Goal: Task Accomplishment & Management: Complete application form

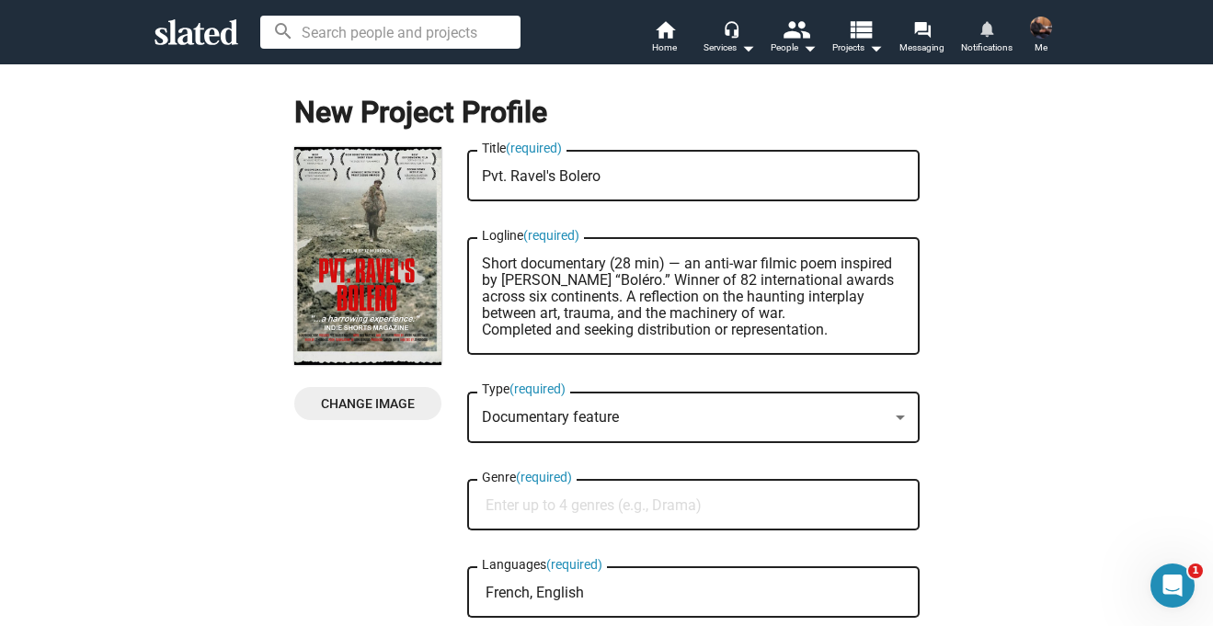
scroll to position [112, 0]
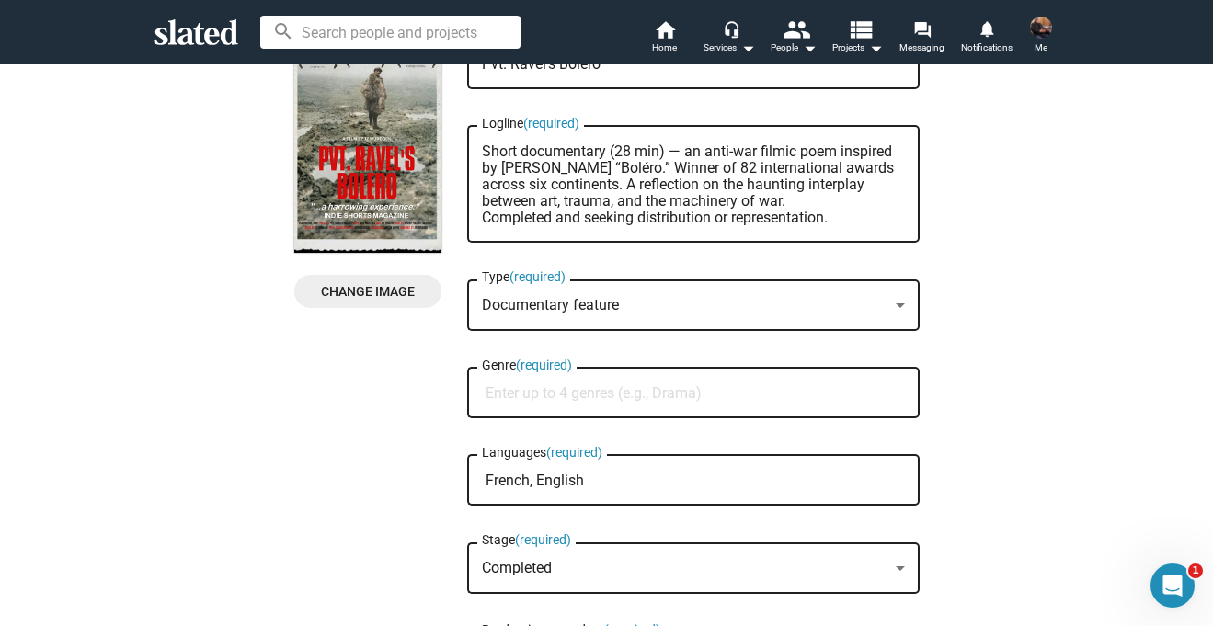
click at [542, 386] on input "Genre (required)" at bounding box center [696, 393] width 423 height 17
paste input "Documentary / War & History / Art & Music"
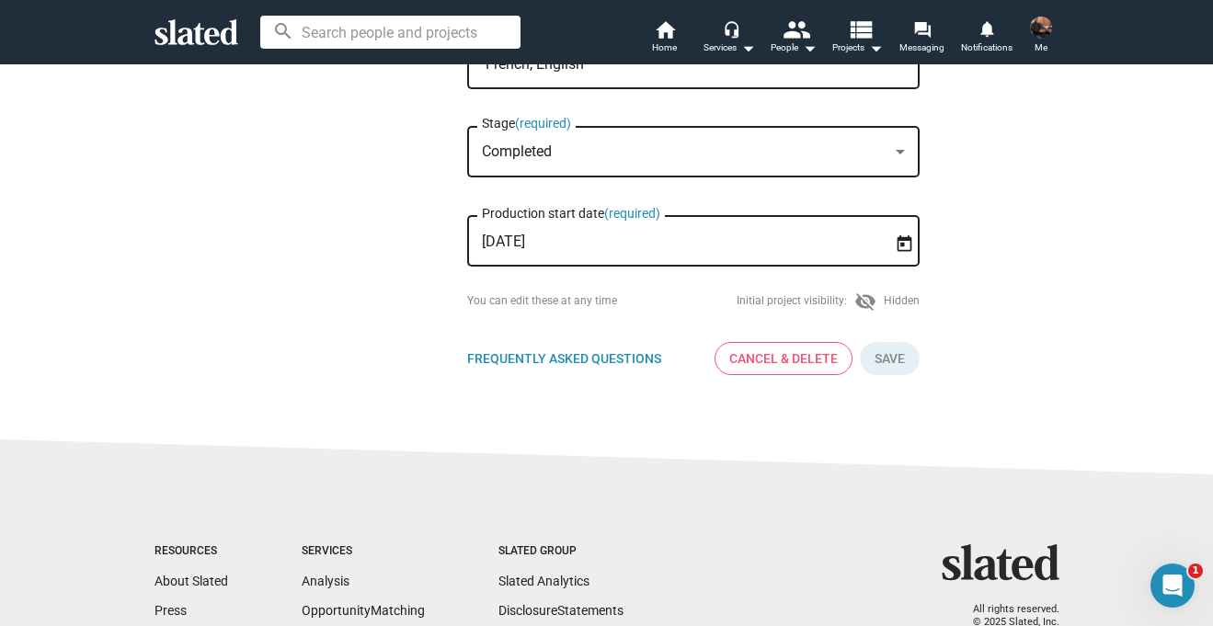
scroll to position [536, 0]
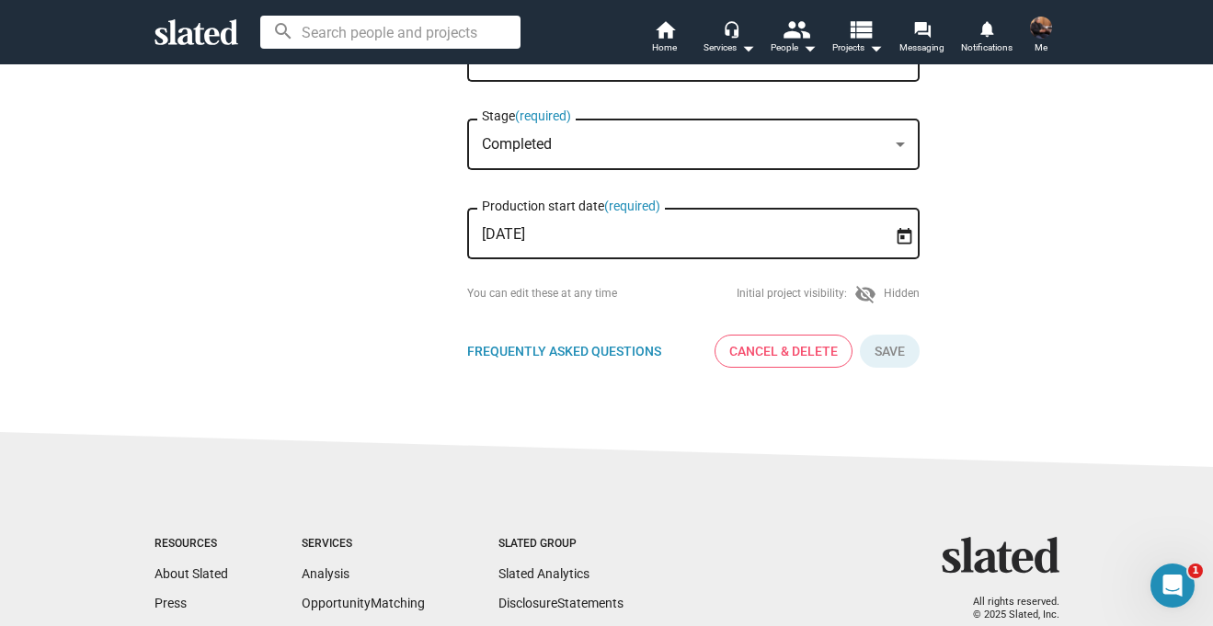
type input "Documentary / War & History / Art & Music"
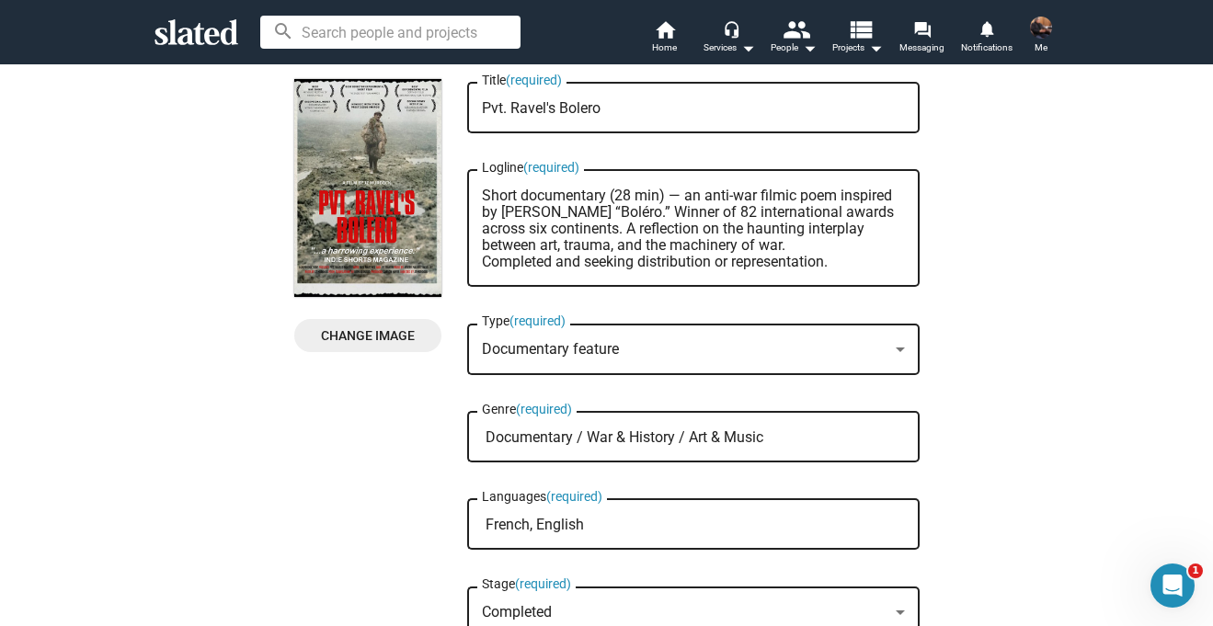
scroll to position [66, 0]
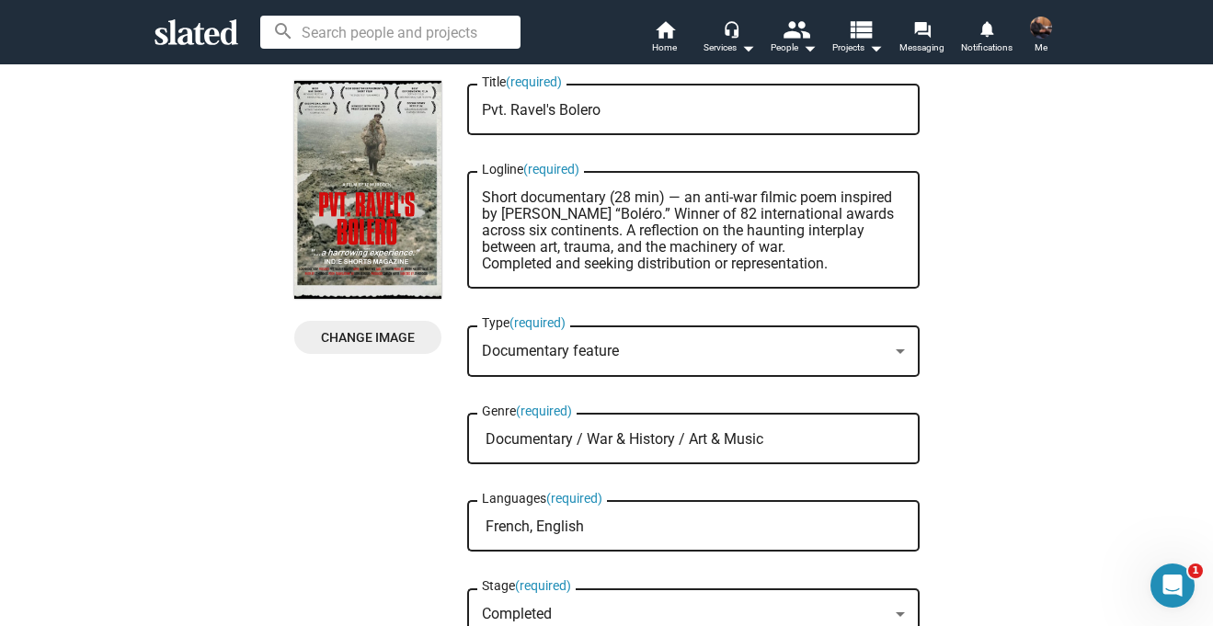
click at [553, 236] on textarea "Short documentary (28 min) — an anti-war filmic poem inspired by Maurice Ravel’…" at bounding box center [693, 230] width 423 height 83
drag, startPoint x: 846, startPoint y: 265, endPoint x: 443, endPoint y: 174, distance: 412.9
click at [443, 174] on div "Change Image Change Image Pvt. Ravel's Bolero Title (required) Short documentar…" at bounding box center [606, 467] width 625 height 772
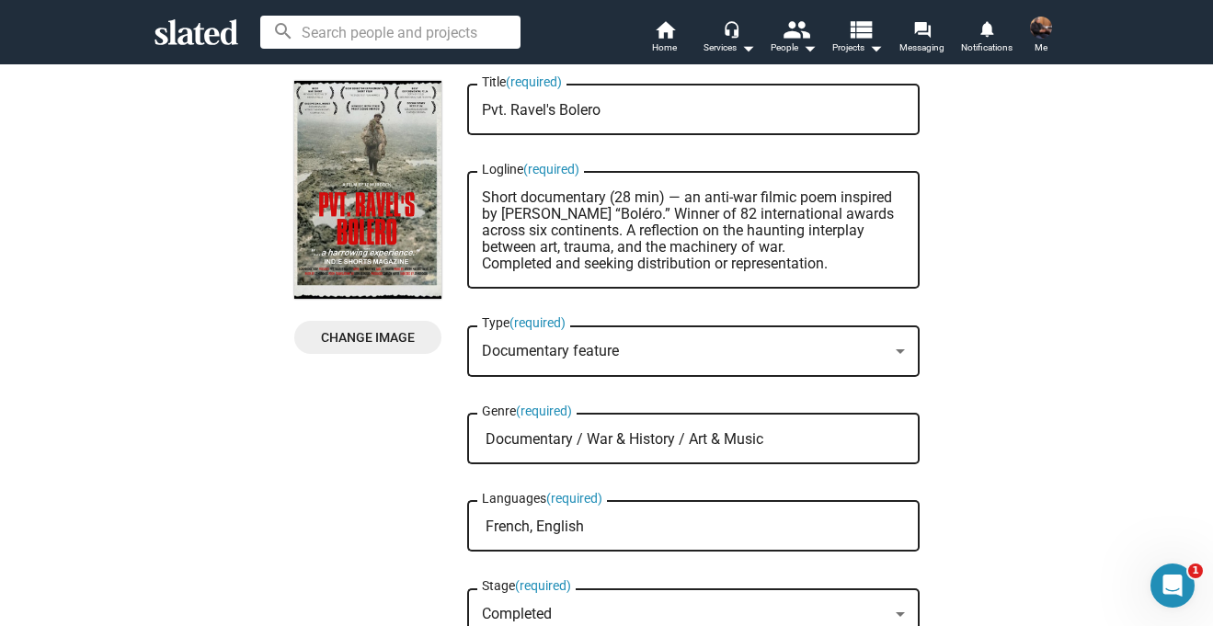
click at [842, 259] on textarea "Short documentary (28 min) — an anti-war filmic poem inspired by Maurice Ravel’…" at bounding box center [693, 230] width 423 height 83
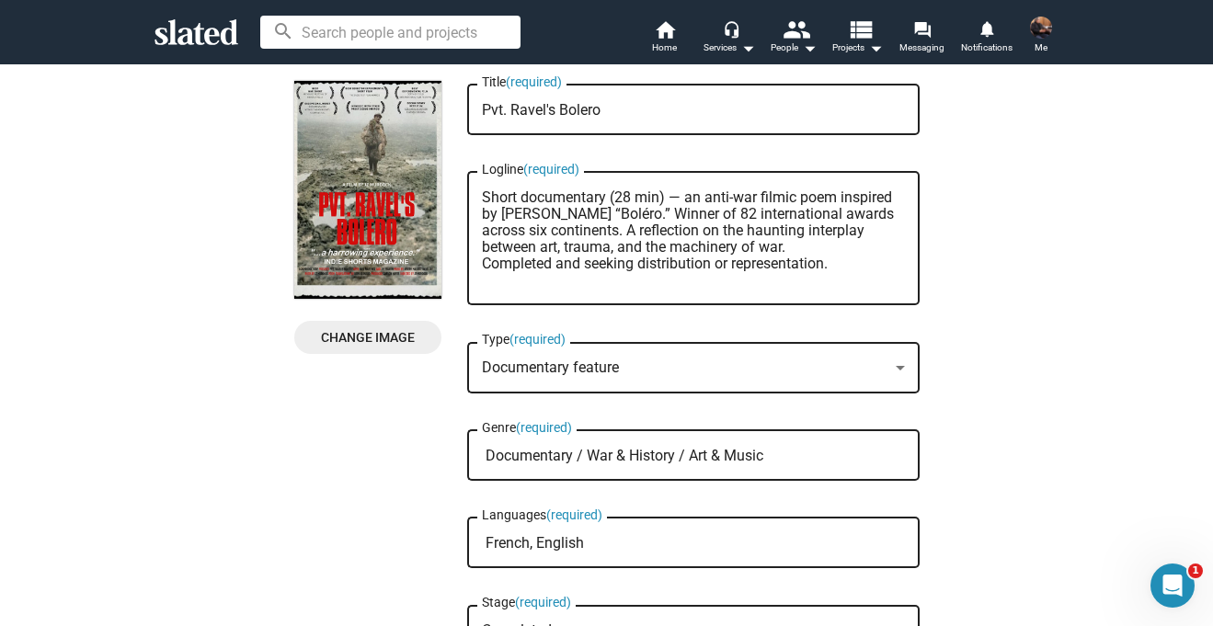
paste textarea "Rights Notes: U.S. rights confirmed legal via Naxos (May 2022). Composition und…"
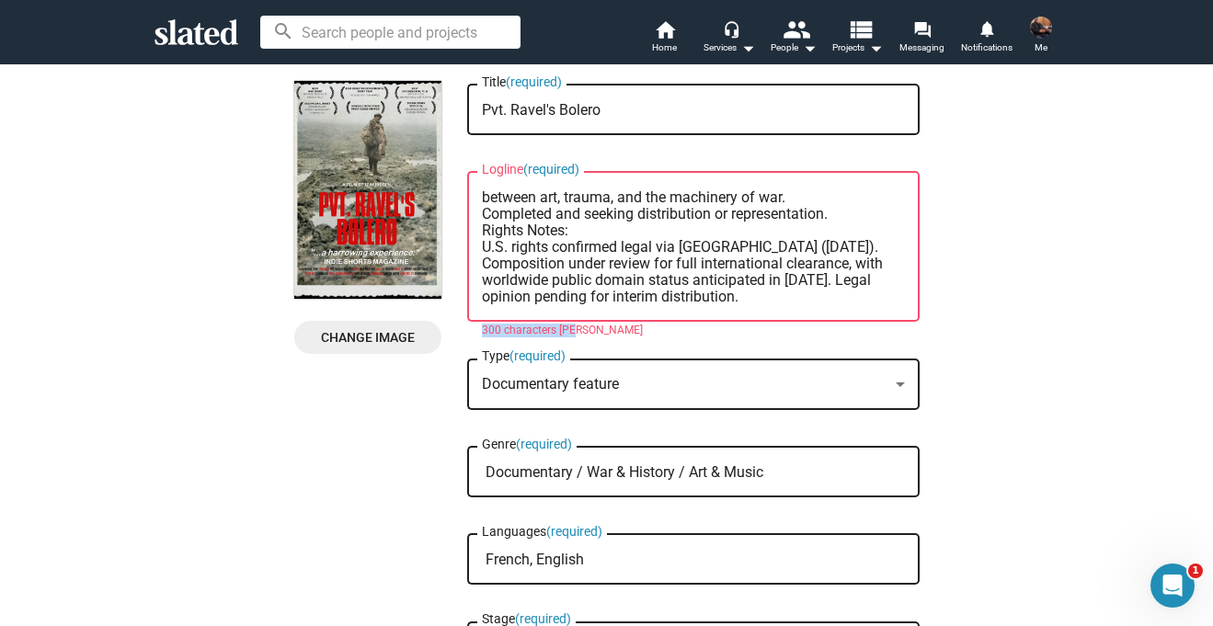
drag, startPoint x: 596, startPoint y: 333, endPoint x: 464, endPoint y: 334, distance: 131.5
click at [467, 334] on div "300 characters max" at bounding box center [693, 331] width 452 height 15
copy mat-error "300 characters max"
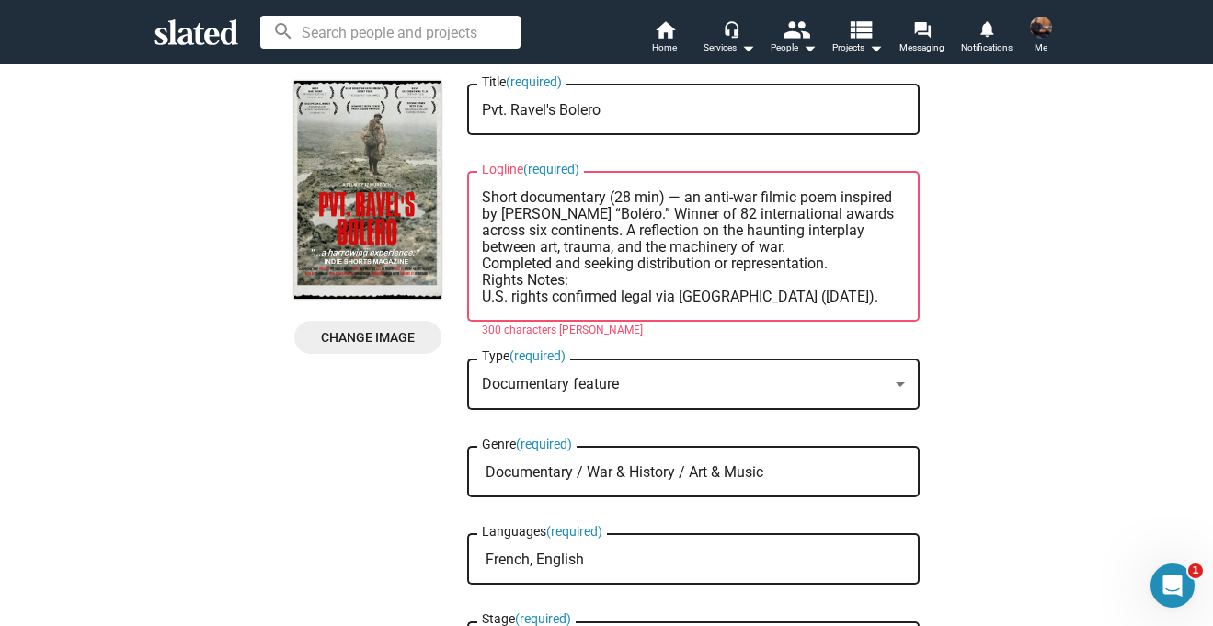
drag, startPoint x: 688, startPoint y: 297, endPoint x: 421, endPoint y: 154, distance: 302.8
click at [421, 154] on div "Change Image Change Image Pvt. Ravel's Bolero Title (required) Short documentar…" at bounding box center [606, 483] width 625 height 805
paste textarea "Ravel’s “Boléro.” Winner of 82 international awards across six continents. Comp…"
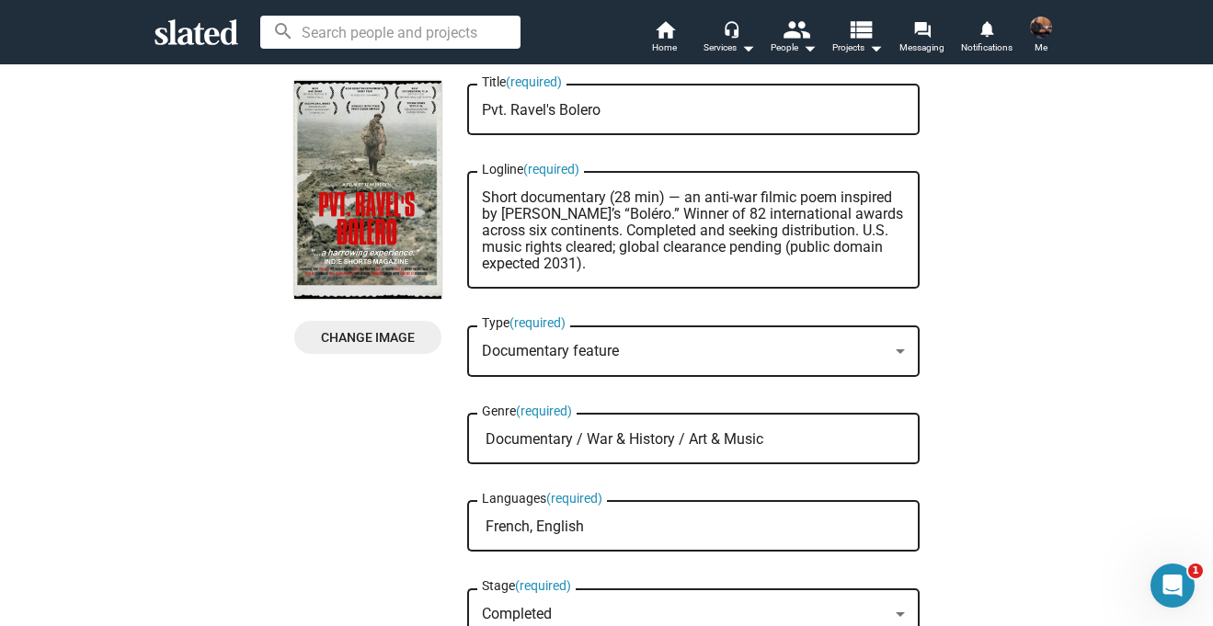
click at [514, 193] on textarea "Short documentary (28 min) — an anti-war filmic poem inspired by [PERSON_NAME]’…" at bounding box center [693, 230] width 423 height 83
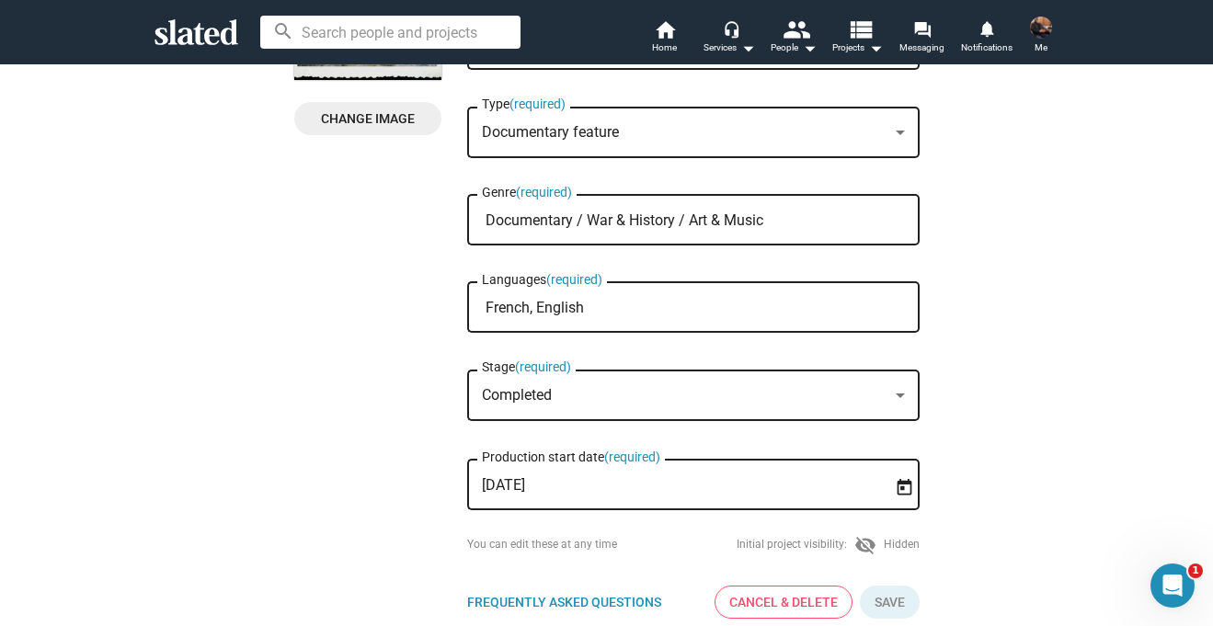
scroll to position [291, 0]
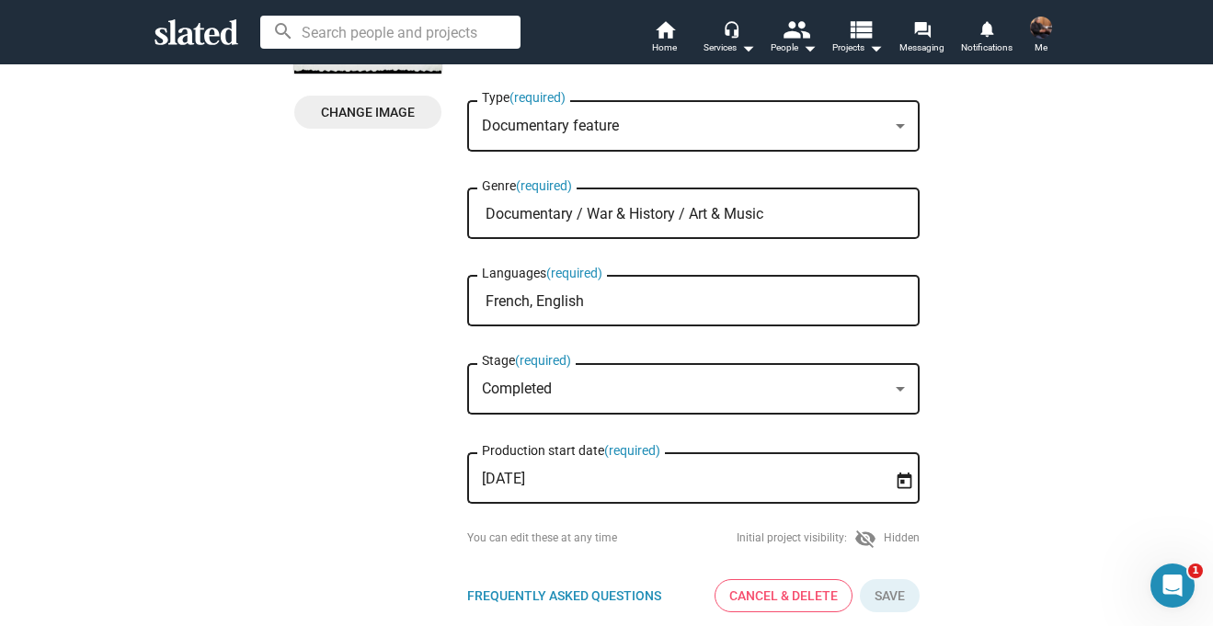
type textarea "Short documentary (28 min) — an anti-war filmic poem inspired by Ravel’s “Bolér…"
drag, startPoint x: 773, startPoint y: 206, endPoint x: 442, endPoint y: 204, distance: 331.0
click at [442, 204] on div "Change Image Change Image Pvt. Ravel's Bolero Title (required) Short documentar…" at bounding box center [606, 242] width 625 height 772
click at [363, 297] on div "Change Image Change Image Pvt. Ravel's Bolero Title (required) Short documentar…" at bounding box center [606, 242] width 625 height 772
click at [610, 593] on span "Frequently Asked Questions" at bounding box center [564, 595] width 194 height 15
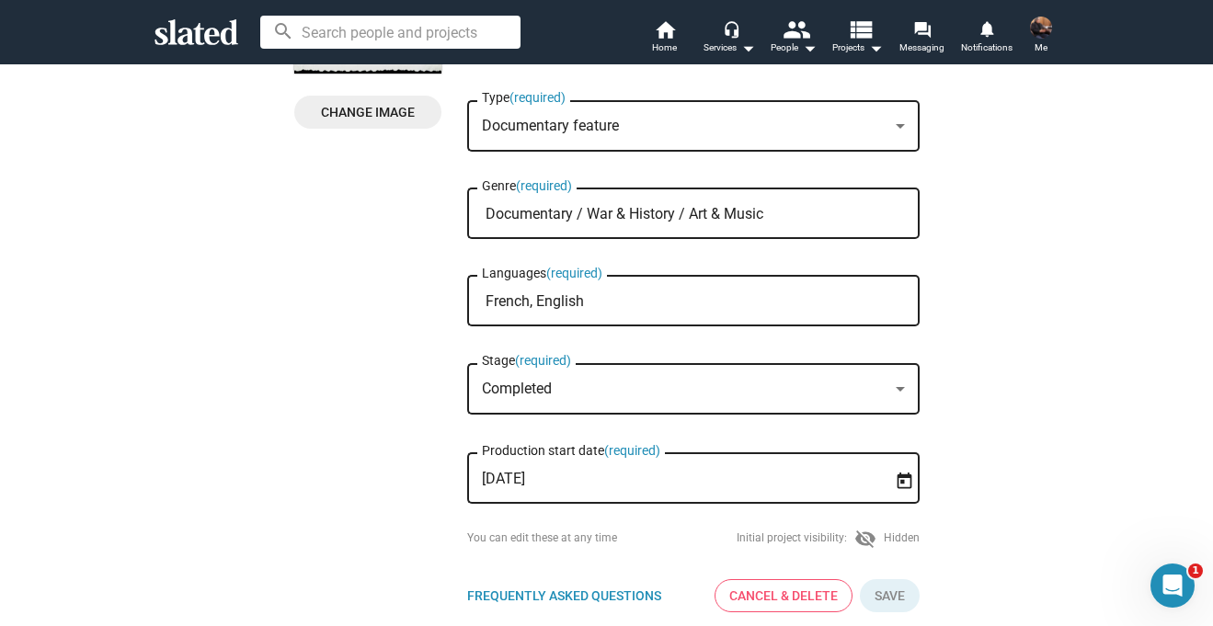
drag, startPoint x: 793, startPoint y: 210, endPoint x: 444, endPoint y: 207, distance: 349.4
click at [444, 207] on div "Change Image Change Image Pvt. Ravel's Bolero Title (required) Short documentar…" at bounding box center [606, 242] width 625 height 772
drag, startPoint x: 770, startPoint y: 222, endPoint x: 478, endPoint y: 216, distance: 292.4
click at [485, 216] on input "Documentary / War & History / Art & Music" at bounding box center [696, 214] width 423 height 17
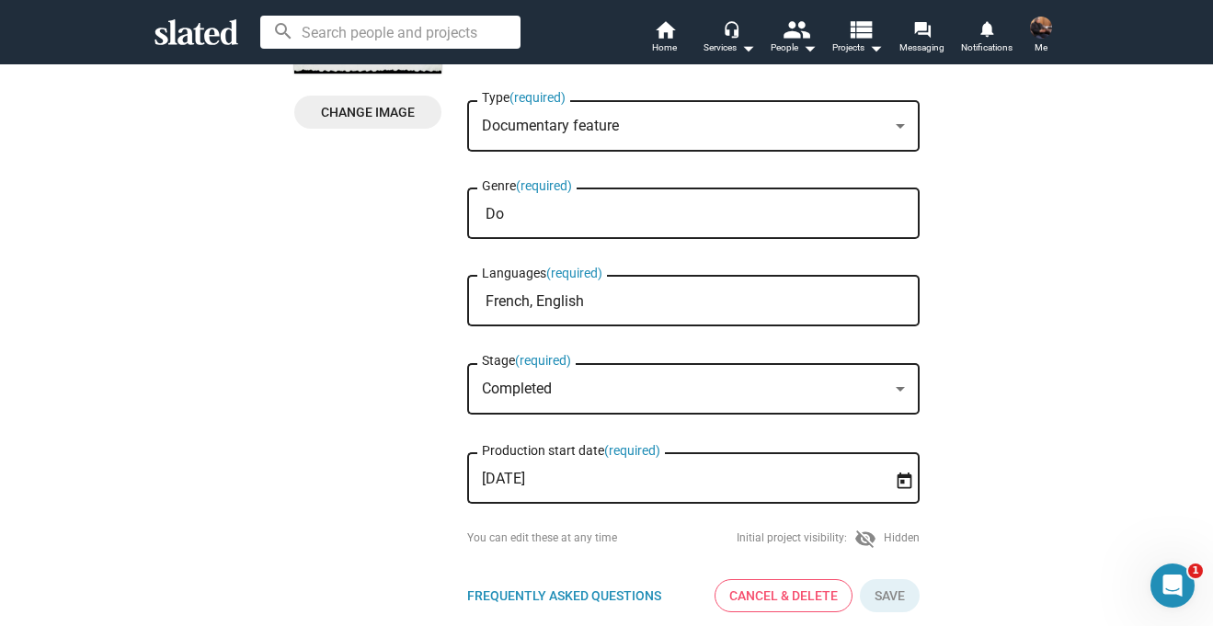
type input "D"
type input "n"
type input "w"
type input "d"
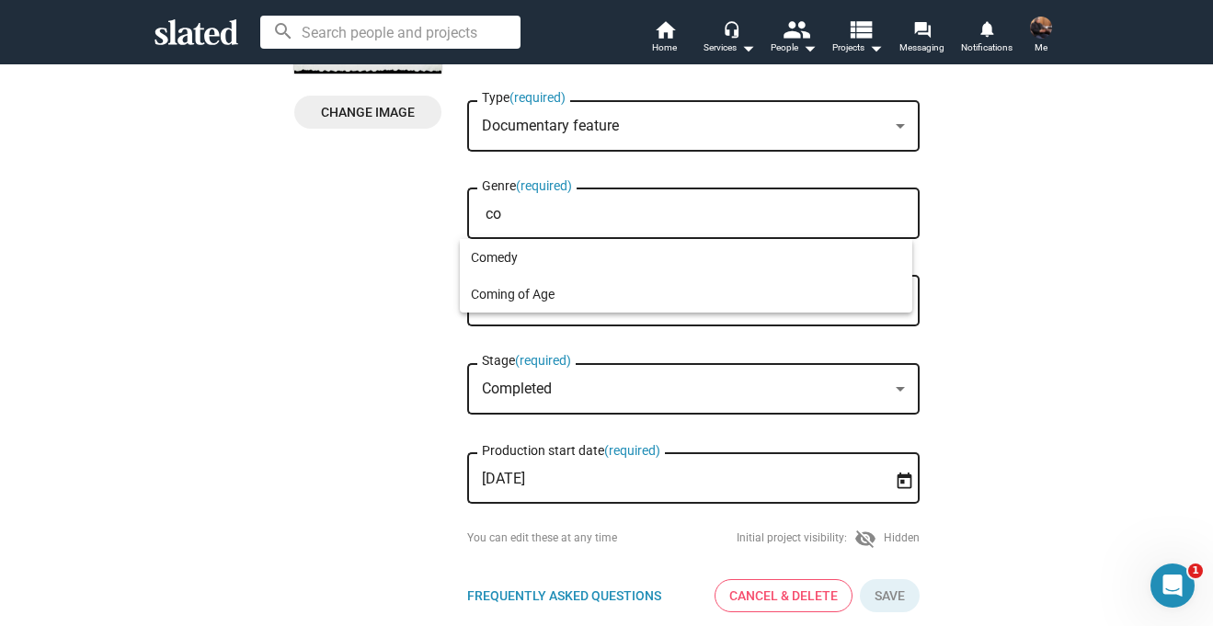
type input "c"
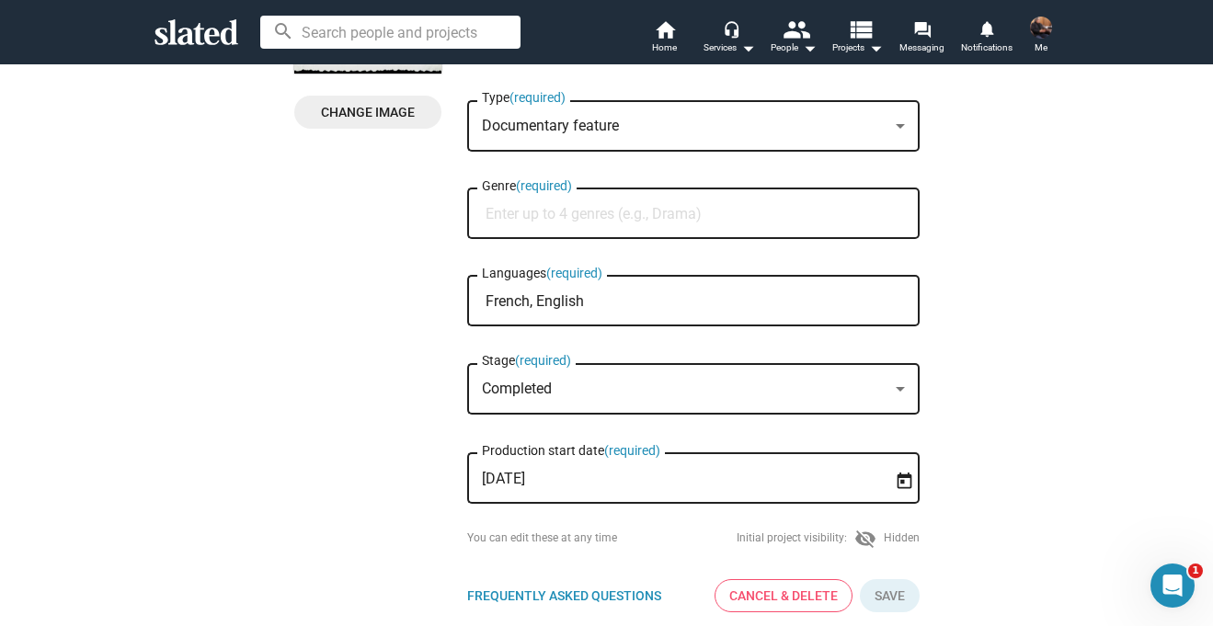
click at [510, 209] on input "Genre (required)" at bounding box center [696, 214] width 423 height 17
type input "his"
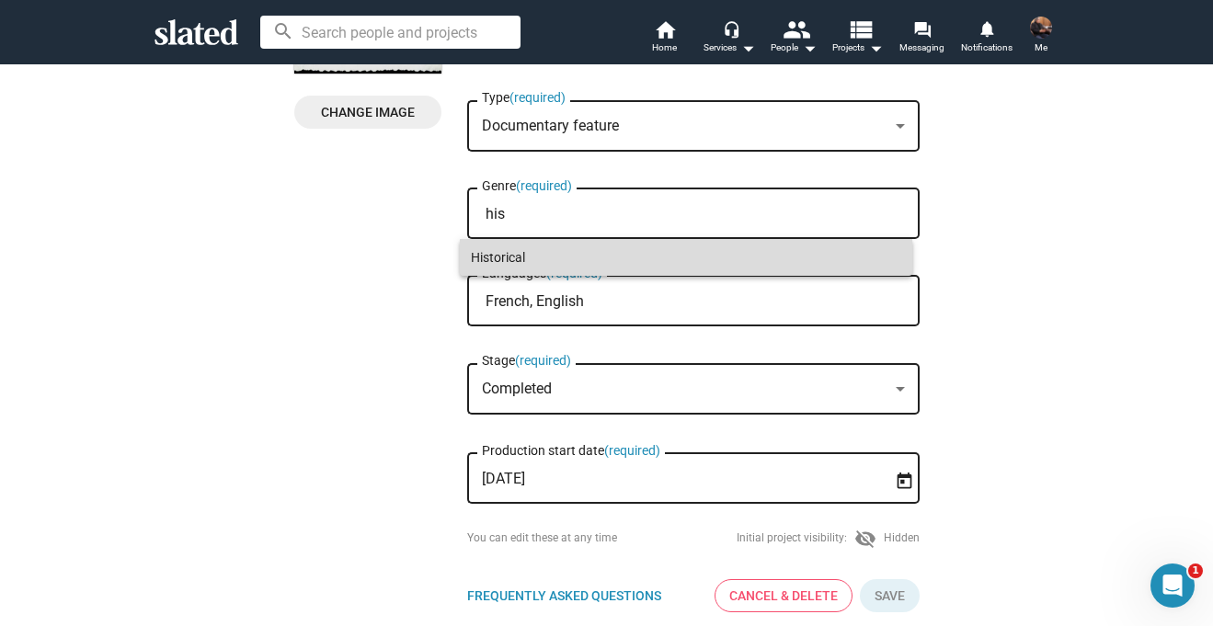
click at [516, 261] on span "Historical" at bounding box center [686, 257] width 430 height 37
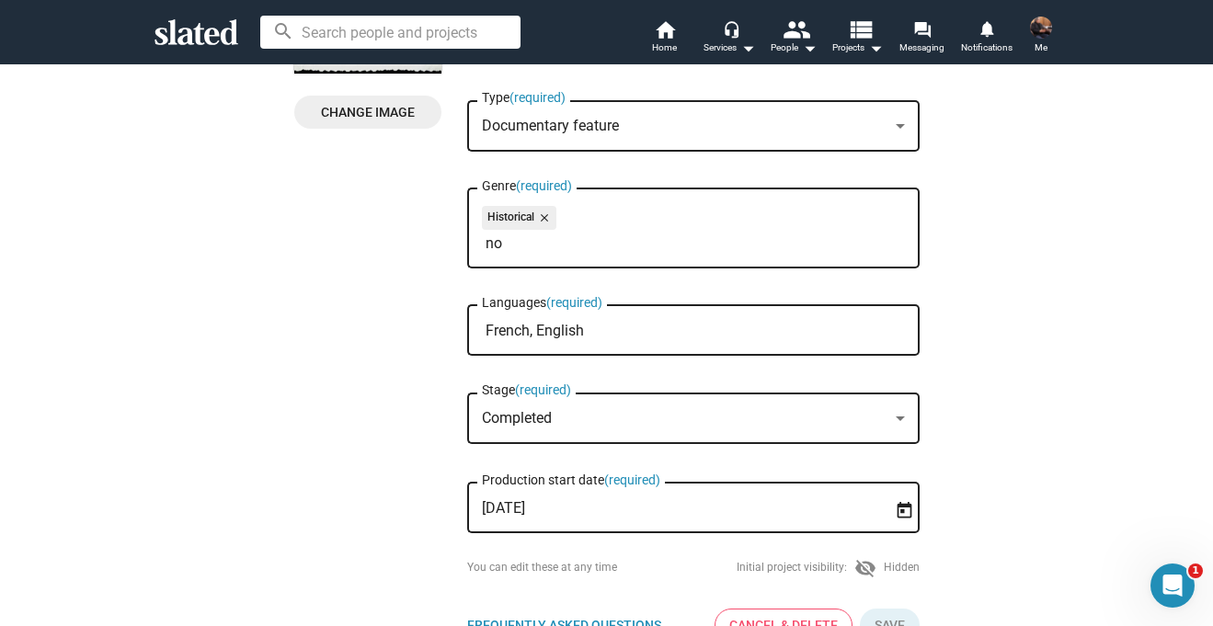
type input "n"
type input "d"
type input "a"
type input "s"
type input "t"
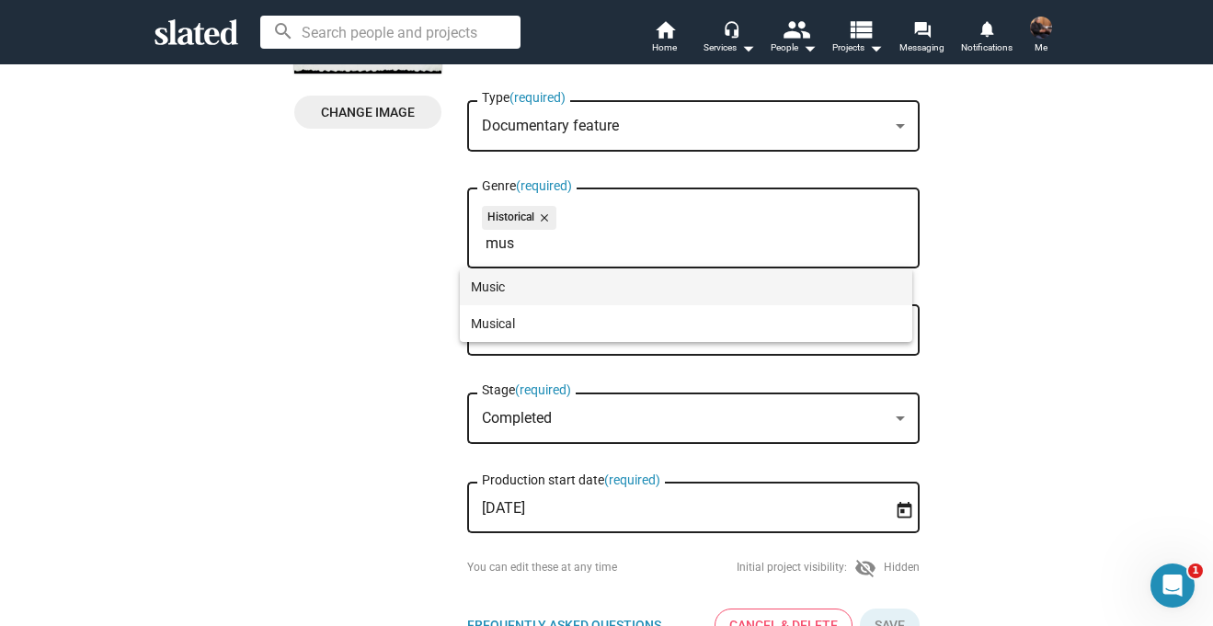
type input "mus"
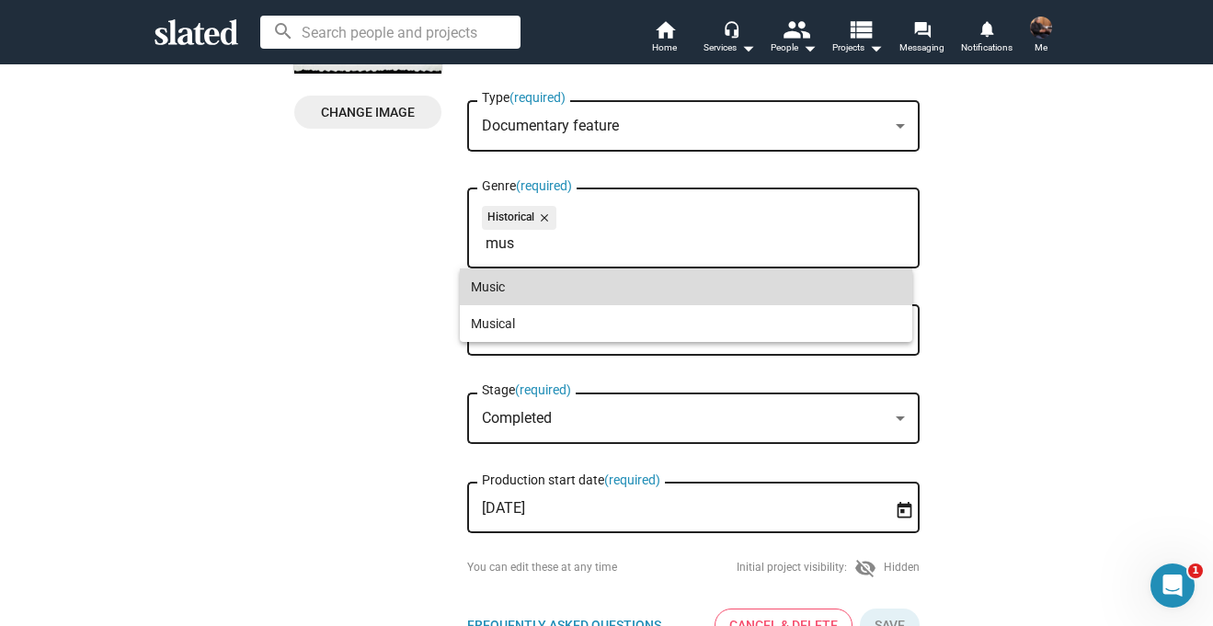
click at [485, 285] on span "Music" at bounding box center [686, 286] width 430 height 37
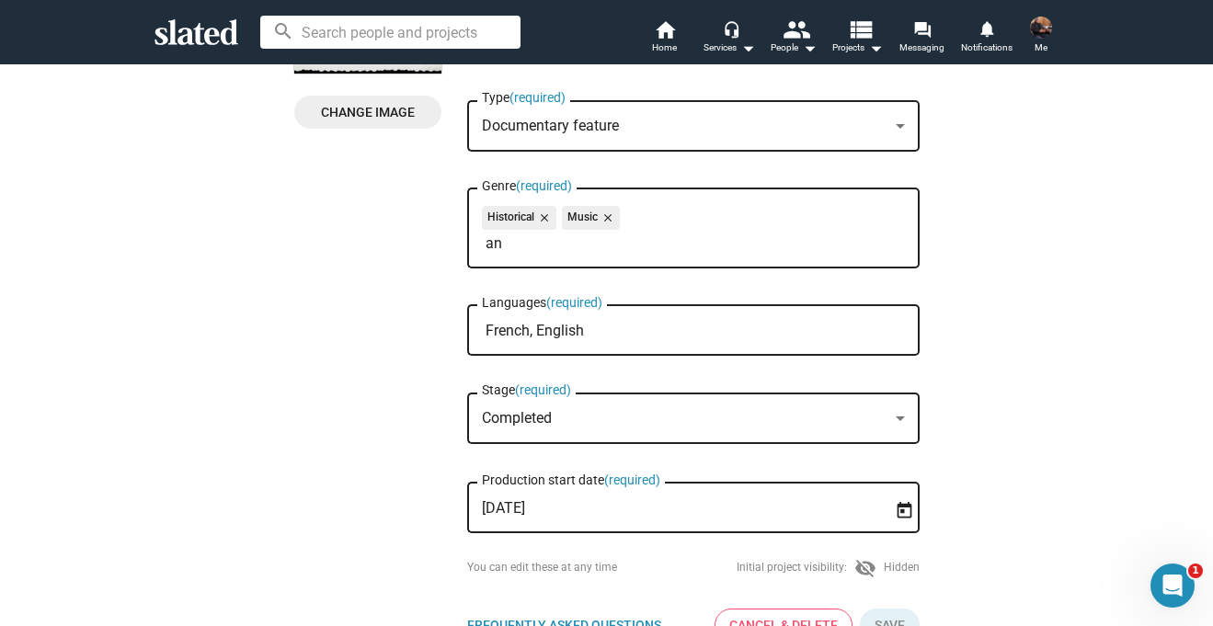
type input "a"
type input "p"
type input "war"
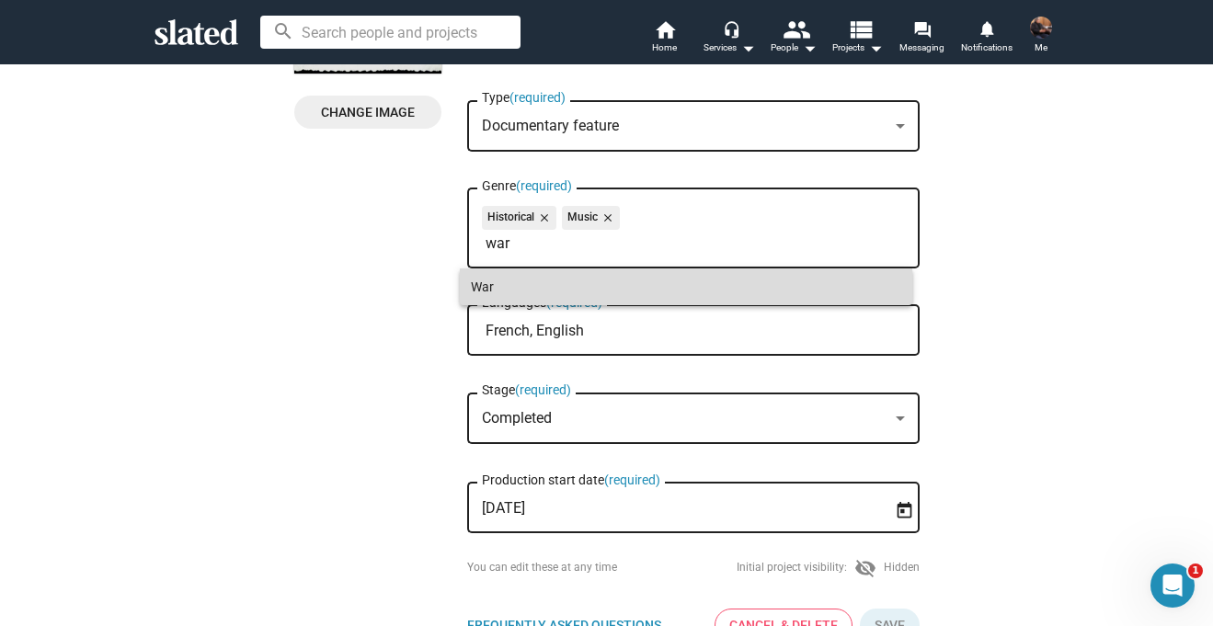
click at [488, 280] on span "War" at bounding box center [686, 286] width 430 height 37
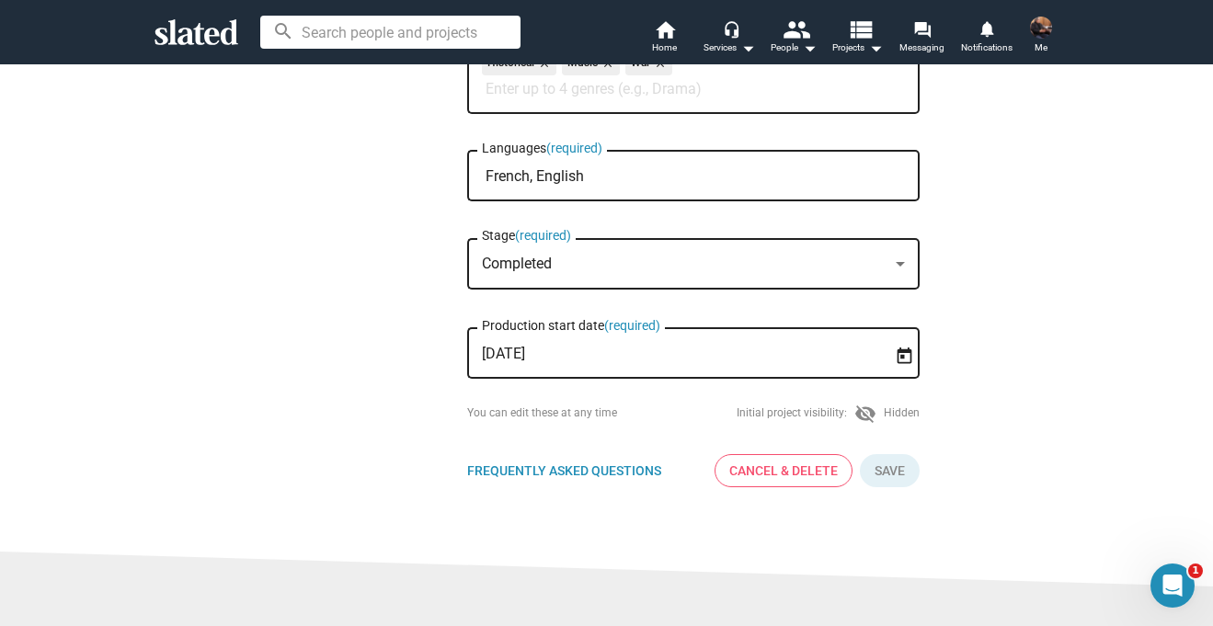
scroll to position [396, 0]
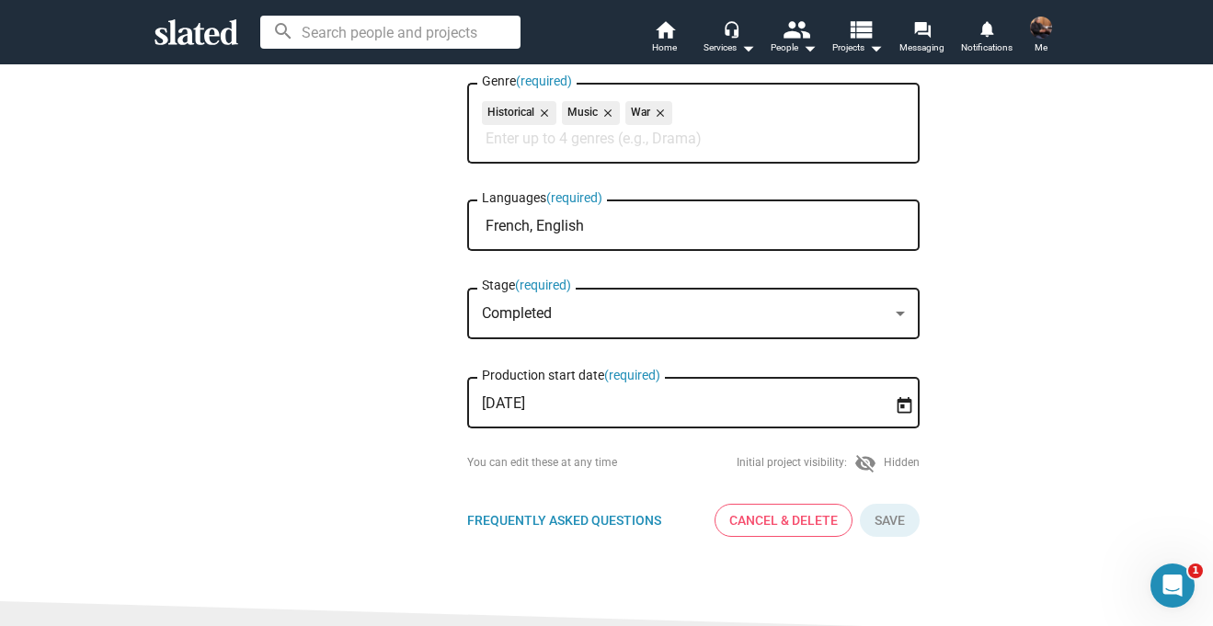
drag, startPoint x: 513, startPoint y: 233, endPoint x: 425, endPoint y: 221, distance: 89.1
click at [425, 221] on div "Change Image Change Image Pvt. Ravel's Bolero Title (required) Short documentar…" at bounding box center [606, 152] width 625 height 802
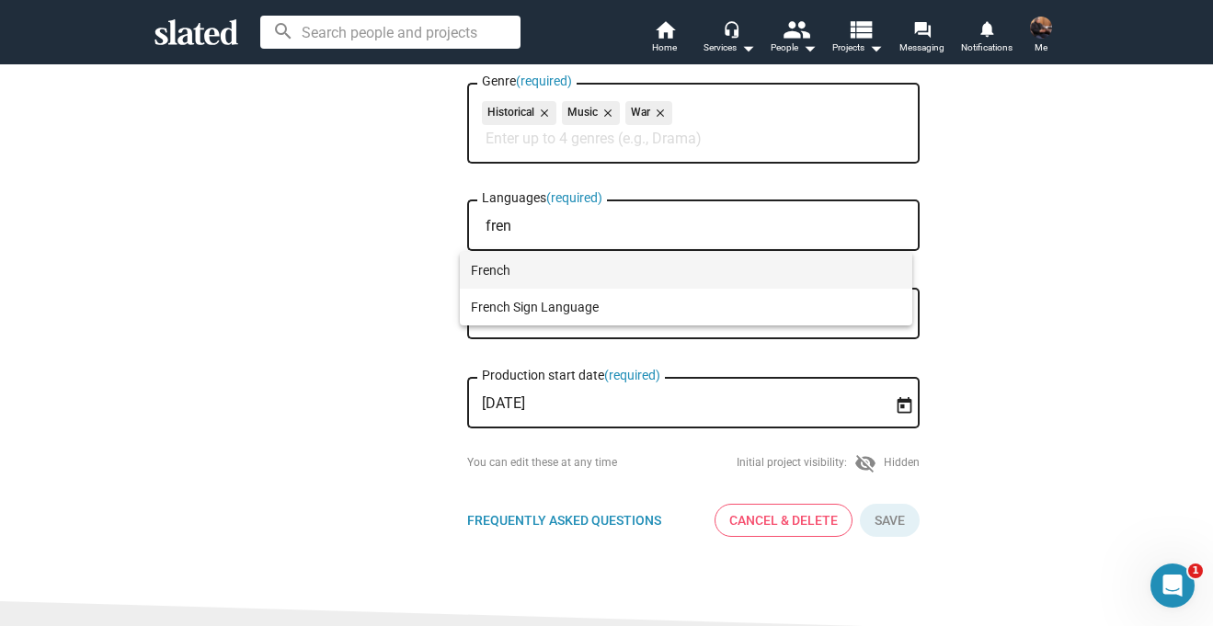
type input "fren"
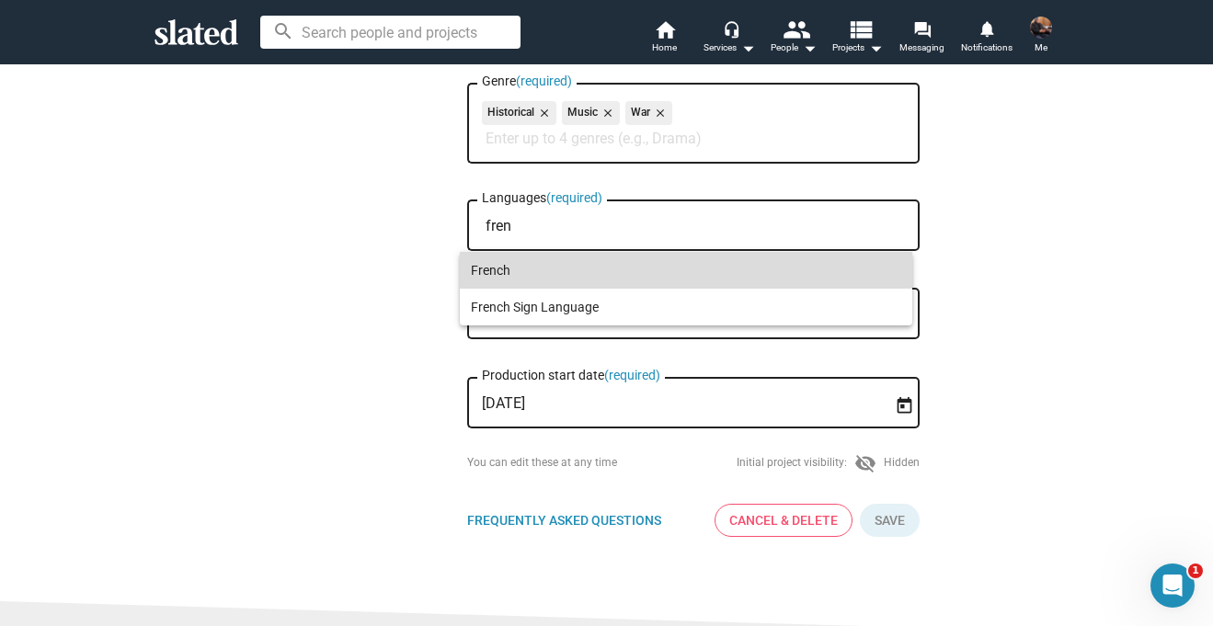
click at [496, 266] on span "French" at bounding box center [686, 270] width 430 height 37
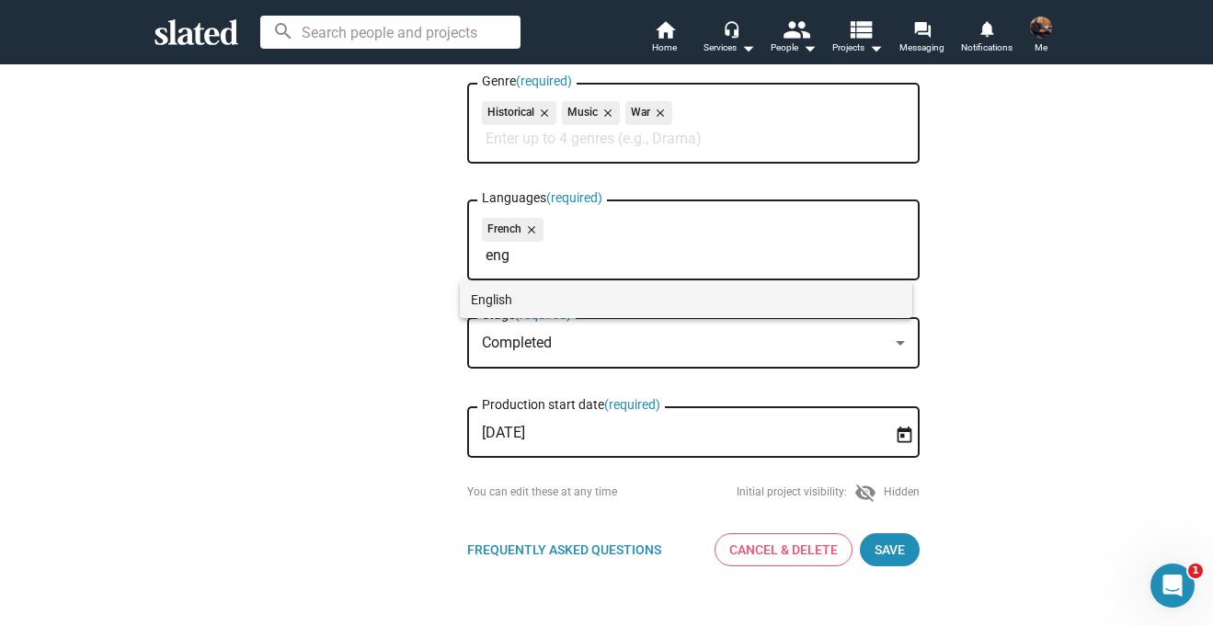
type input "eng"
click at [493, 302] on span "English" at bounding box center [686, 299] width 430 height 37
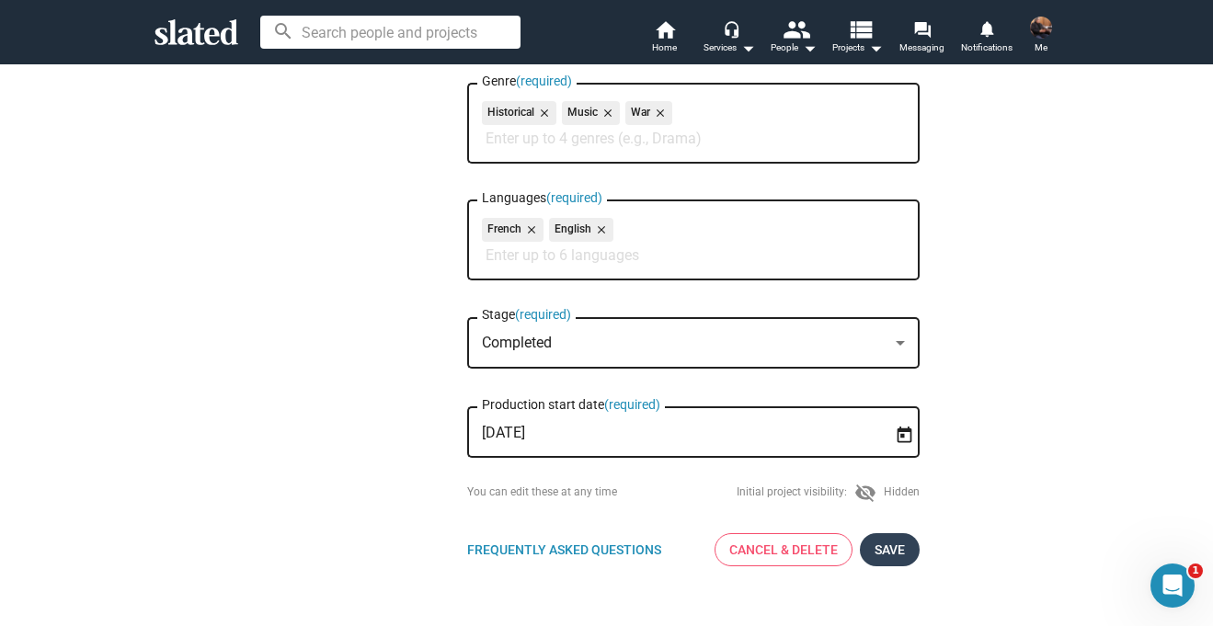
click at [889, 550] on span "Save" at bounding box center [889, 549] width 30 height 33
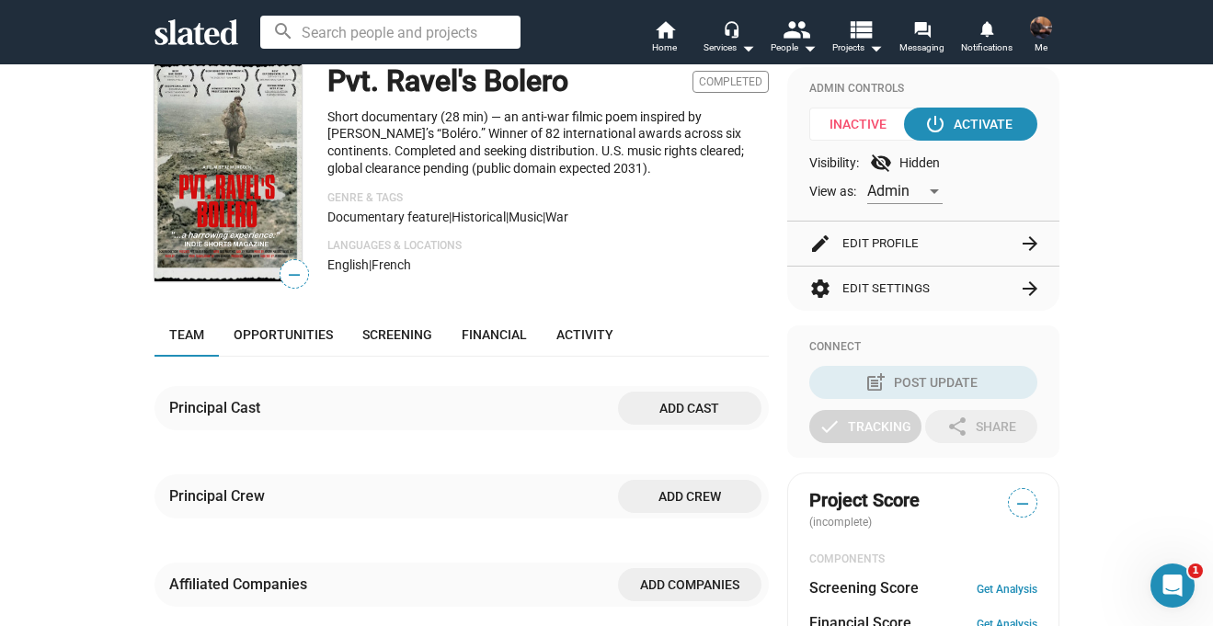
scroll to position [148, 0]
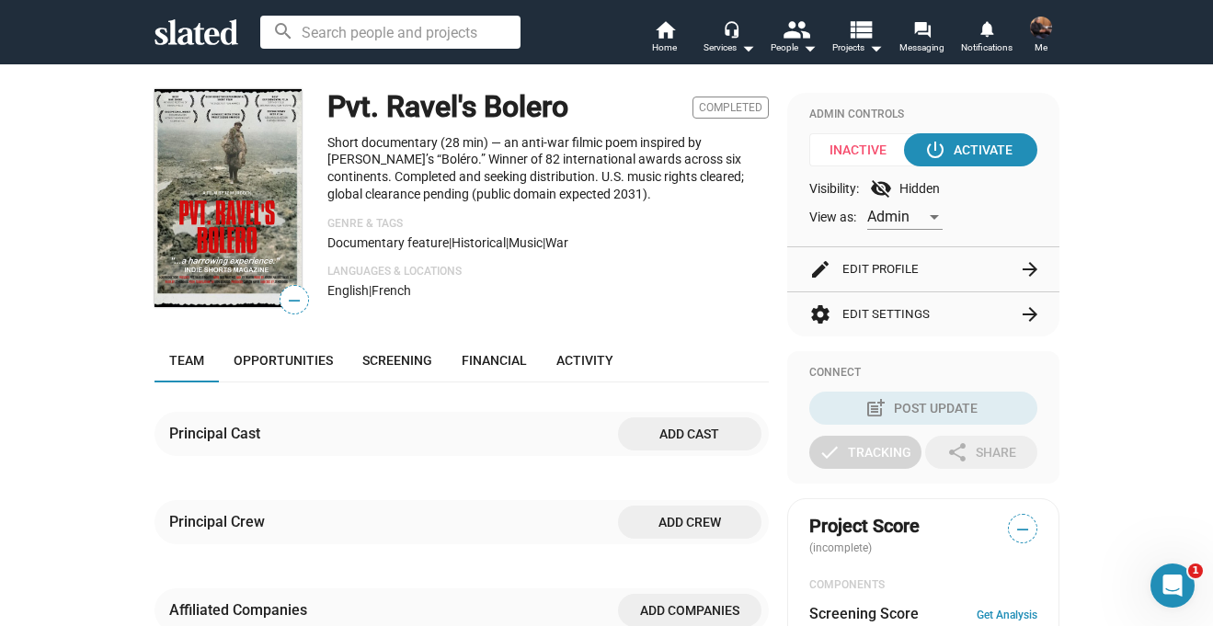
click at [1043, 30] on img at bounding box center [1041, 28] width 22 height 22
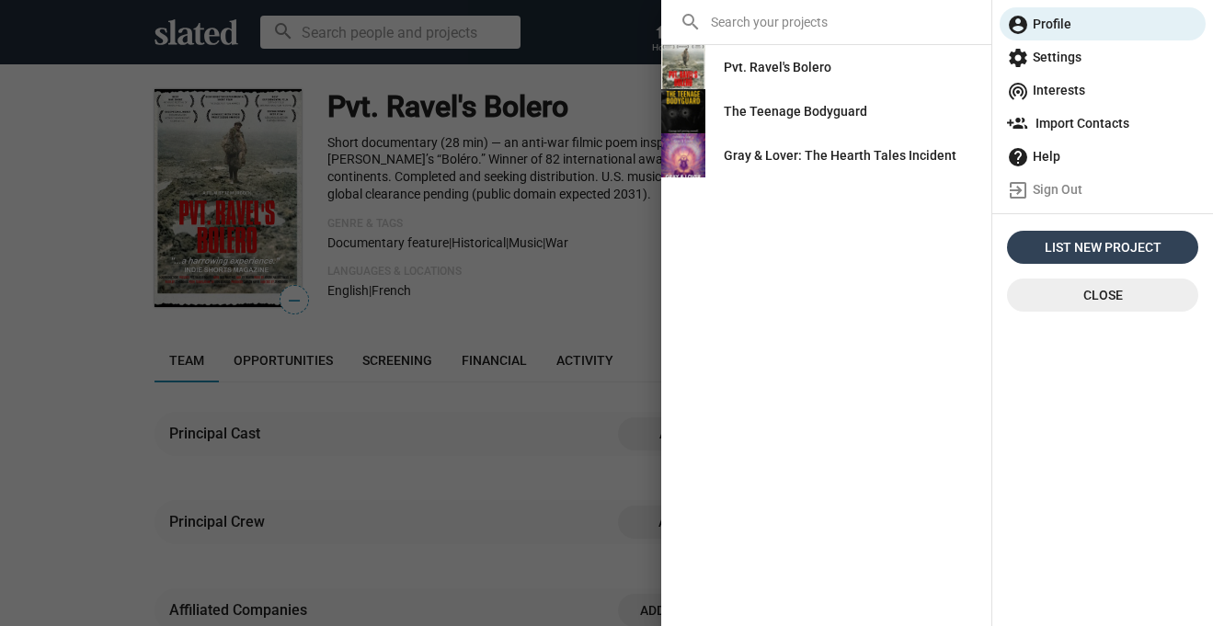
click at [1032, 245] on span "List New Project" at bounding box center [1102, 247] width 177 height 33
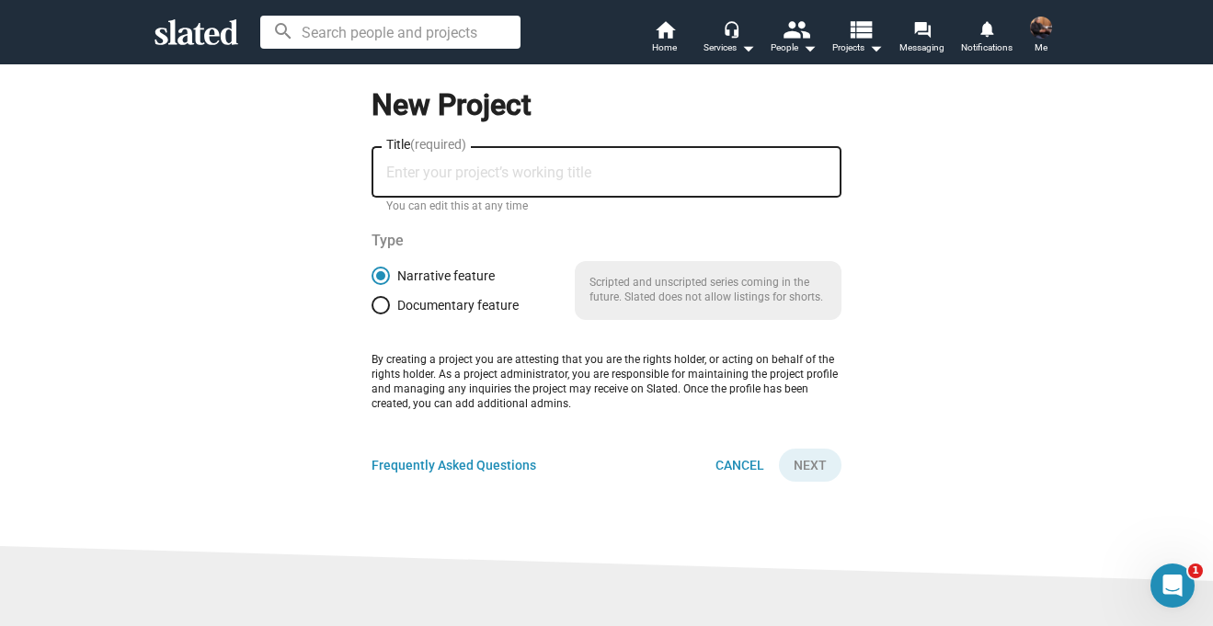
click at [458, 186] on div "Title (required)" at bounding box center [606, 170] width 440 height 54
type input ""Gumdrop", a short horror"
click at [805, 467] on span "Next" at bounding box center [809, 465] width 33 height 33
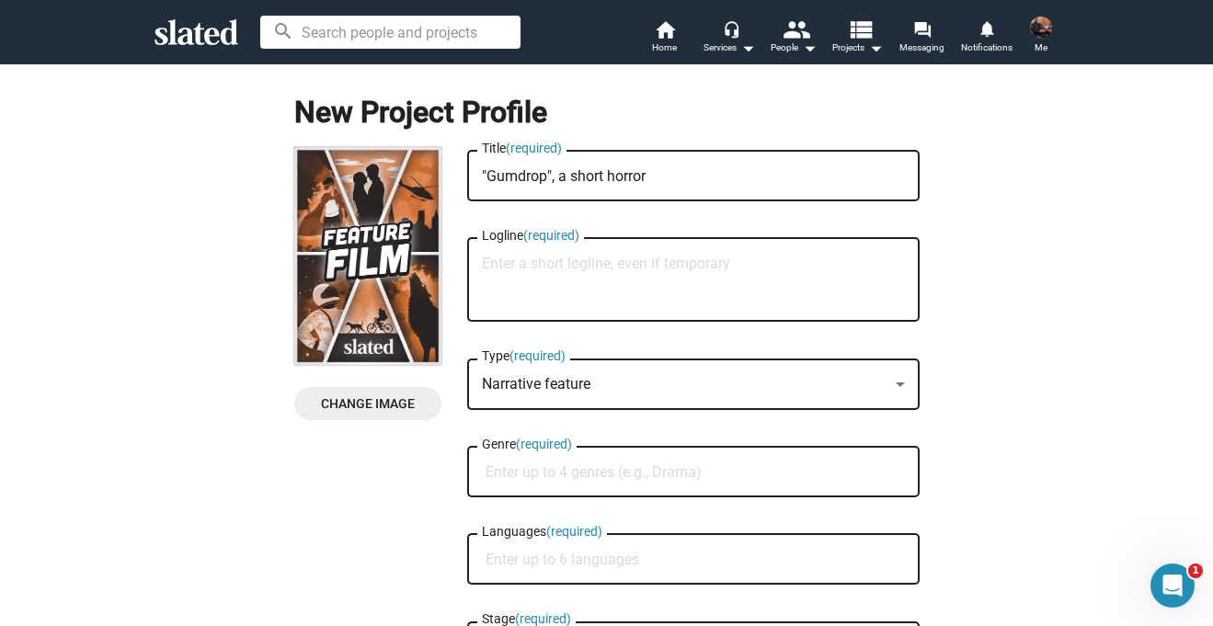
click at [389, 406] on span "Change Image" at bounding box center [368, 403] width 118 height 33
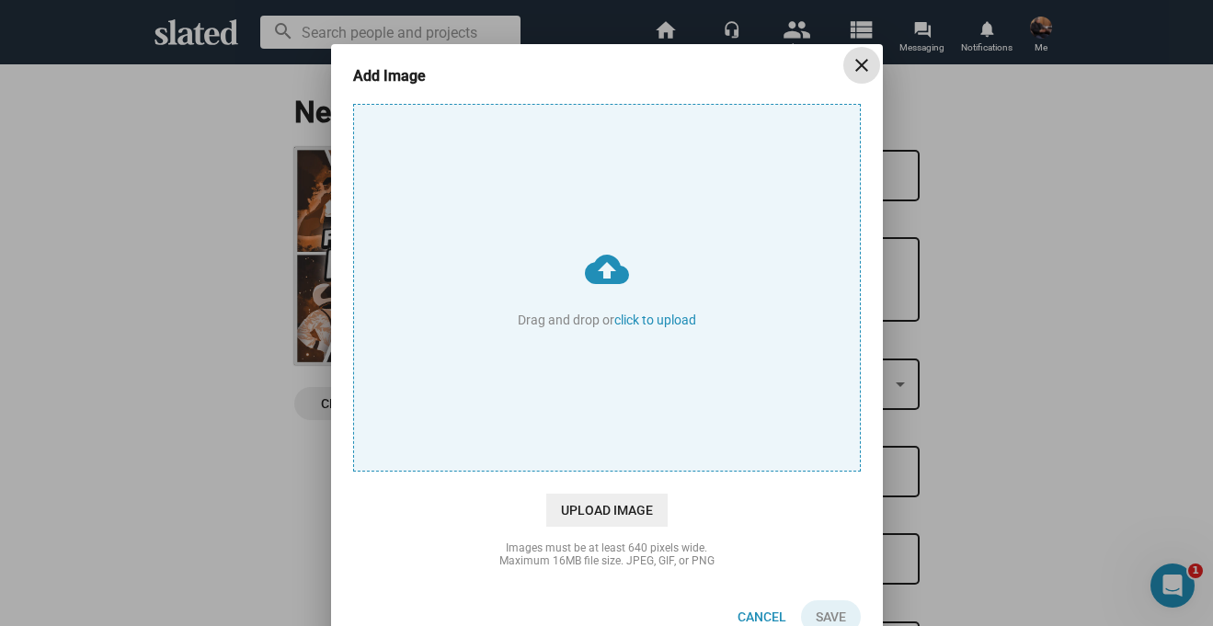
click at [627, 311] on input "cloud_upload Drag and drop or click to upload" at bounding box center [607, 288] width 506 height 366
type input "C:\fakepath\“Gumdrop” Poster WLaurels.jpg"
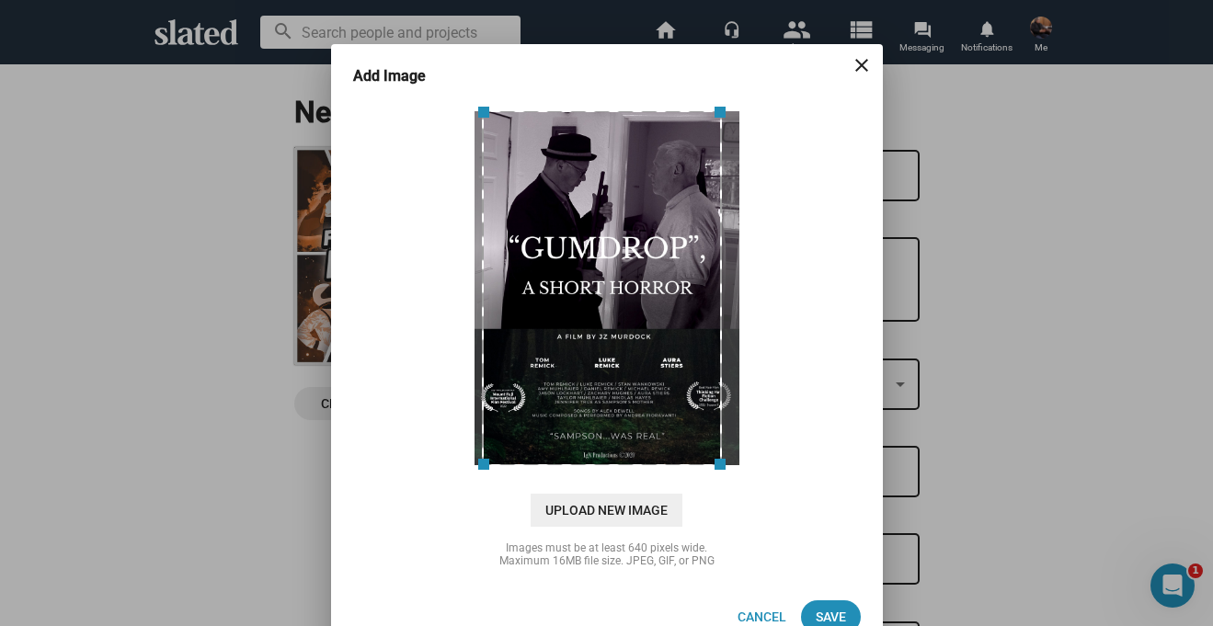
drag, startPoint x: 721, startPoint y: 463, endPoint x: 755, endPoint y: 477, distance: 36.7
click at [755, 477] on div "cloud_upload Drag and drop or click to upload Upload New Image" at bounding box center [607, 315] width 508 height 423
click at [773, 479] on div "cloud_upload Drag and drop or click to upload Upload New Image" at bounding box center [607, 315] width 508 height 423
drag, startPoint x: 717, startPoint y: 244, endPoint x: 801, endPoint y: 256, distance: 84.5
click at [801, 256] on div at bounding box center [606, 288] width 517 height 368
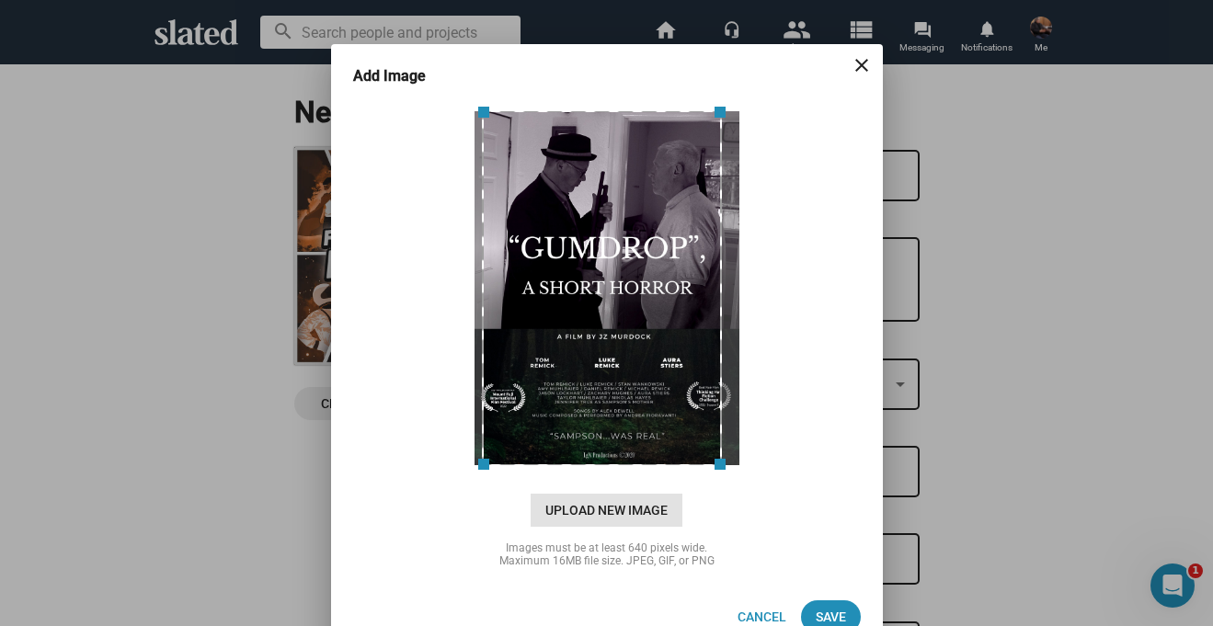
click at [604, 516] on span "Upload New Image" at bounding box center [606, 510] width 152 height 33
click at [604, 471] on input "cloud_upload Drag and drop or click to upload" at bounding box center [607, 288] width 506 height 366
type input "C:\fakepath\“Gumdrop” Poster WLaurels - SM.jpg"
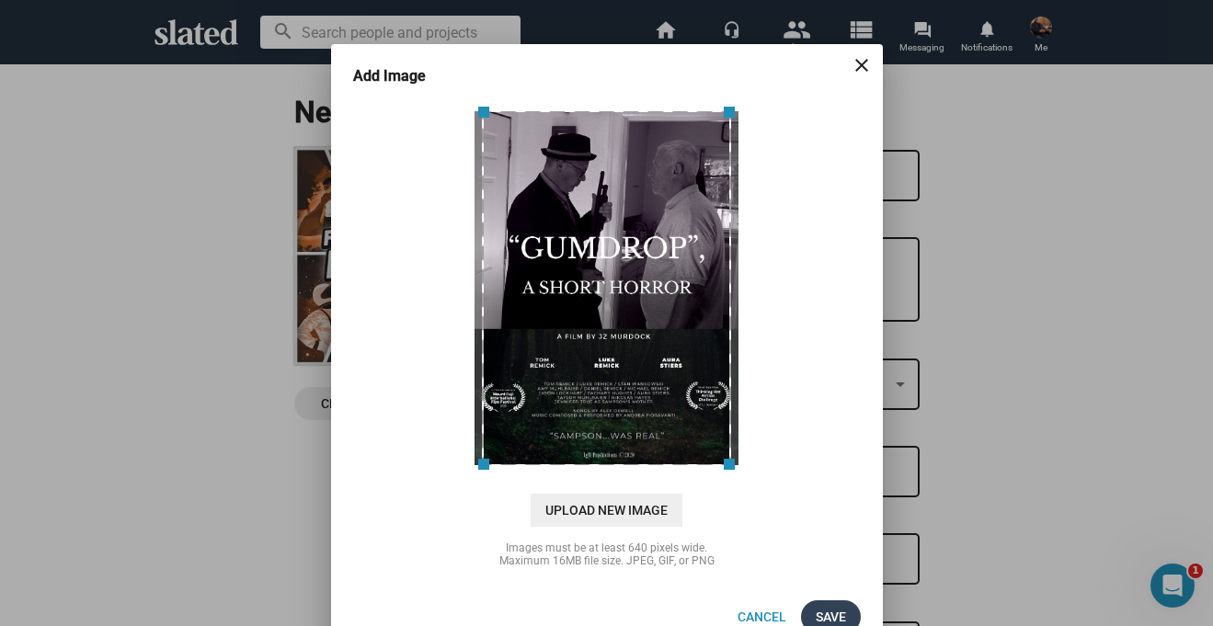
click at [815, 614] on span "Save" at bounding box center [830, 616] width 30 height 33
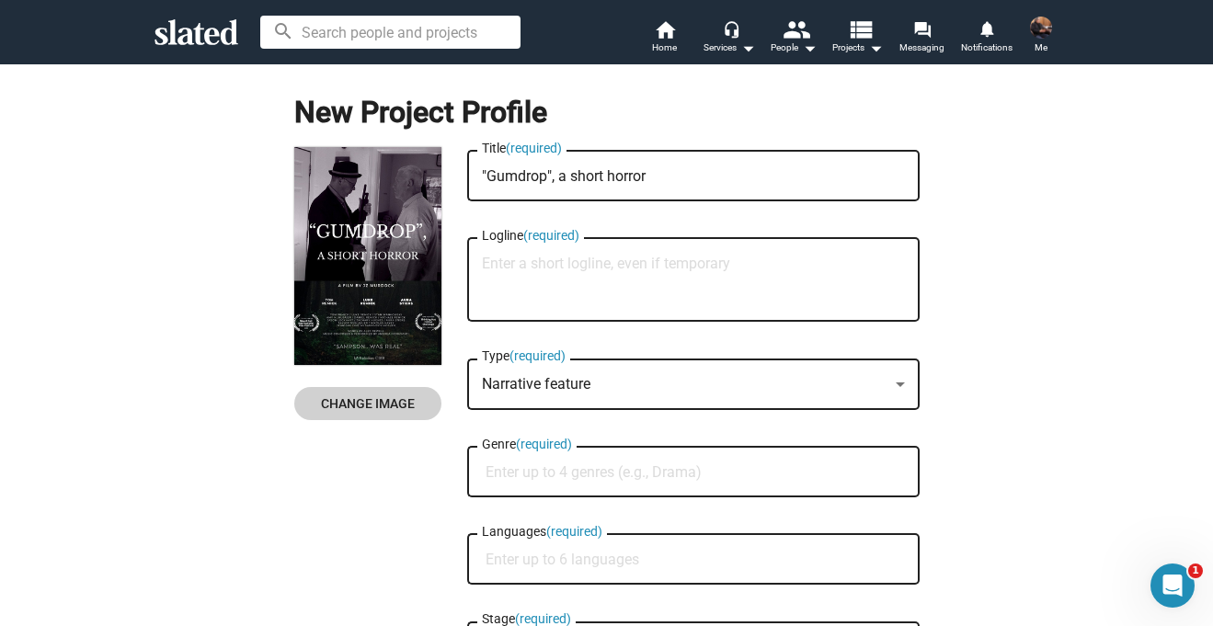
click at [782, 269] on textarea "Logline (required)" at bounding box center [693, 281] width 423 height 50
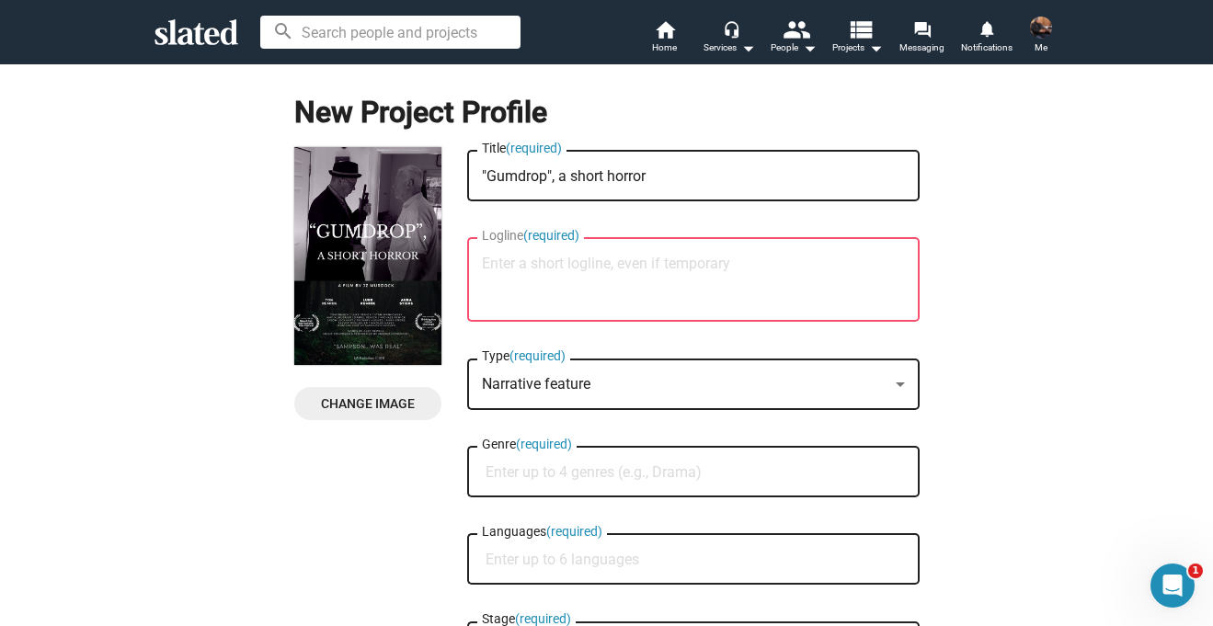
paste textarea "49-min noir horror film — a dark psychological descent into guilt, obsession, a…"
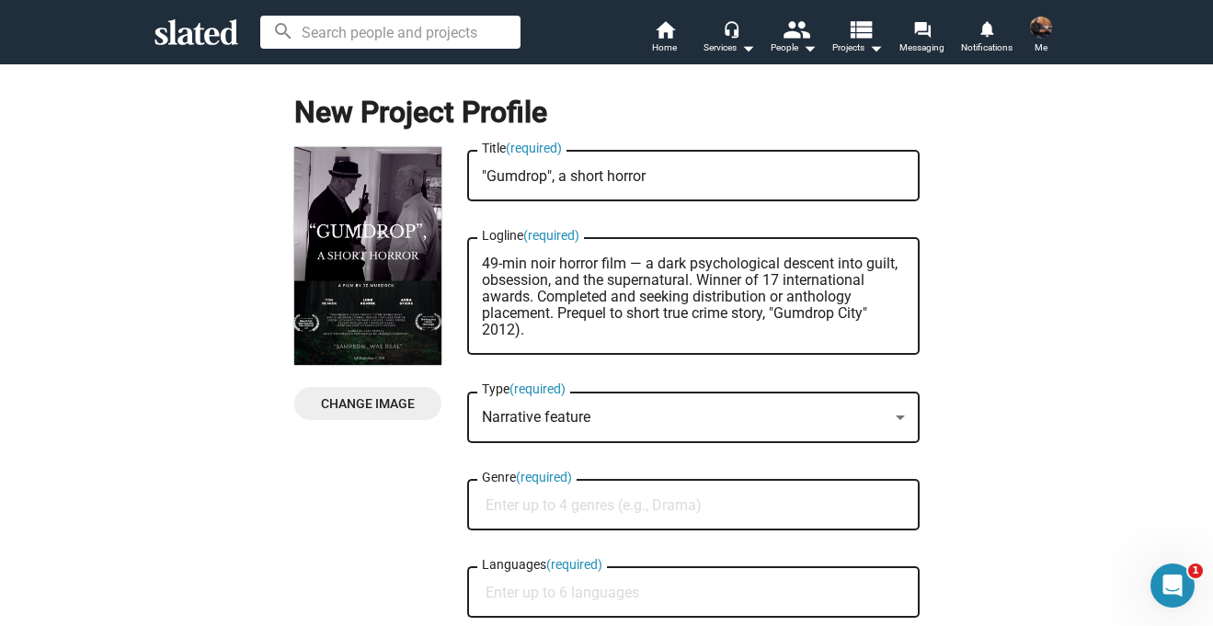
type textarea "49-min noir horror film — a dark psychological descent into guilt, obsession, a…"
click at [661, 329] on textarea "49-min noir horror film — a dark psychological descent into guilt, obsession, a…" at bounding box center [693, 297] width 423 height 83
click at [583, 325] on textarea "49-min noir horror film — a dark psychological descent into guilt, obsession, a…" at bounding box center [693, 297] width 423 height 83
click at [947, 166] on div "New Project Profile Change Image Change Image "Gumdrop", a short horror Title (…" at bounding box center [606, 490] width 1235 height 855
click at [623, 334] on textarea "49-min noir horror film — a dark psychological descent into guilt, obsession, a…" at bounding box center [693, 297] width 423 height 83
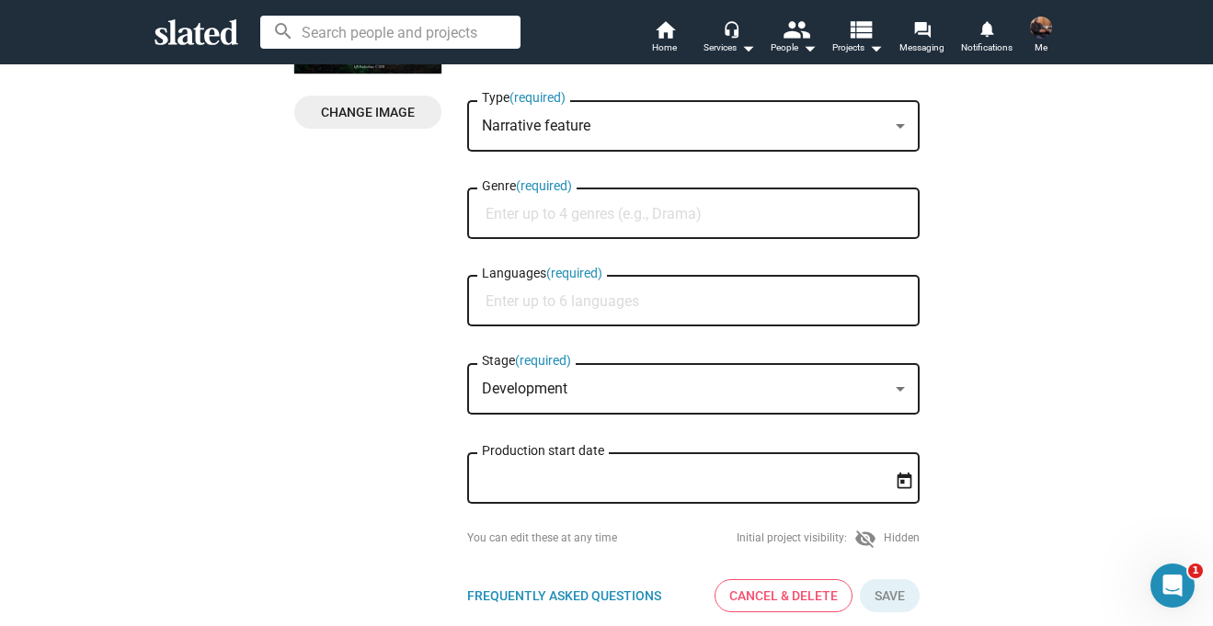
scroll to position [294, 0]
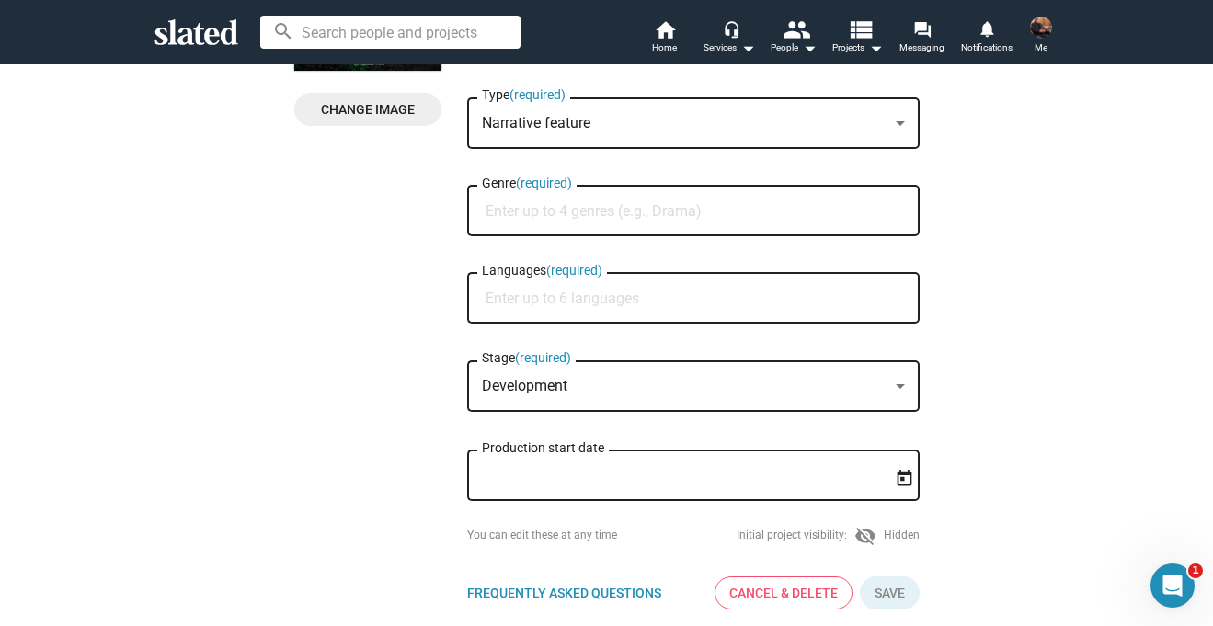
type textarea "49-min noir horror film — a dark psychological descent into guilt, obsession, a…"
click at [685, 210] on input "Genre (required)" at bounding box center [696, 211] width 423 height 17
type input "n"
type input "f"
type input "d"
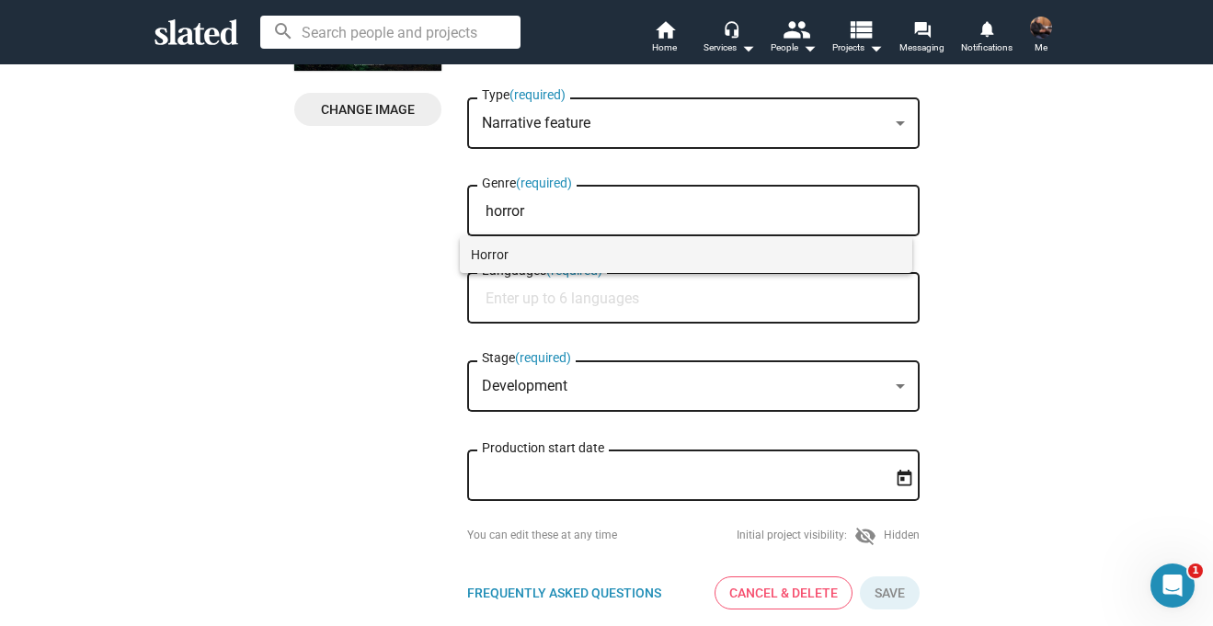
type input "horror"
click at [501, 253] on span "Horror" at bounding box center [686, 254] width 430 height 37
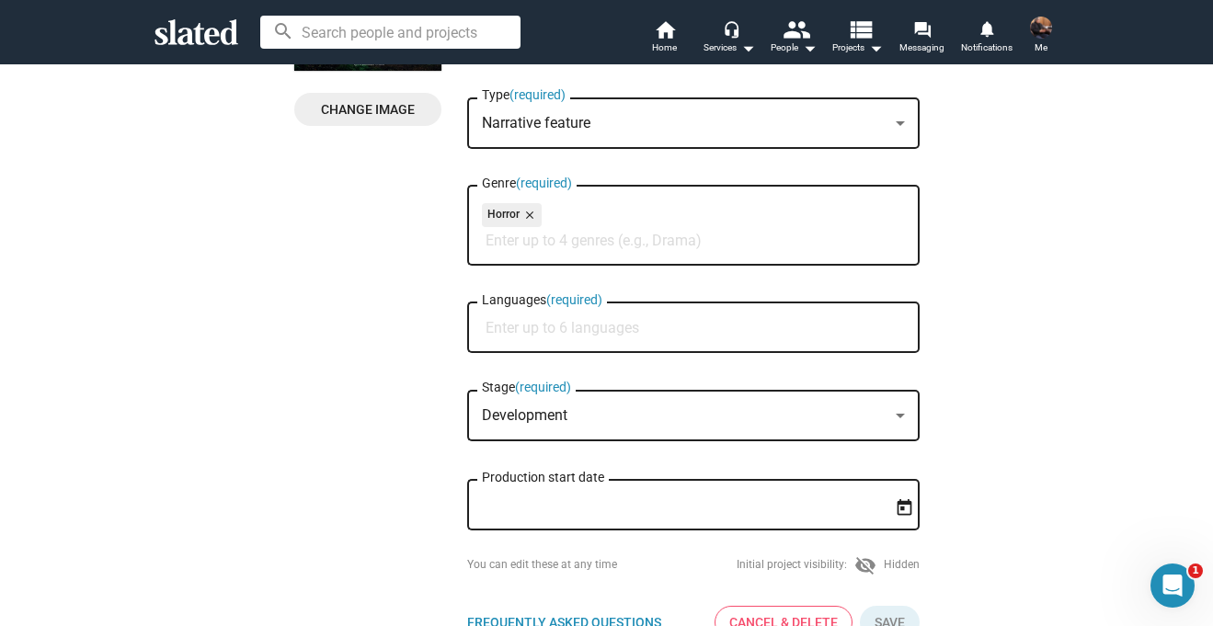
click at [569, 328] on input "Languages (required)" at bounding box center [696, 328] width 423 height 17
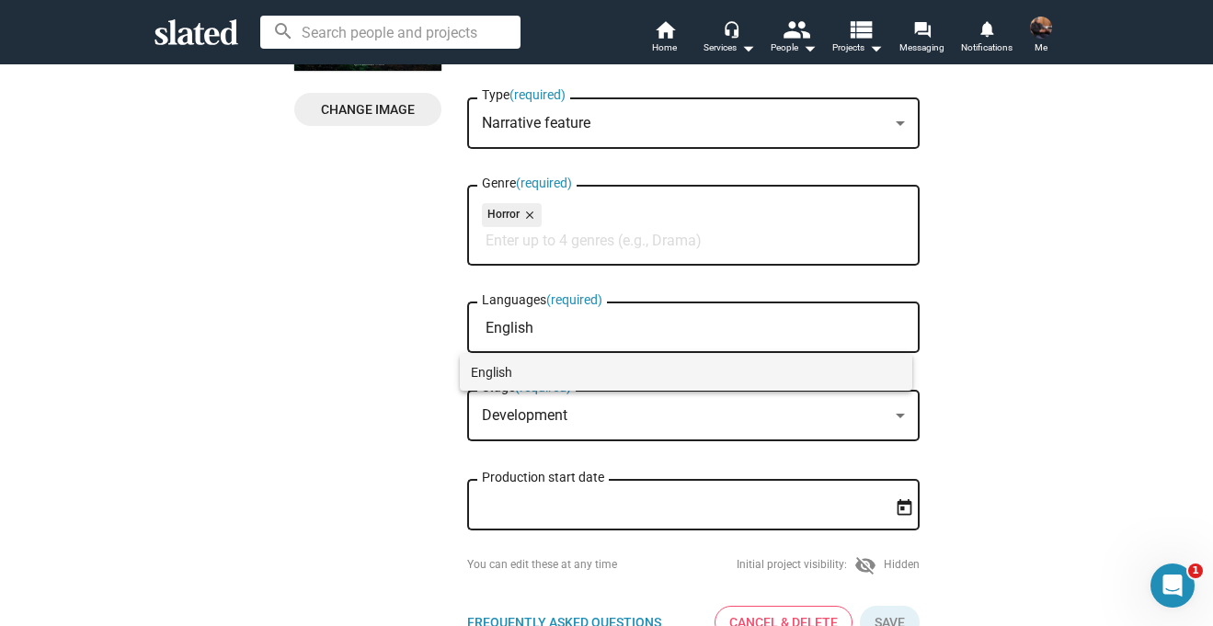
type input "English"
click at [514, 367] on span "English" at bounding box center [686, 372] width 430 height 37
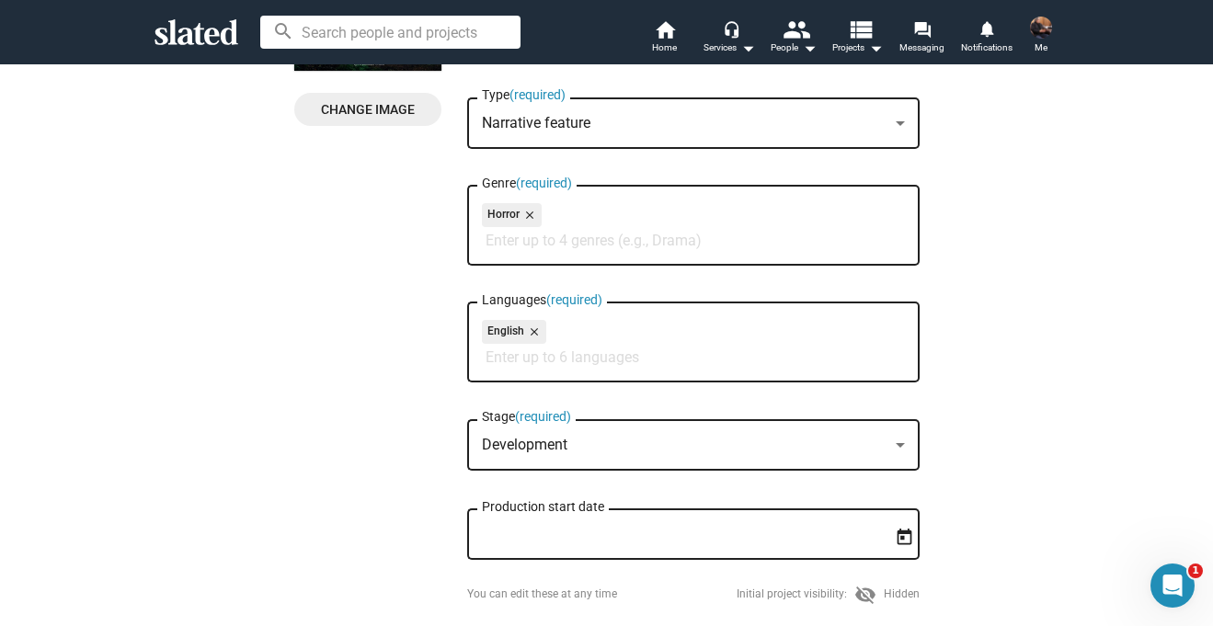
click at [533, 445] on mat-select-trigger "Development" at bounding box center [525, 444] width 86 height 17
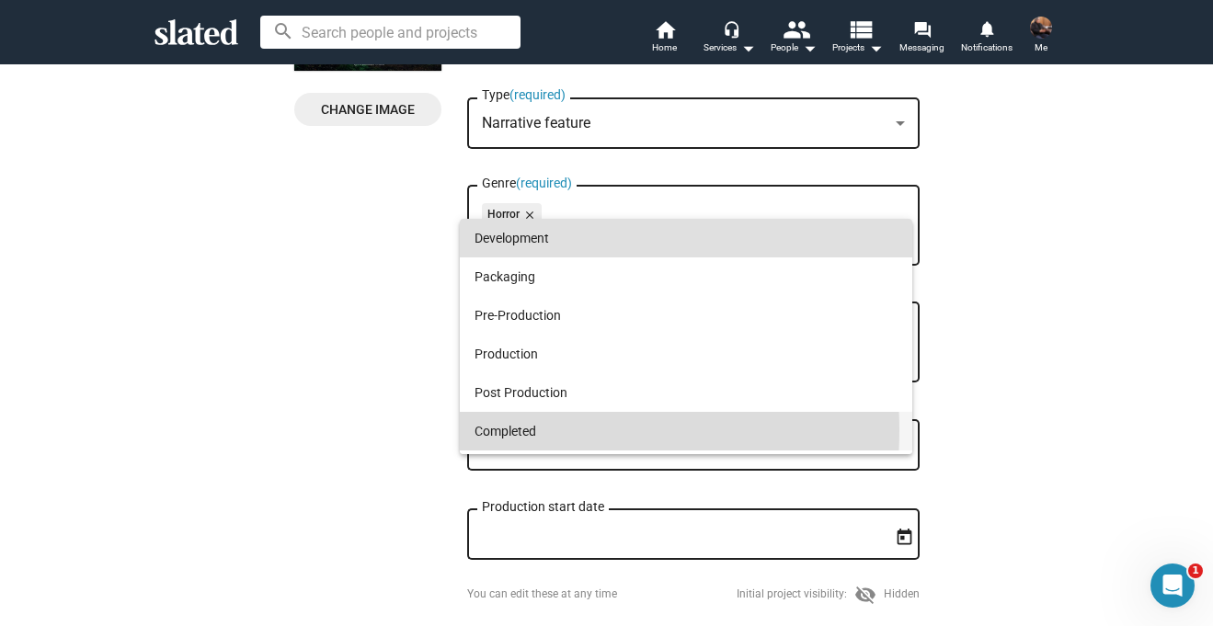
click at [527, 430] on span "Completed" at bounding box center [685, 431] width 423 height 39
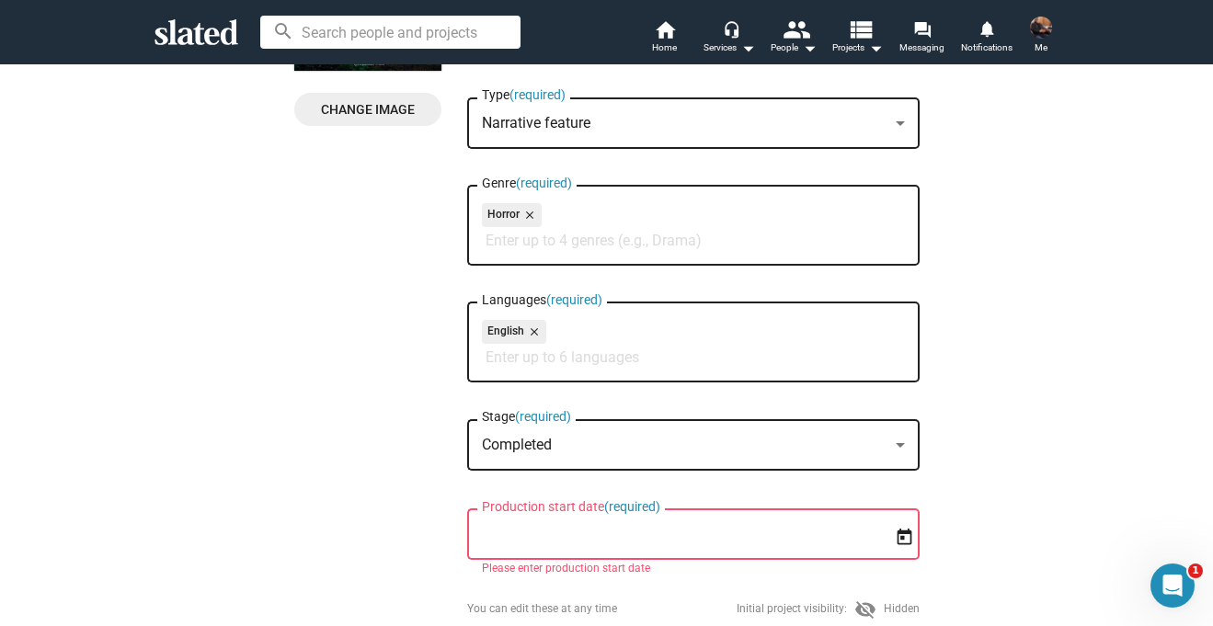
click at [542, 543] on input "Production start date (required)" at bounding box center [680, 535] width 397 height 17
type input "7/1/2019"
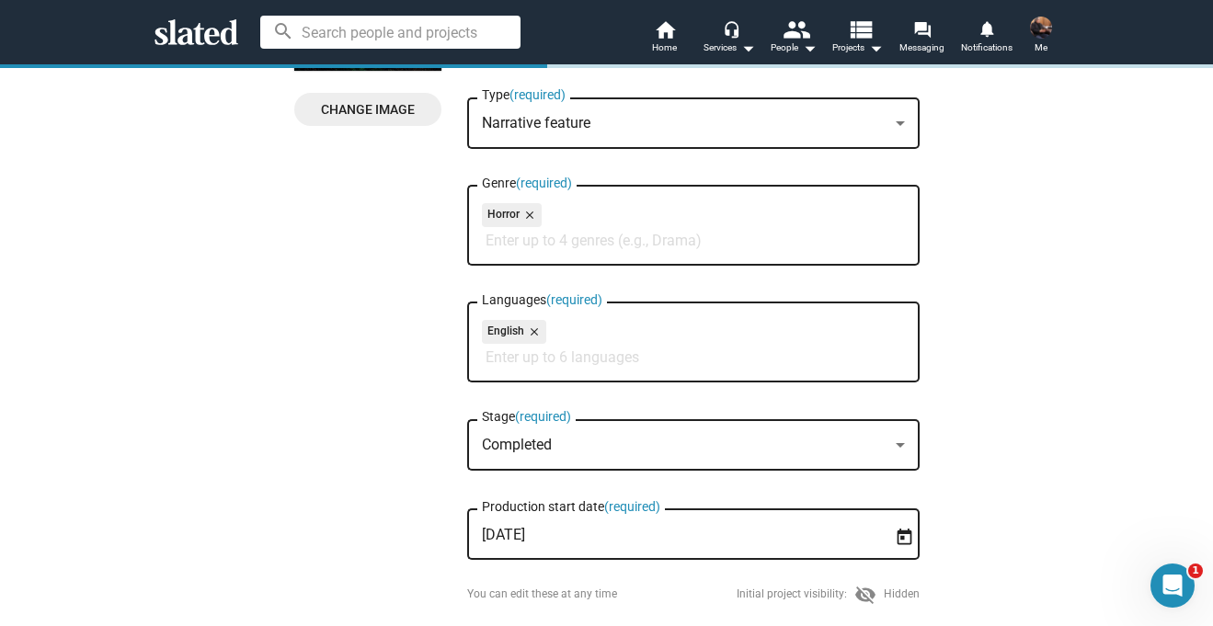
click at [397, 510] on div "Change Image Change Image "Gumdrop", a short horror Title (required) 49-min noi…" at bounding box center [606, 268] width 625 height 831
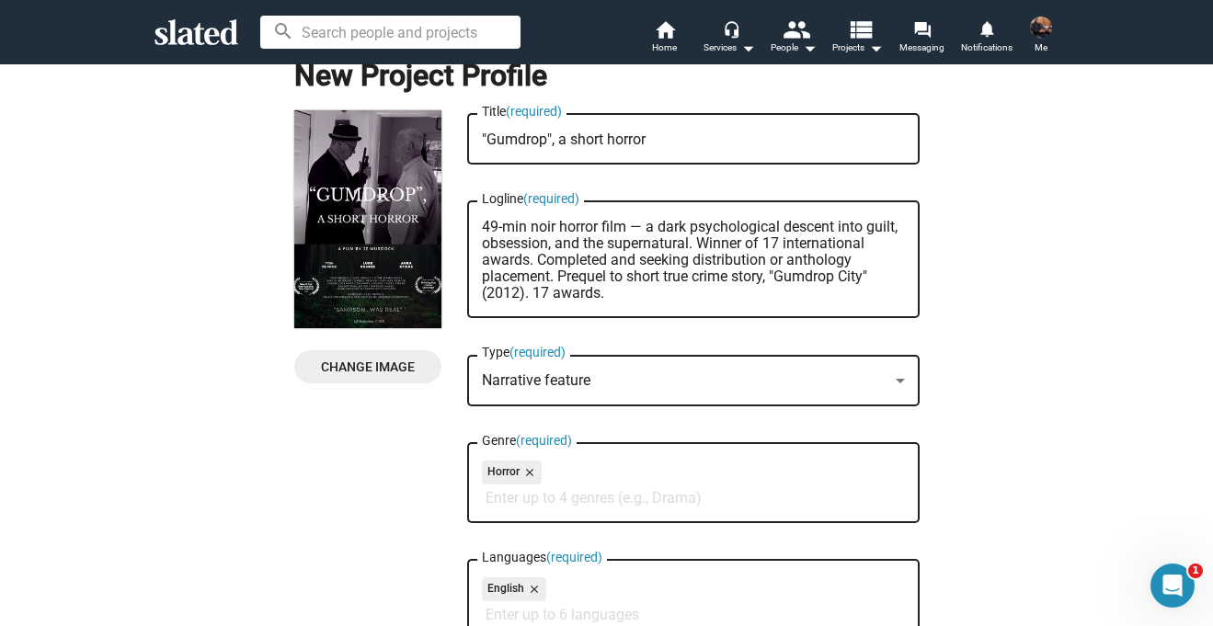
scroll to position [0, 0]
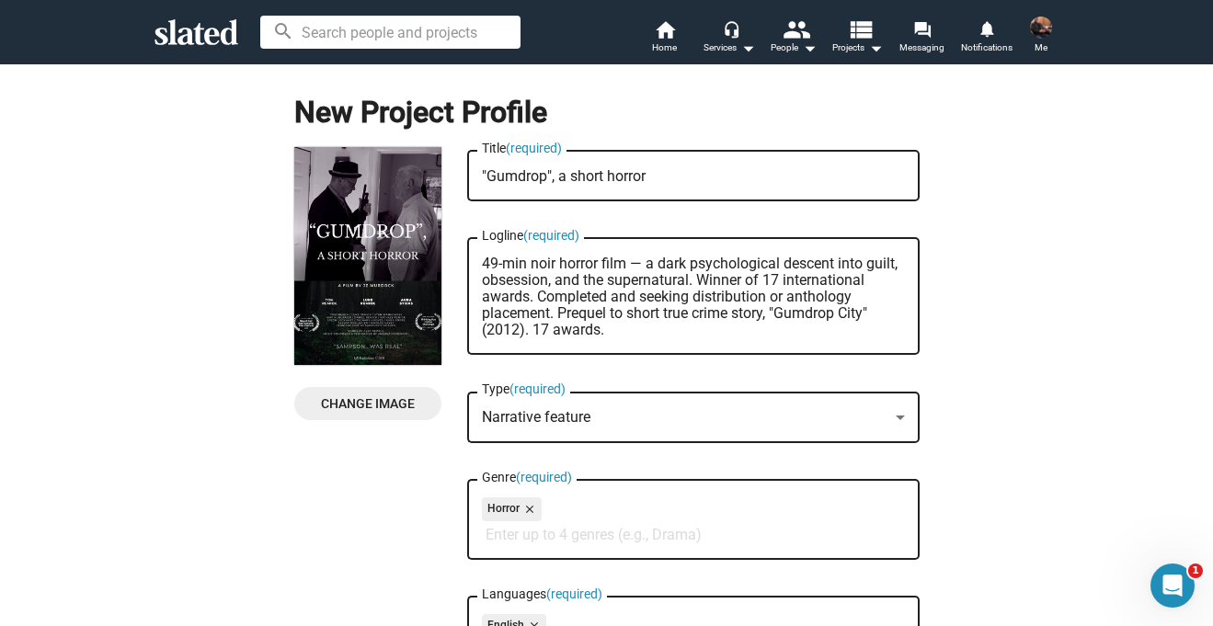
click at [633, 333] on textarea "49-min noir horror film — a dark psychological descent into guilt, obsession, a…" at bounding box center [693, 297] width 423 height 83
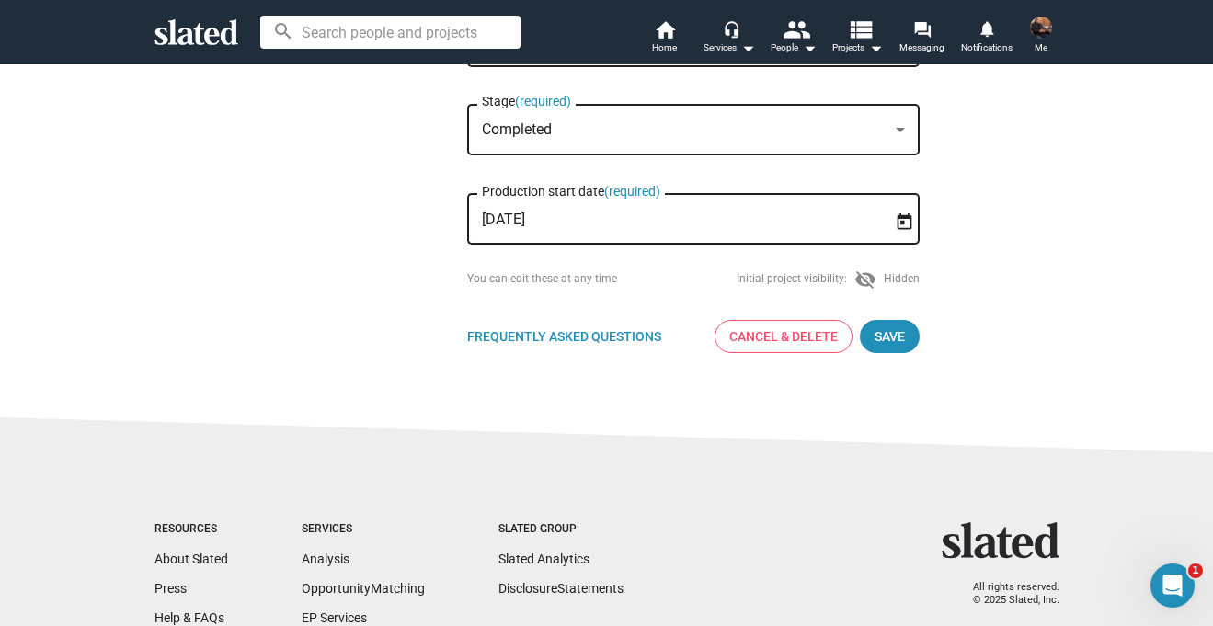
scroll to position [612, 0]
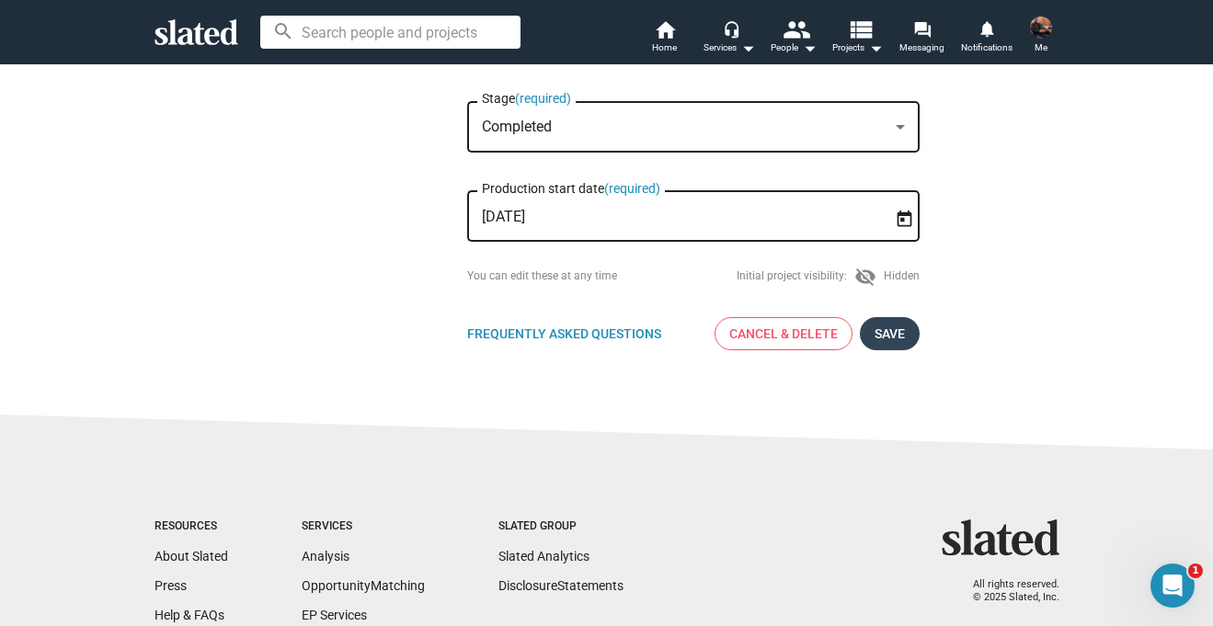
click at [889, 332] on span "Save" at bounding box center [889, 333] width 30 height 33
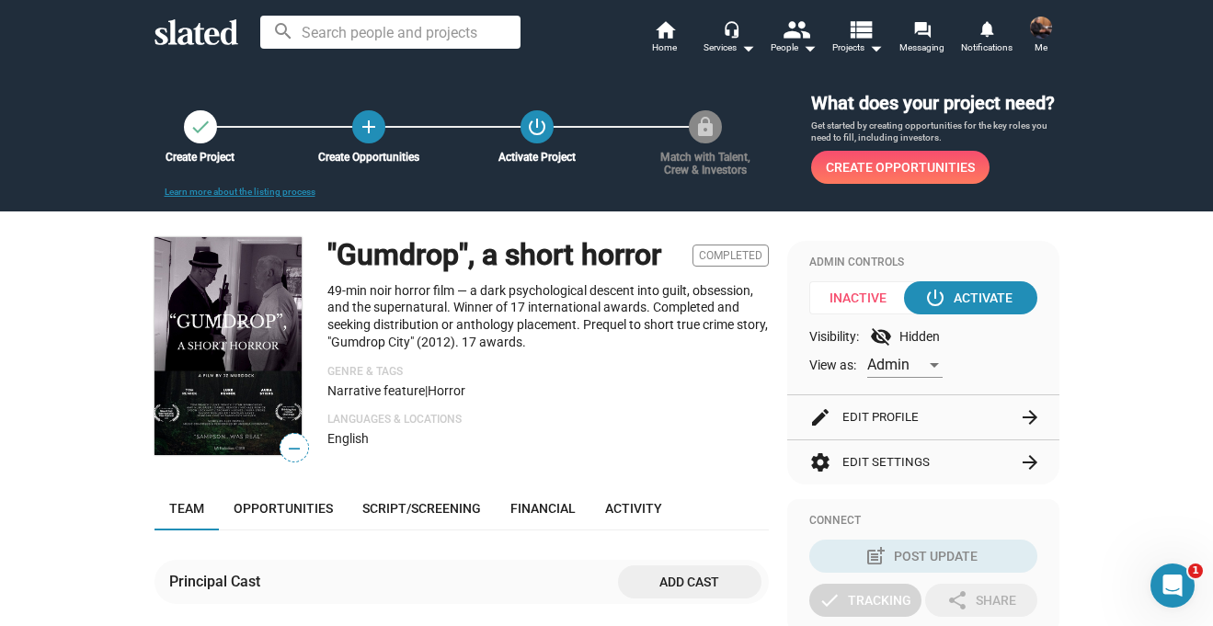
click at [1032, 34] on img at bounding box center [1041, 28] width 22 height 22
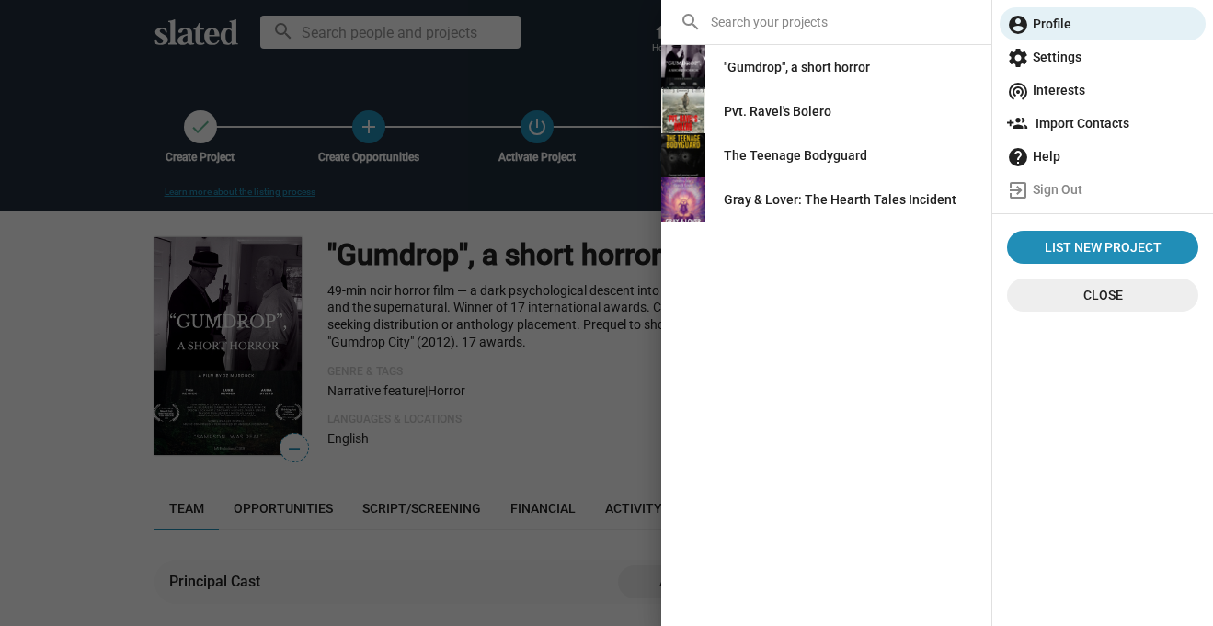
click at [794, 122] on div "Pvt. Ravel's Bolero" at bounding box center [778, 111] width 108 height 33
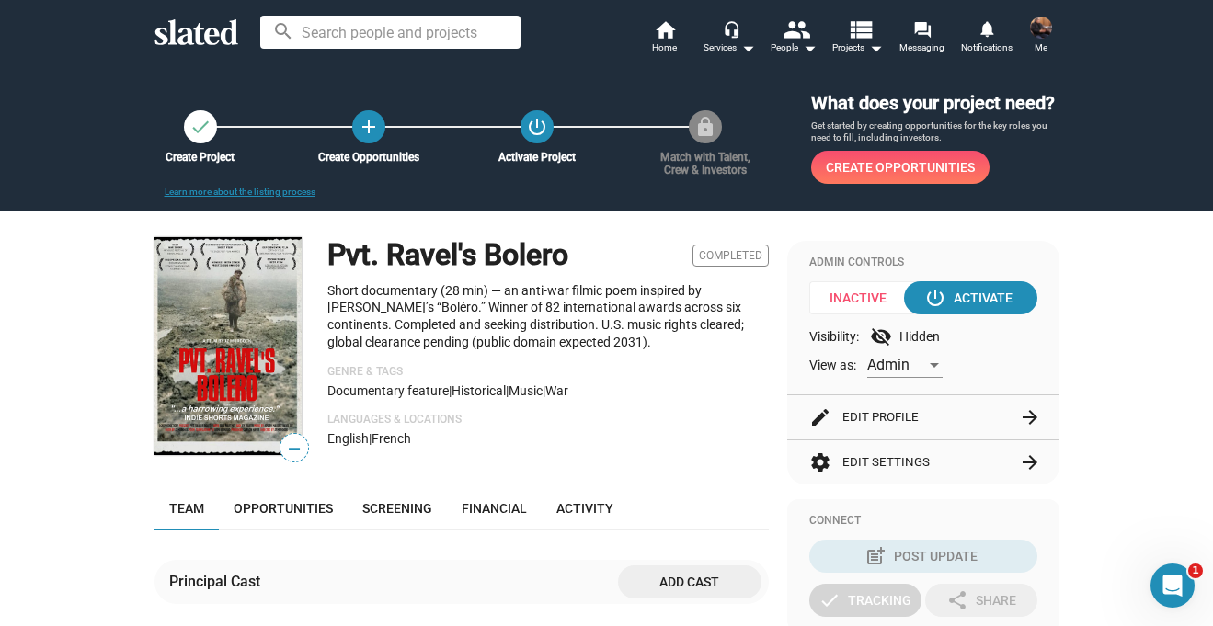
click at [1041, 20] on img at bounding box center [1041, 28] width 22 height 22
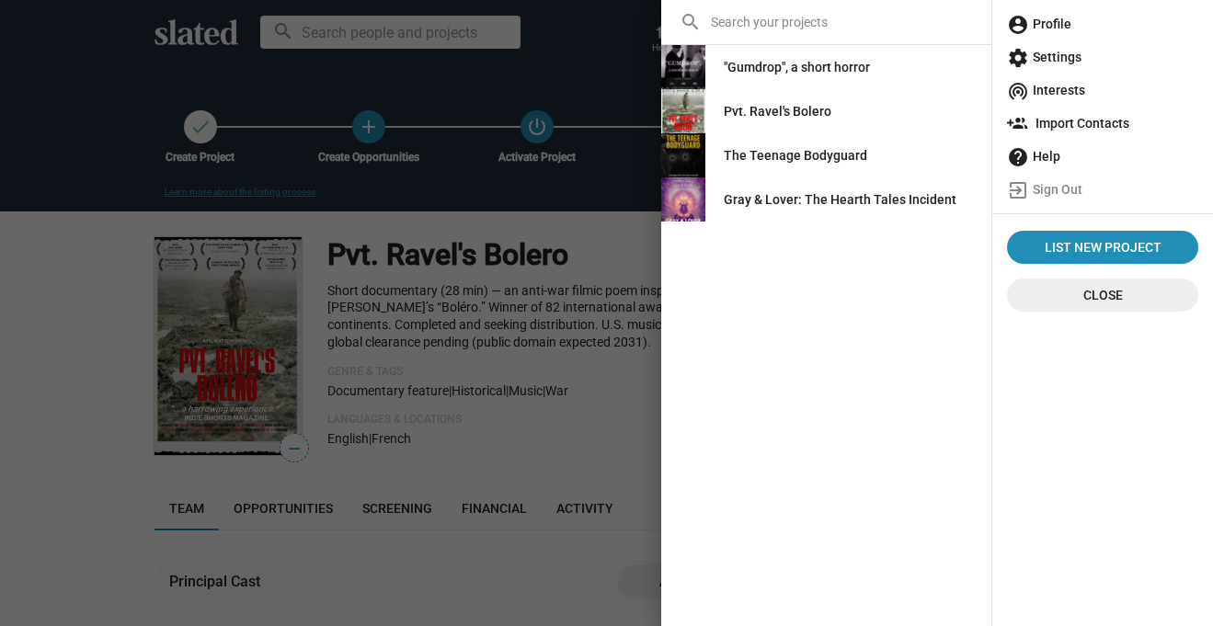
click at [1044, 27] on span "account_circle Profile" at bounding box center [1102, 23] width 191 height 33
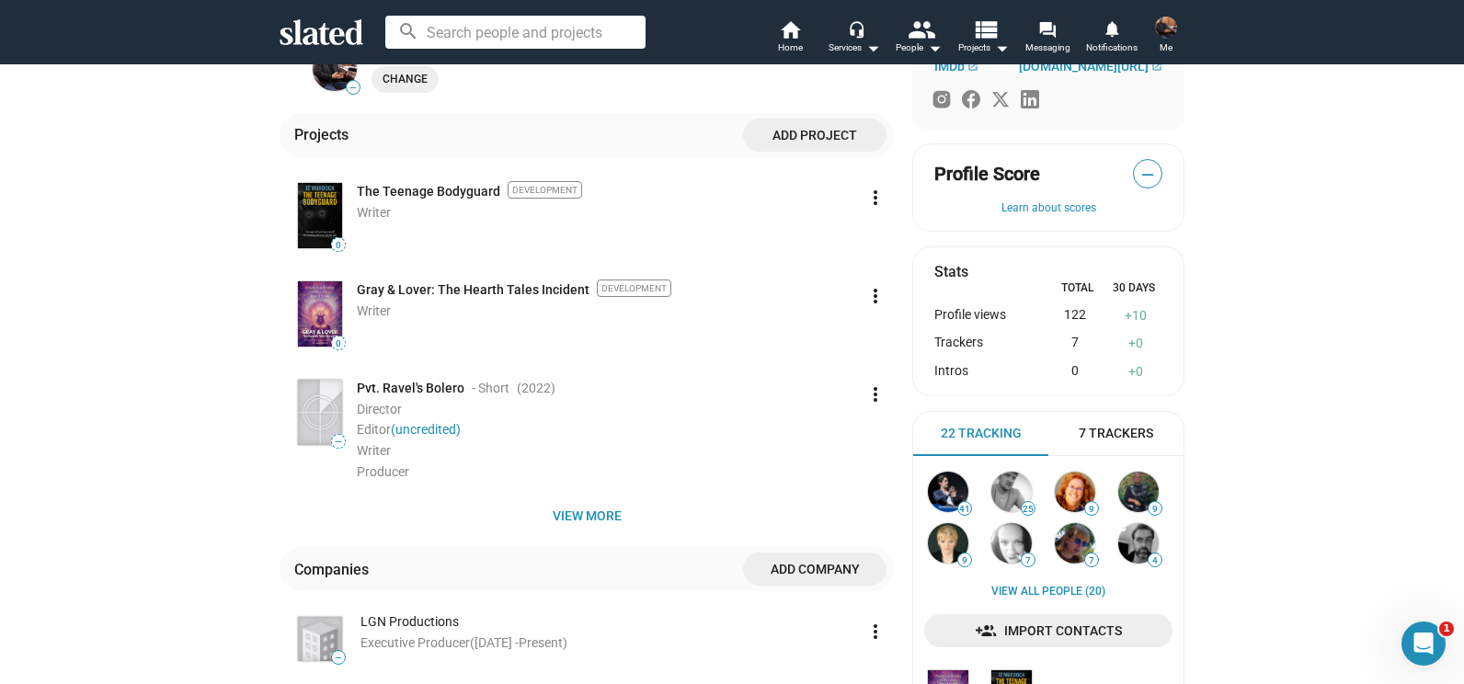
scroll to position [338, 0]
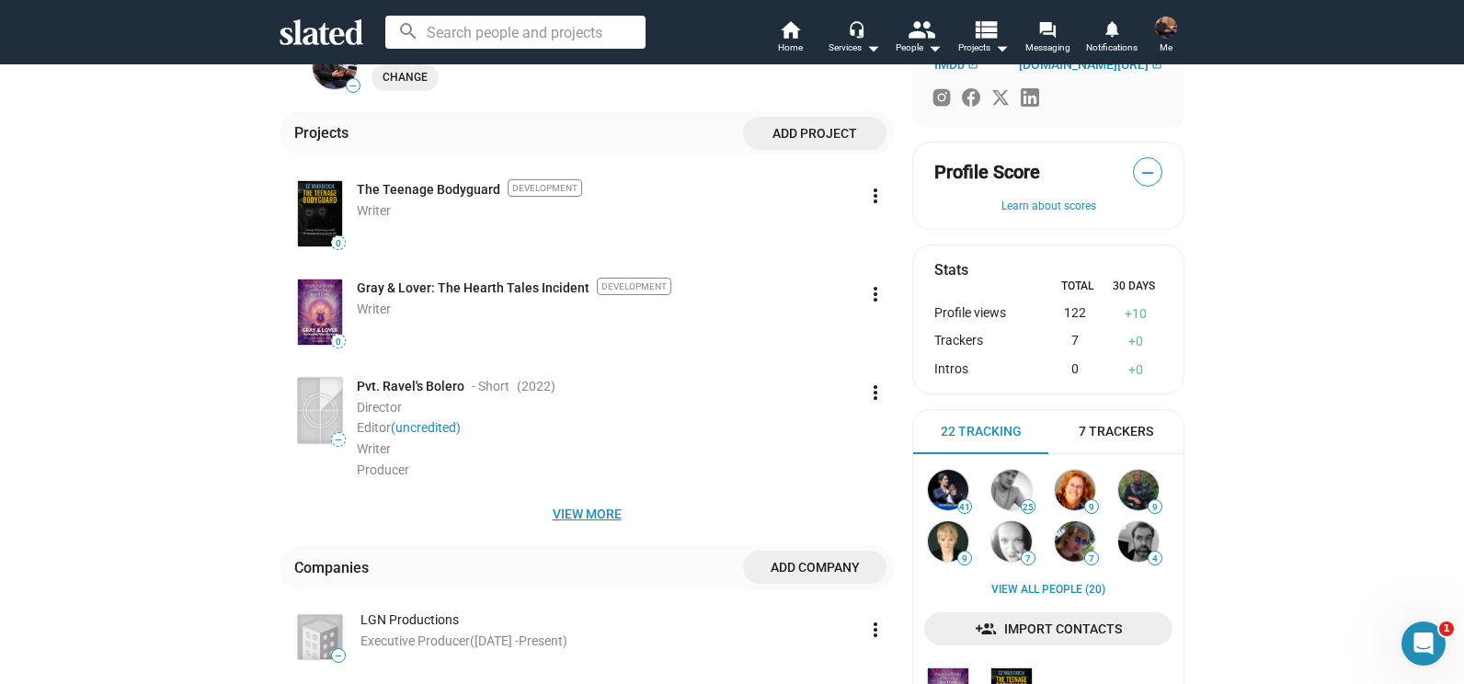
click at [598, 513] on span "View more" at bounding box center [586, 513] width 585 height 33
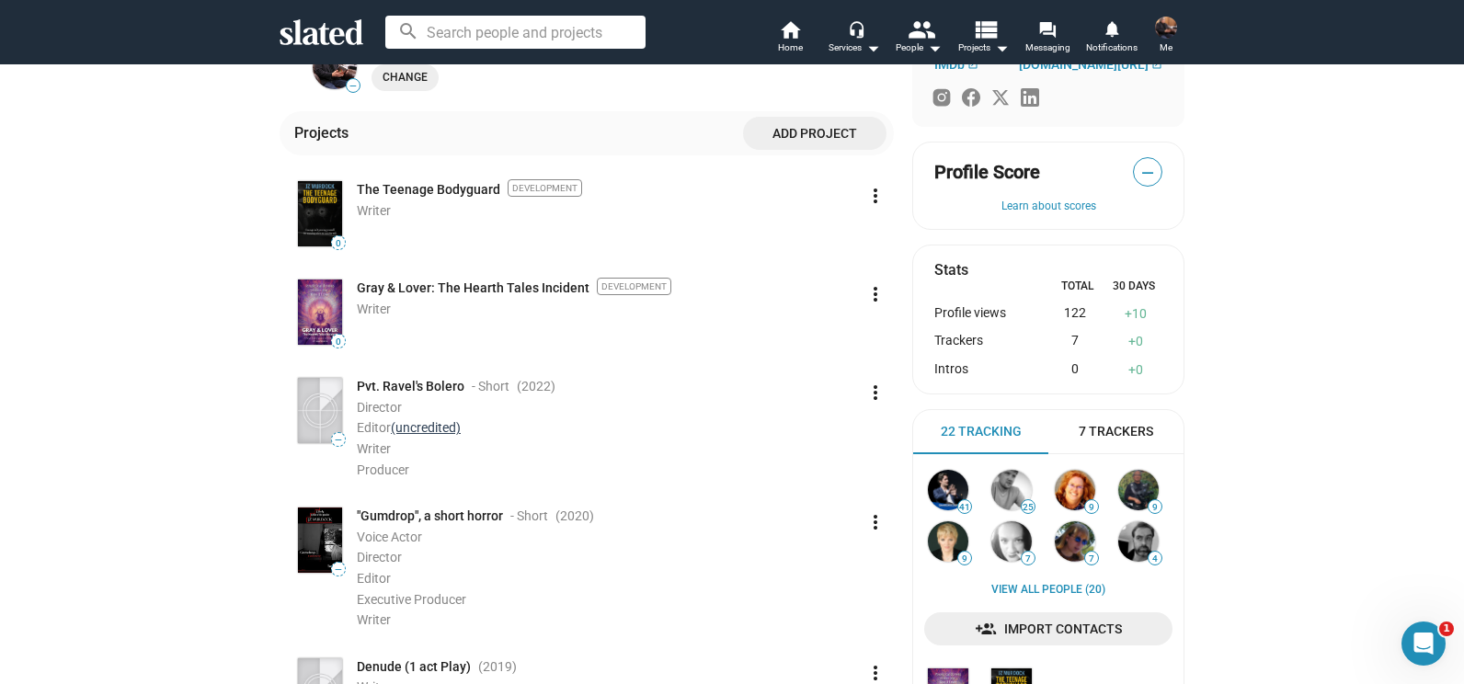
click at [413, 427] on link "(uncredited)" at bounding box center [426, 427] width 70 height 15
click at [416, 383] on span "Pvt. Ravel's Bolero" at bounding box center [411, 386] width 108 height 17
click at [1161, 30] on img at bounding box center [1166, 28] width 22 height 22
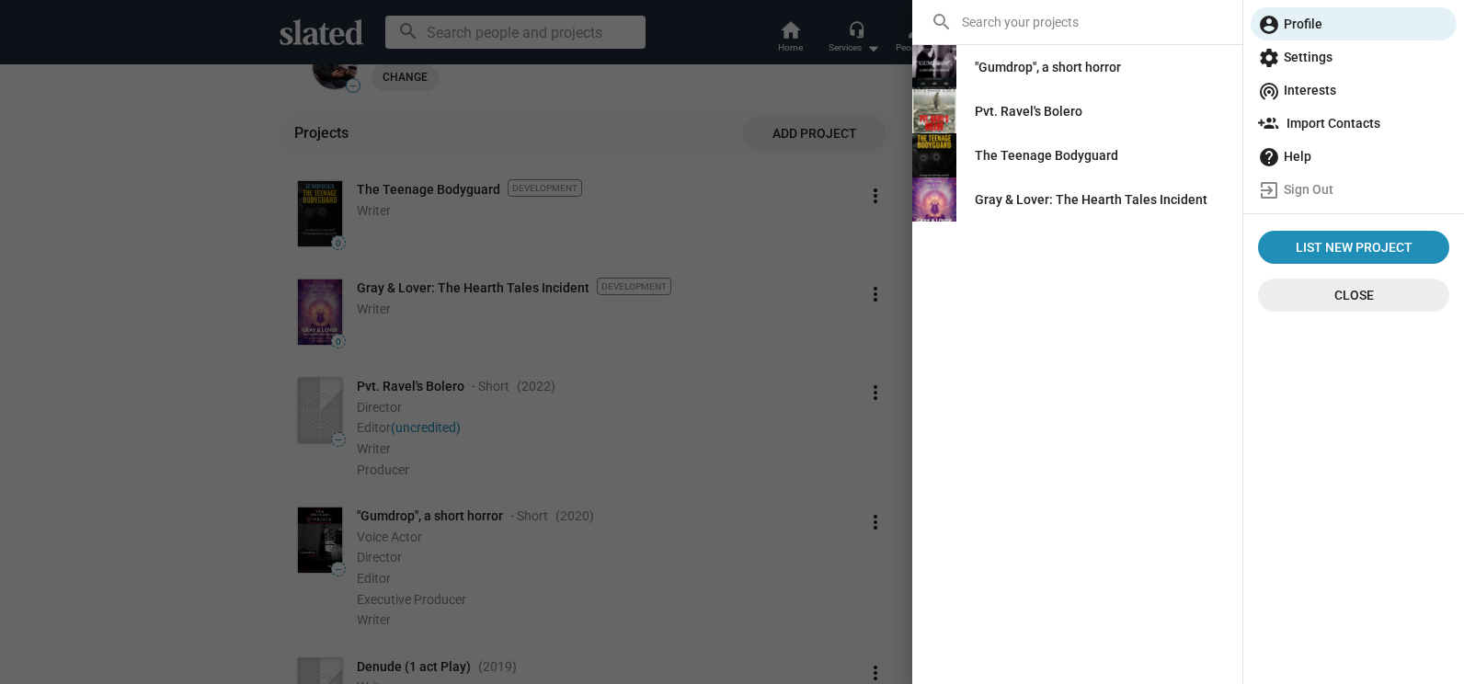
click at [1049, 111] on div "Pvt. Ravel's Bolero" at bounding box center [1029, 111] width 108 height 33
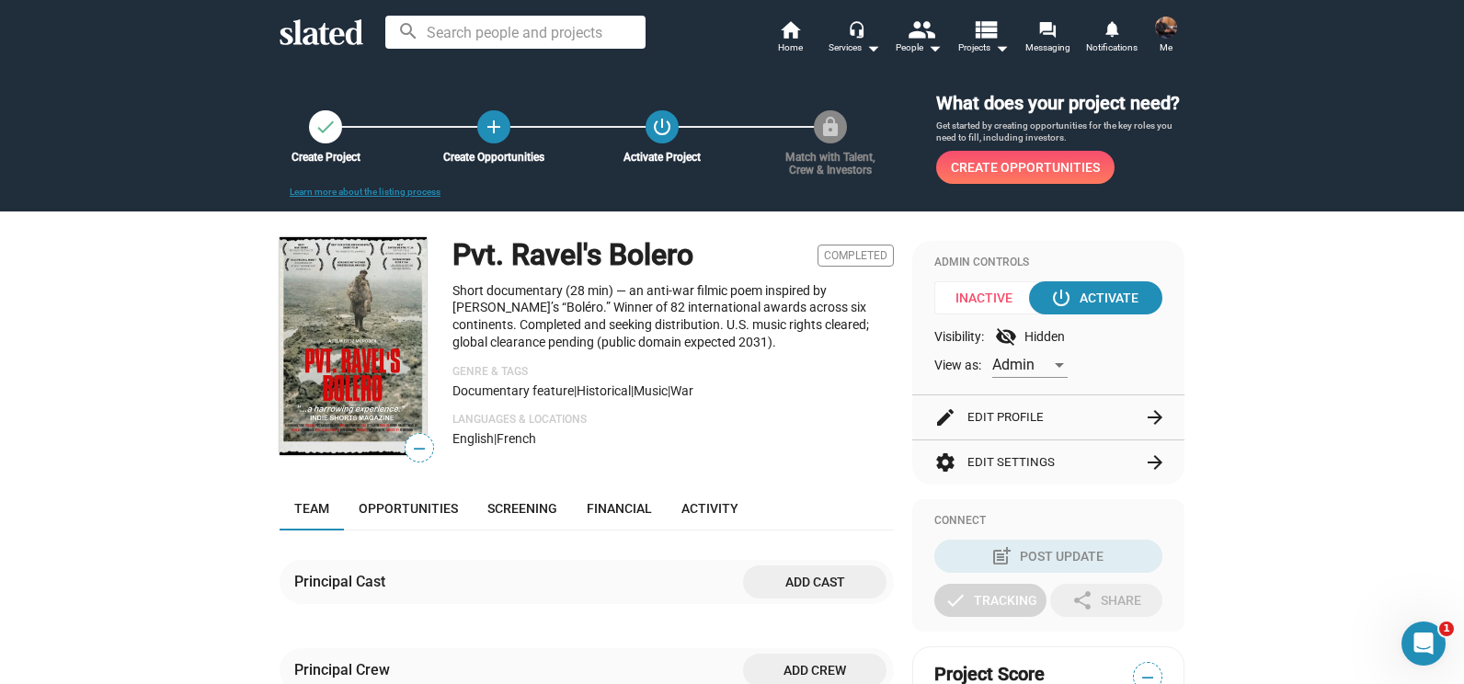
click at [1158, 419] on mat-icon "arrow_forward" at bounding box center [1155, 417] width 22 height 22
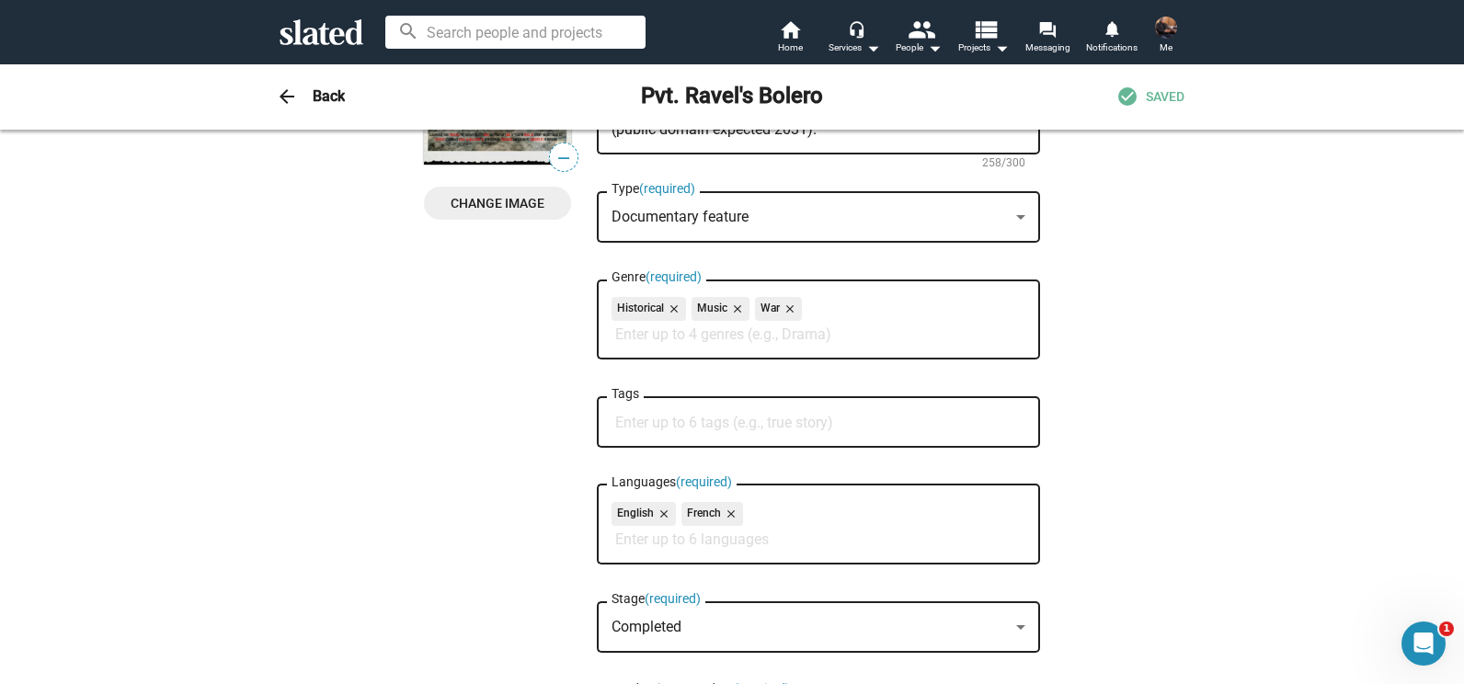
scroll to position [299, 0]
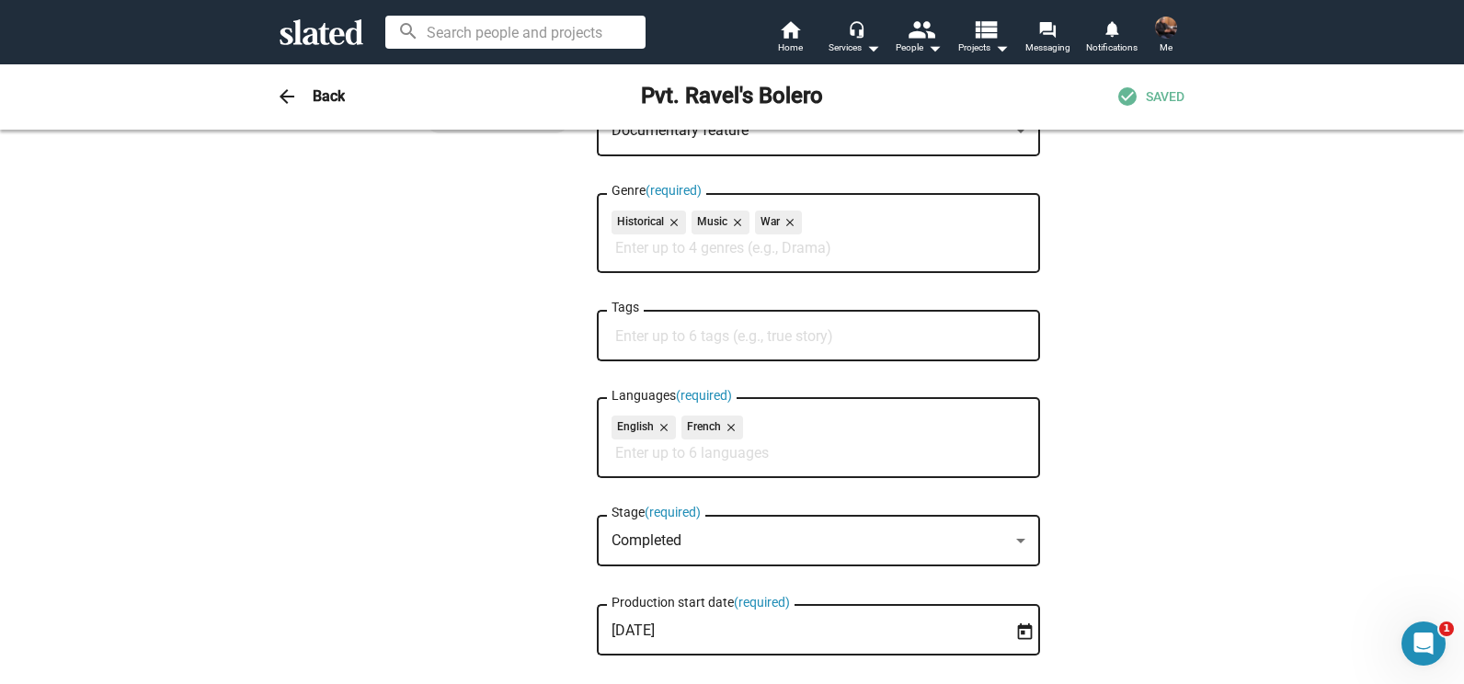
click at [852, 338] on input "Tags" at bounding box center [822, 336] width 414 height 17
type input "w"
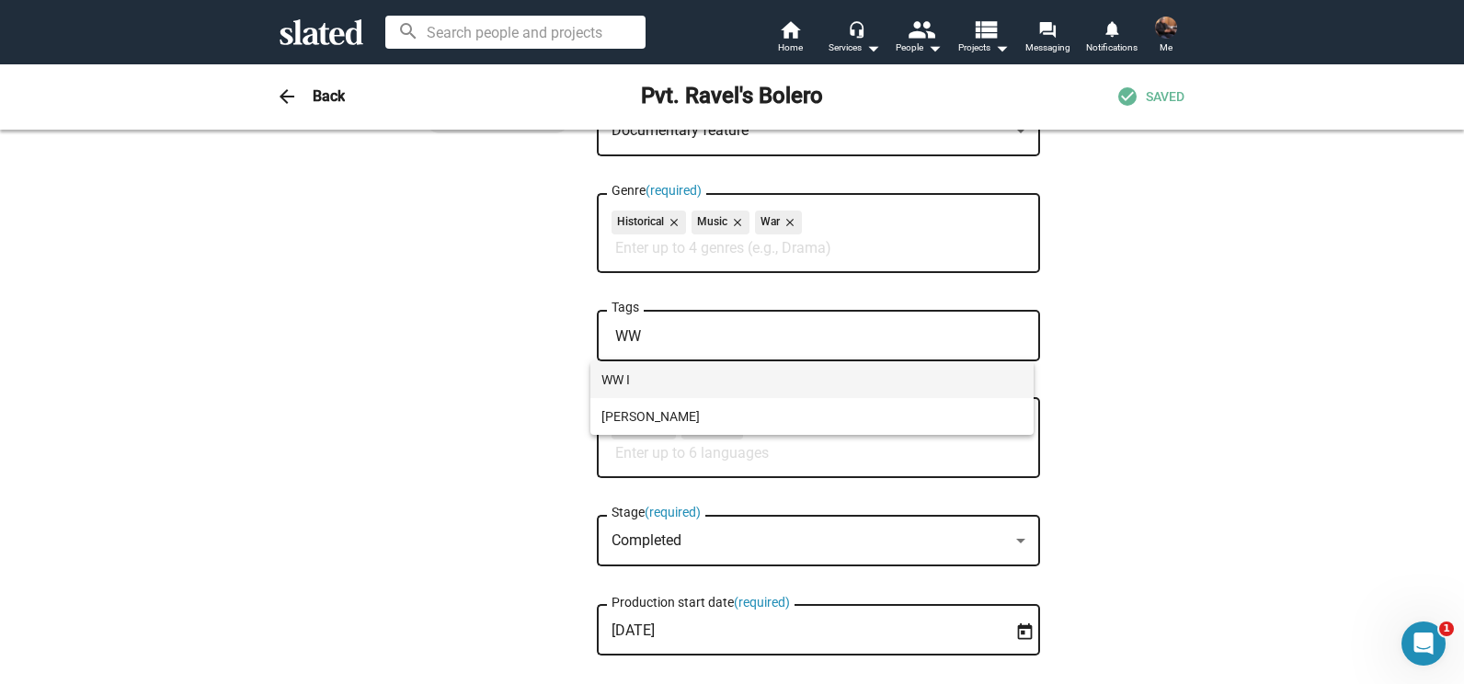
type input "WW"
click at [619, 376] on span "WW I" at bounding box center [811, 379] width 421 height 37
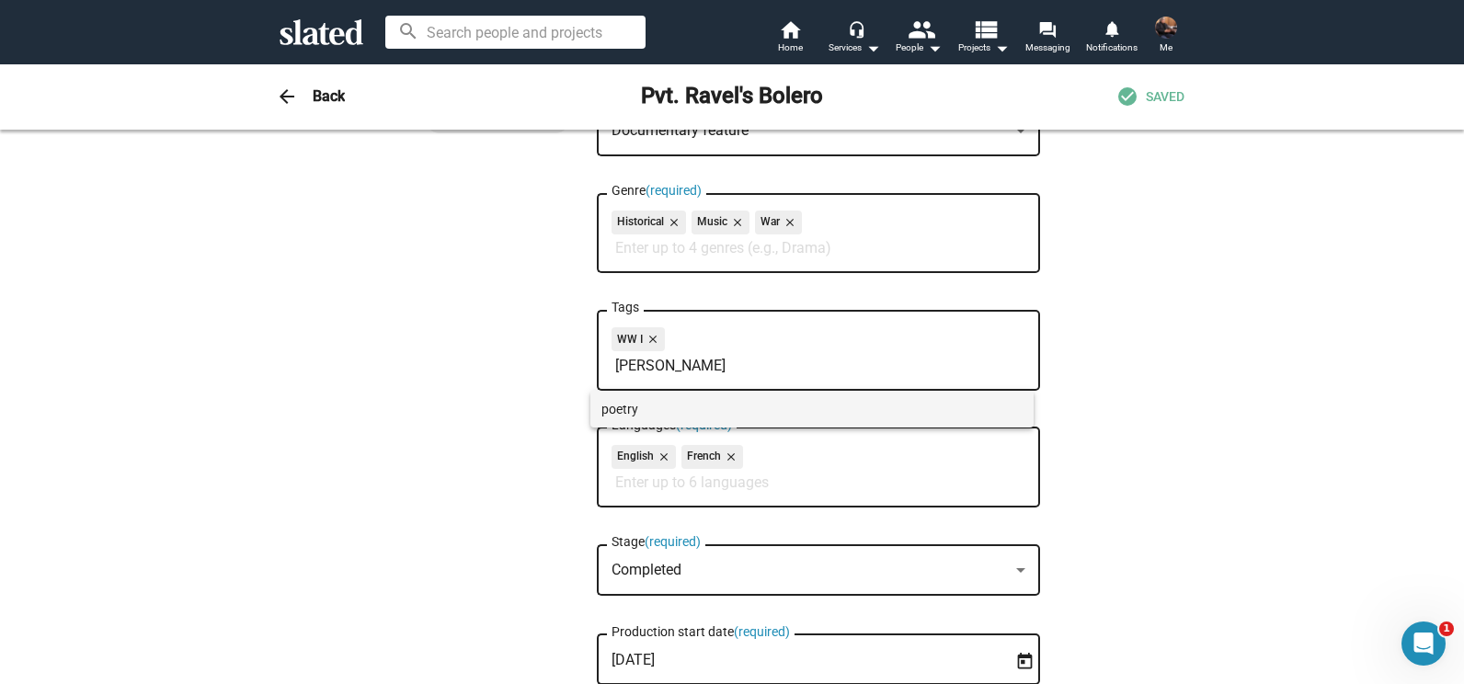
type input "Poe"
click at [623, 405] on span "poetry" at bounding box center [811, 409] width 421 height 37
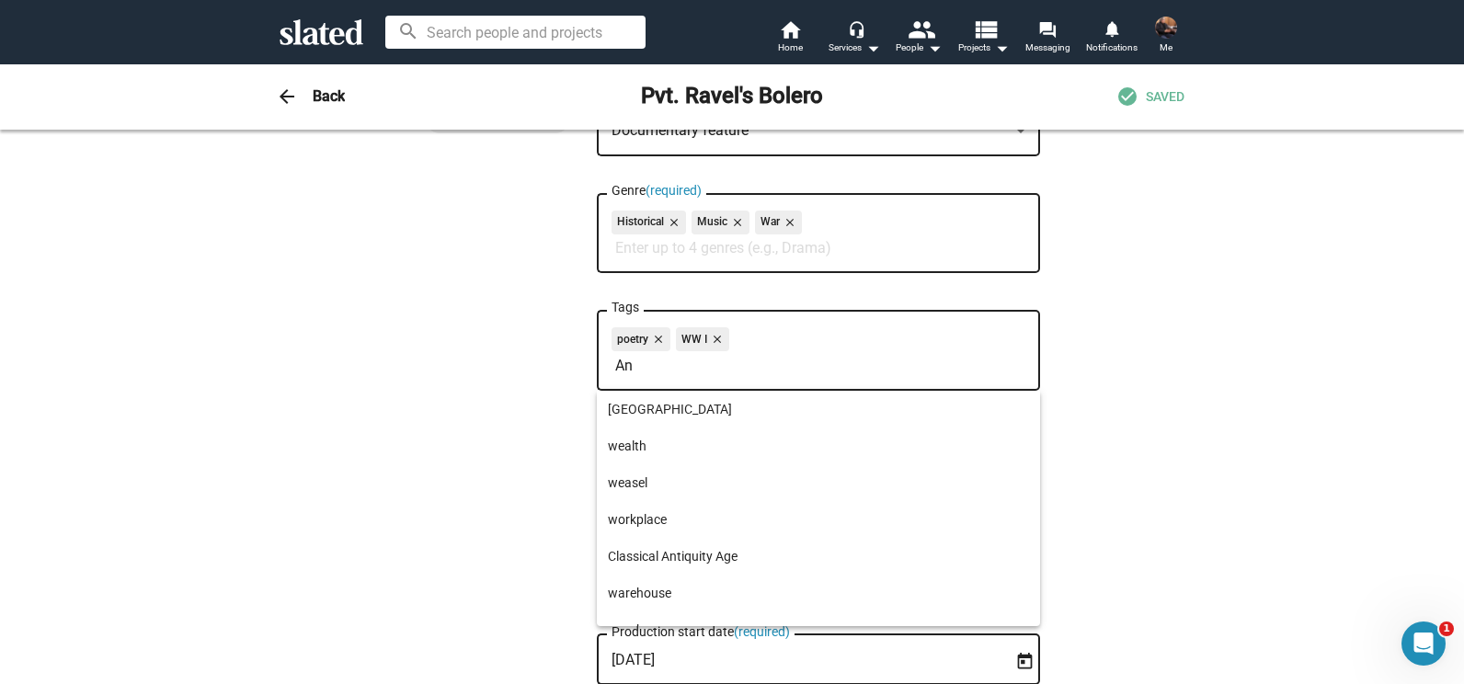
type input "A"
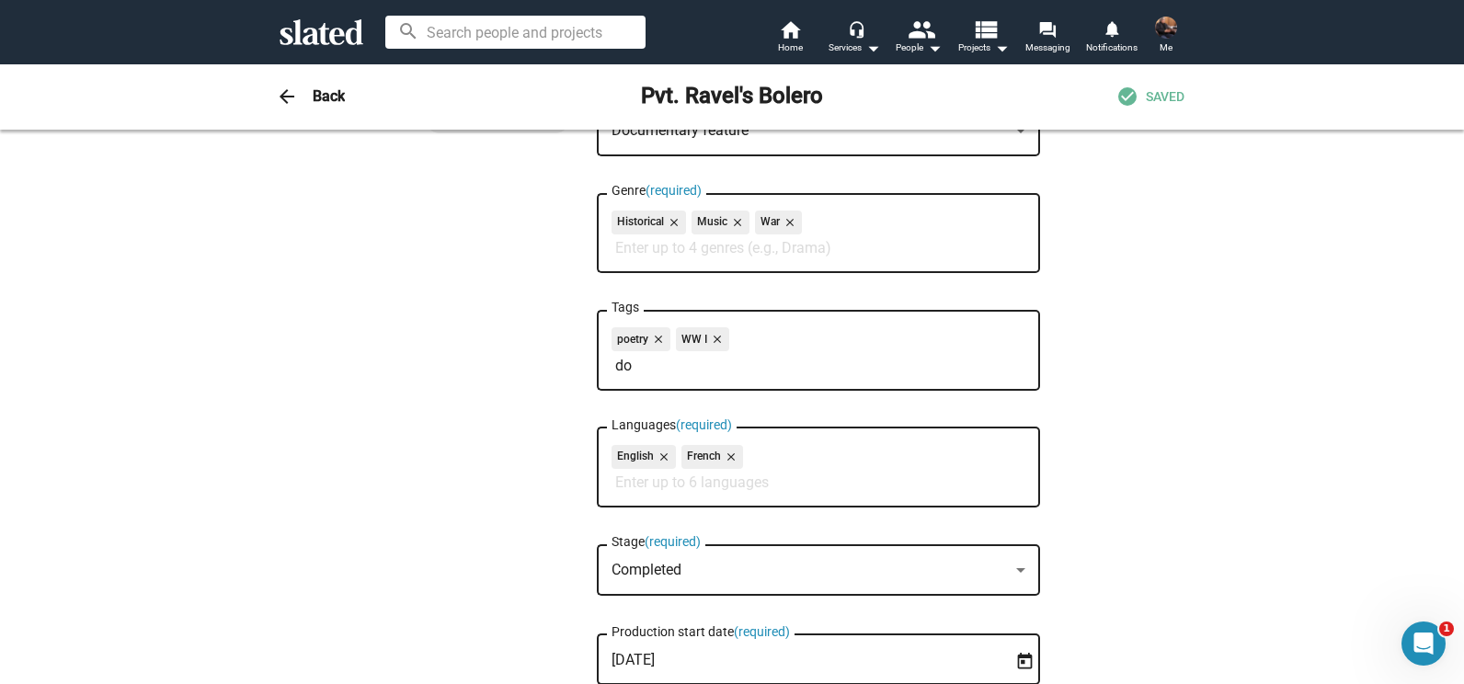
type input "d"
type input "n"
type input "music"
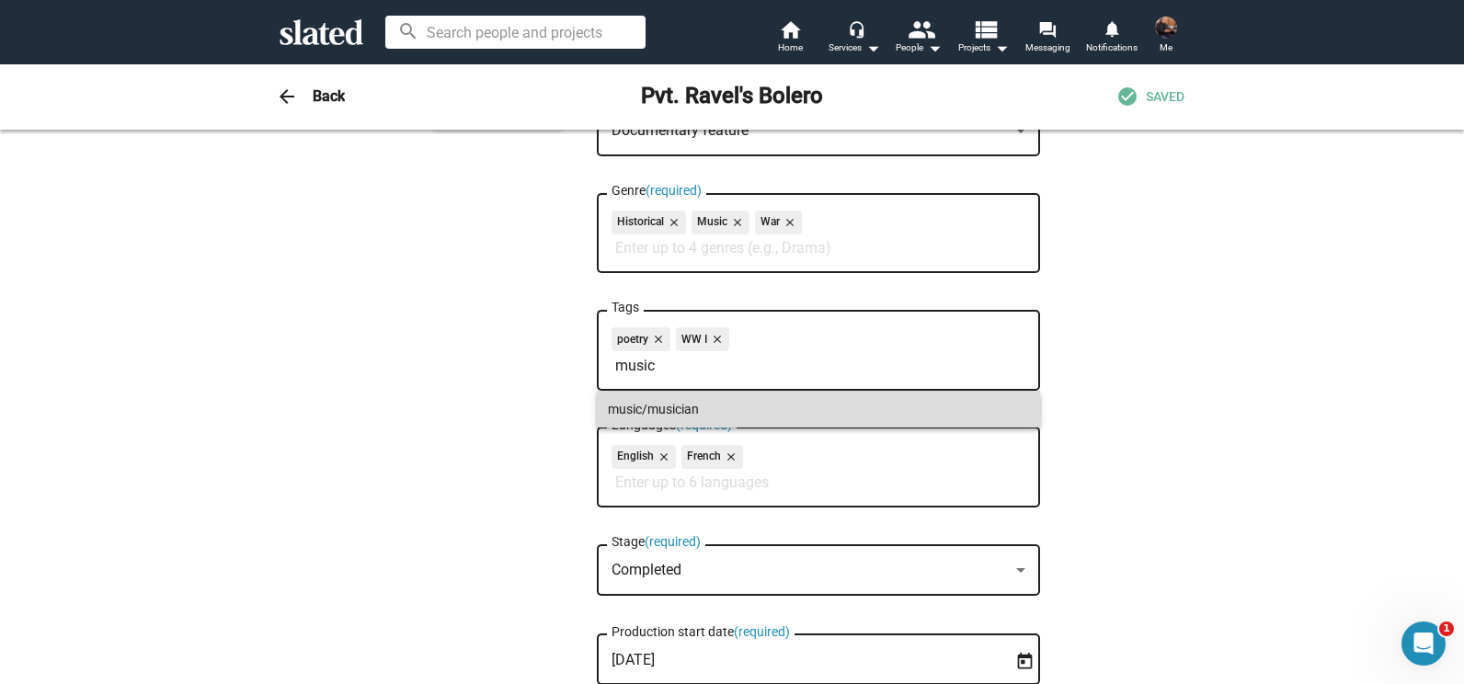
click at [700, 400] on span "music/musician" at bounding box center [818, 409] width 421 height 37
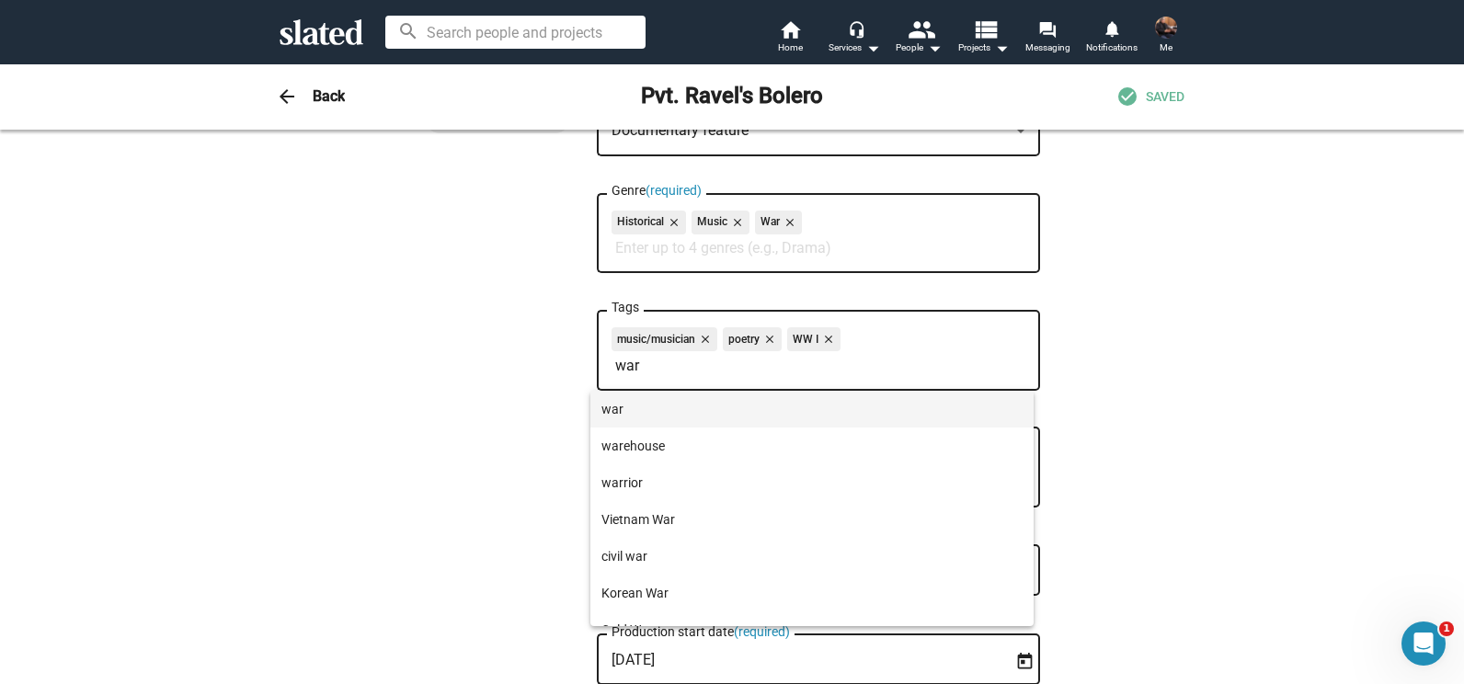
type input "war"
click at [628, 416] on span "war" at bounding box center [811, 409] width 421 height 37
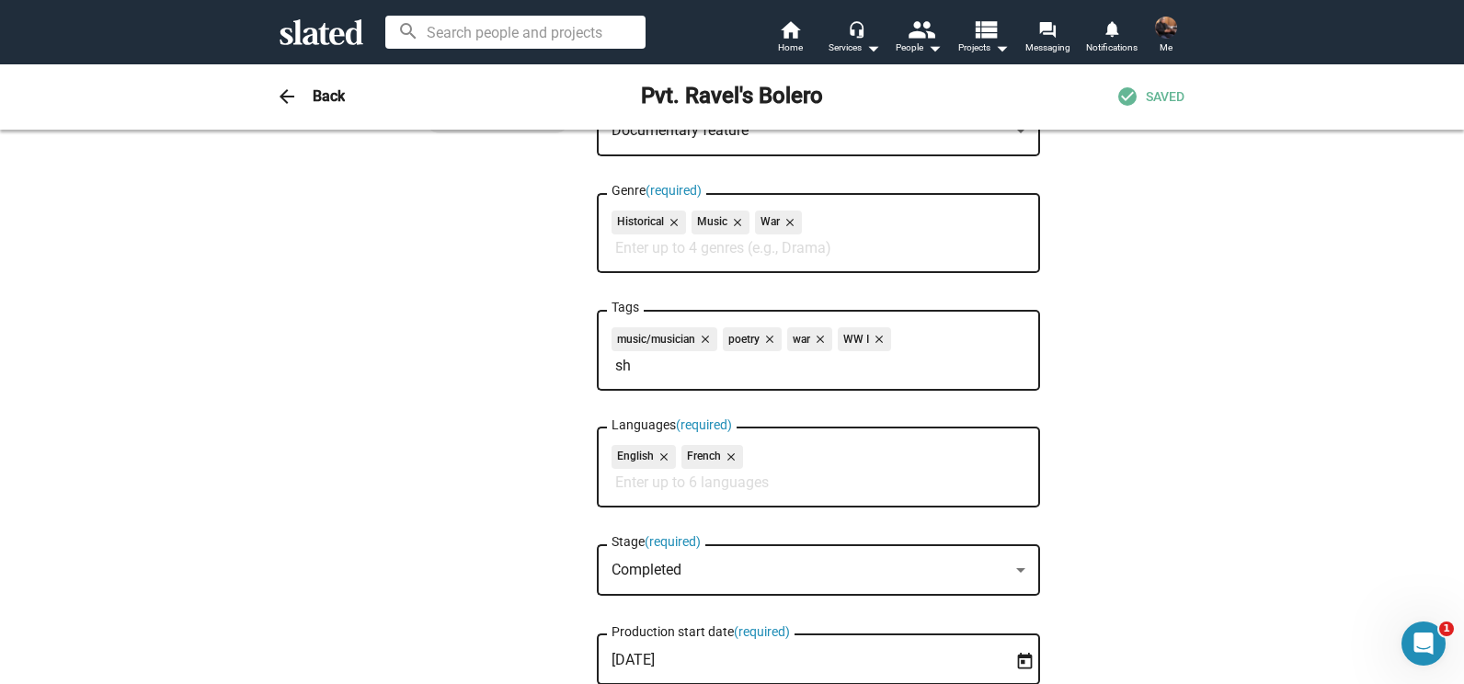
type input "s"
type input "p"
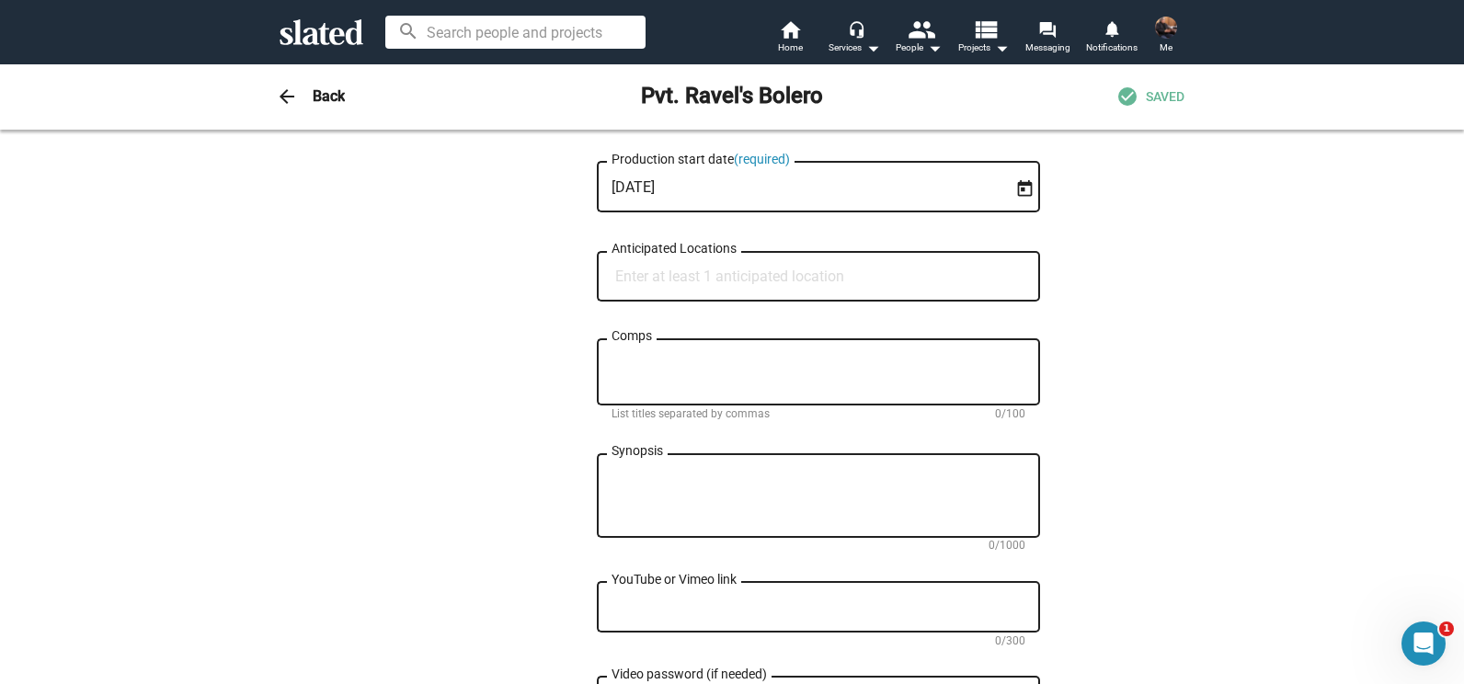
scroll to position [775, 0]
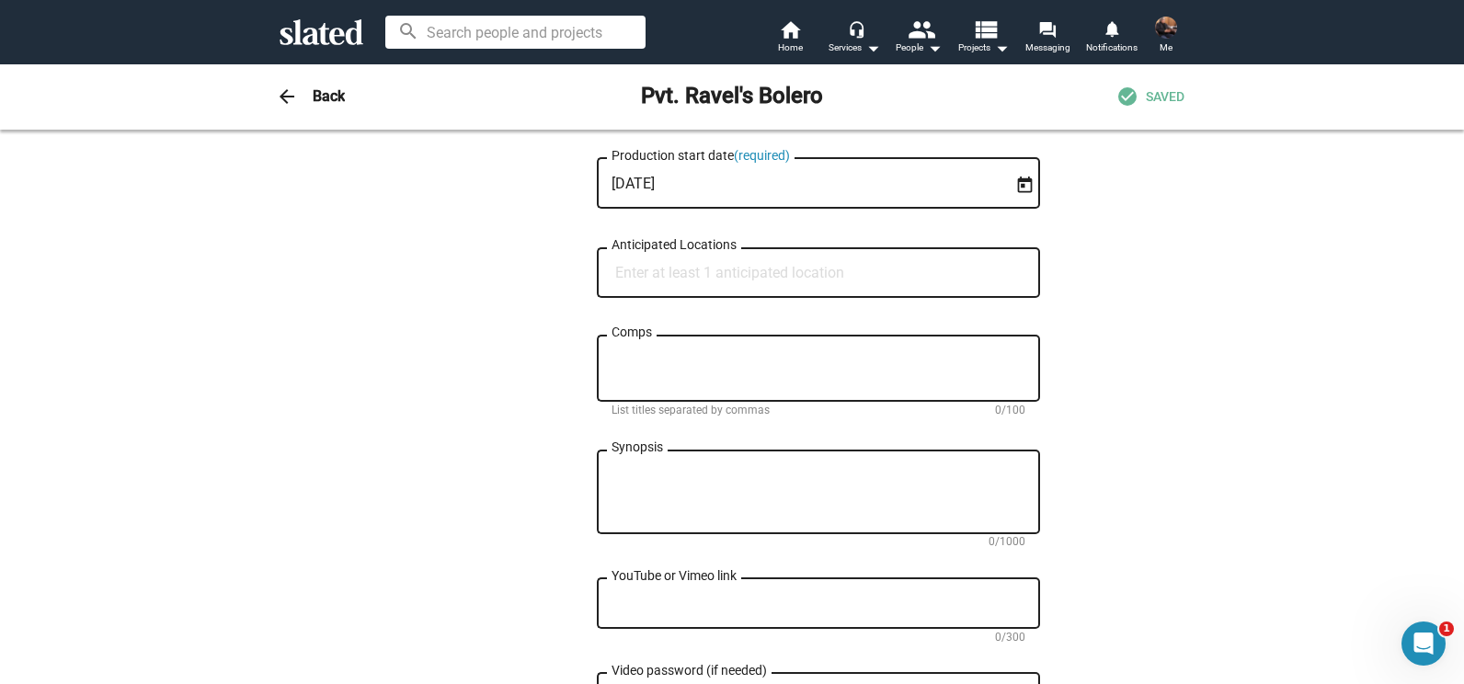
click at [801, 271] on input "Anticipated Locations" at bounding box center [822, 273] width 414 height 17
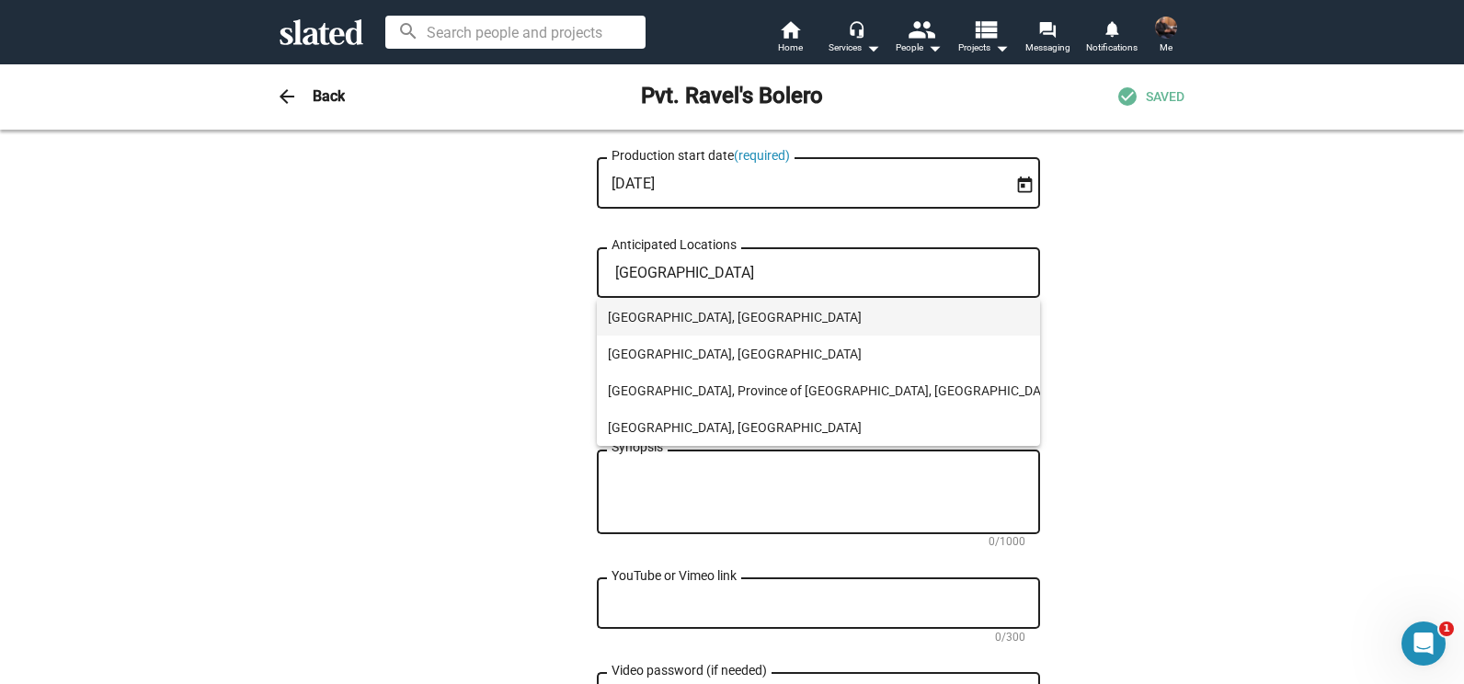
type input "Verdun"
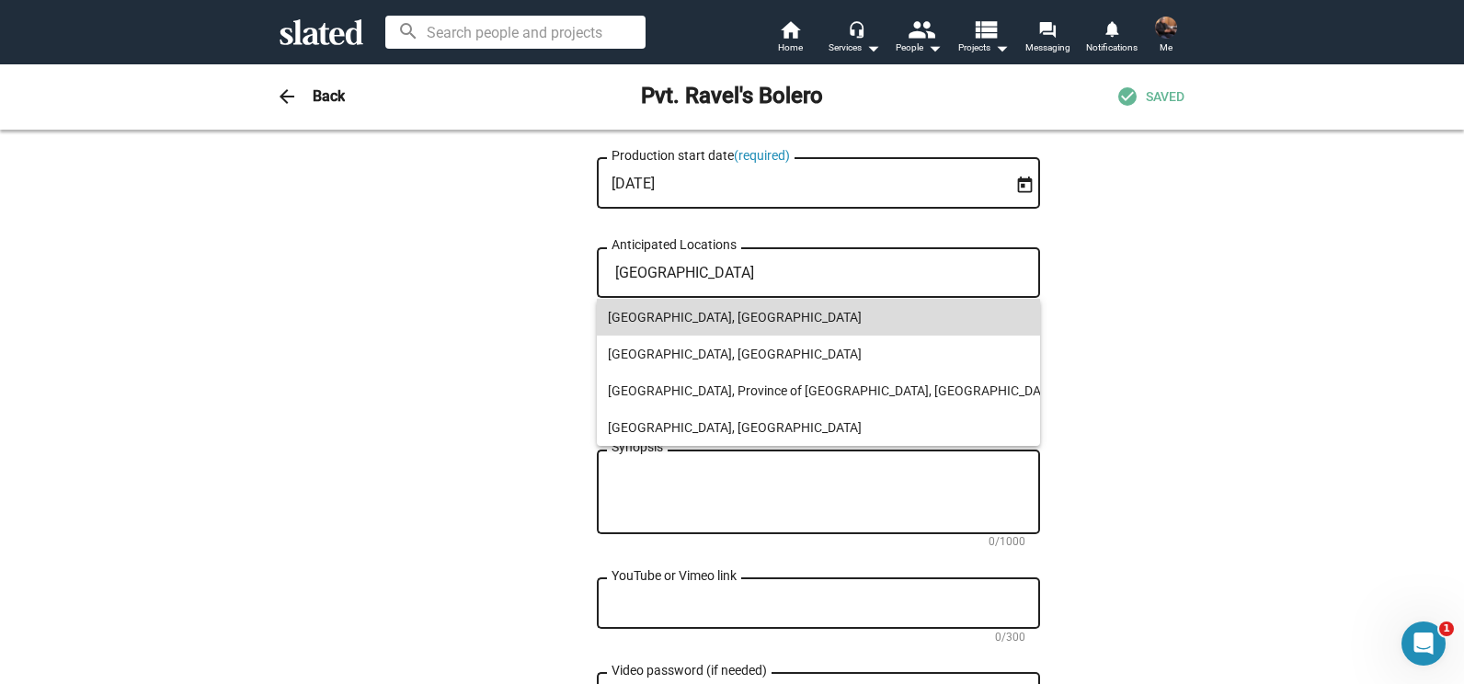
click at [711, 320] on span "[GEOGRAPHIC_DATA], [GEOGRAPHIC_DATA]" at bounding box center [833, 317] width 451 height 37
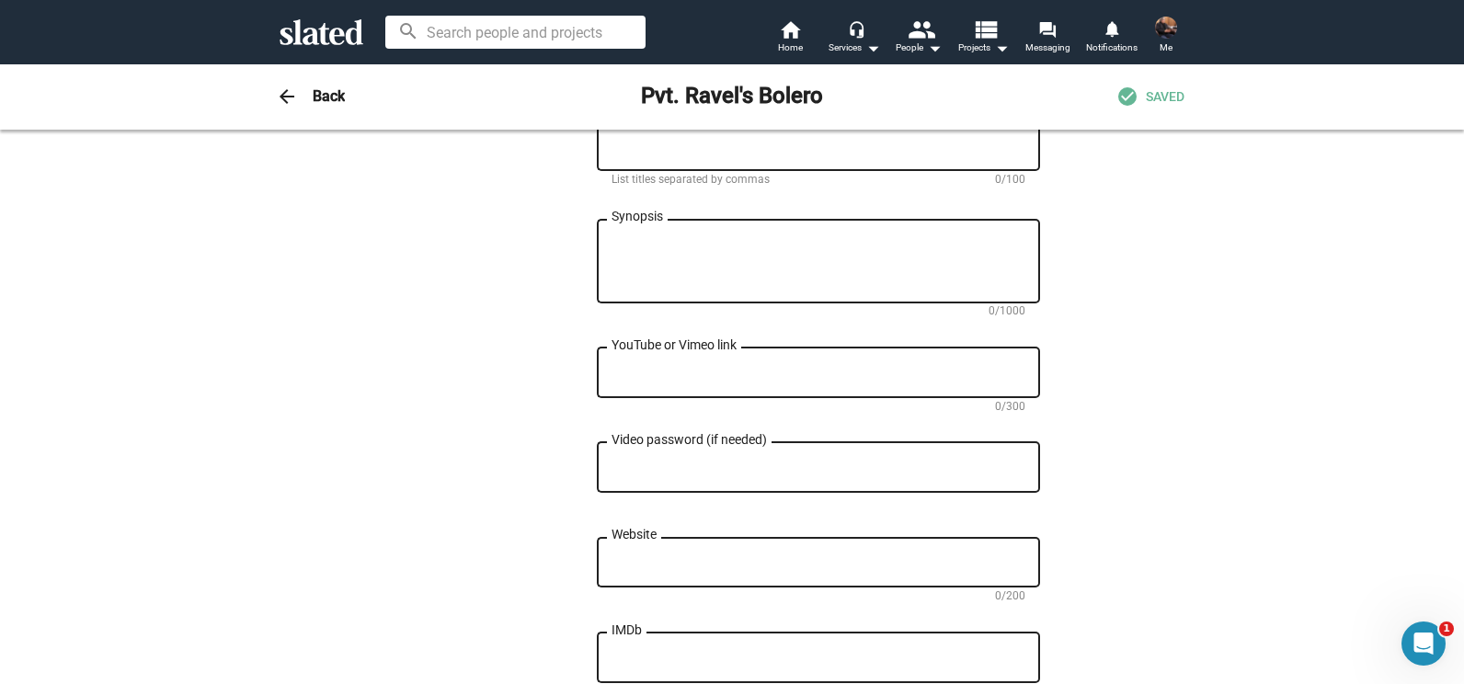
scroll to position [1020, 0]
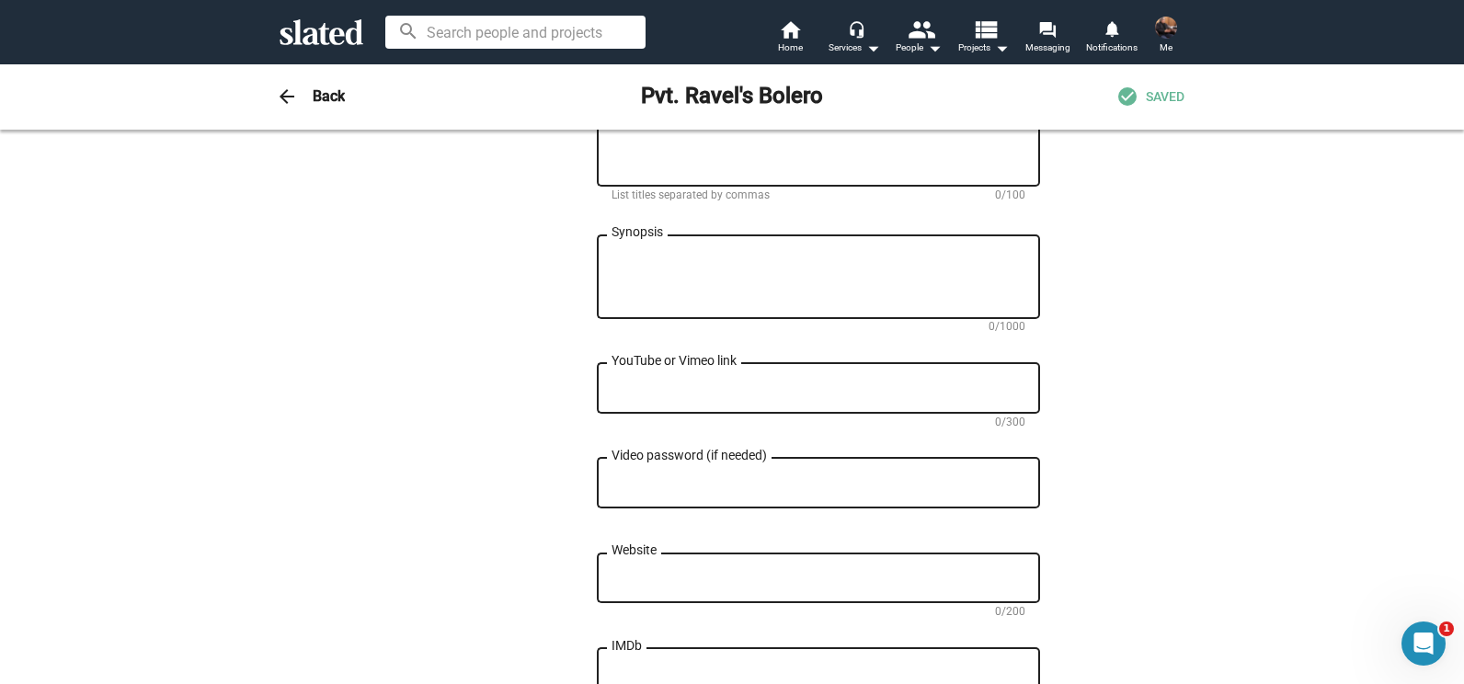
click at [691, 388] on textarea "YouTube or Vimeo link" at bounding box center [818, 389] width 414 height 17
paste textarea "https://lgnproductions.vhx.tv/products/trailer-for-pvt-ravel-s-bolero"
type textarea "https://lgnproductions.vhx.tv/products/trailer-for-pvt-ravel-s-bolero"
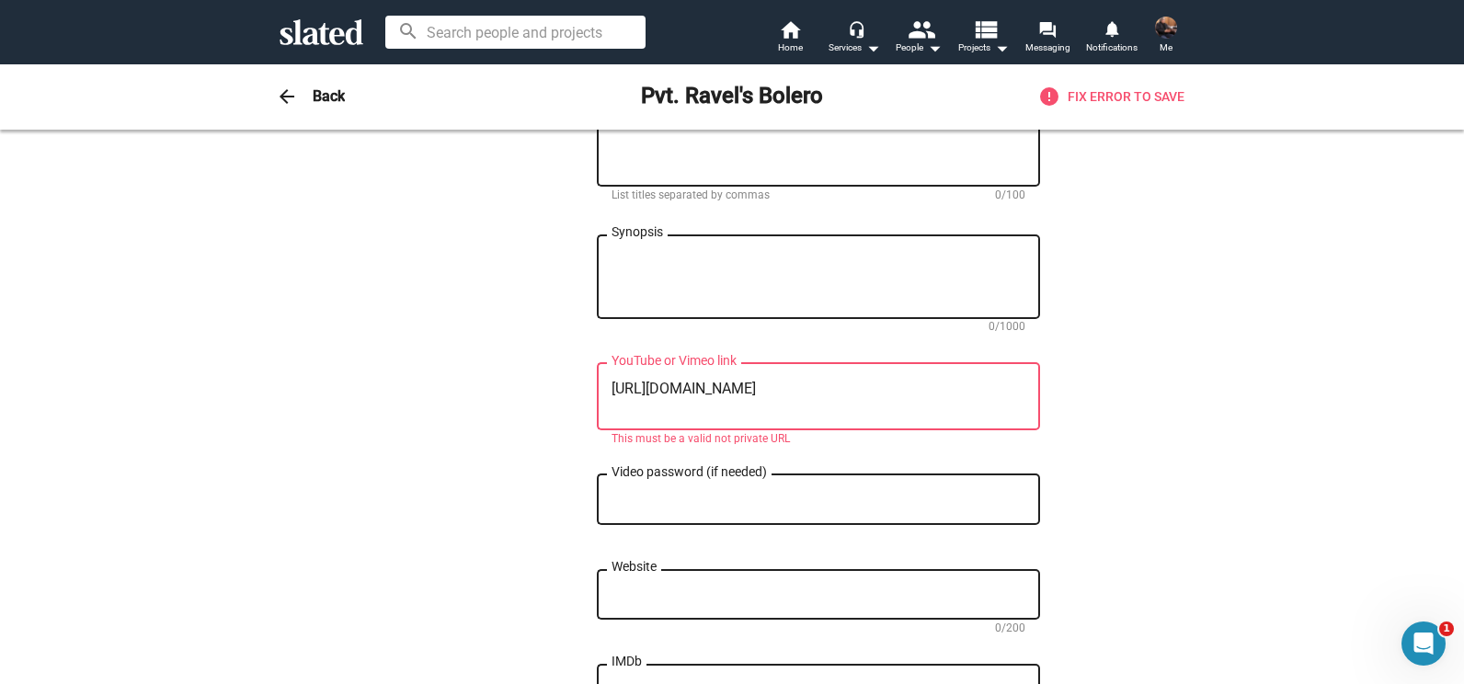
click at [691, 388] on textarea "https://lgnproductions.vhx.tv/products/trailer-for-pvt-ravel-s-bolero" at bounding box center [818, 397] width 414 height 33
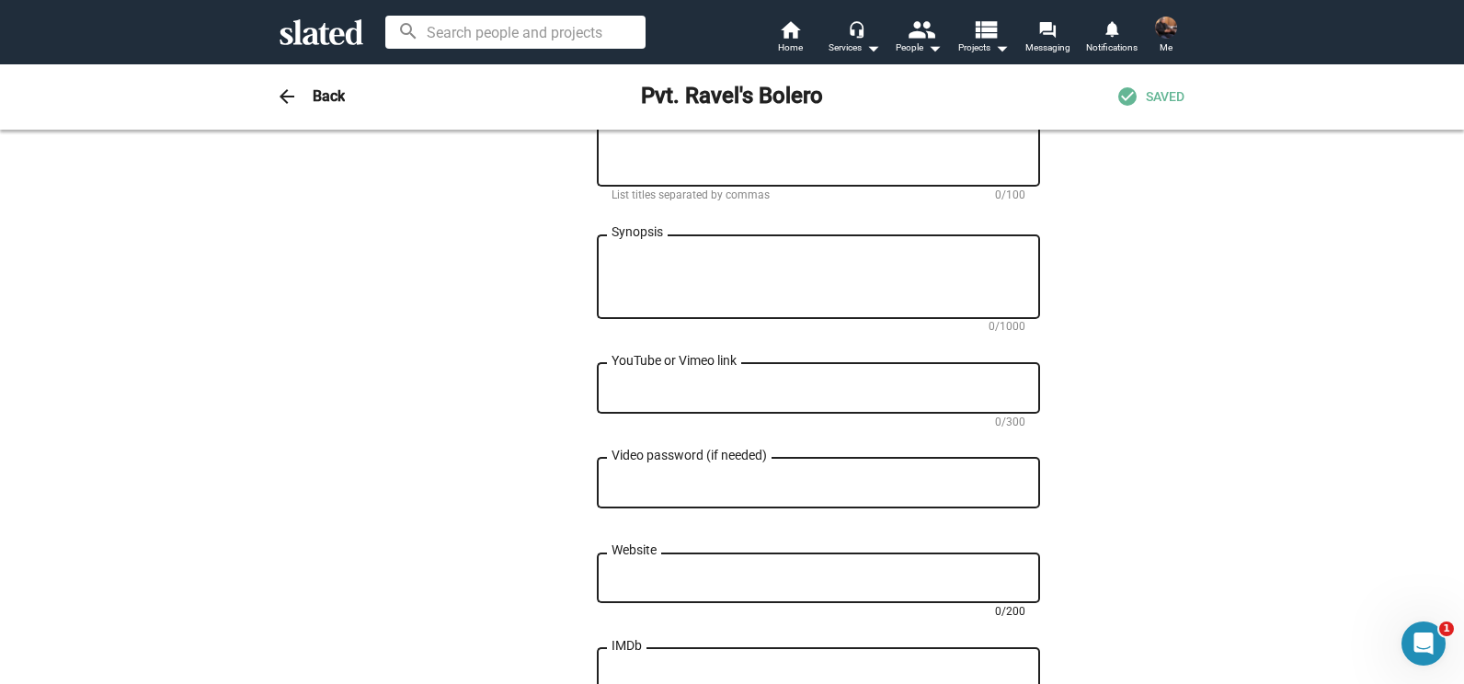
click at [665, 580] on textarea "Website" at bounding box center [818, 578] width 414 height 17
paste textarea "https://lgnproductions.vhx.tv/products/trailer-for-pvt-ravel-s-bolero"
type textarea "https://lgnproductions.vhx.tv/products/trailer-for-pvt-ravel-s-bolero"
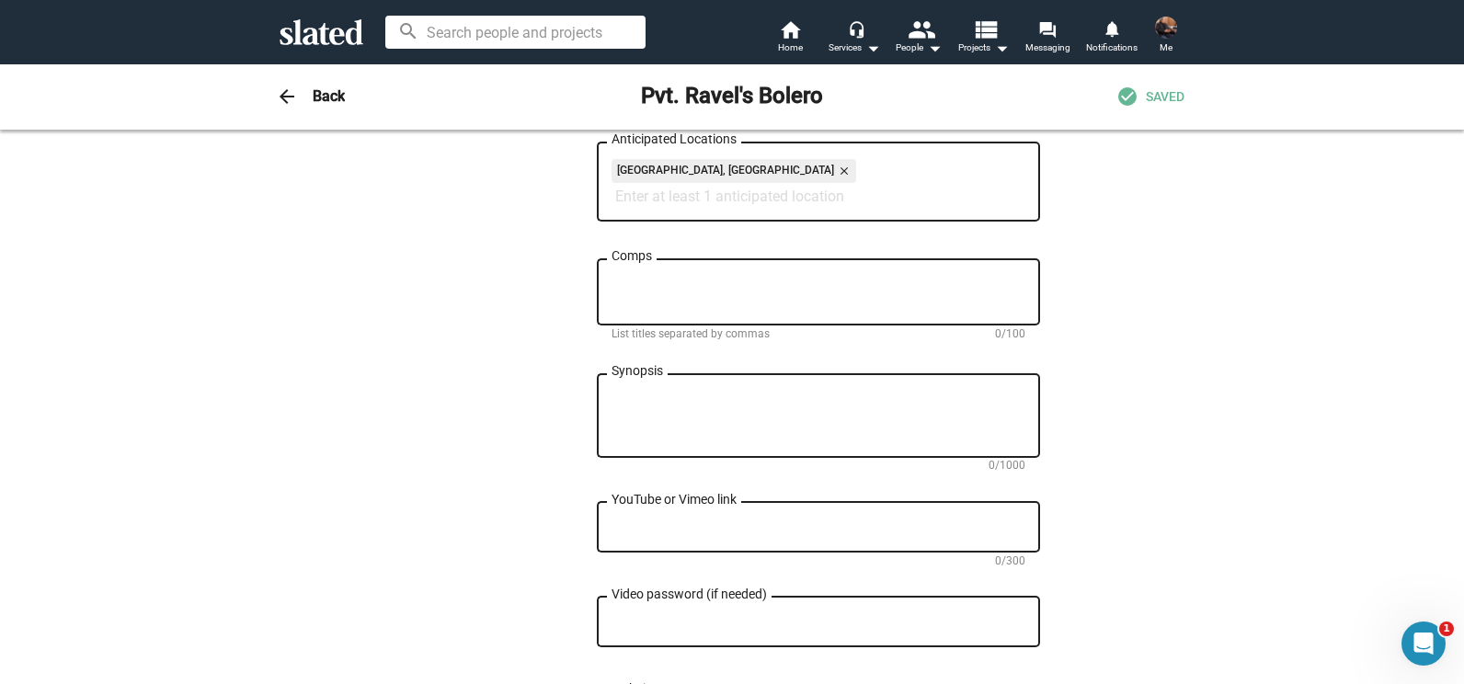
scroll to position [877, 0]
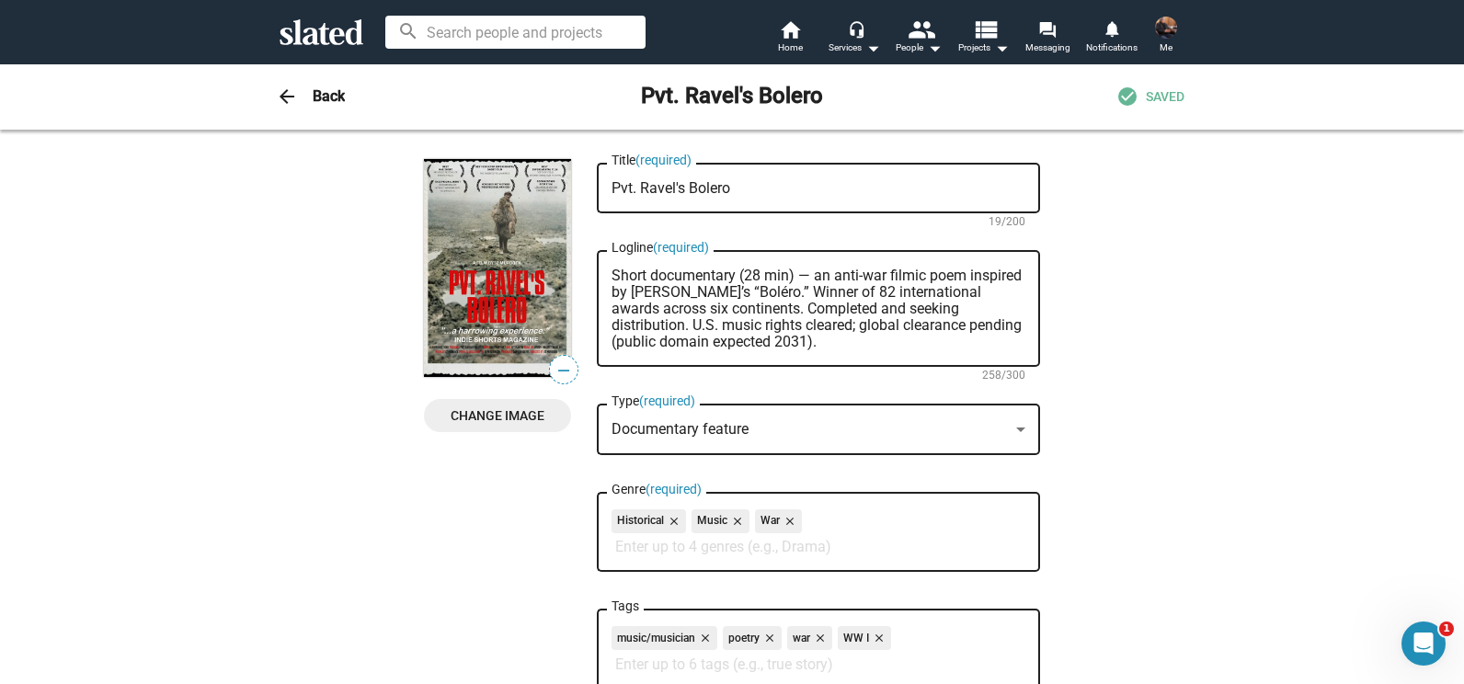
scroll to position [877, 0]
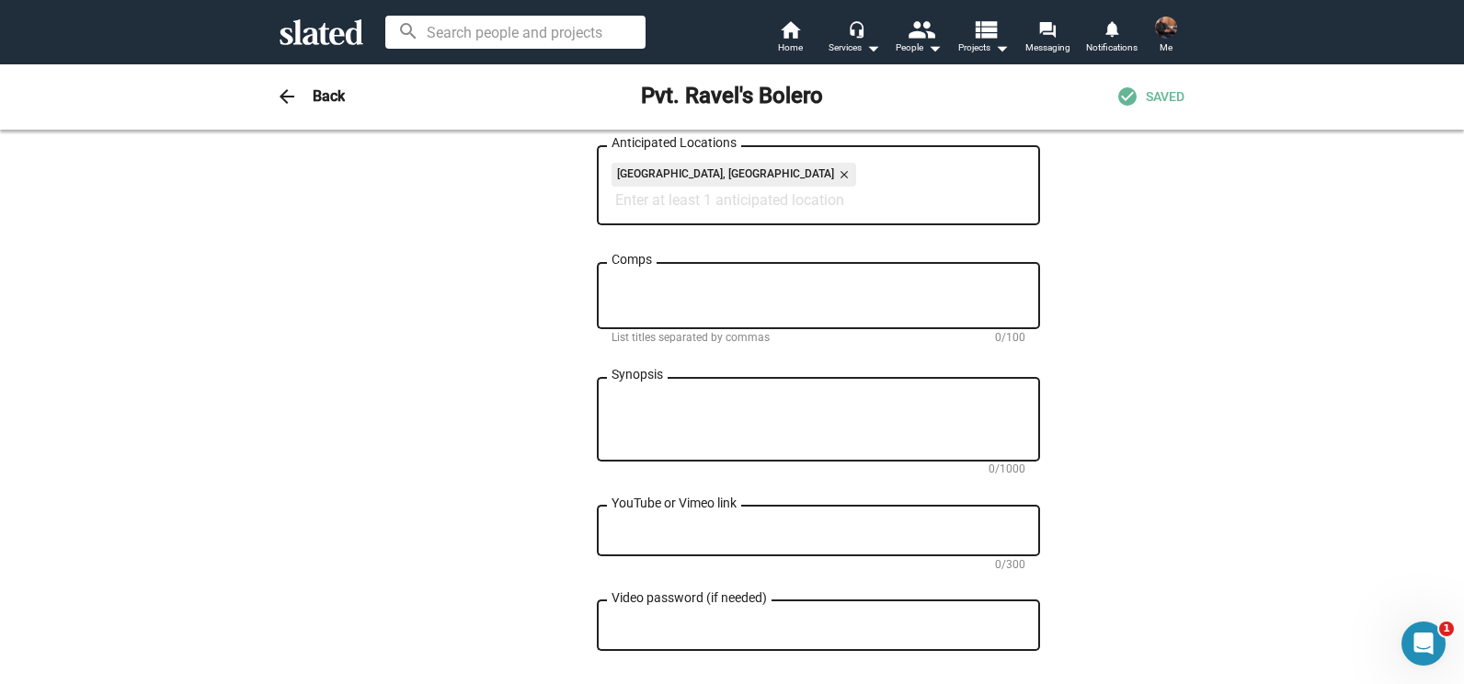
paste textarea "A haunting anti-war filmic poem, Pvt. [PERSON_NAME]’s [PERSON_NAME] follows a y…"
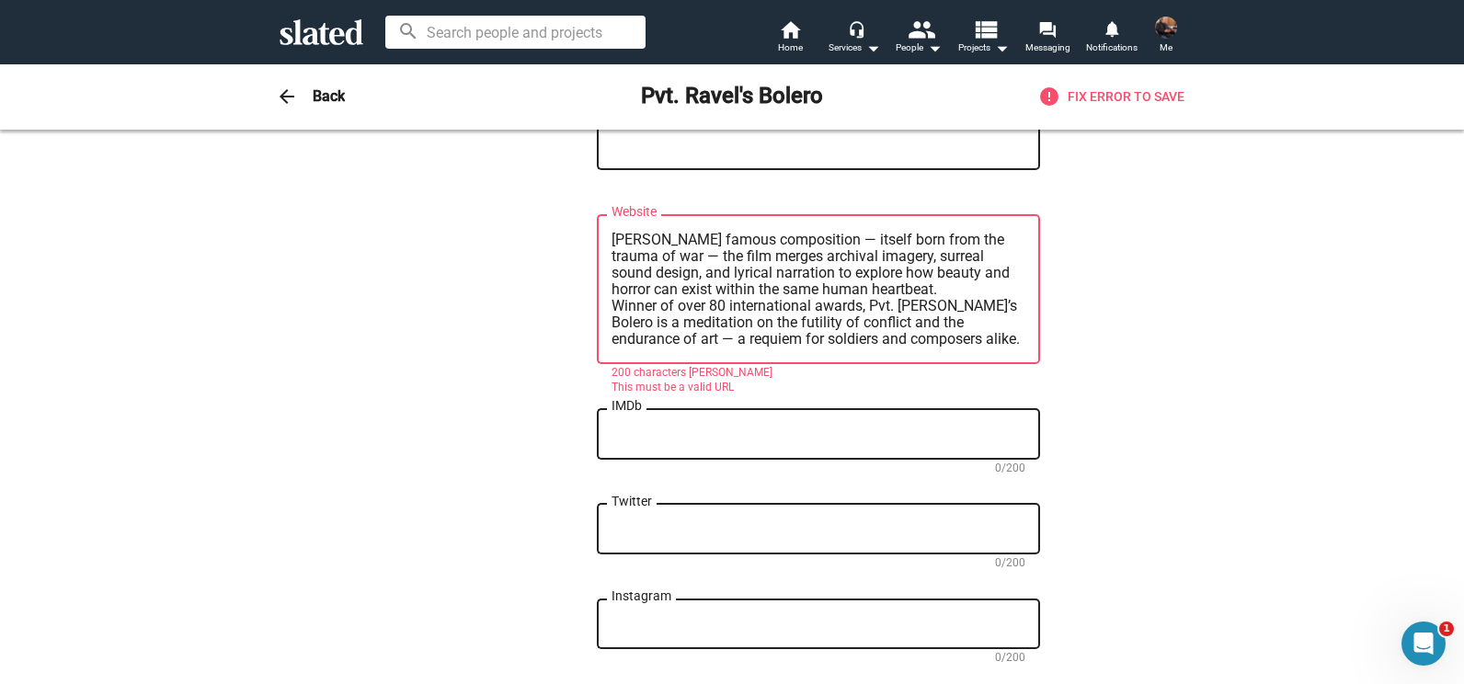
scroll to position [1362, 0]
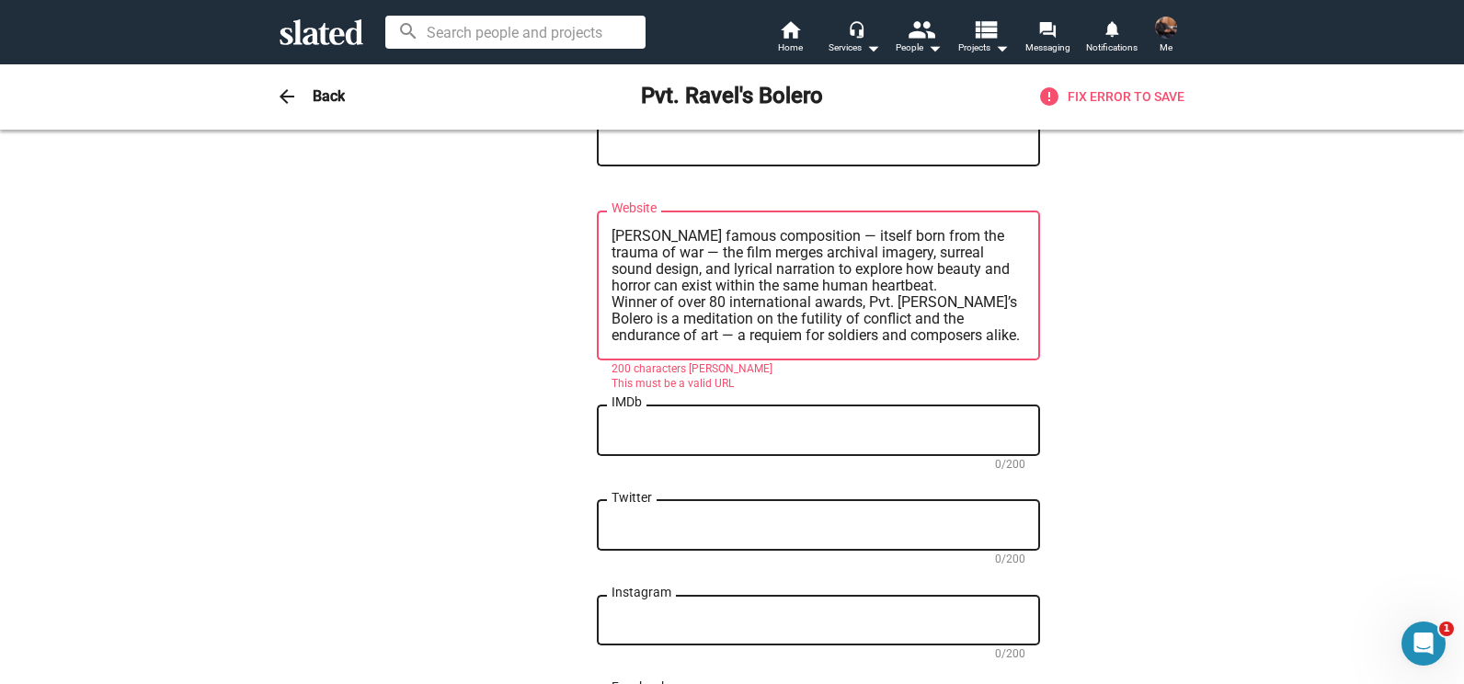
click at [948, 289] on textarea "[URL][DOMAIN_NAME] haunting anti-war filmic poem, Pvt. [PERSON_NAME]’s [PERSON_…" at bounding box center [818, 286] width 414 height 116
type textarea "[URL][DOMAIN_NAME]"
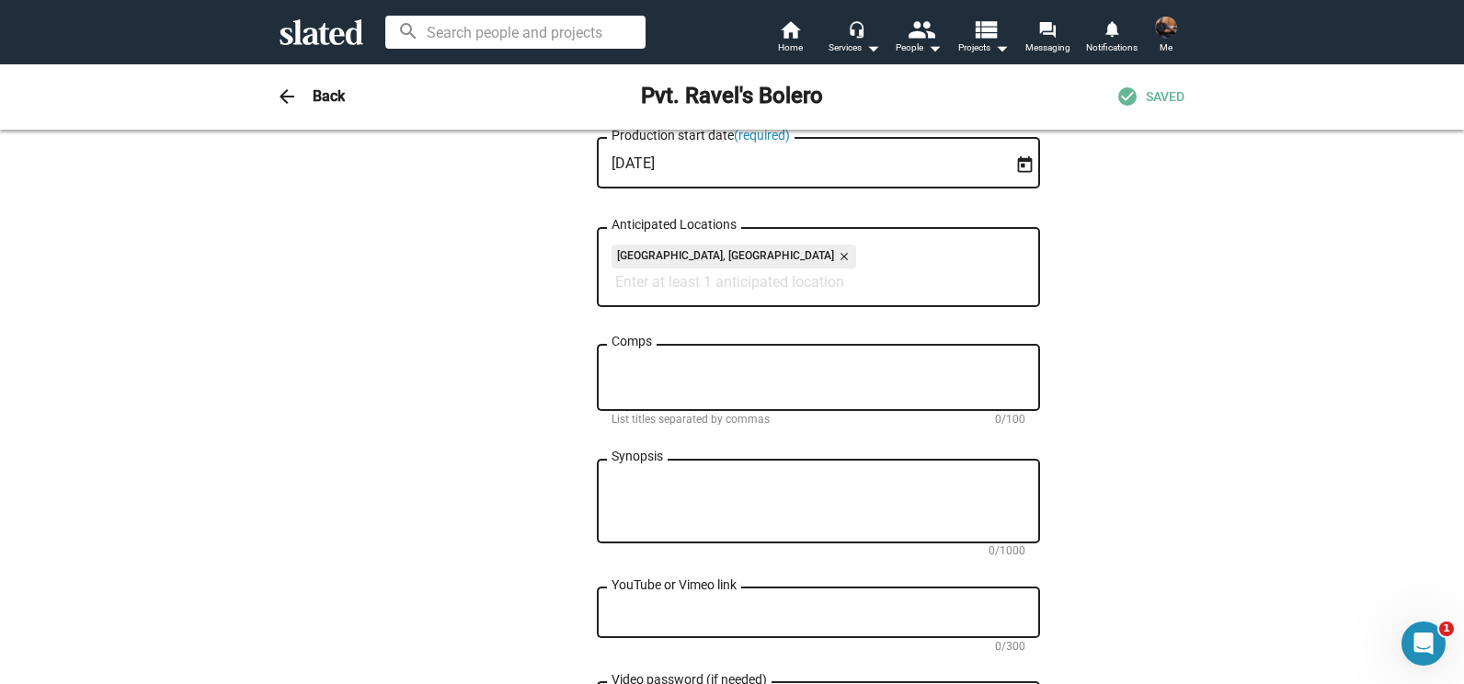
scroll to position [799, 0]
click at [898, 486] on textarea "Synopsis" at bounding box center [818, 498] width 414 height 50
paste textarea "A haunting anti-war filmic poem, Pvt. [PERSON_NAME]’s [PERSON_NAME] follows a y…"
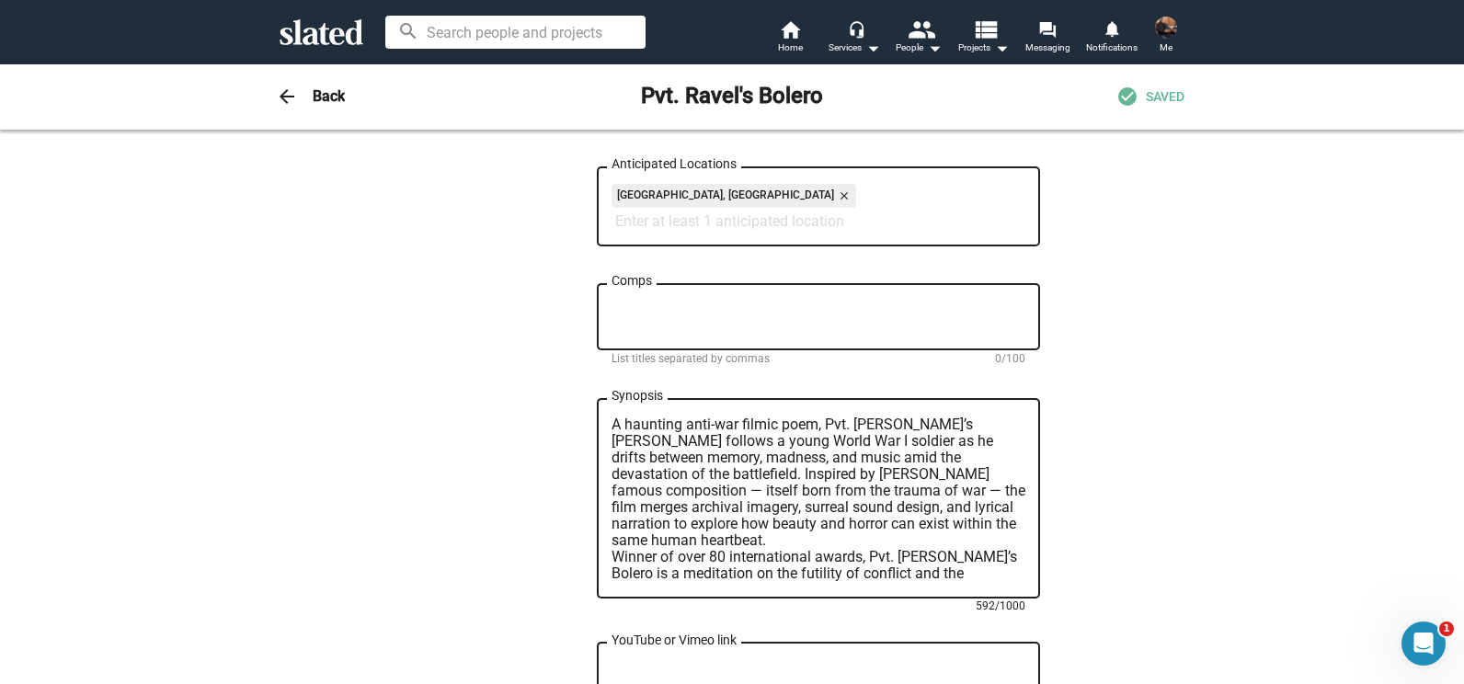
scroll to position [860, 0]
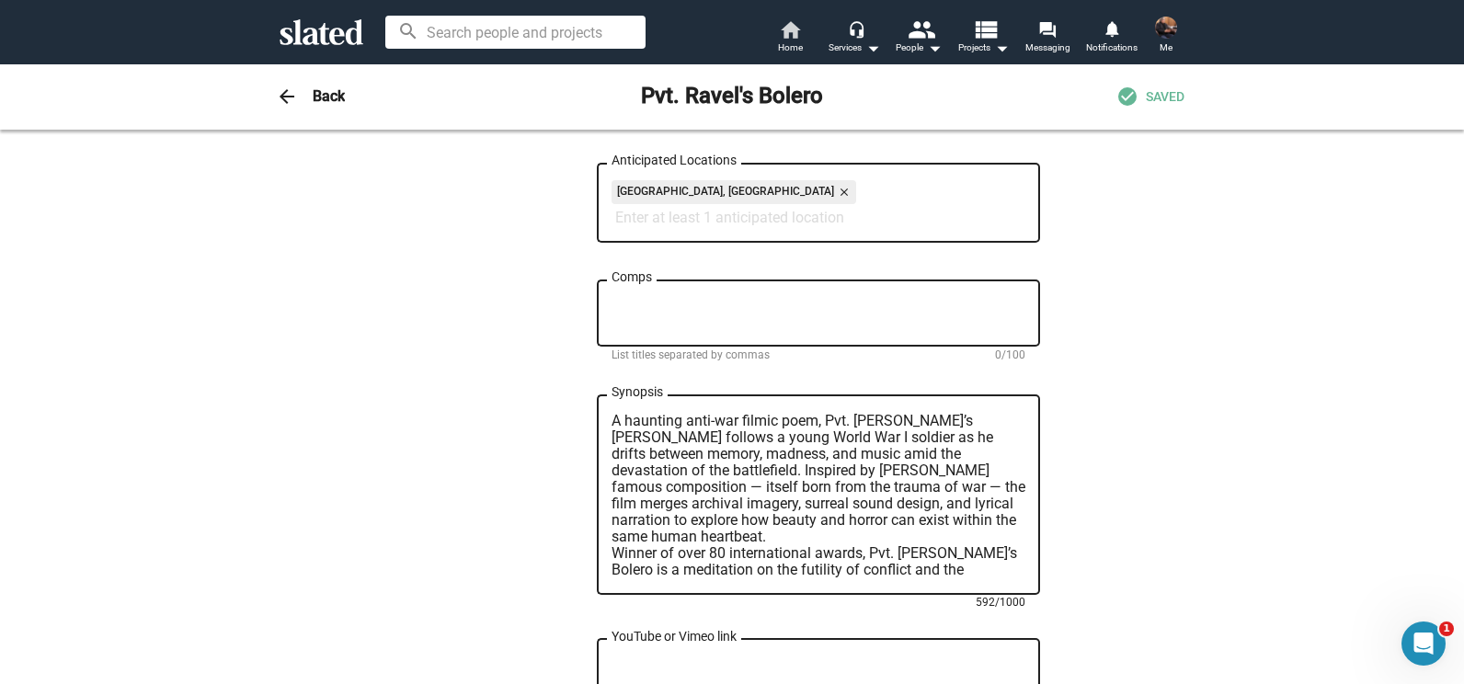
type textarea "A haunting anti-war filmic poem, Pvt. [PERSON_NAME]’s [PERSON_NAME] follows a y…"
click at [646, 311] on textarea "Comps" at bounding box center [818, 313] width 414 height 33
paste textarea "Come and See"
paste textarea "The Thin Red Line"
paste textarea "Paths of Glory"
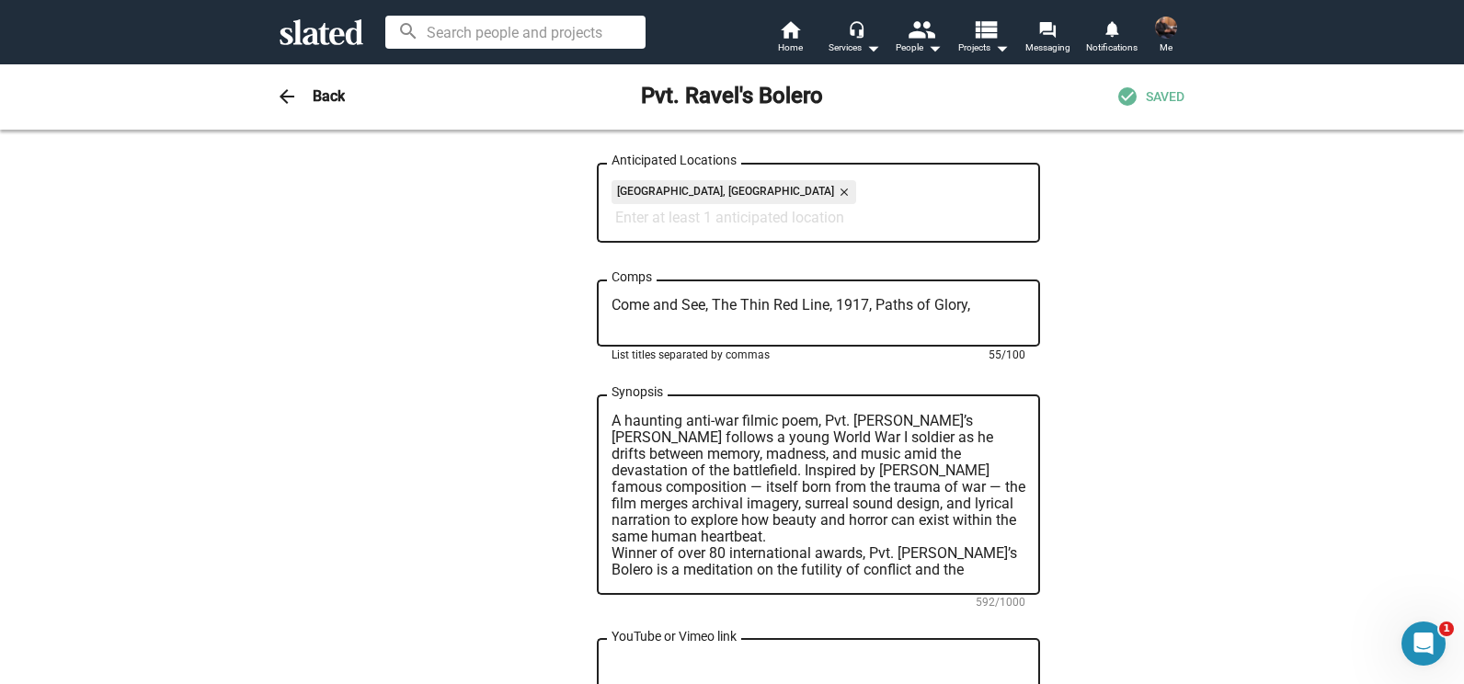
paste textarea "Testament of Orpheus"
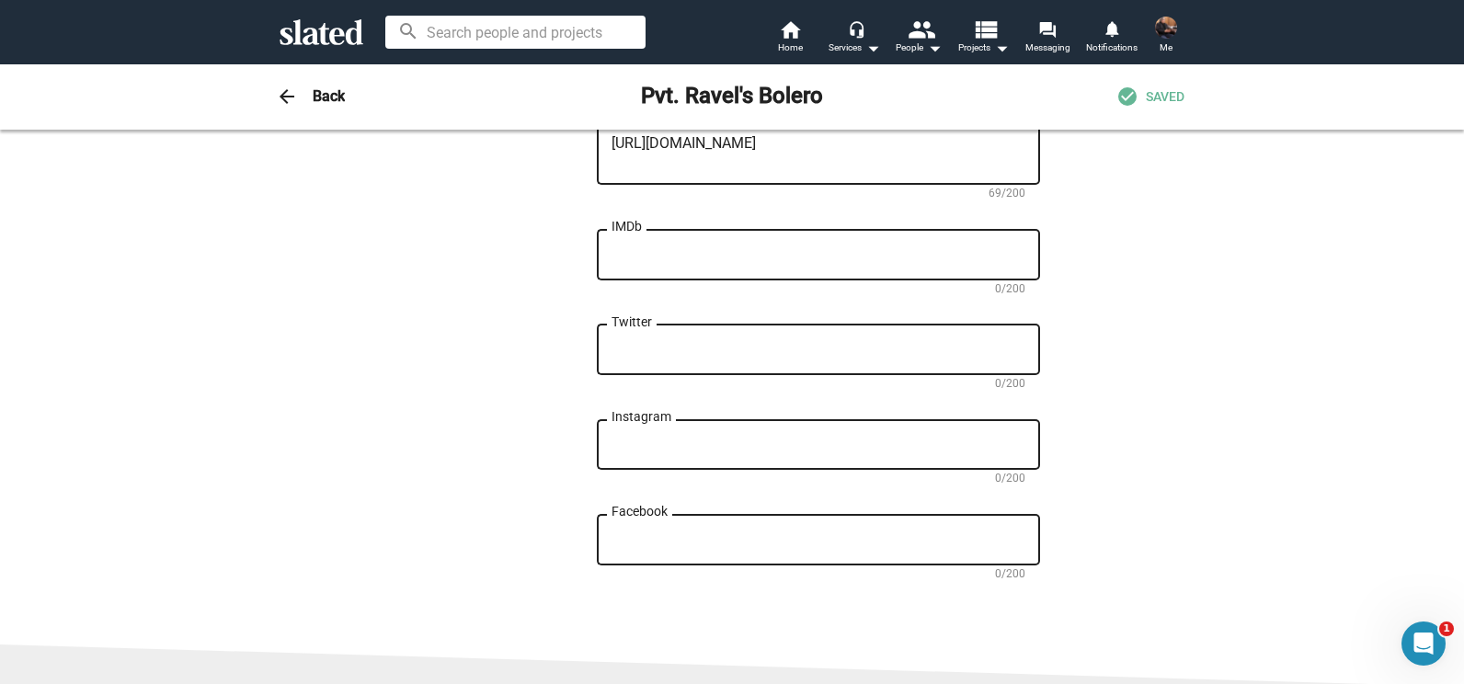
scroll to position [1579, 0]
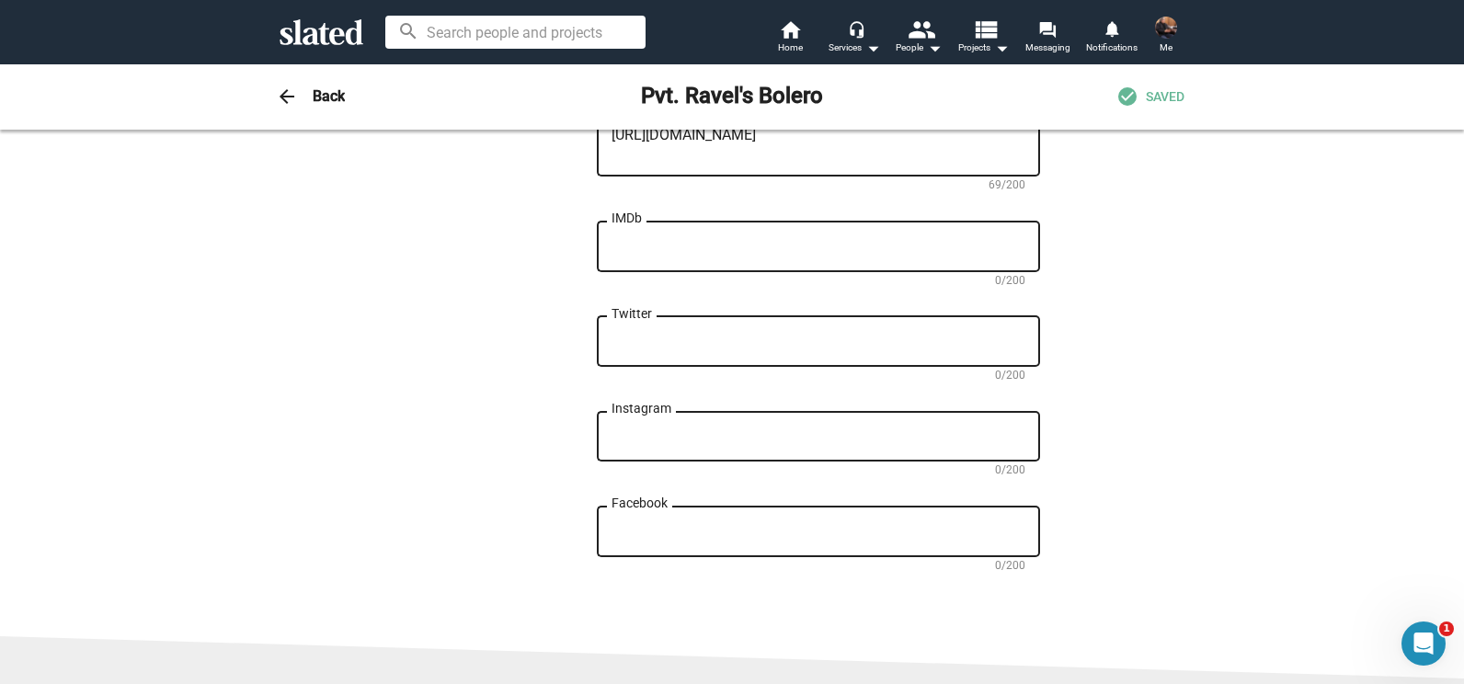
type textarea "Come and See, The Thin Red Line, 1917, Paths of Glory, Testament of Orpheus"
click at [656, 236] on div "IMDb" at bounding box center [818, 244] width 414 height 54
paste textarea "https://www.imdb.com/title/tt17633308/"
type textarea "https://www.imdb.com/title/tt17633308/"
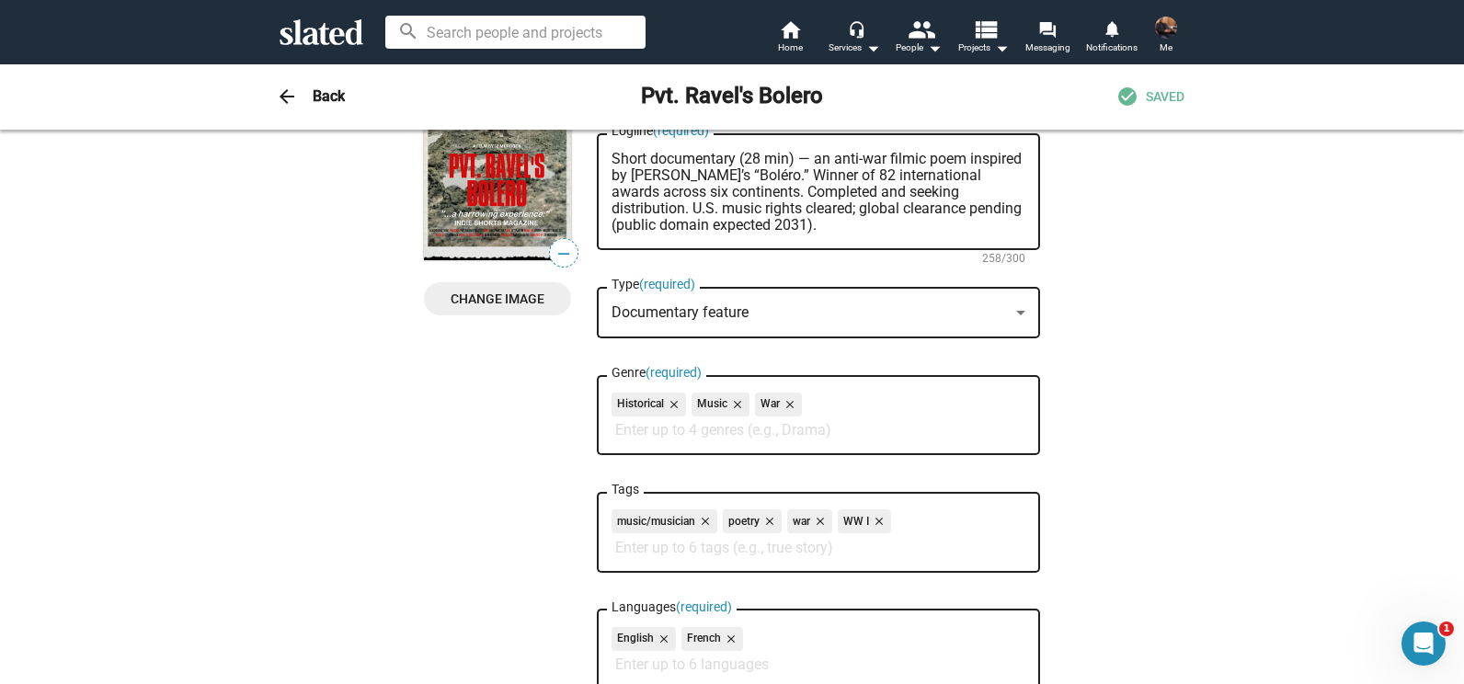
scroll to position [0, 0]
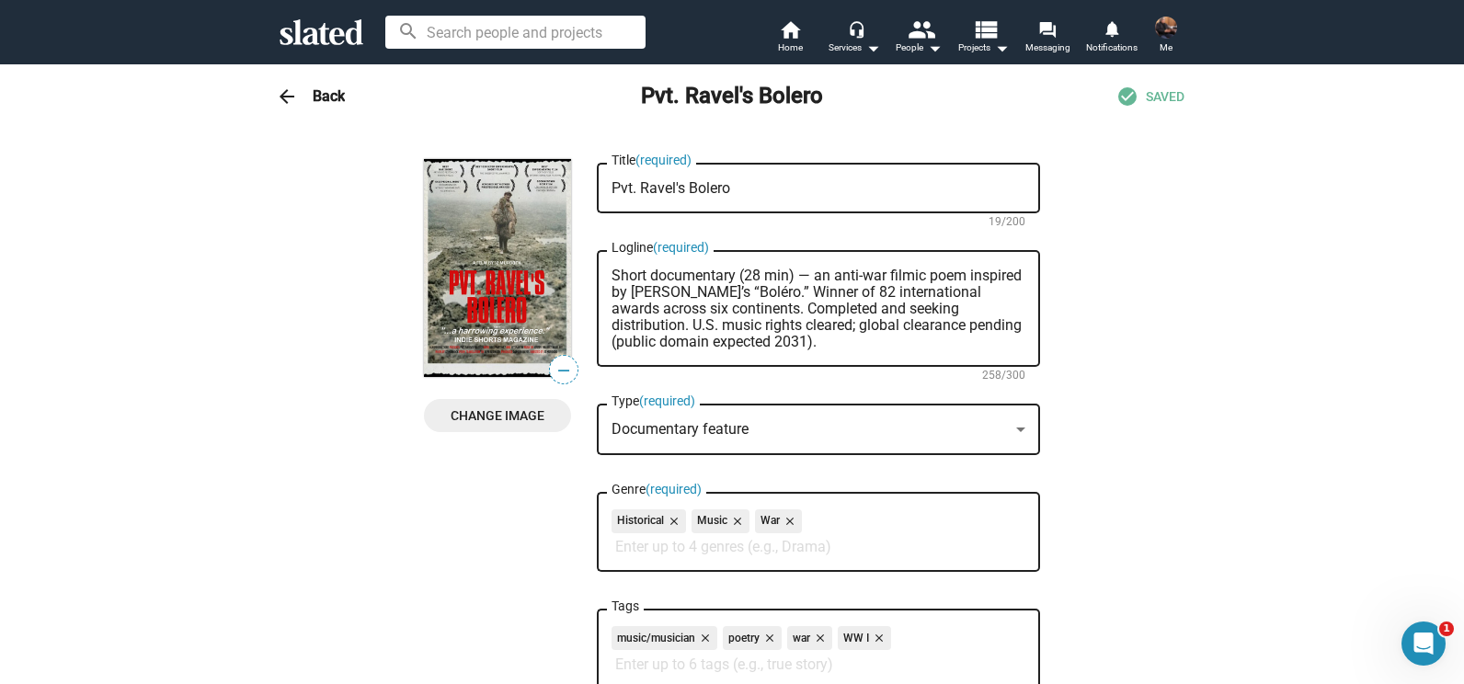
click at [323, 97] on h3 "Back" at bounding box center [329, 95] width 32 height 19
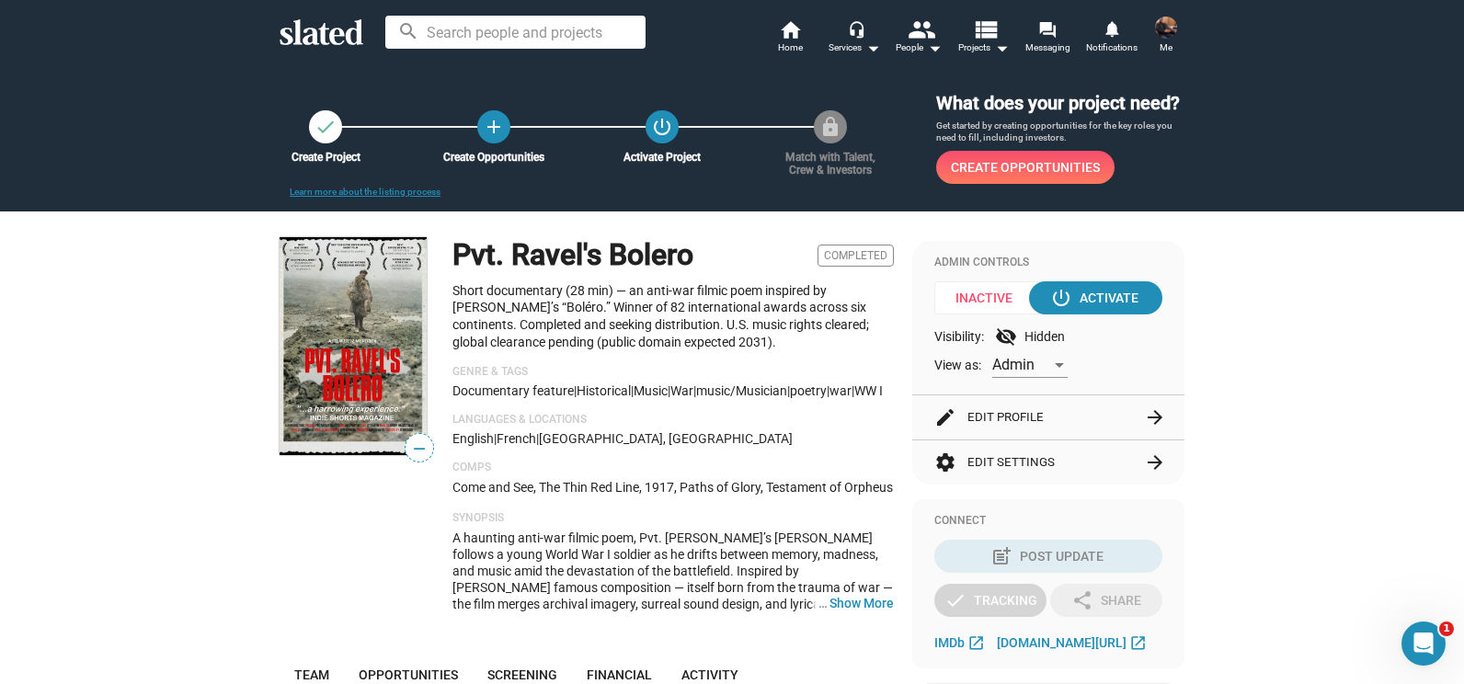
click at [1034, 458] on button "settings Edit Settings arrow_forward" at bounding box center [1048, 462] width 228 height 44
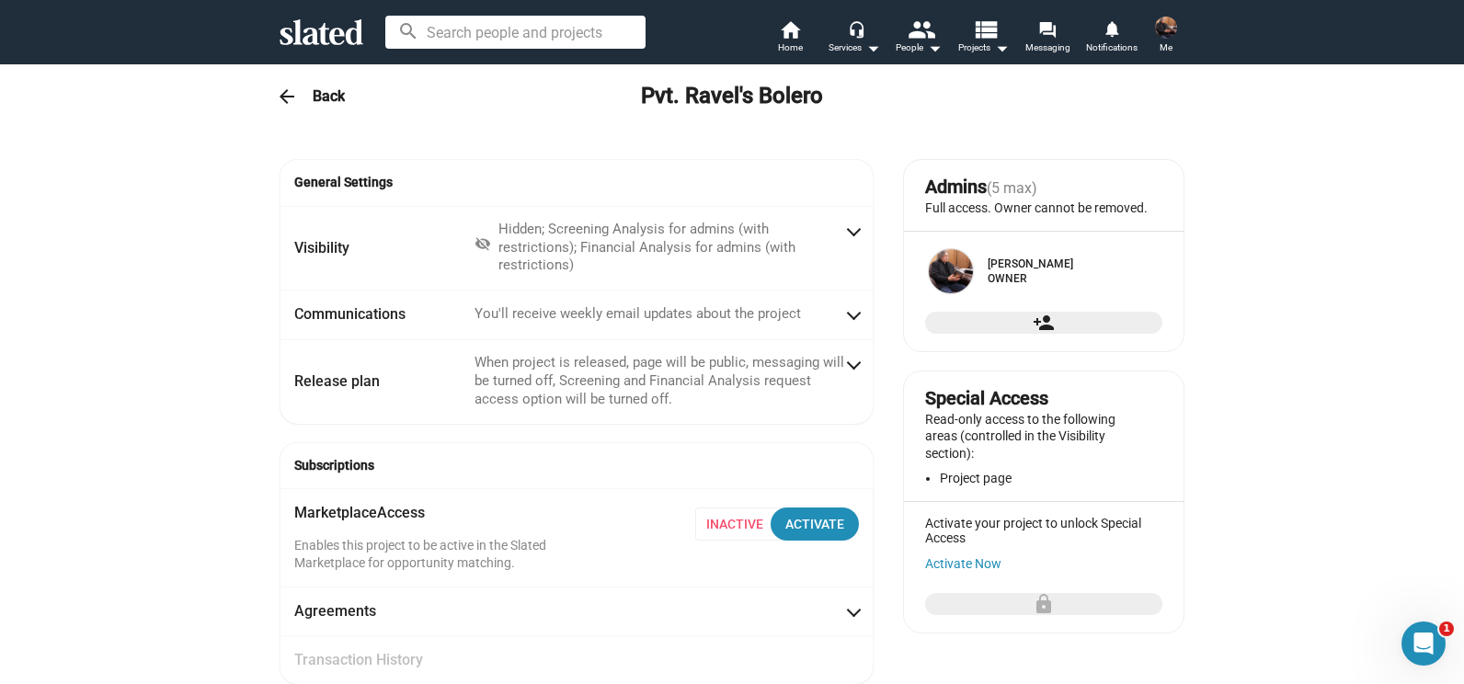
radio input "false"
radio input "true"
click at [276, 98] on mat-icon "arrow_back" at bounding box center [287, 97] width 22 height 22
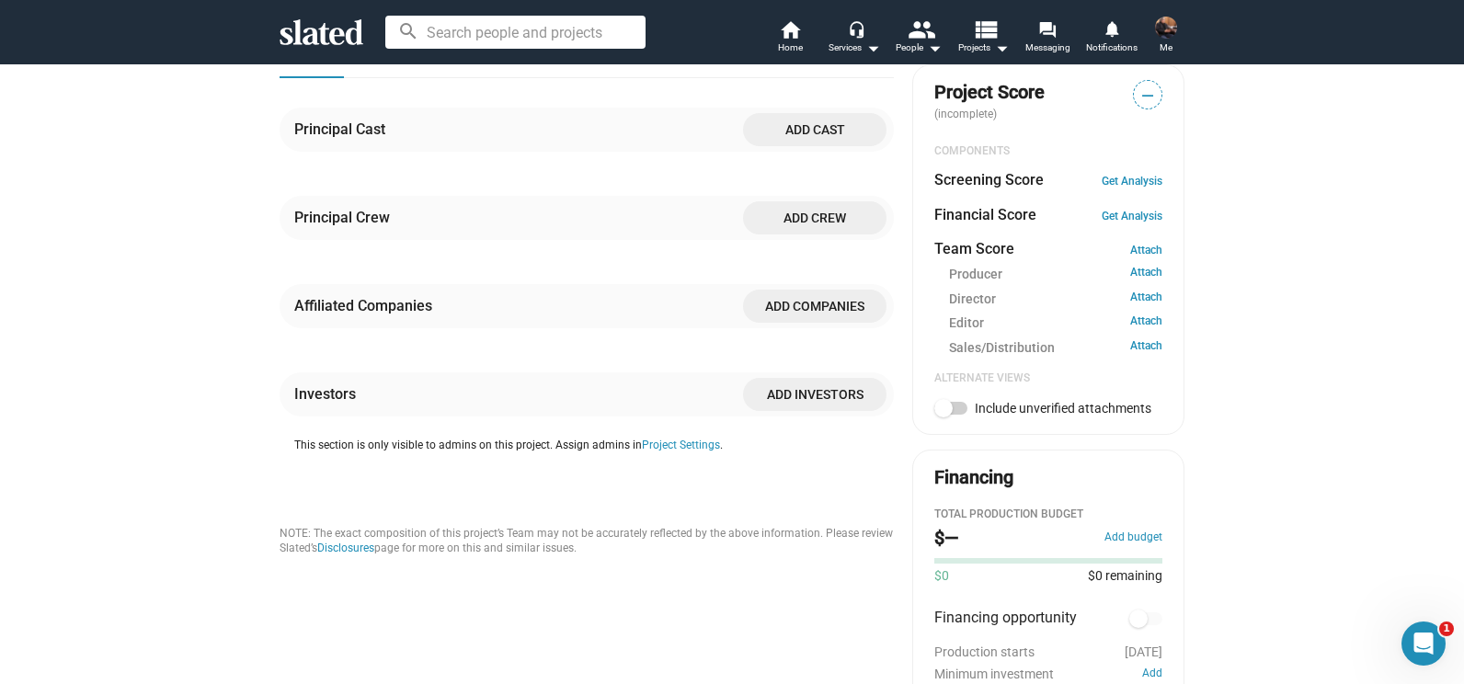
scroll to position [628, 0]
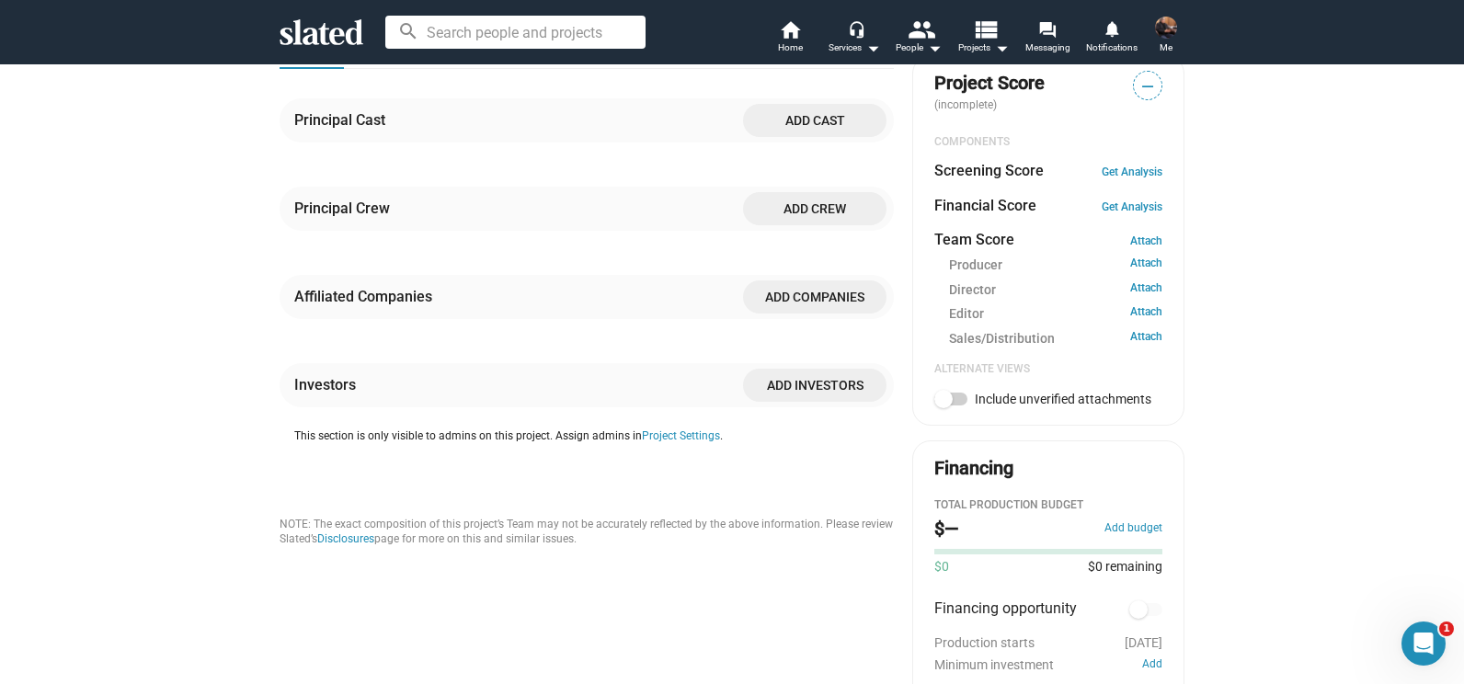
click at [771, 225] on span "Add crew" at bounding box center [815, 208] width 114 height 33
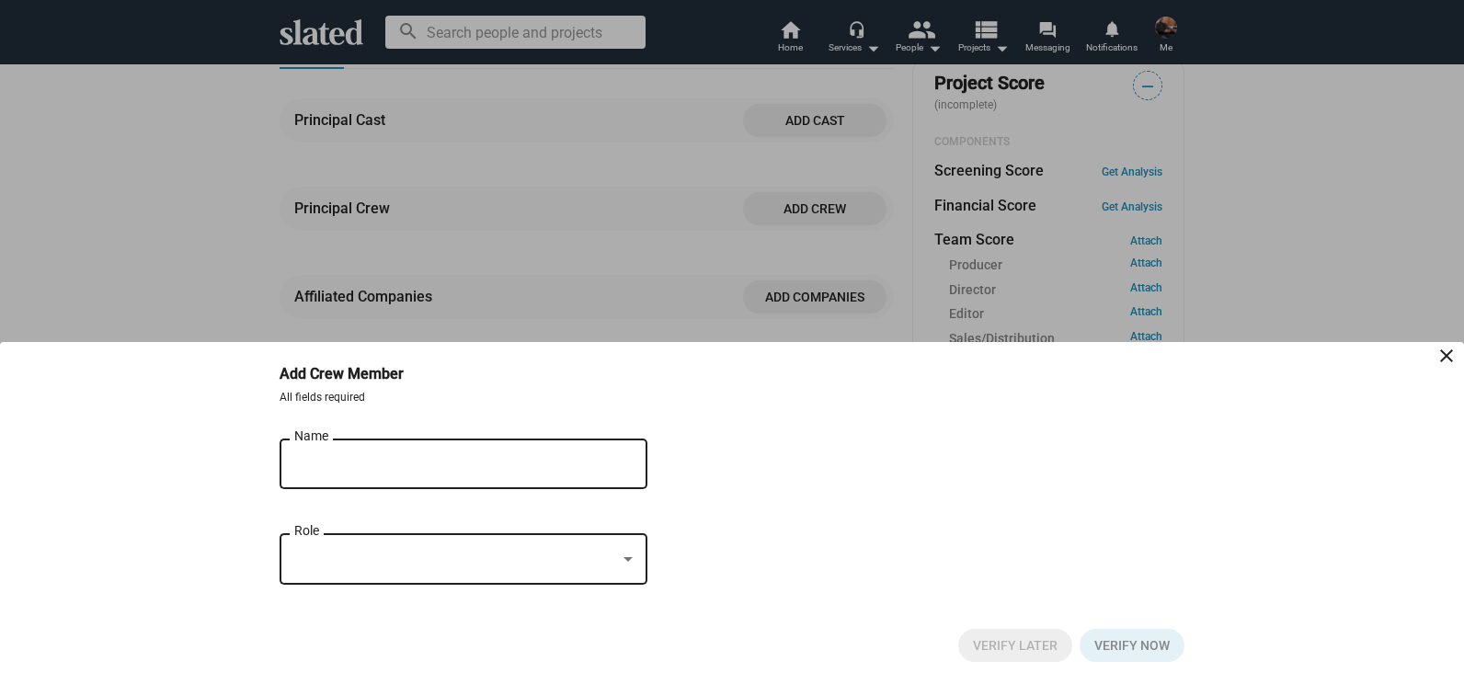
click at [404, 463] on input "Name" at bounding box center [450, 464] width 313 height 17
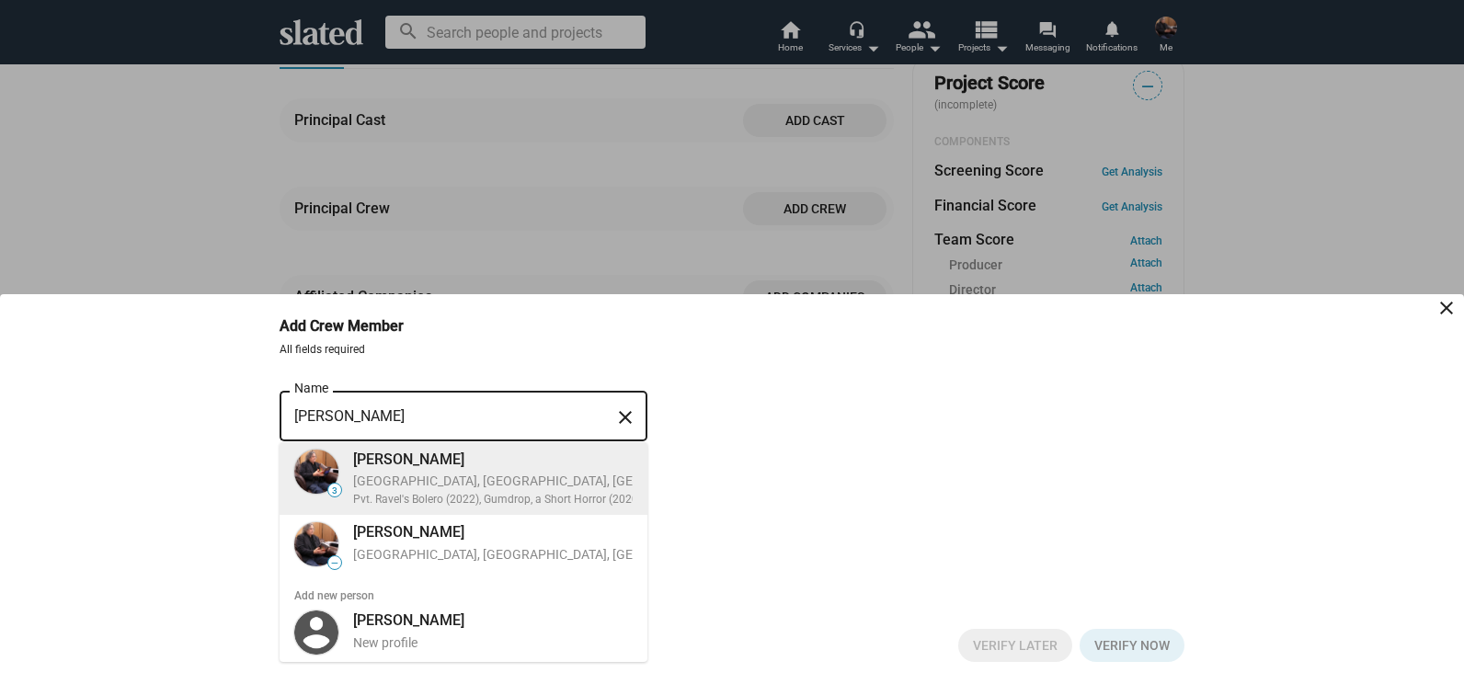
type input "[PERSON_NAME]"
click at [385, 476] on div "[GEOGRAPHIC_DATA], [GEOGRAPHIC_DATA], [GEOGRAPHIC_DATA], Director, Editor" at bounding box center [589, 481] width 473 height 17
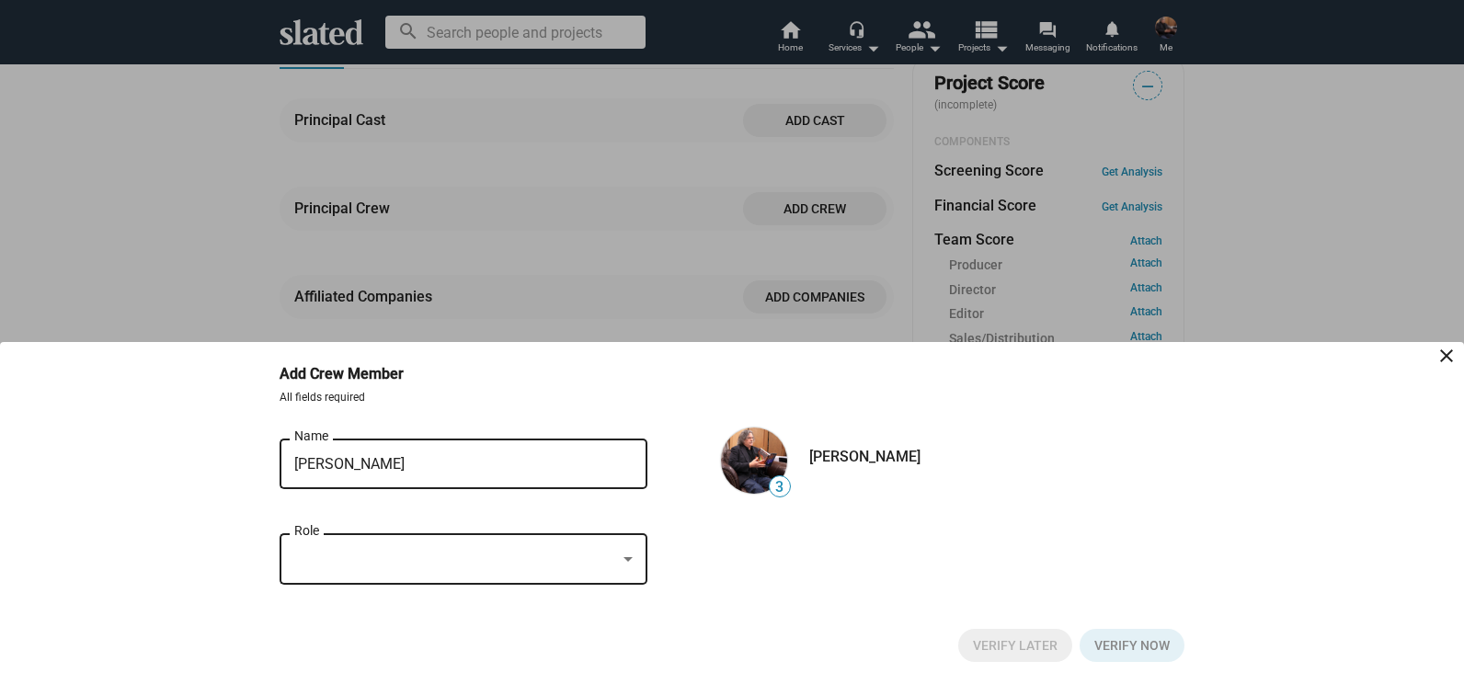
click at [633, 554] on div at bounding box center [628, 560] width 17 height 15
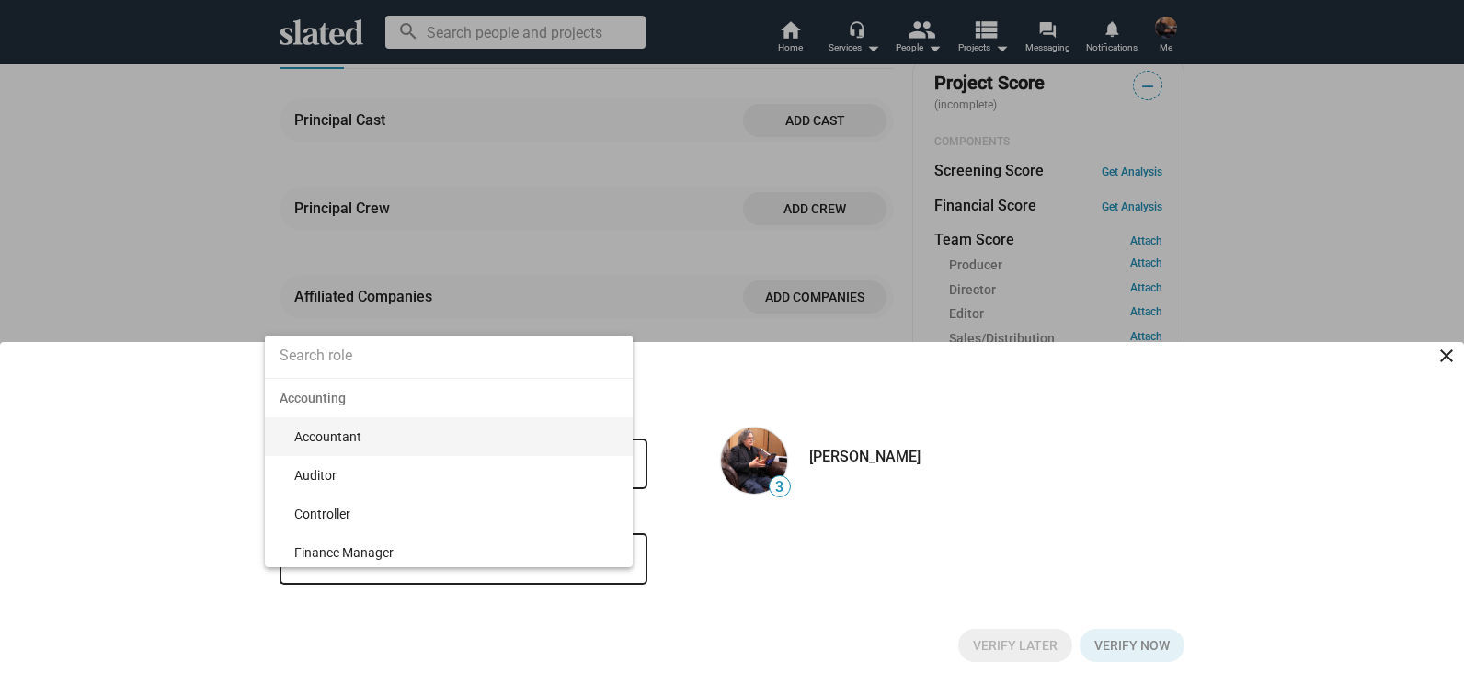
scroll to position [165, 0]
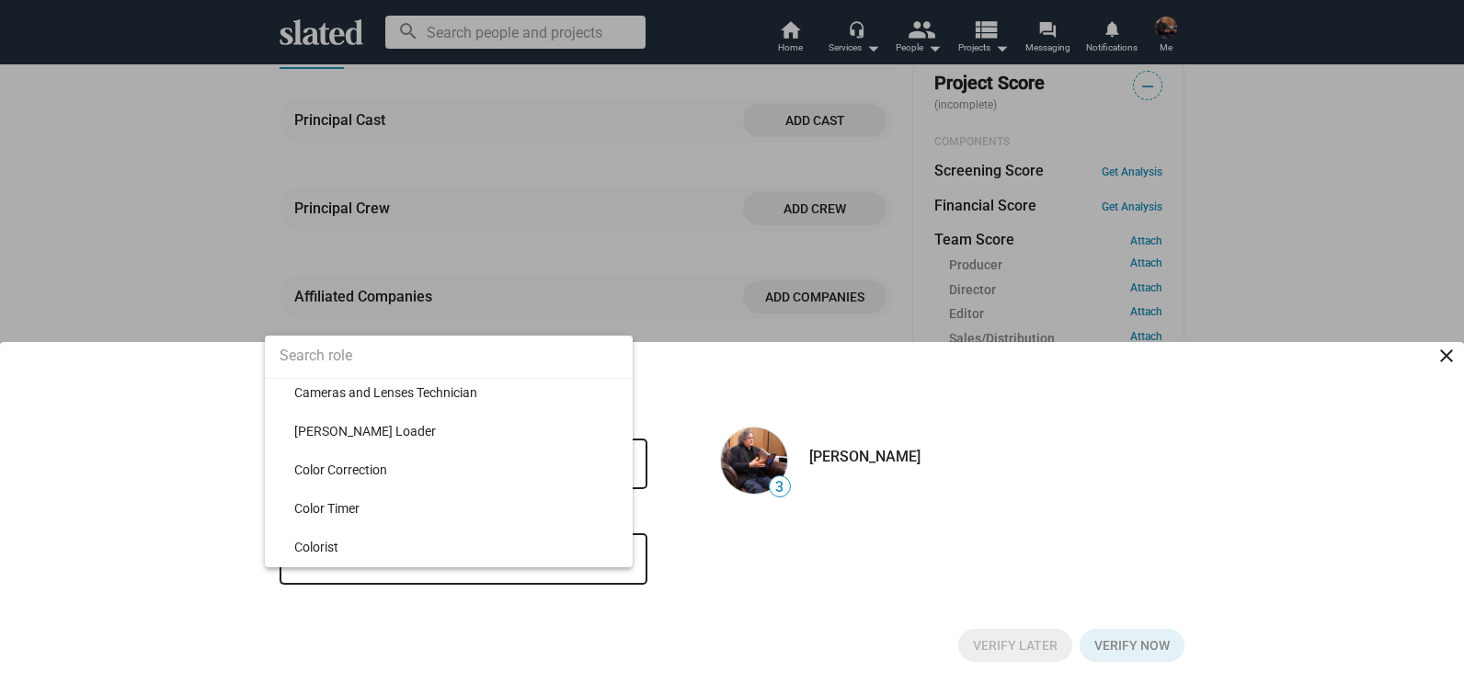
scroll to position [2139, 0]
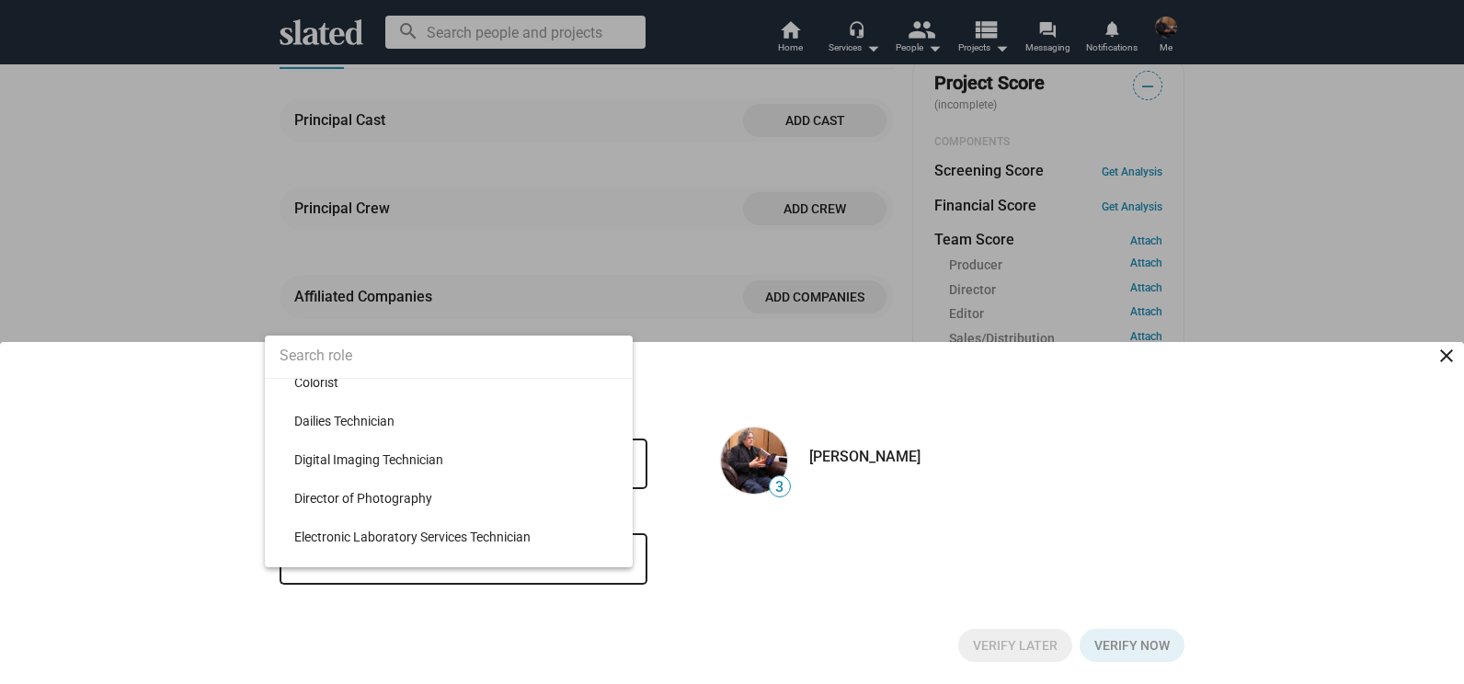
click at [195, 530] on div at bounding box center [732, 342] width 1464 height 684
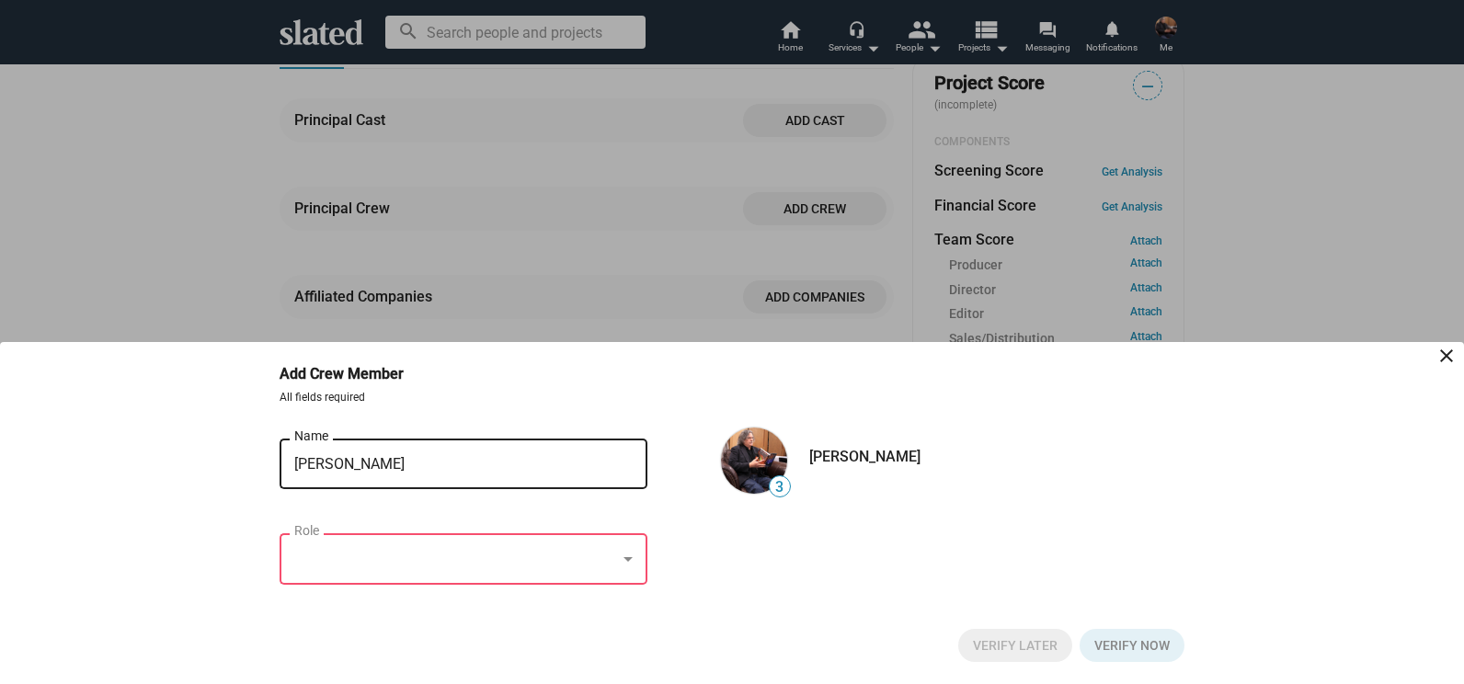
click at [195, 530] on bottom-sheet-add-crew "Add Crew Member close All fields required 3 JZ Murdock Name close Role 3 JZ Mur…" at bounding box center [732, 513] width 1464 height 342
click at [379, 552] on div at bounding box center [455, 559] width 322 height 19
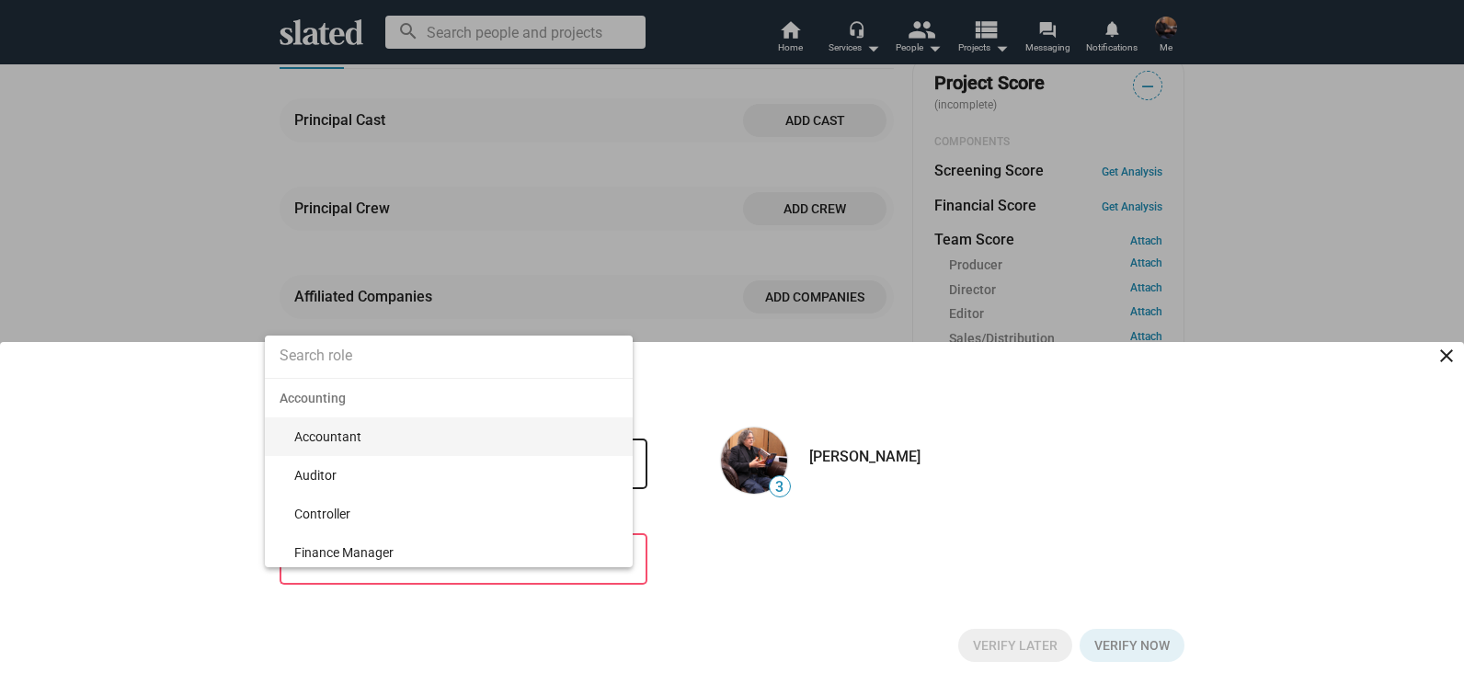
click at [165, 544] on div at bounding box center [732, 342] width 1464 height 684
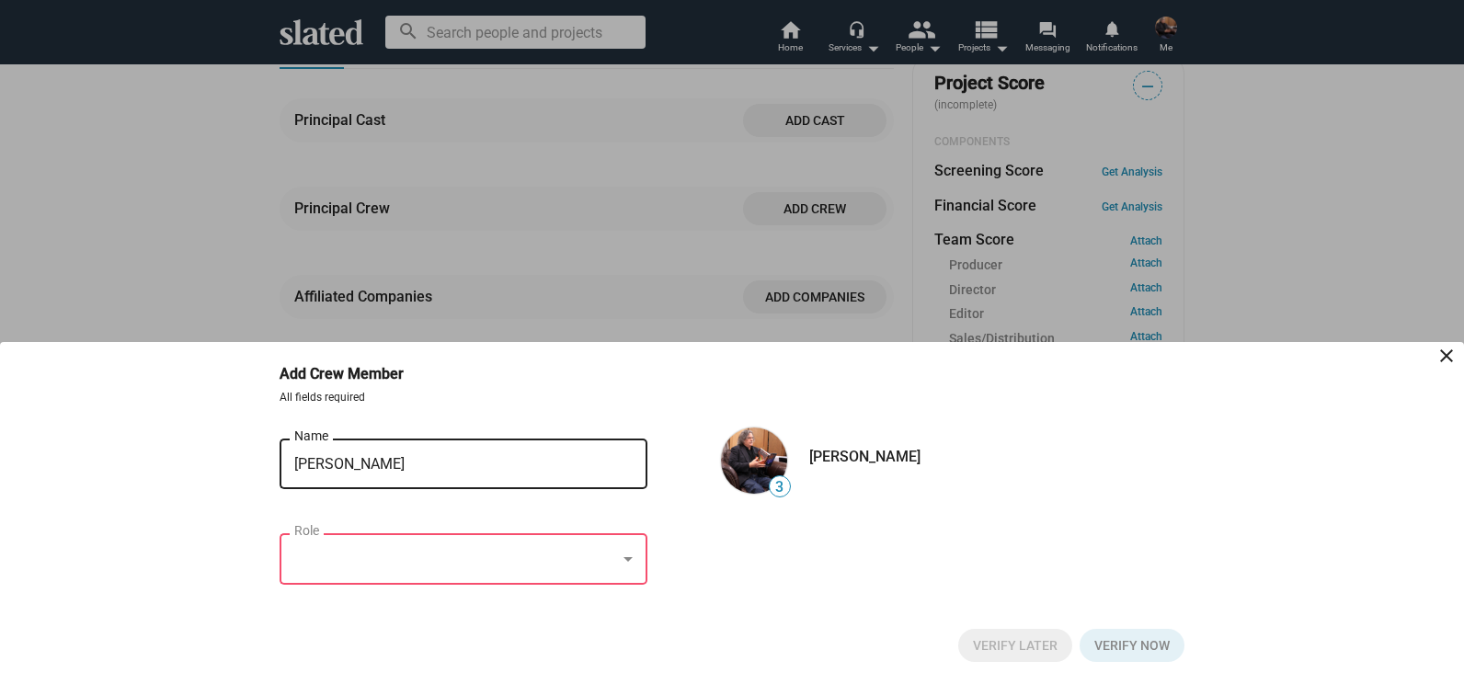
click at [327, 557] on div at bounding box center [455, 559] width 322 height 19
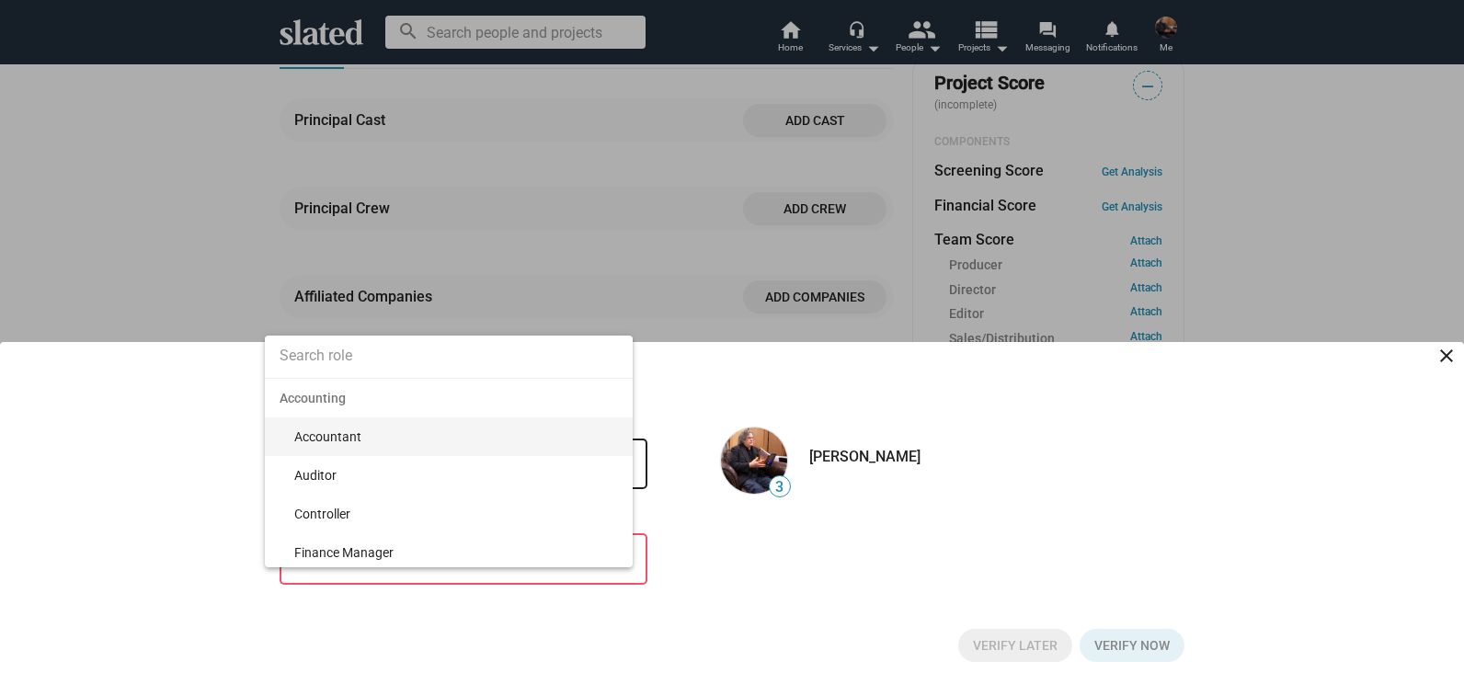
click at [341, 352] on input at bounding box center [449, 356] width 368 height 46
type input "dir"
click at [324, 433] on span "Director" at bounding box center [456, 436] width 324 height 39
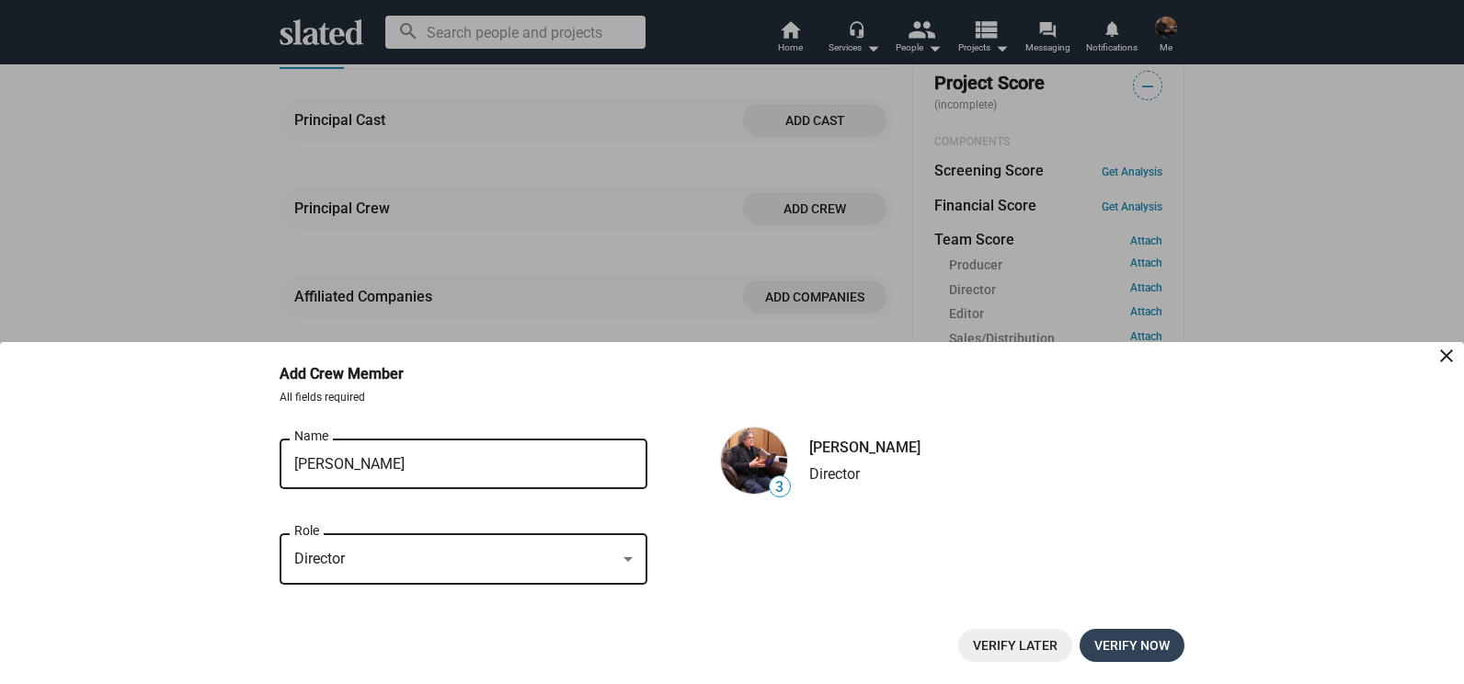
click at [1131, 645] on span "Verify now" at bounding box center [1131, 645] width 75 height 33
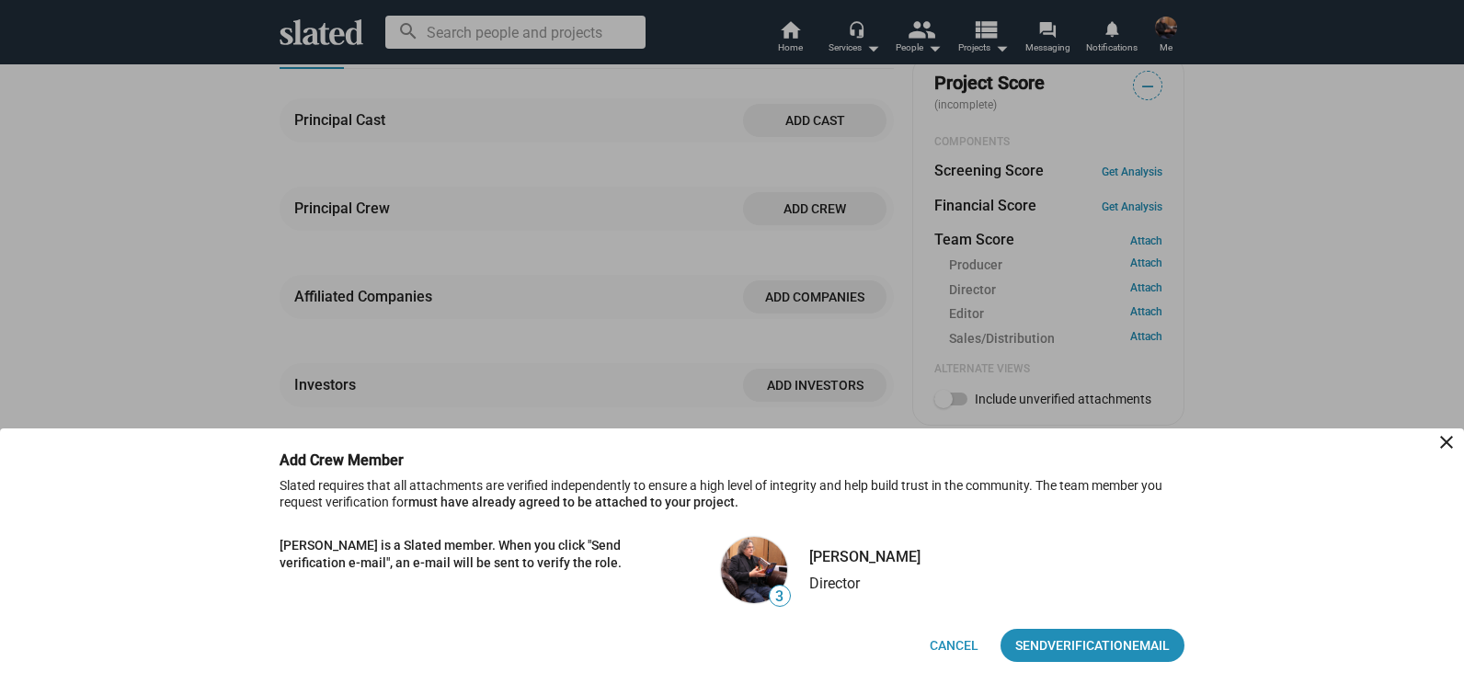
click at [1131, 645] on span "Send Verification Email" at bounding box center [1092, 645] width 154 height 33
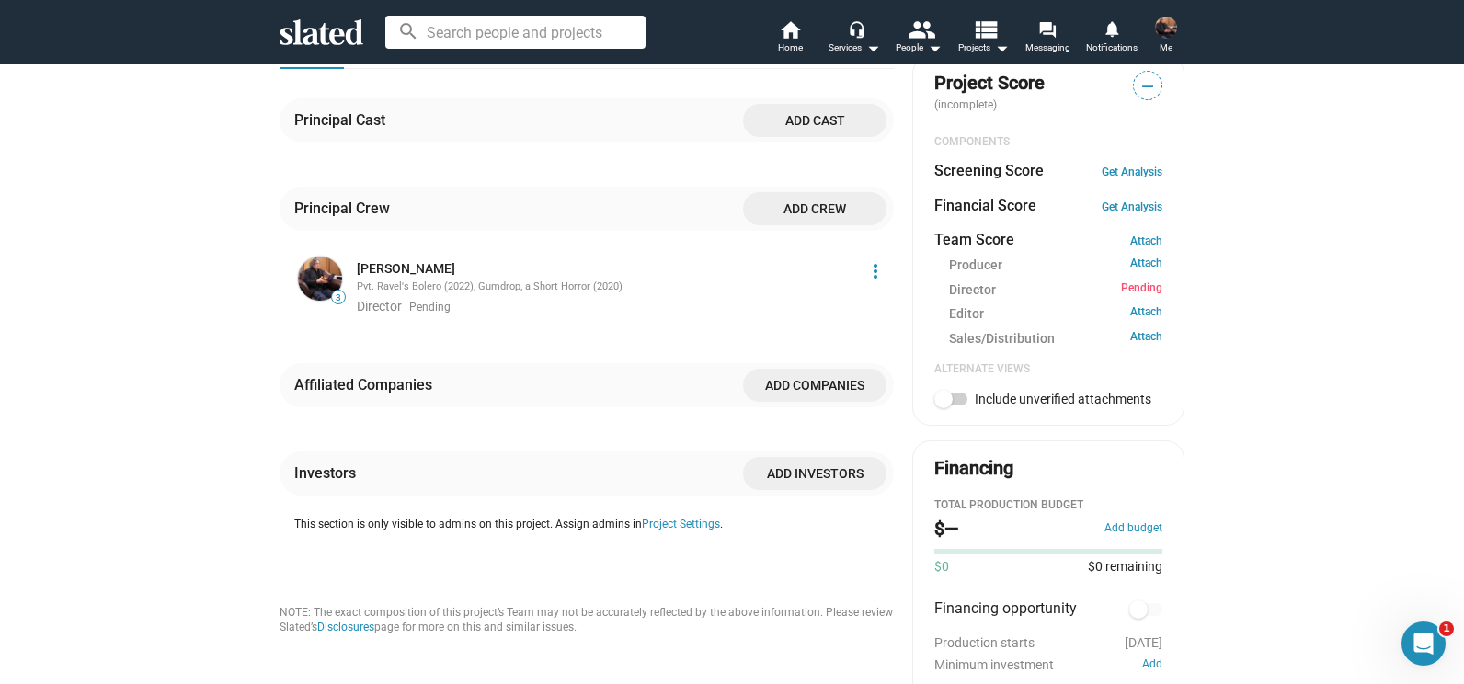
click at [781, 225] on span "Add crew" at bounding box center [815, 208] width 114 height 33
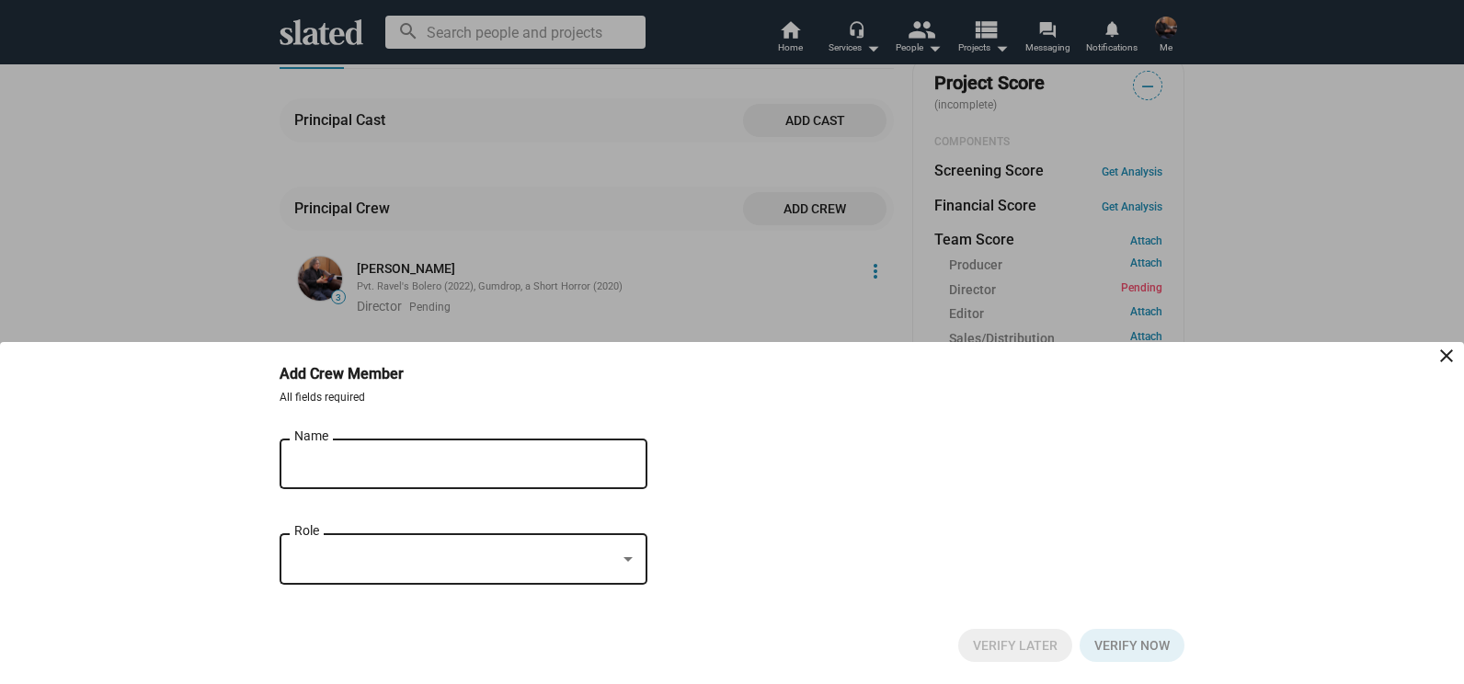
click at [479, 450] on div "Name" at bounding box center [450, 462] width 313 height 54
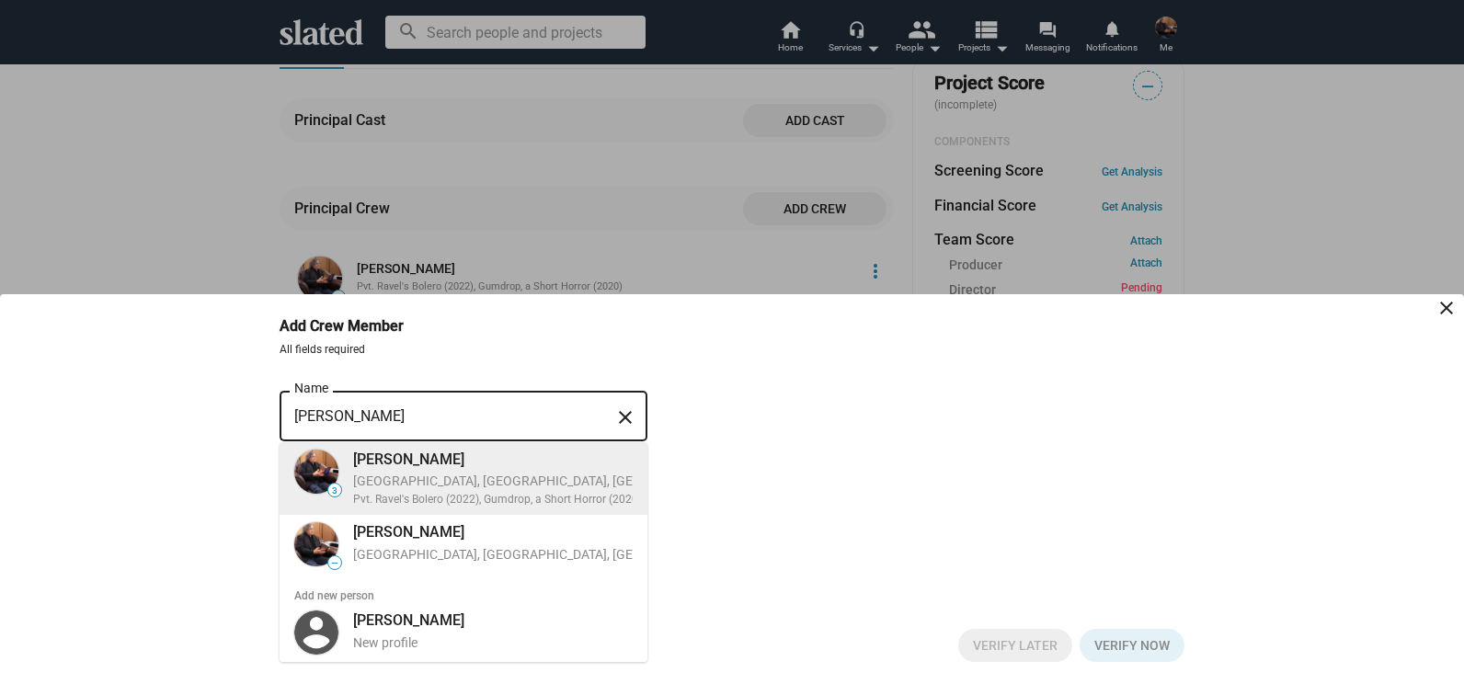
click at [516, 499] on div "Pvt. Ravel's Bolero (2022), Gumdrop, a Short Horror (2020)" at bounding box center [589, 500] width 473 height 15
type input "JZ Murdock"
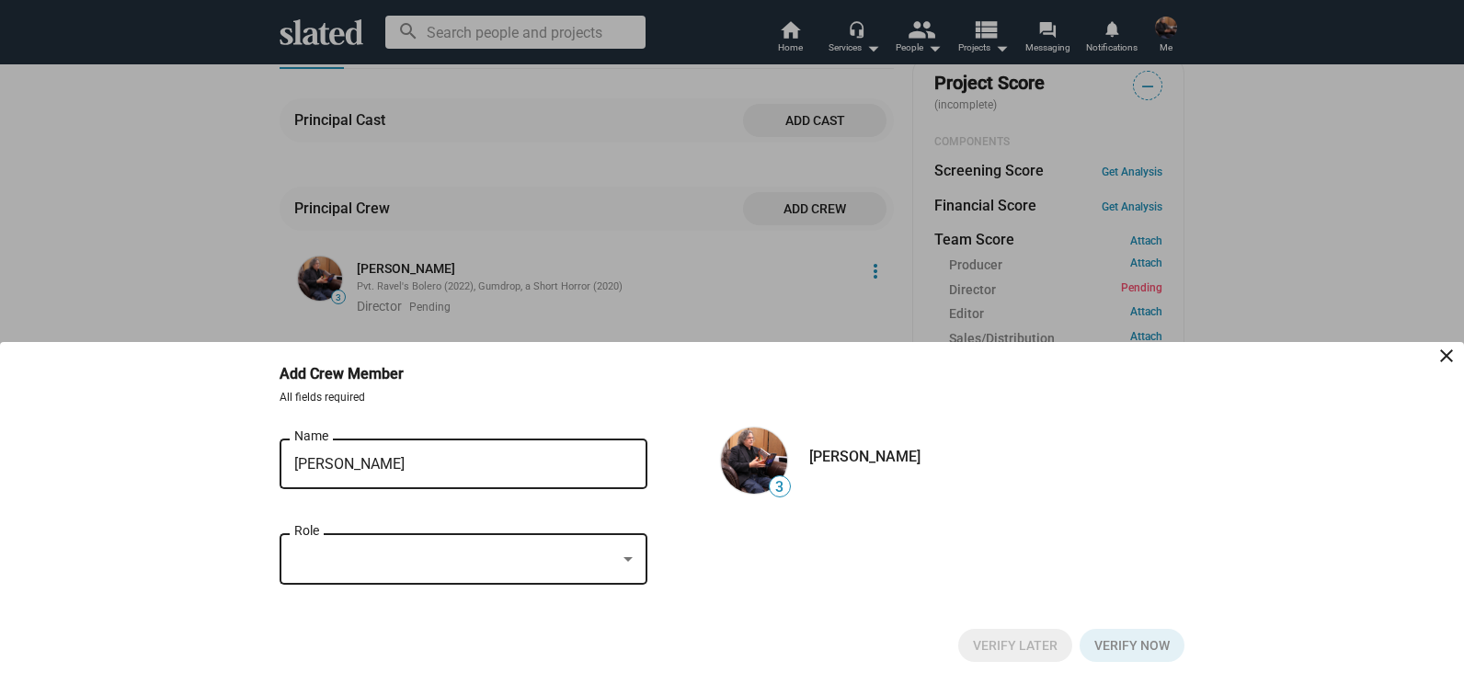
click at [412, 558] on div at bounding box center [455, 559] width 322 height 19
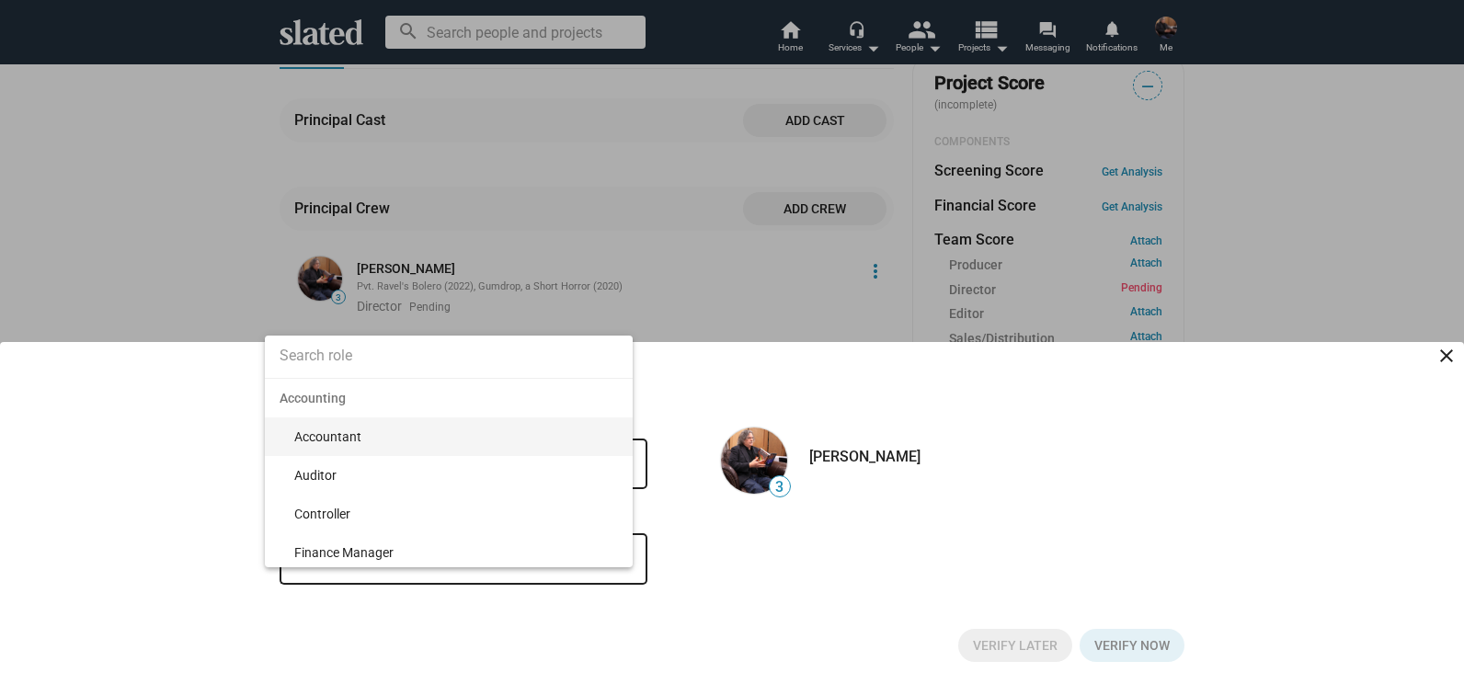
click at [369, 359] on input at bounding box center [449, 356] width 368 height 46
type input "edi"
click at [306, 439] on span "Editor" at bounding box center [456, 436] width 324 height 39
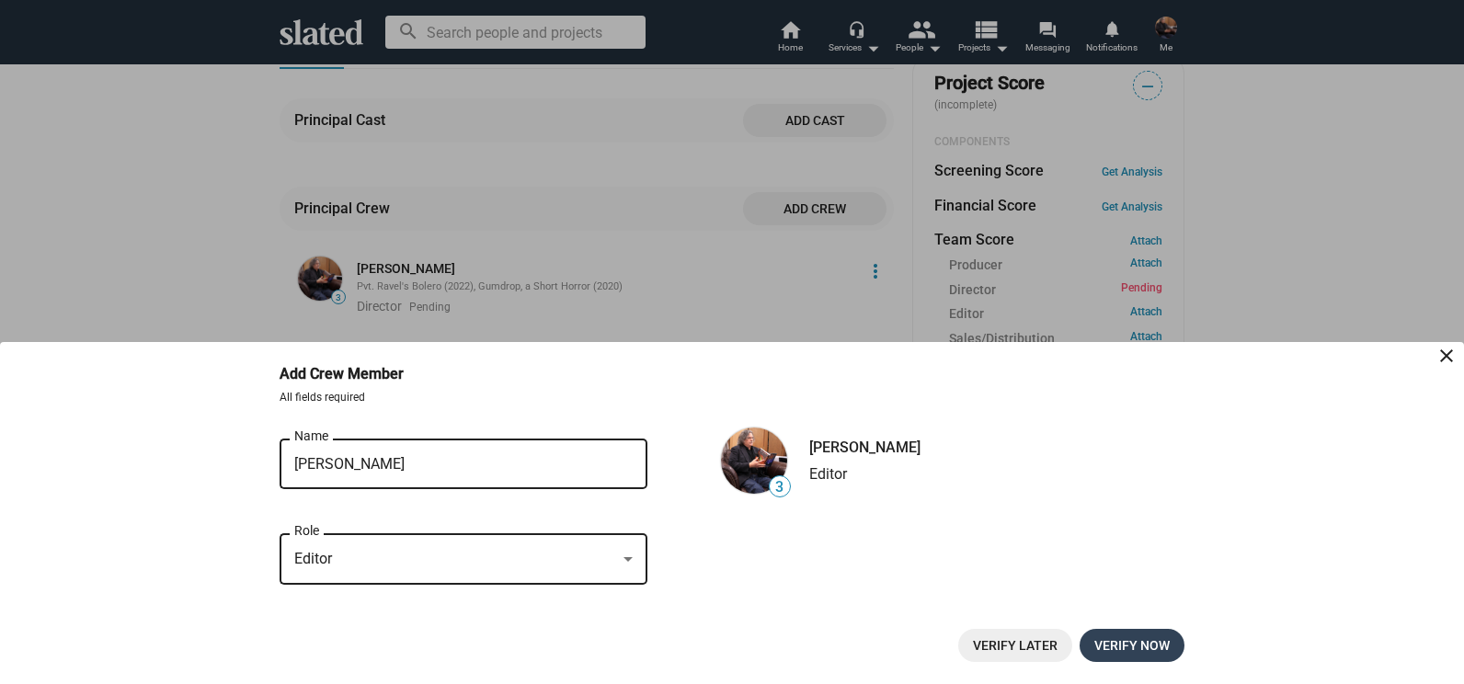
click at [1138, 655] on span "Verify now" at bounding box center [1131, 645] width 75 height 33
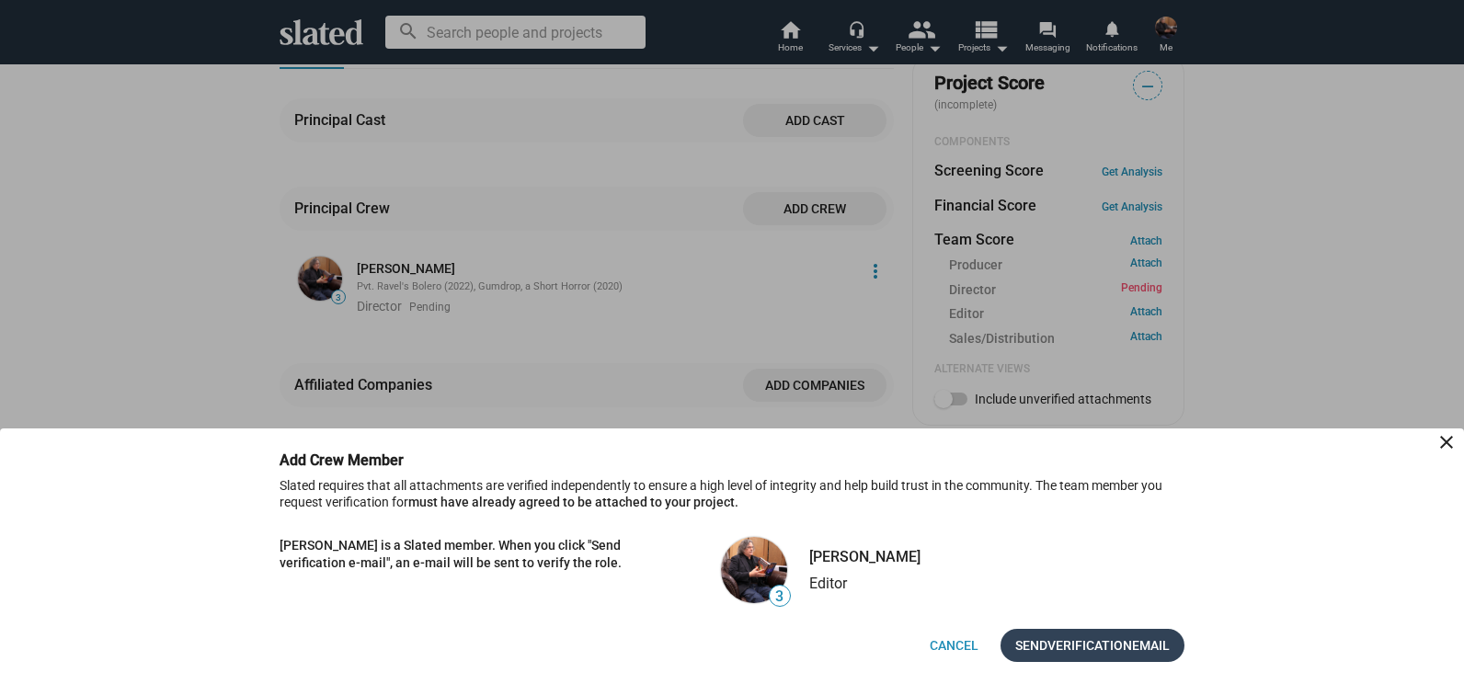
click at [1126, 648] on span "Verification" at bounding box center [1089, 645] width 85 height 33
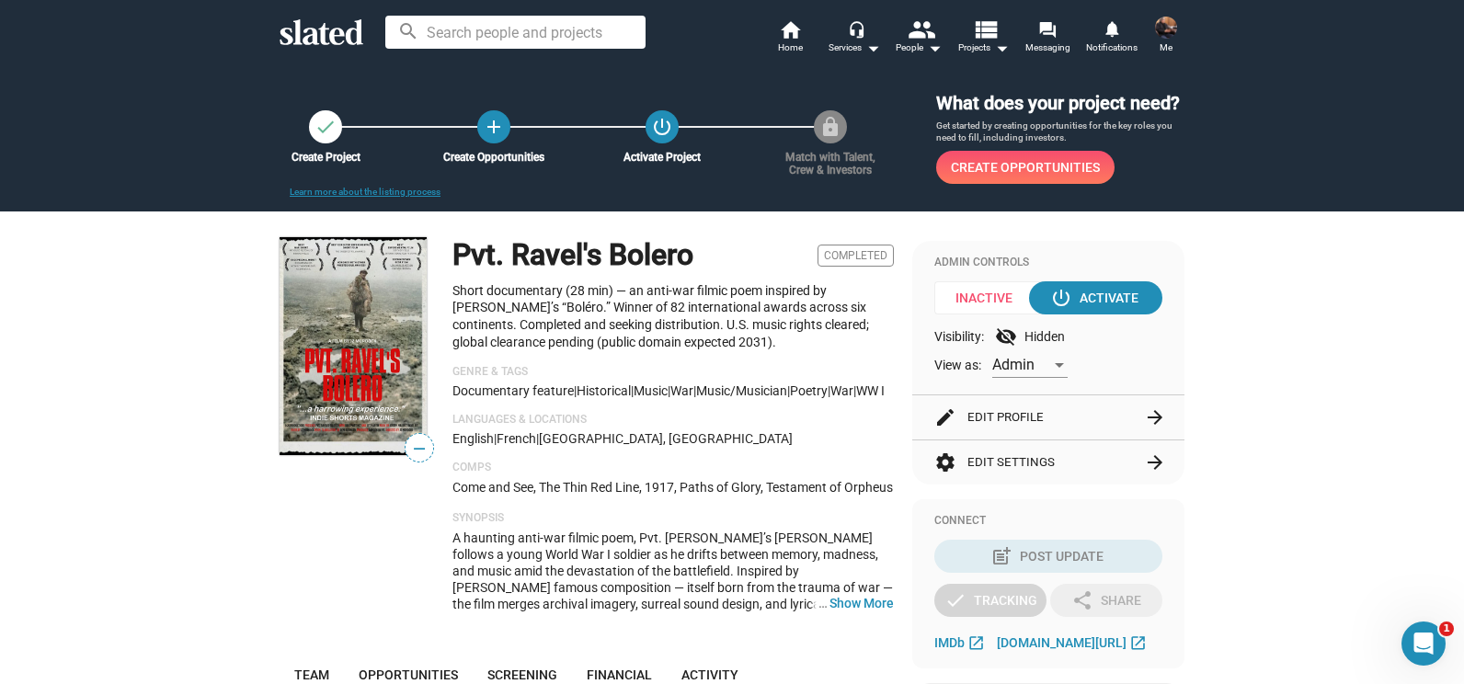
scroll to position [628, 0]
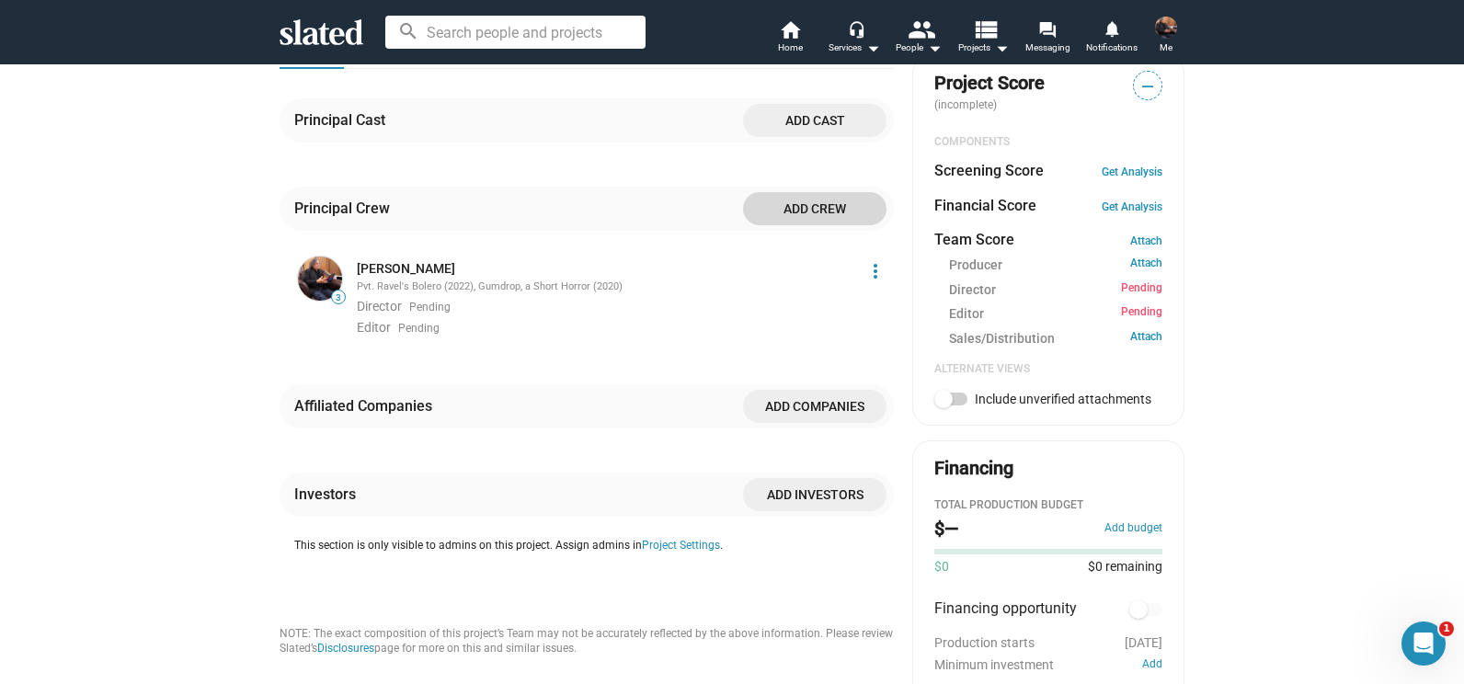
click at [814, 225] on span "Add crew" at bounding box center [815, 208] width 114 height 33
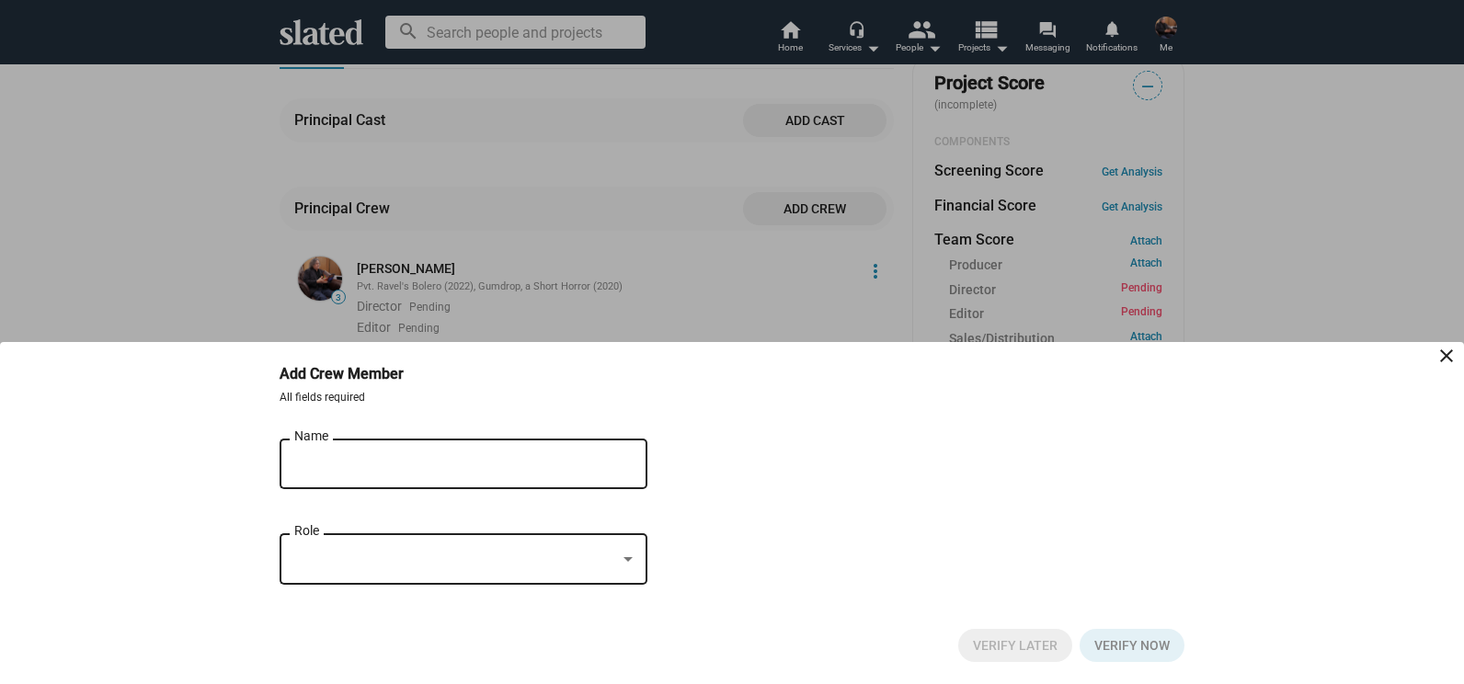
click at [417, 463] on input "Name" at bounding box center [450, 464] width 313 height 17
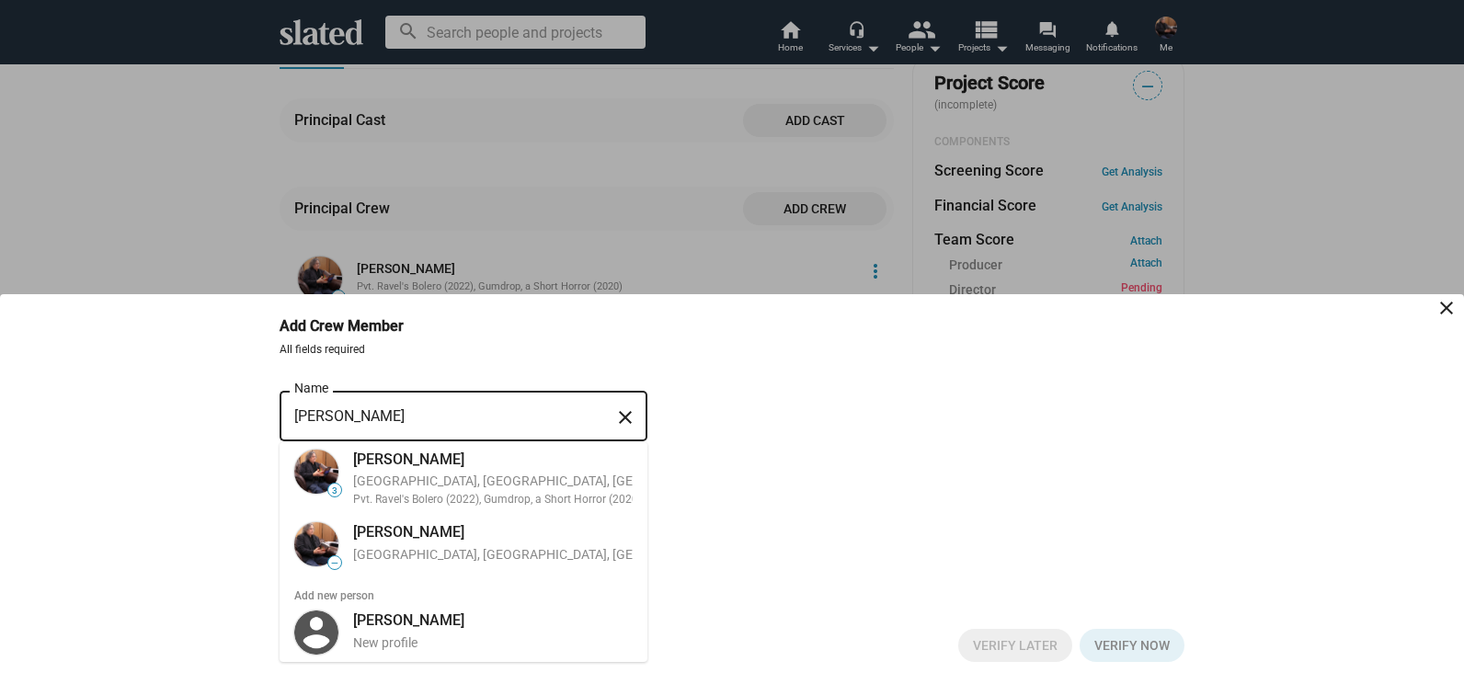
type input "[PERSON_NAME]"
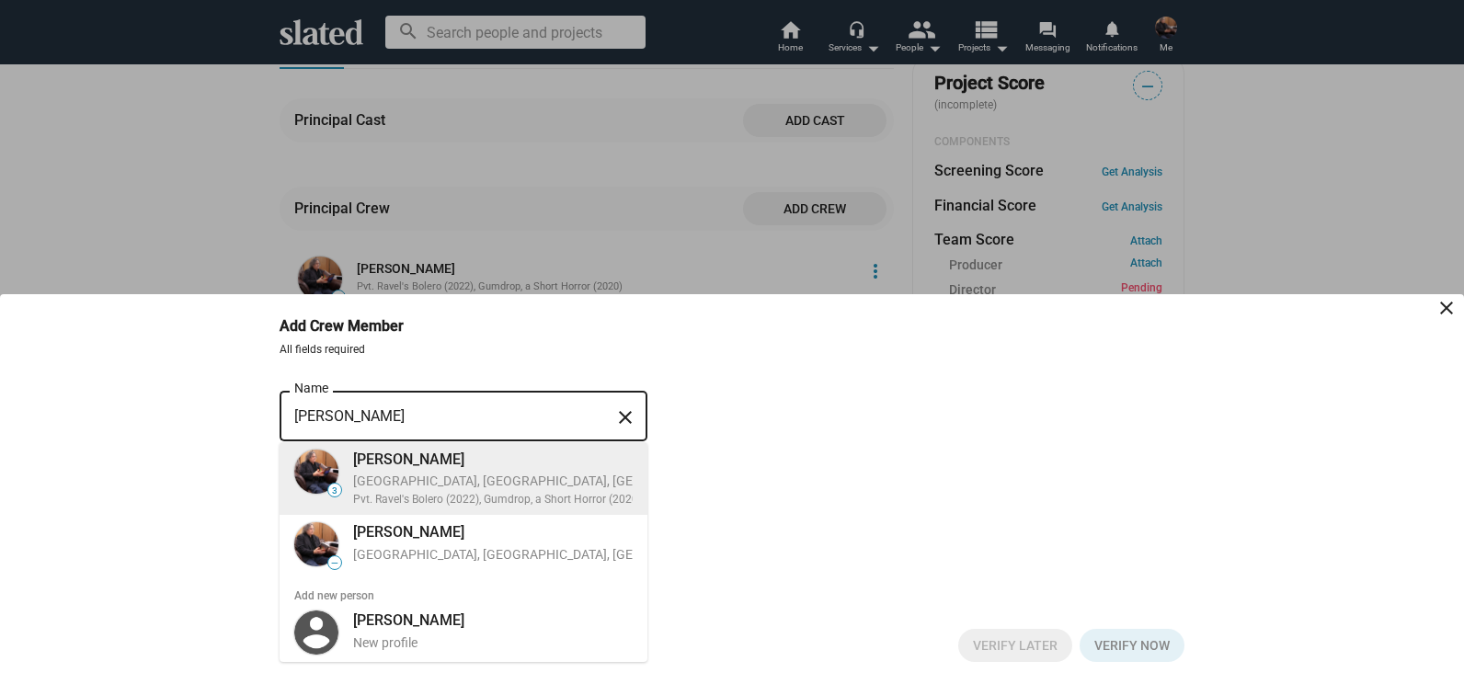
click at [417, 463] on div "[PERSON_NAME]" at bounding box center [589, 459] width 473 height 19
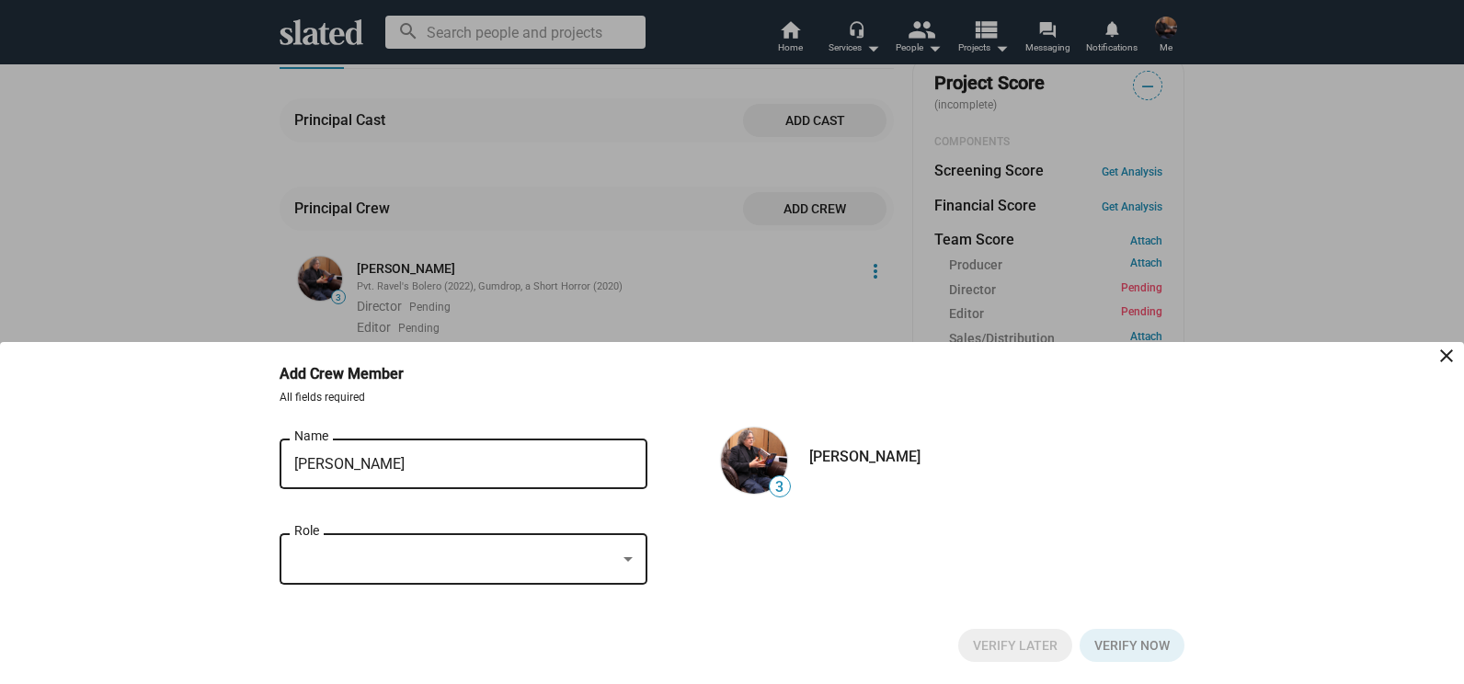
click at [421, 567] on div at bounding box center [455, 559] width 322 height 19
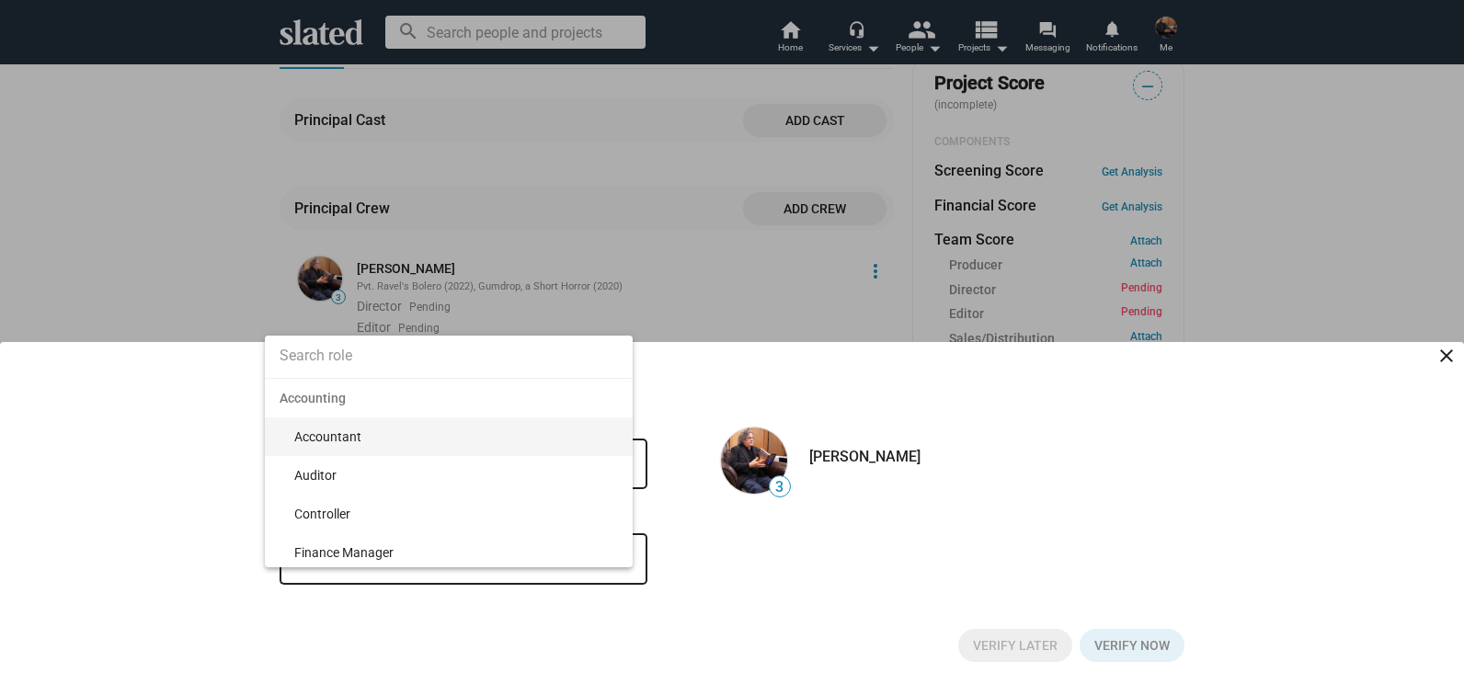
click at [382, 380] on span "Accounting" at bounding box center [449, 398] width 368 height 39
click at [361, 358] on input at bounding box center [449, 356] width 368 height 46
type input "writer"
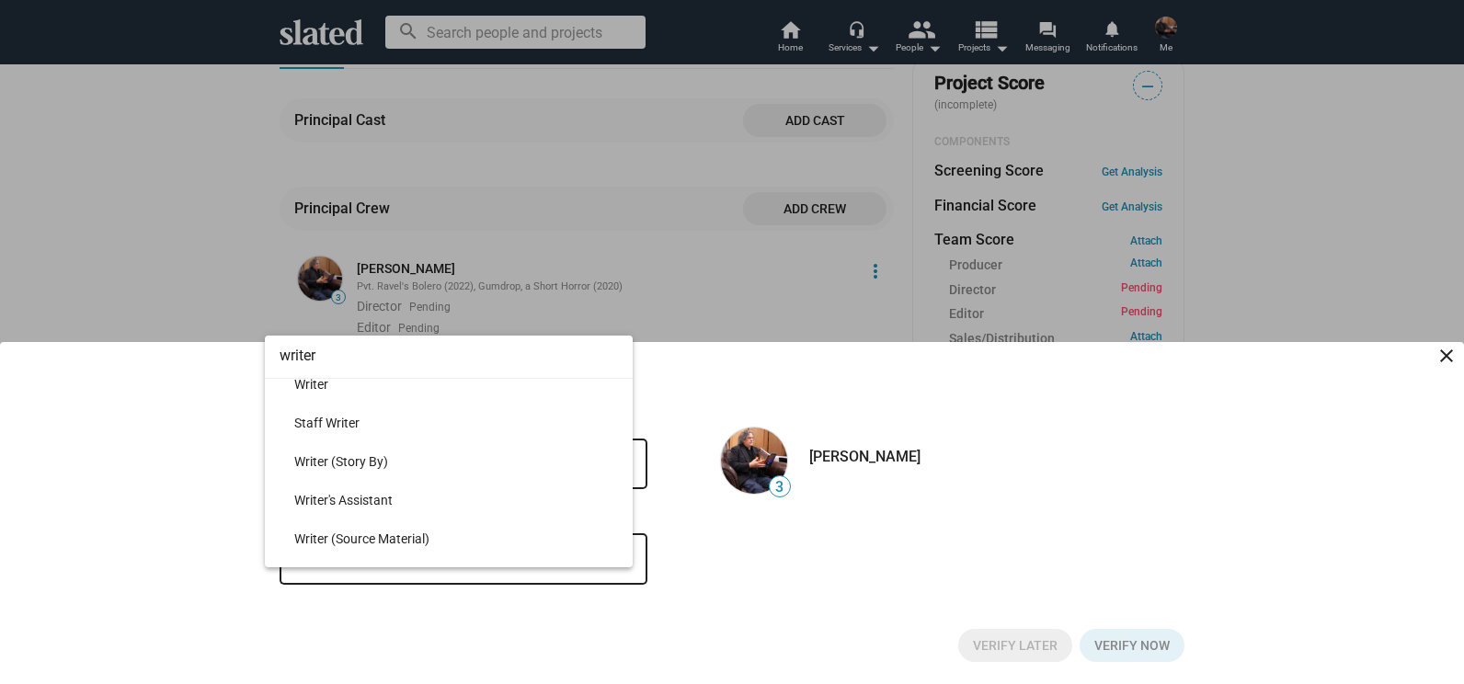
scroll to position [0, 0]
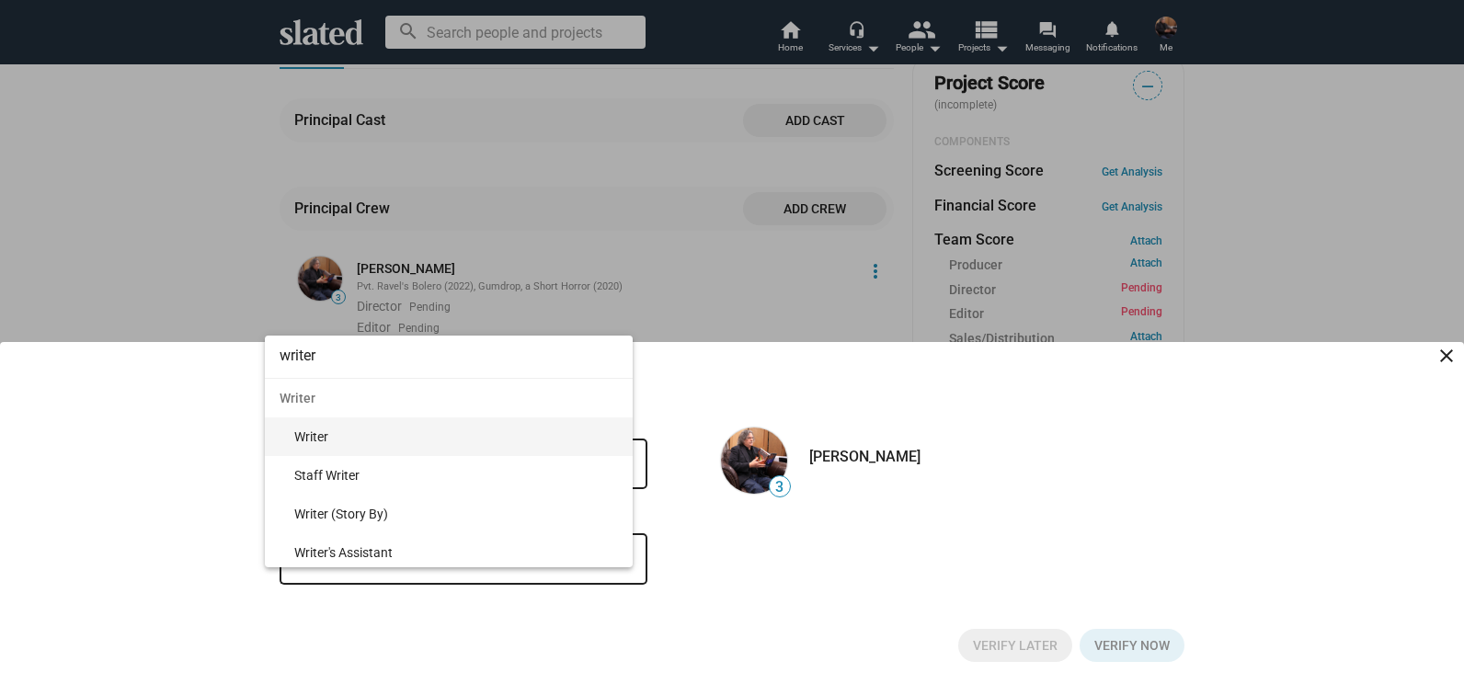
click at [321, 437] on span "Writer" at bounding box center [456, 436] width 324 height 39
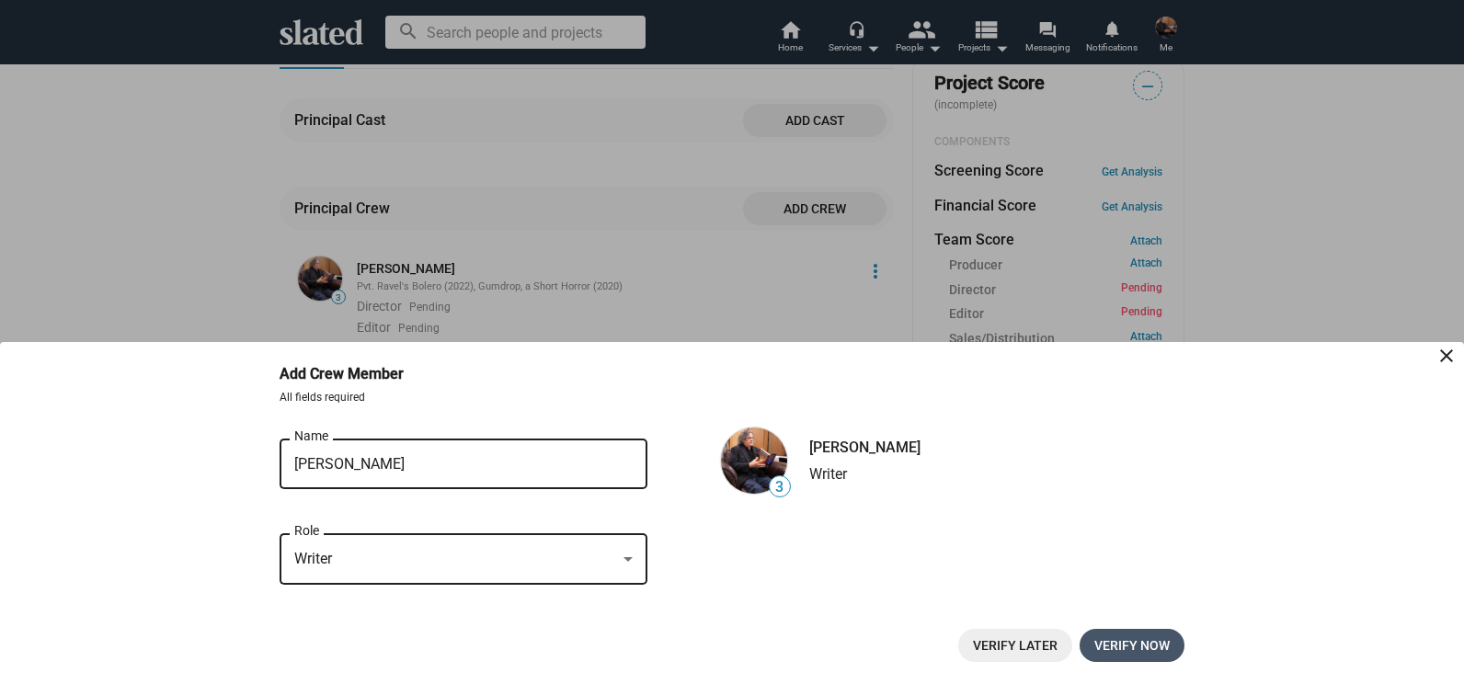
click at [1121, 635] on span "Verify now" at bounding box center [1131, 645] width 75 height 33
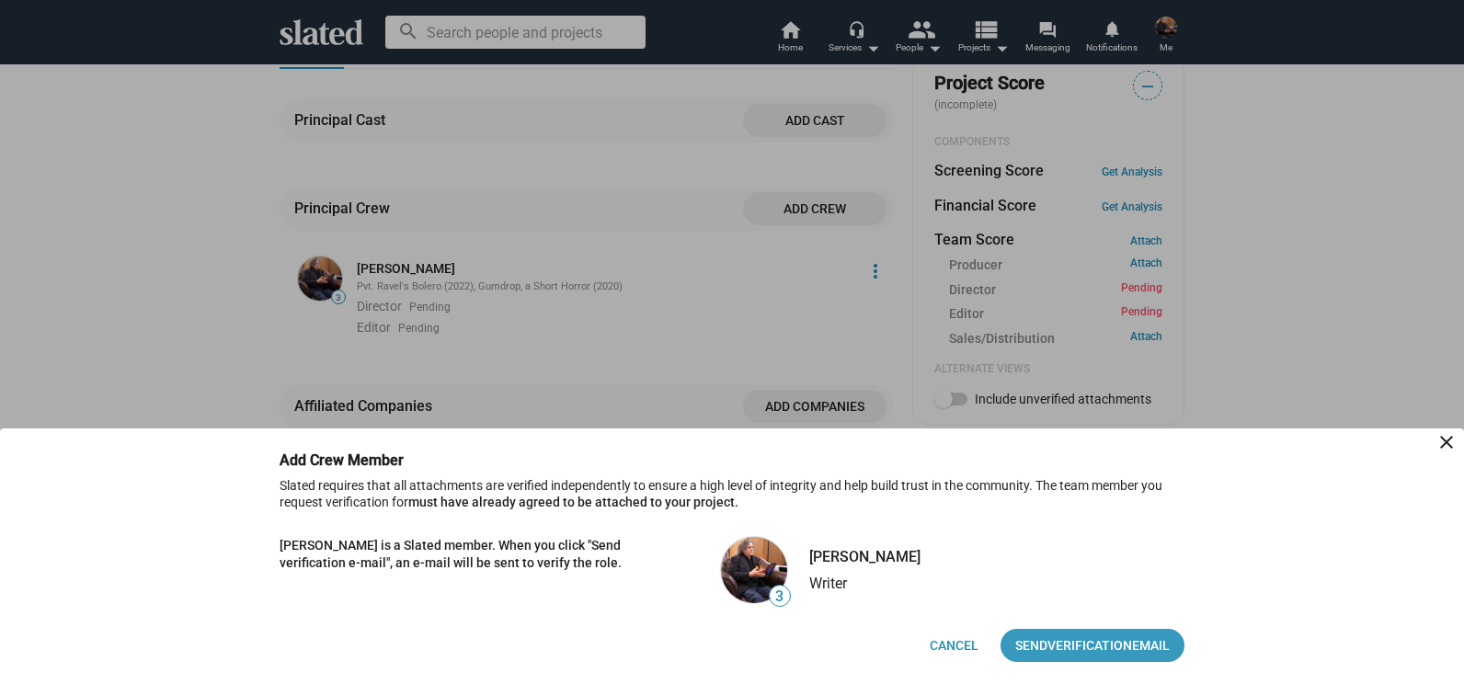
click at [1121, 635] on span "Verification" at bounding box center [1089, 645] width 85 height 33
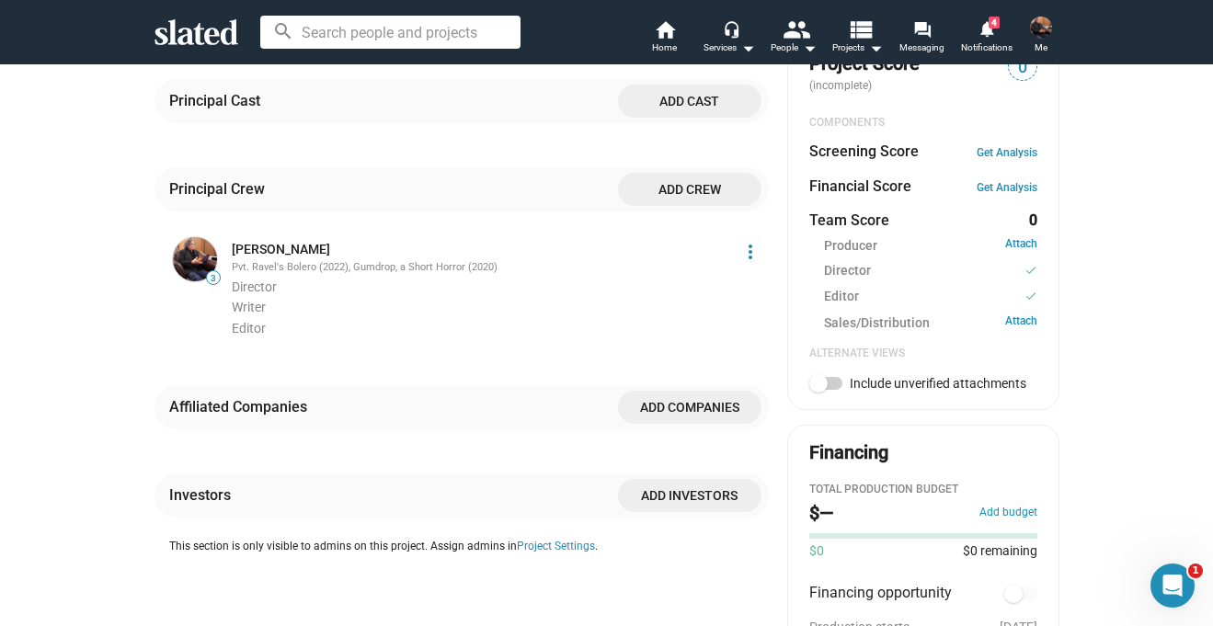
scroll to position [617, 0]
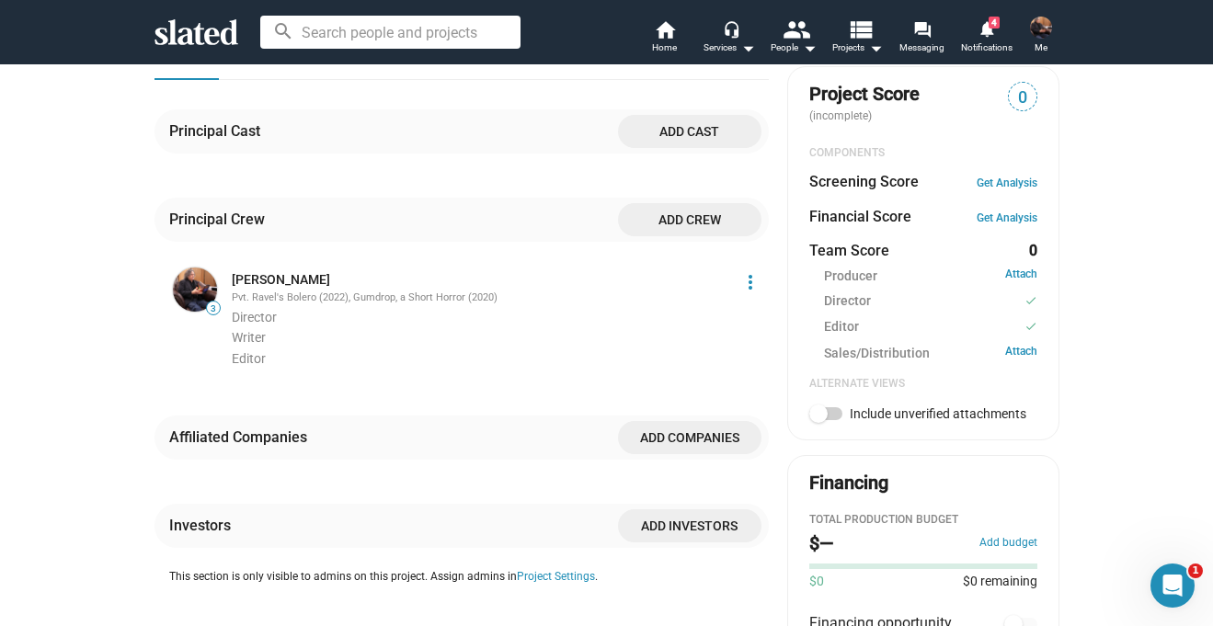
click at [719, 454] on span "Add companies" at bounding box center [690, 437] width 114 height 33
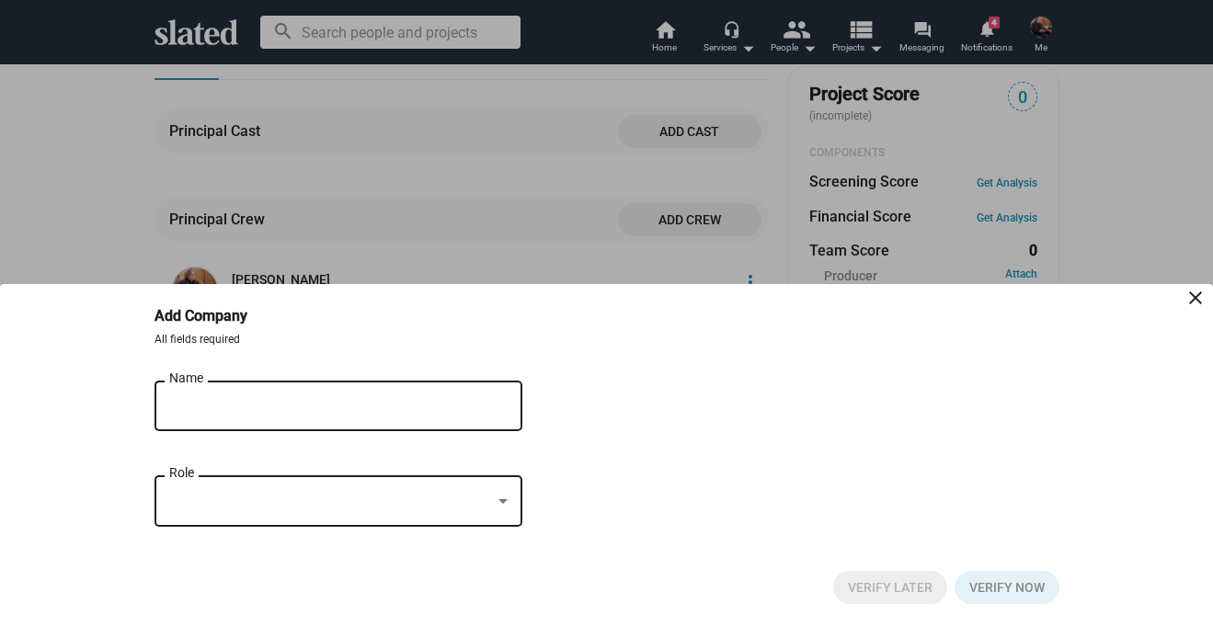
click at [310, 407] on input "Name" at bounding box center [325, 406] width 313 height 17
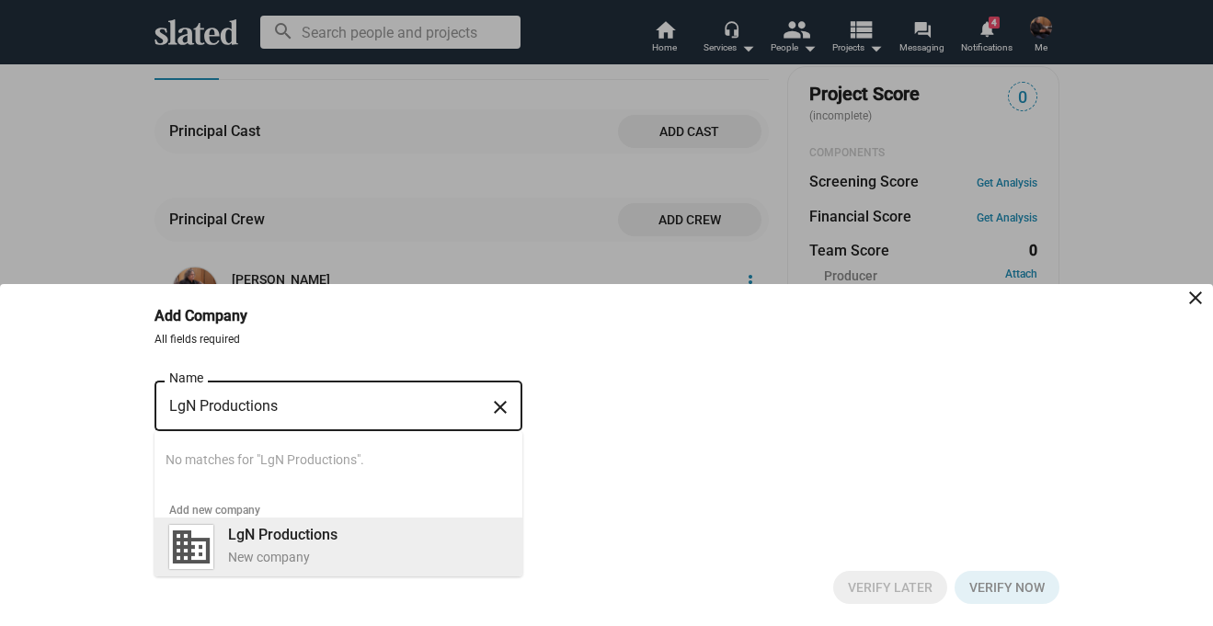
type input "LgN Productions"
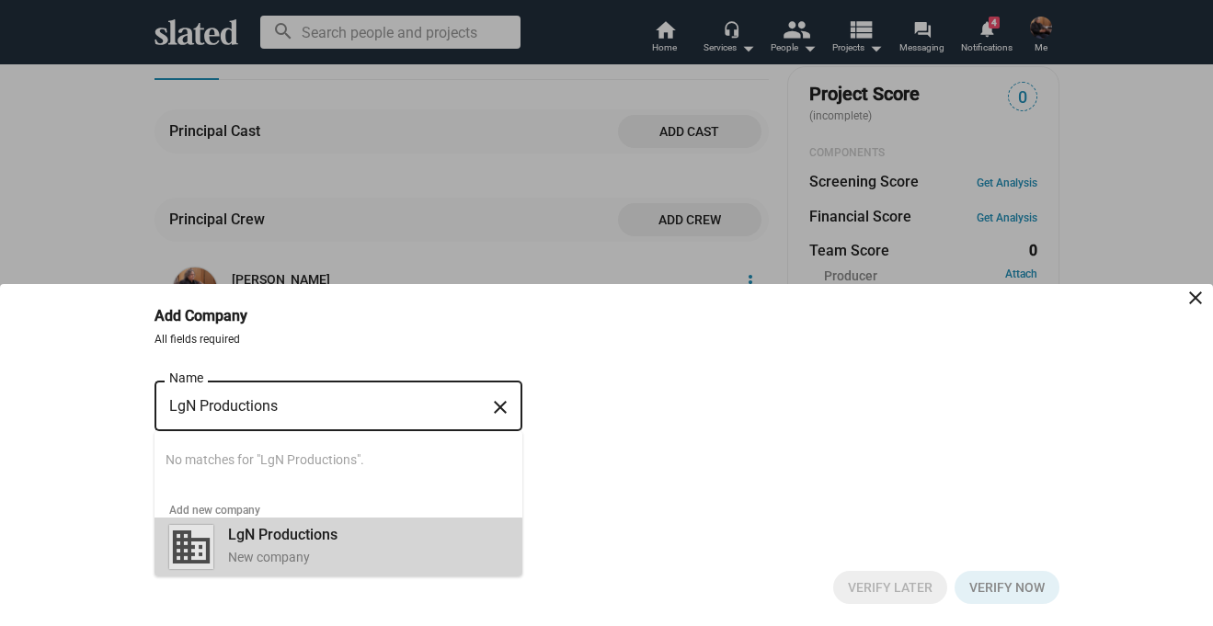
click at [291, 549] on div "New company" at bounding box center [367, 557] width 279 height 17
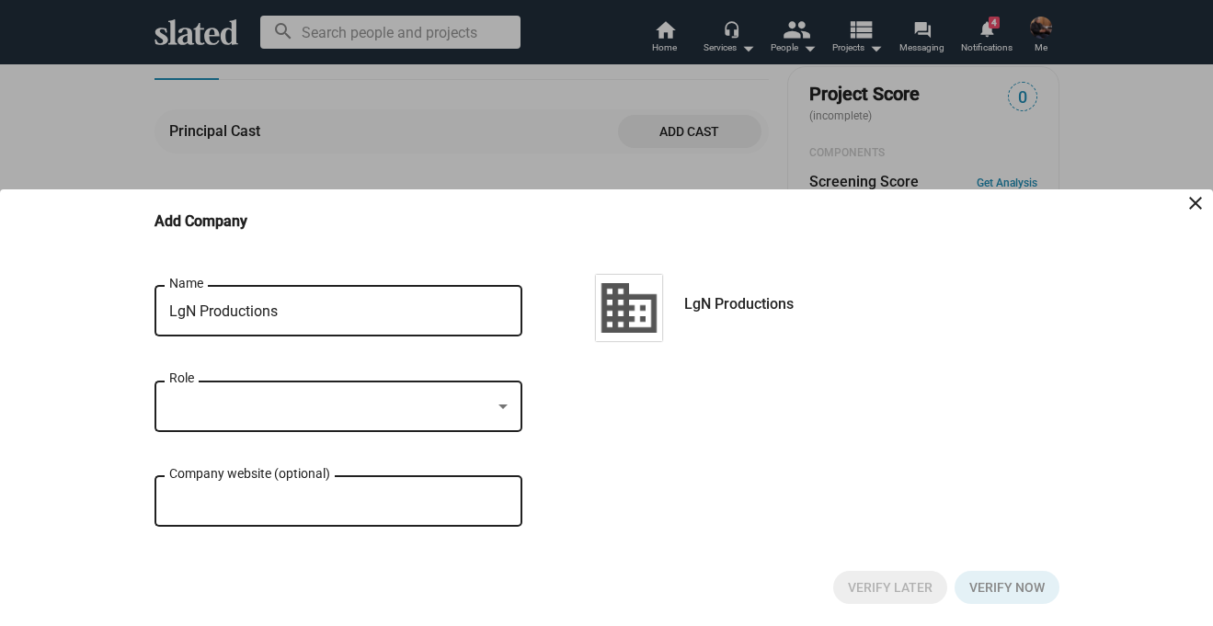
click at [320, 402] on div at bounding box center [330, 406] width 322 height 19
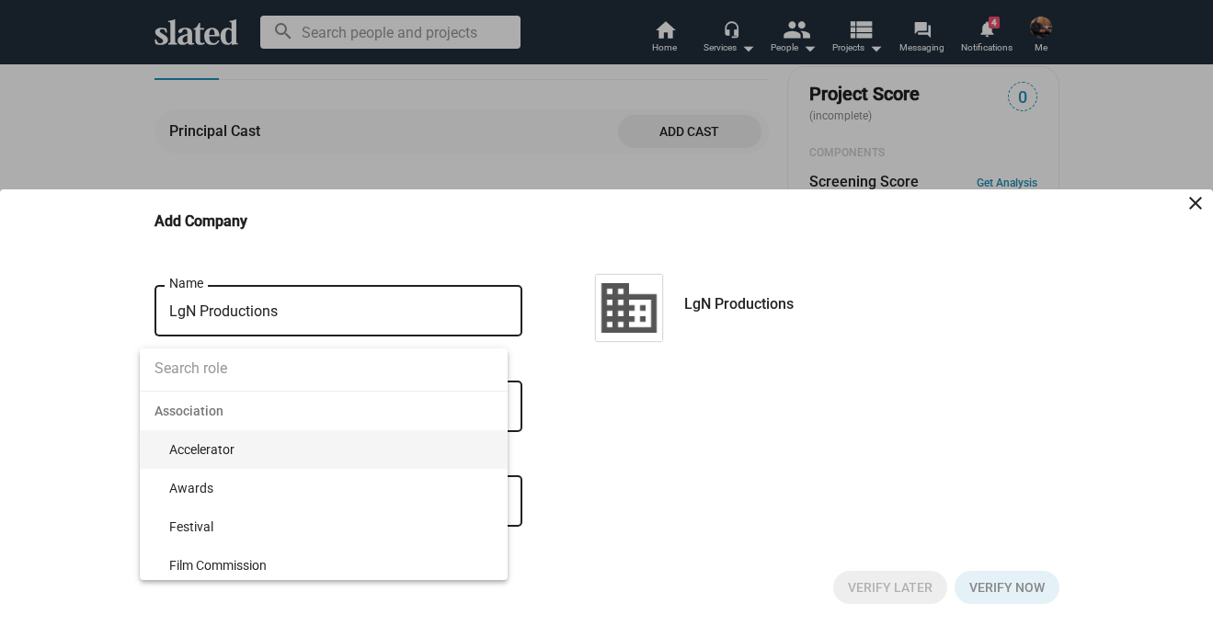
click at [359, 370] on input at bounding box center [324, 369] width 368 height 46
type input "prod"
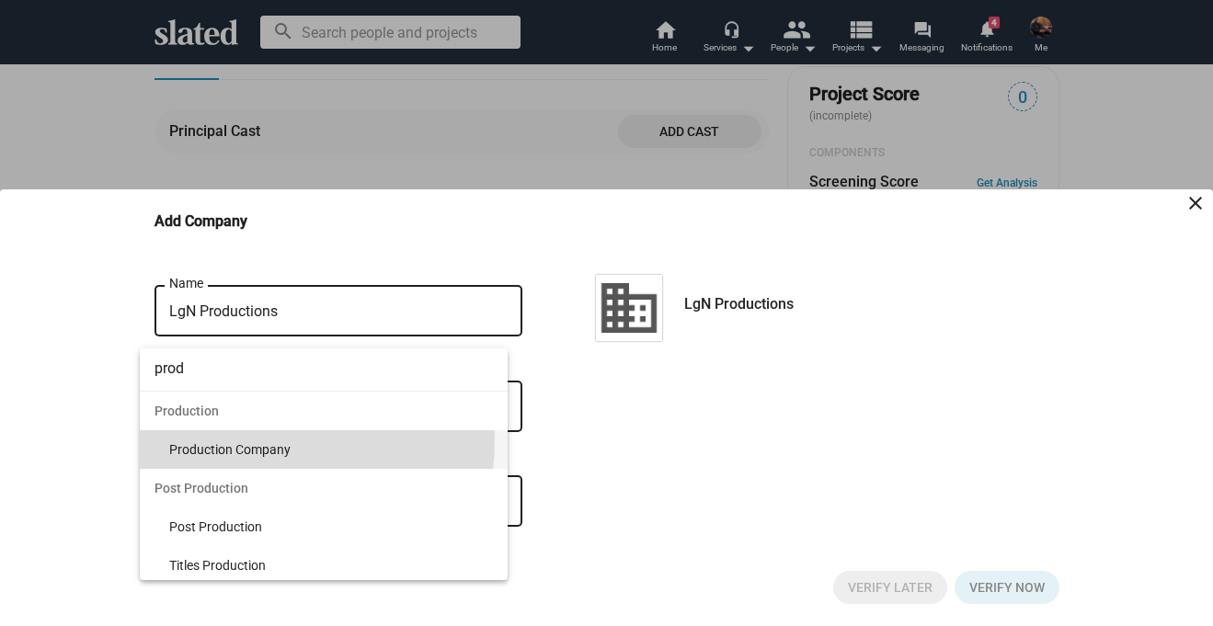
click at [266, 440] on span "Production Company" at bounding box center [331, 449] width 324 height 39
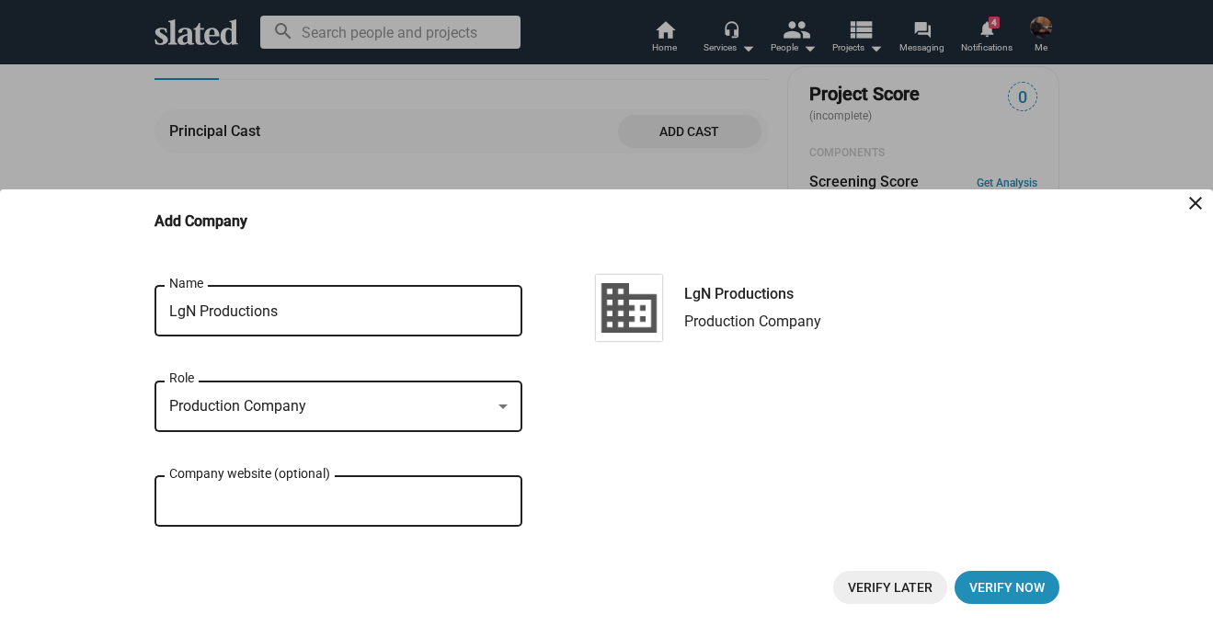
click at [298, 499] on input "Company website (optional)" at bounding box center [338, 502] width 338 height 17
paste input "https://lgnproductions.com/"
type input "https://lgnproductions.com/"
click at [604, 487] on div "LgN Productions Name close Production Company Role https://lgnproductions.com/ …" at bounding box center [606, 415] width 905 height 267
click at [993, 584] on span "Verify now" at bounding box center [1006, 587] width 75 height 33
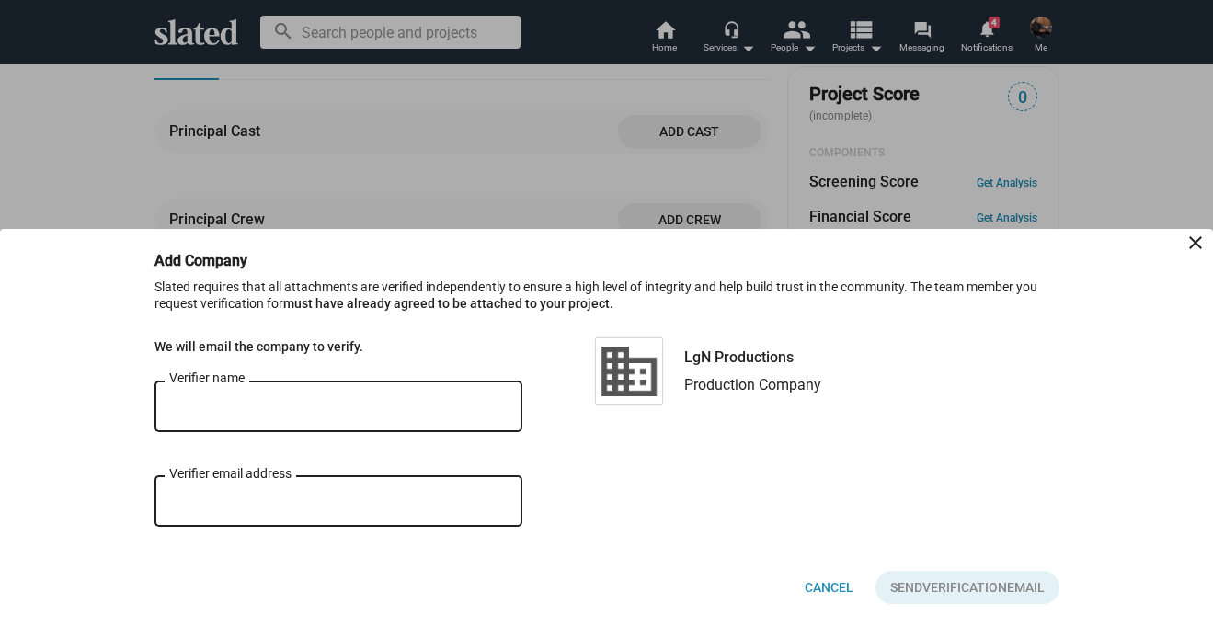
click at [397, 406] on input "Verifier name" at bounding box center [338, 407] width 338 height 17
type input "l"
type input "LgN Productions"
click at [351, 495] on input "Verifier email address" at bounding box center [338, 502] width 338 height 17
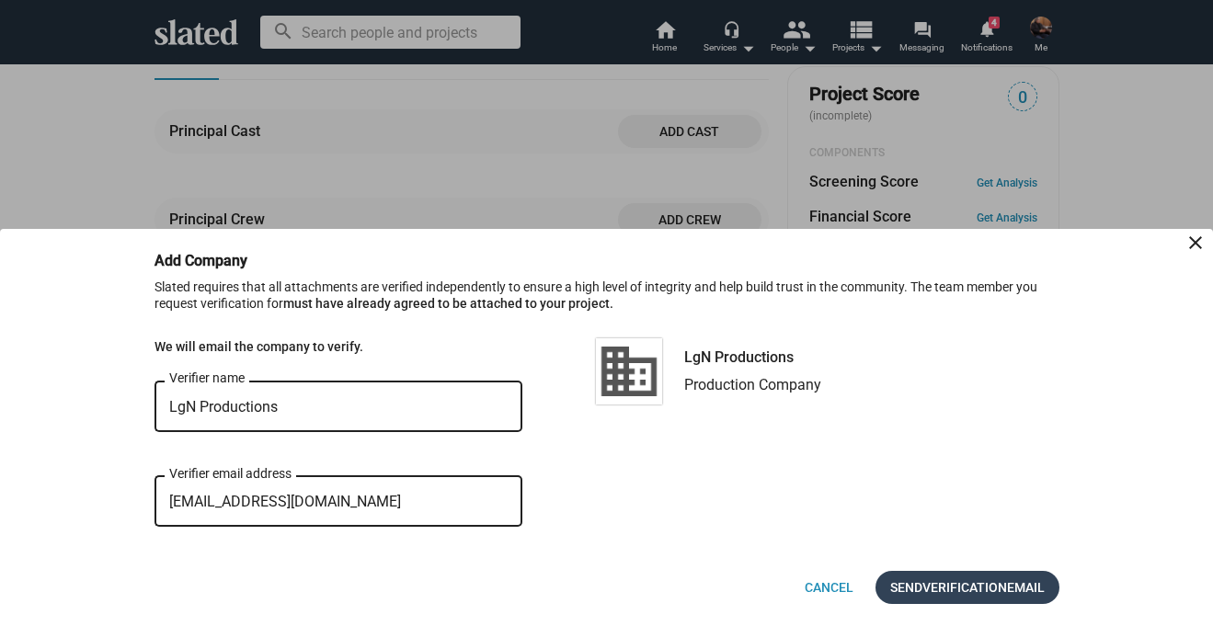
type input "lgn@lgnproductions.com"
click at [922, 579] on span "Verification" at bounding box center [964, 587] width 85 height 33
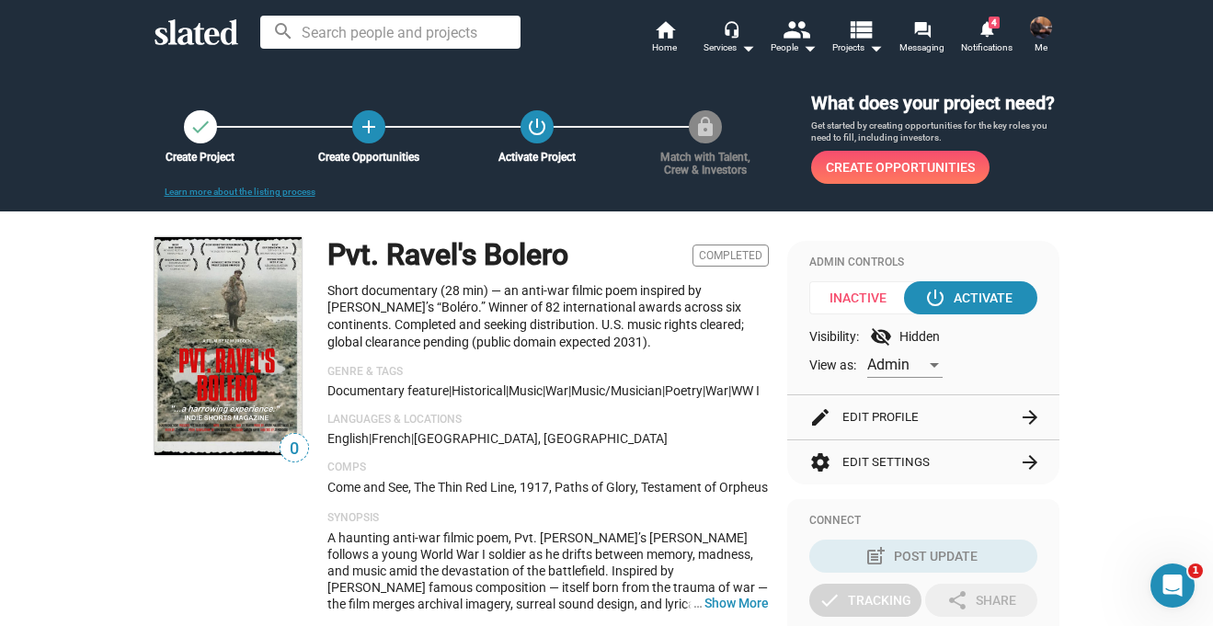
click at [1046, 29] on img at bounding box center [1041, 28] width 22 height 22
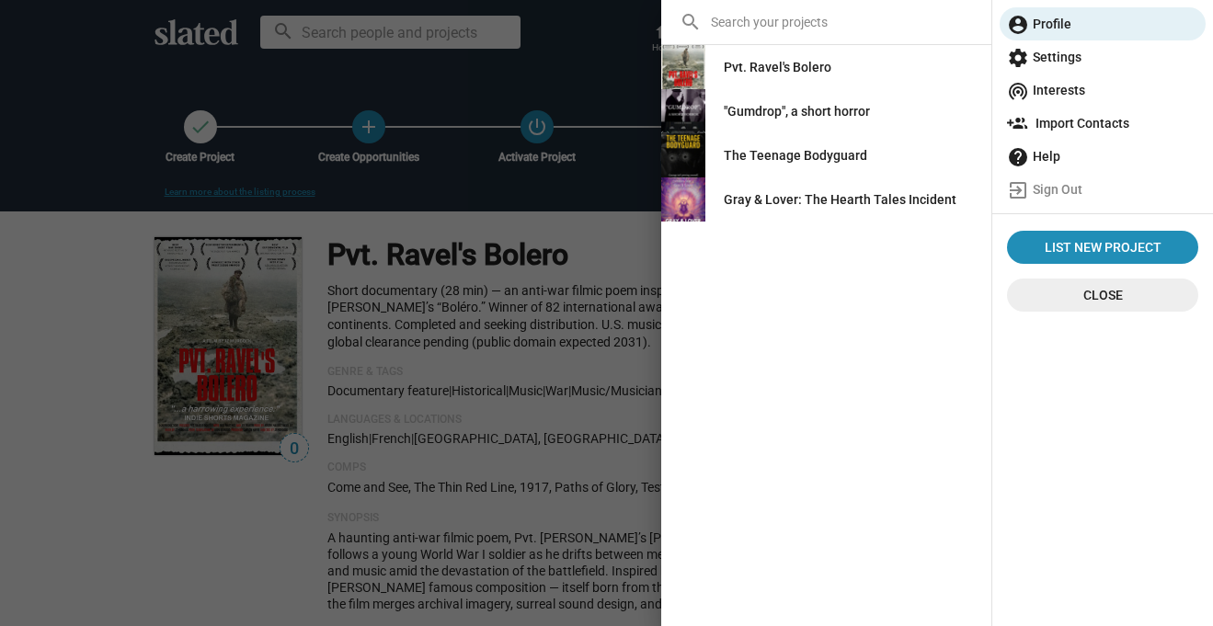
click at [823, 111] on div ""Gumdrop", a short horror" at bounding box center [797, 111] width 146 height 33
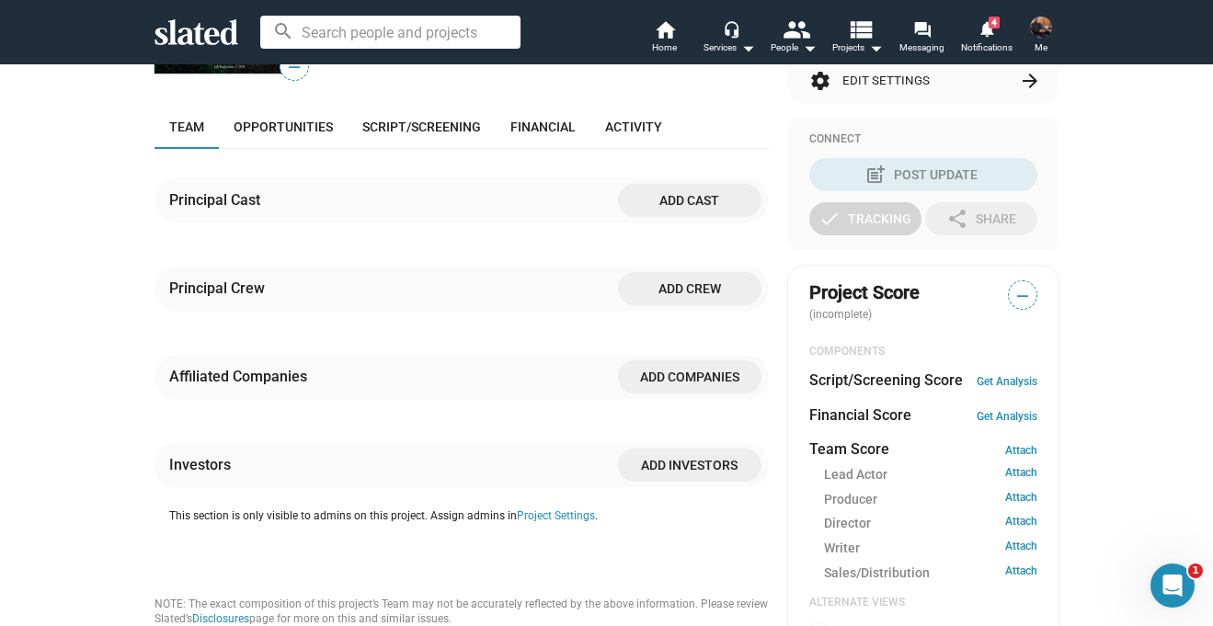
scroll to position [405, 0]
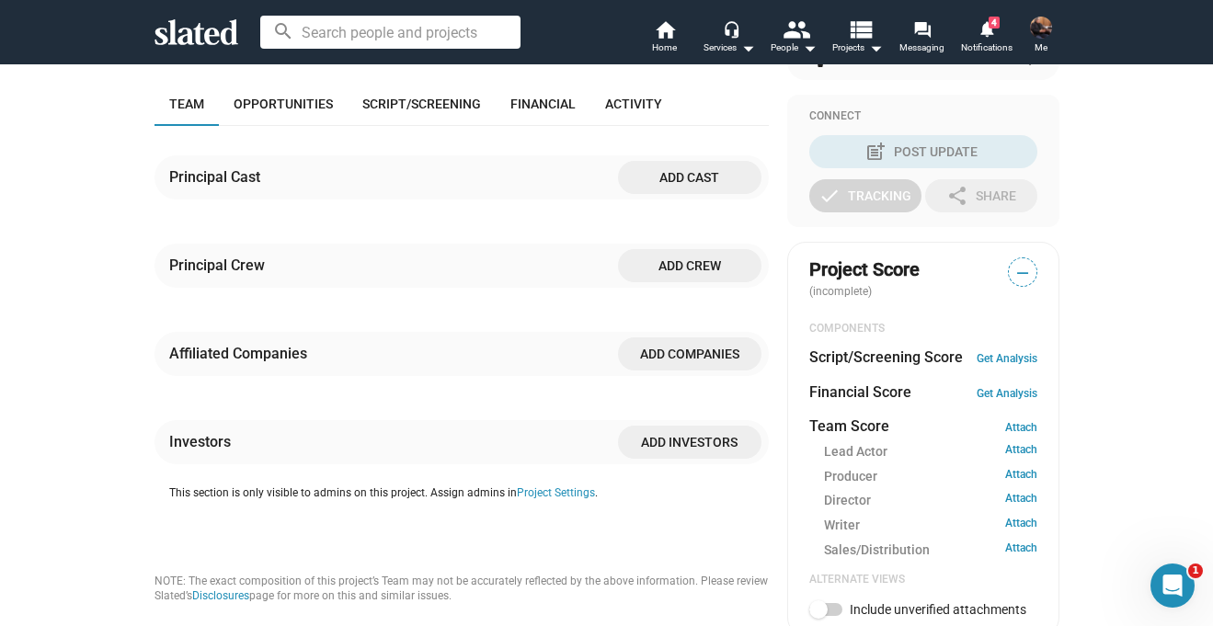
click at [694, 267] on span "Add crew" at bounding box center [690, 265] width 114 height 33
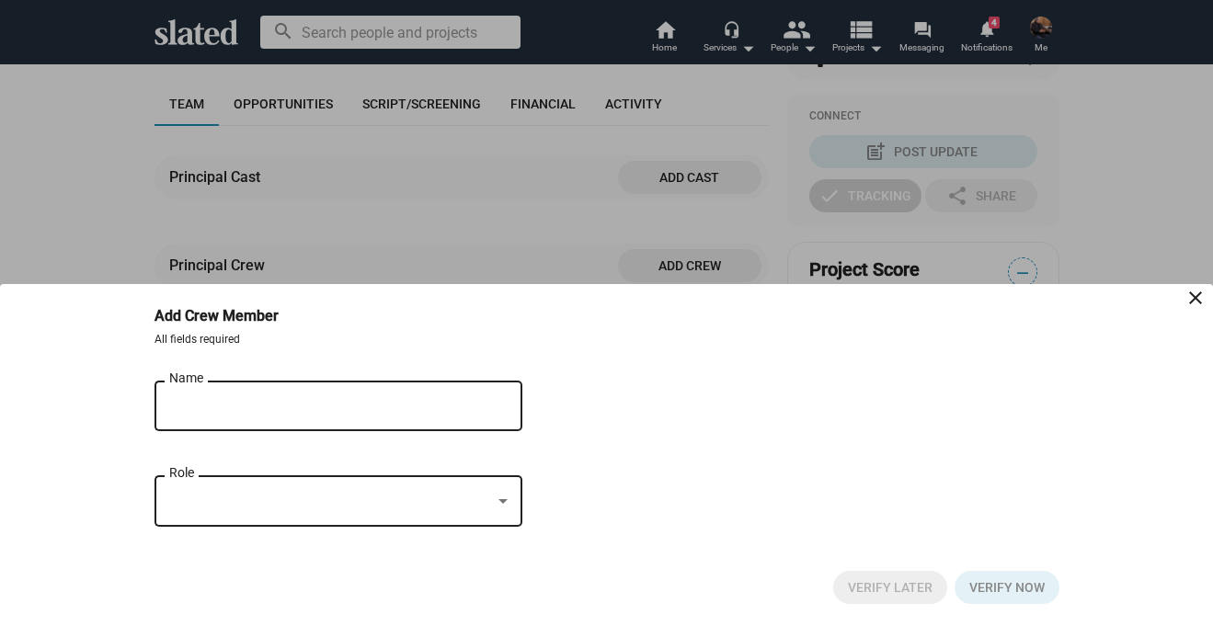
click at [293, 395] on div "Name" at bounding box center [325, 404] width 313 height 54
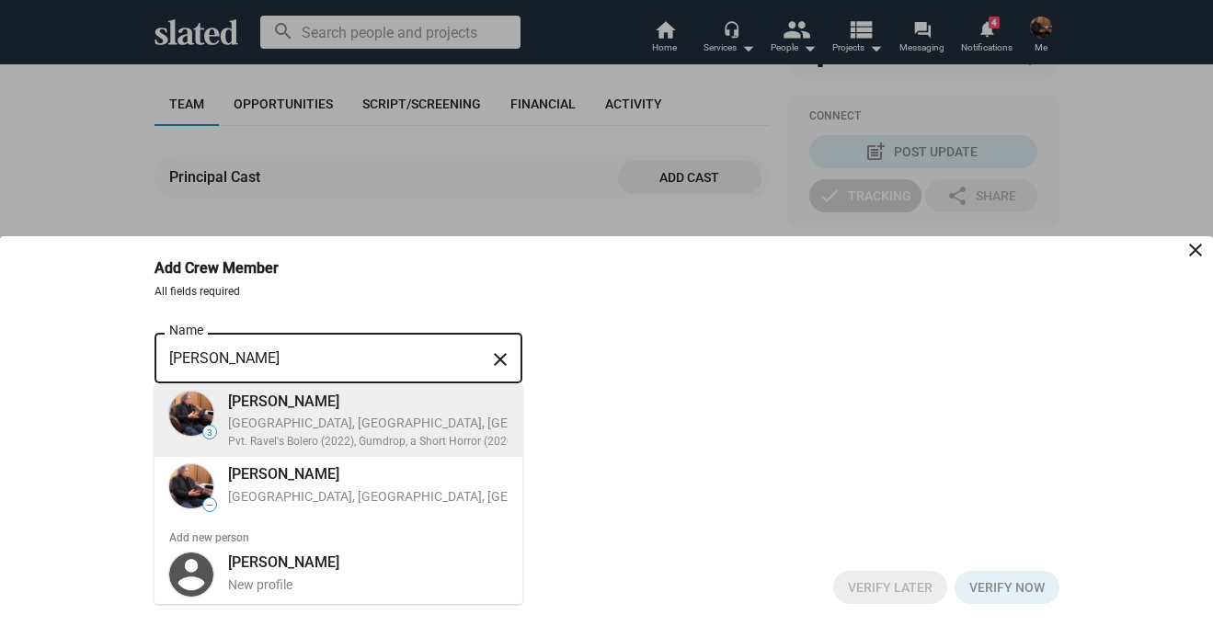
click at [293, 404] on div "JZ Murdock" at bounding box center [464, 401] width 473 height 19
type input "JZ Murdock"
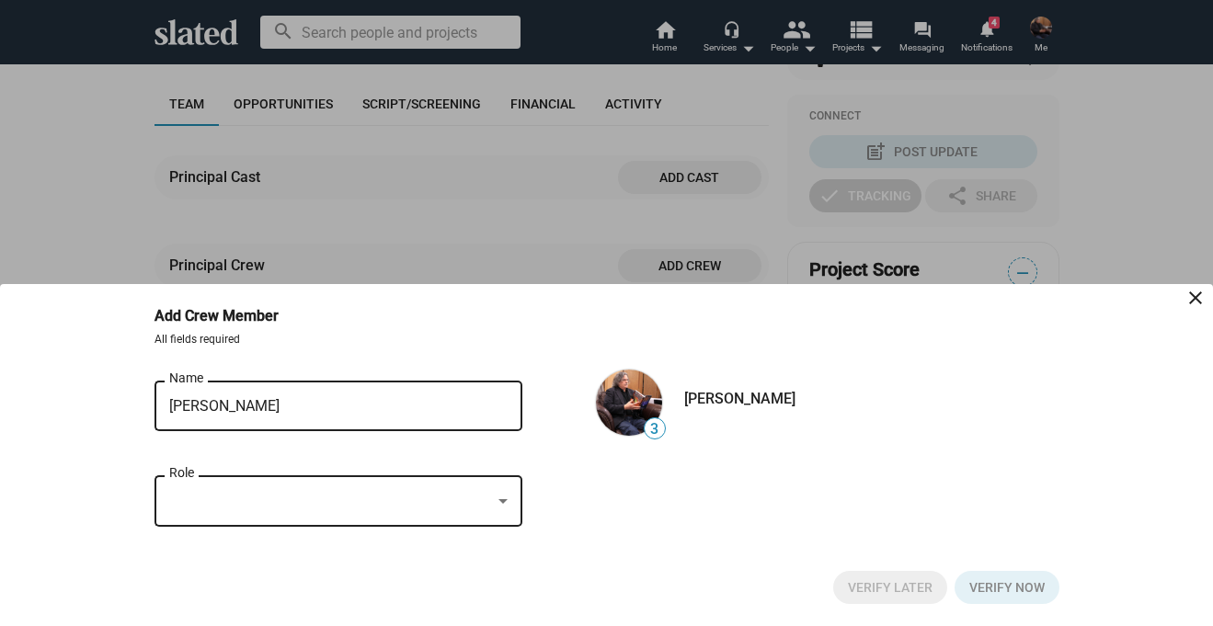
click at [291, 504] on div at bounding box center [330, 501] width 322 height 19
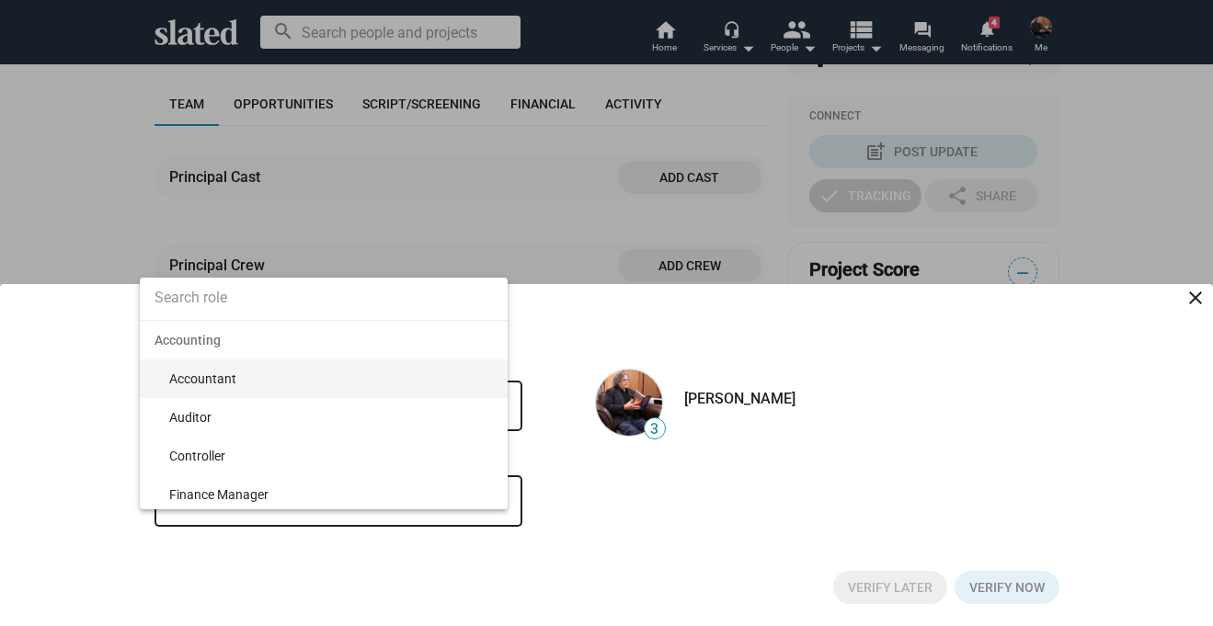
click at [262, 305] on input at bounding box center [324, 298] width 368 height 46
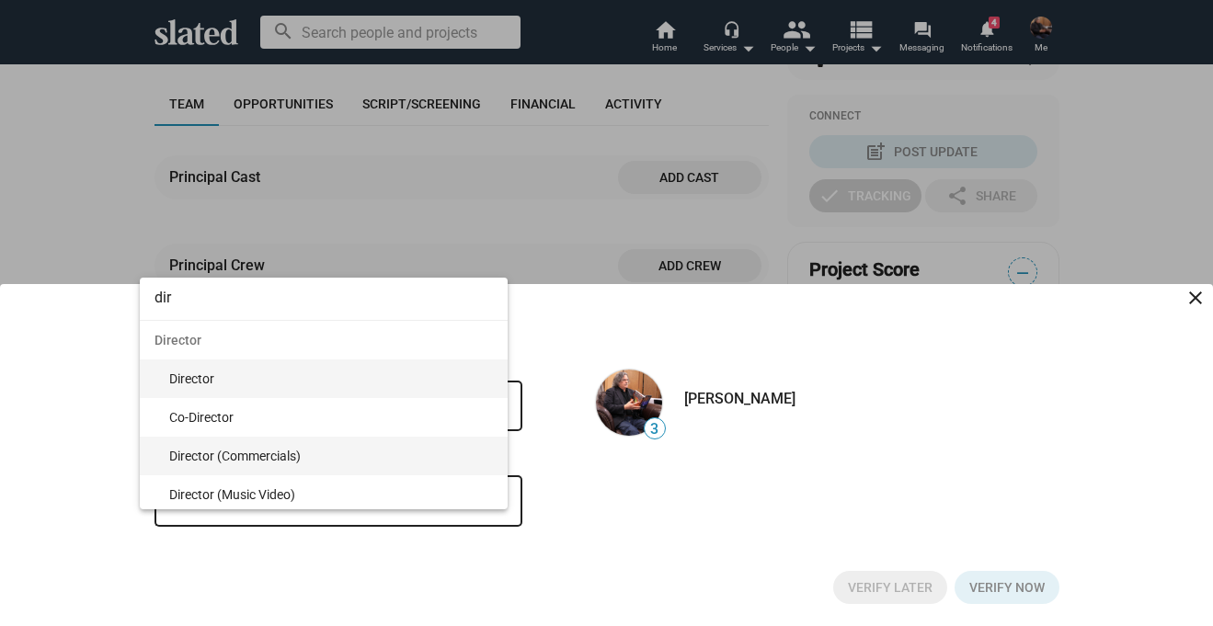
type input "dir"
click at [204, 381] on span "Director" at bounding box center [331, 378] width 324 height 39
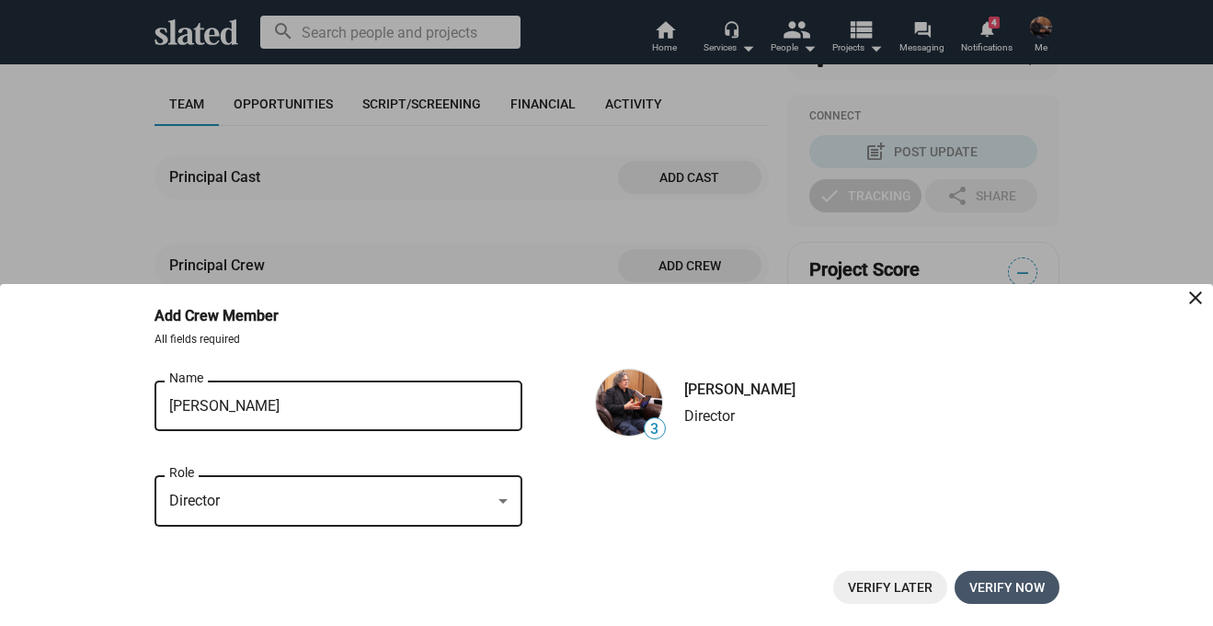
click at [1028, 597] on span "Verify now" at bounding box center [1006, 587] width 75 height 33
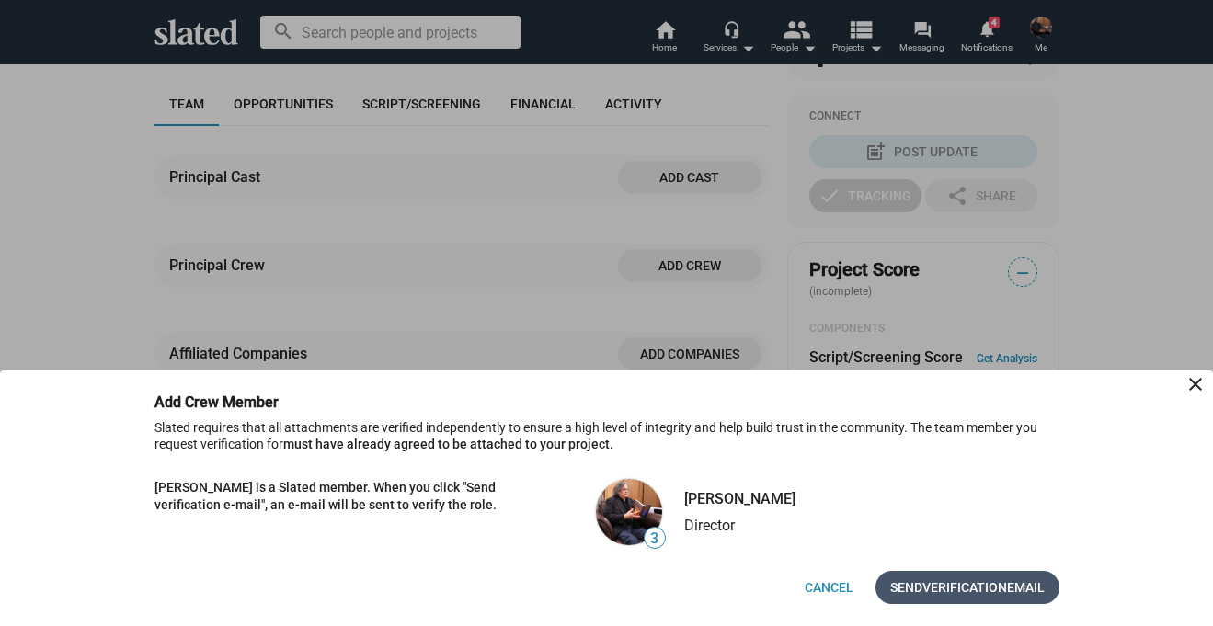
click at [964, 591] on span "Verification" at bounding box center [964, 587] width 85 height 33
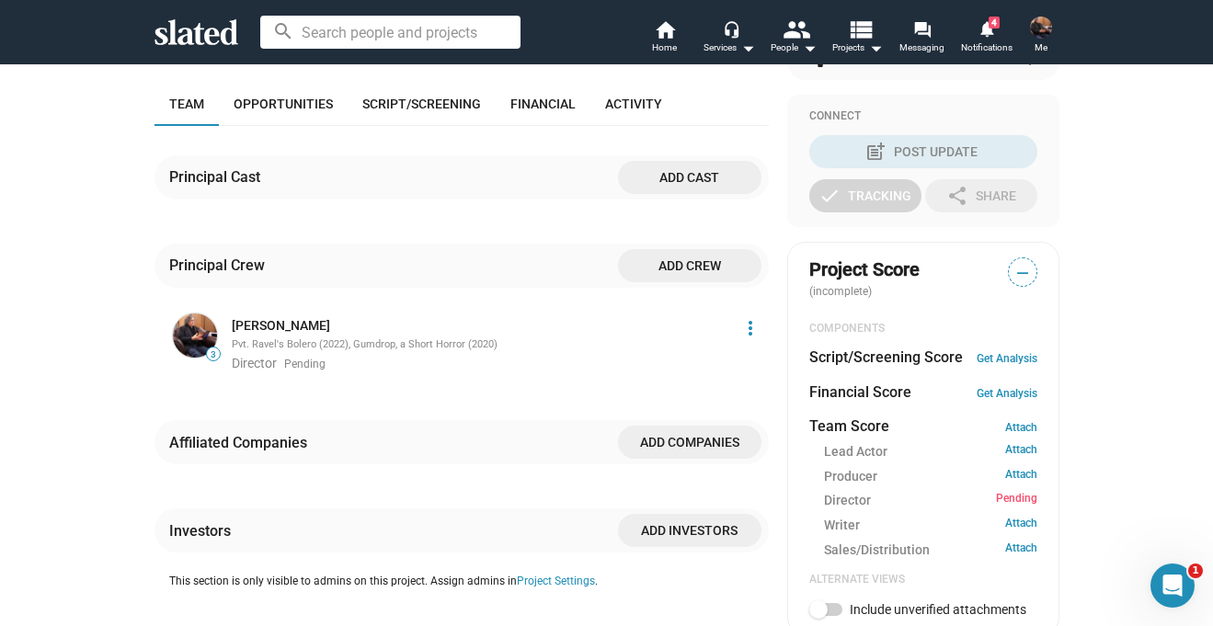
click at [687, 260] on span "Add crew" at bounding box center [690, 265] width 114 height 33
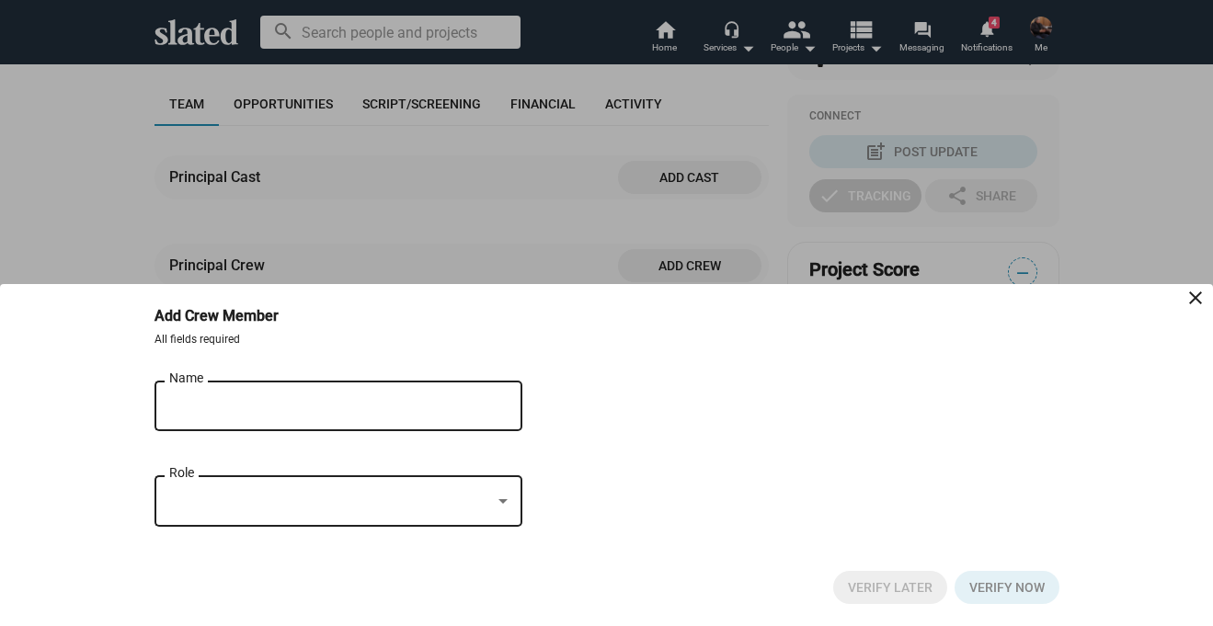
click at [389, 394] on div "Name" at bounding box center [325, 404] width 313 height 54
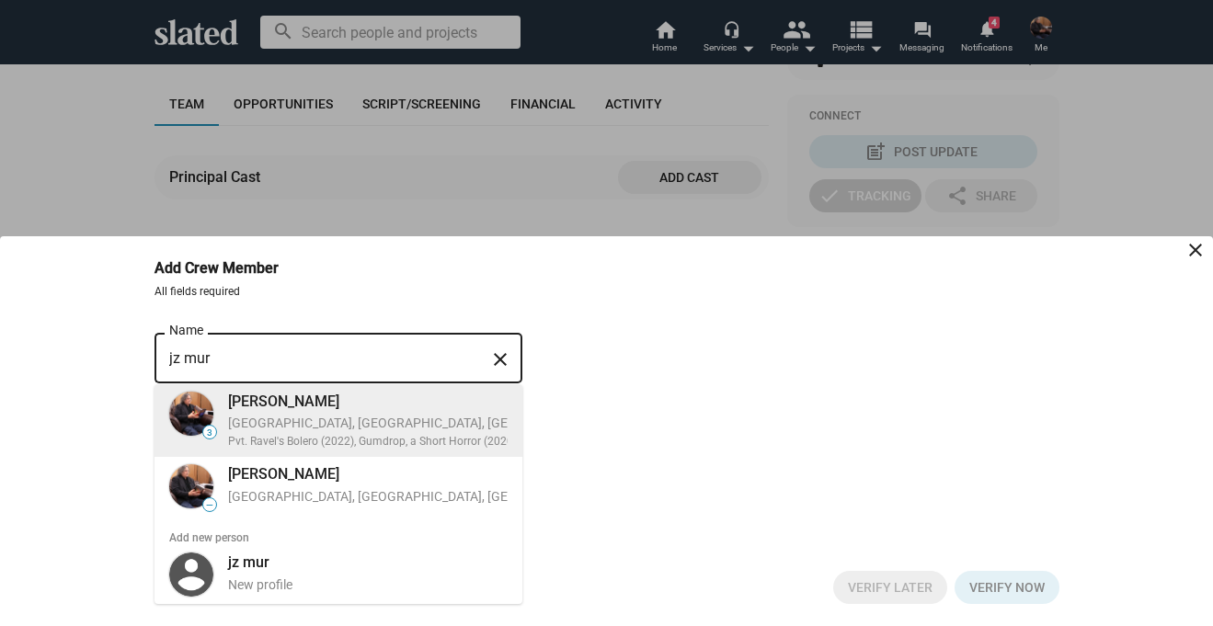
click at [381, 400] on div "[PERSON_NAME]" at bounding box center [464, 401] width 473 height 19
type input "[PERSON_NAME]"
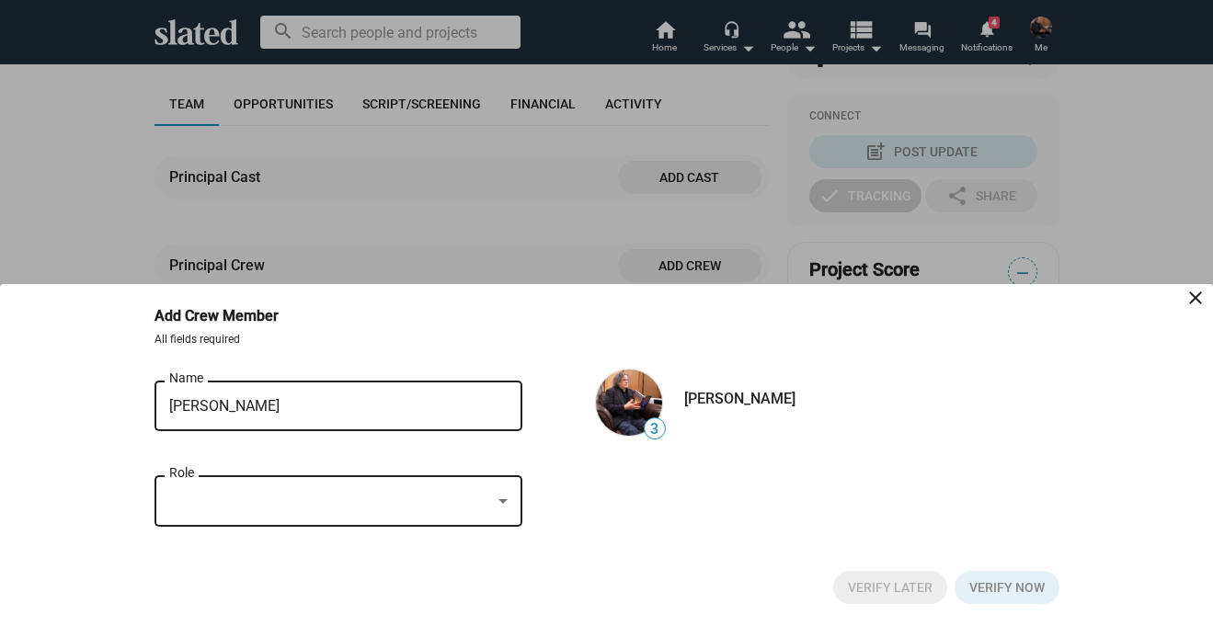
click at [258, 496] on div at bounding box center [330, 501] width 322 height 19
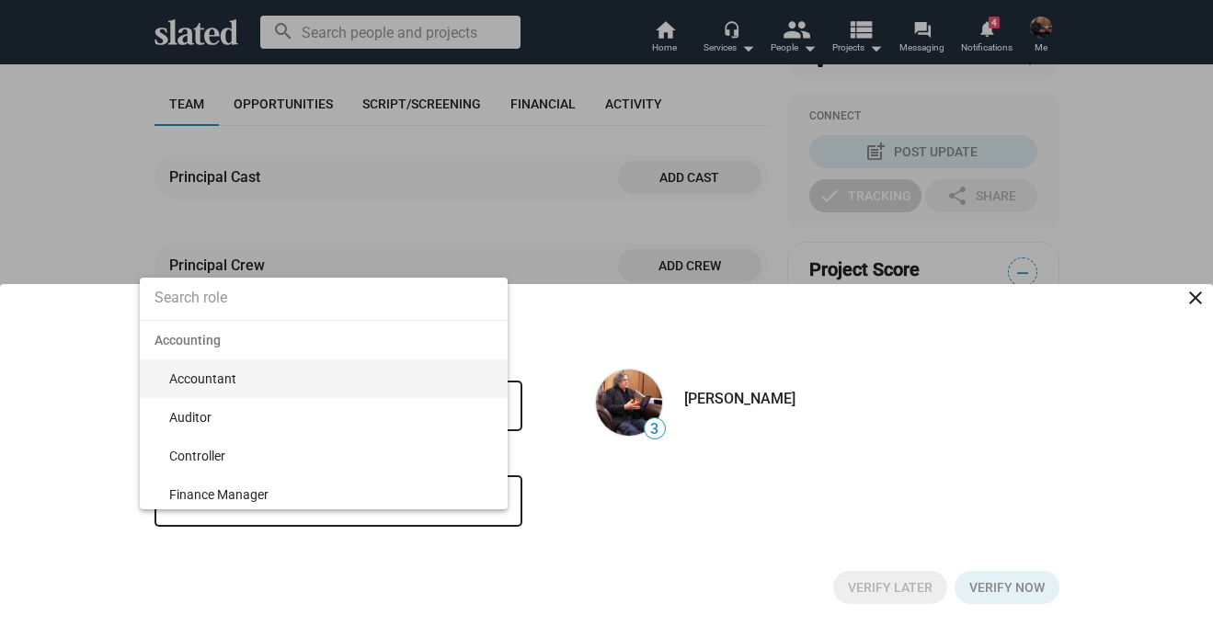
click at [208, 299] on input at bounding box center [324, 298] width 368 height 46
type input "writer"
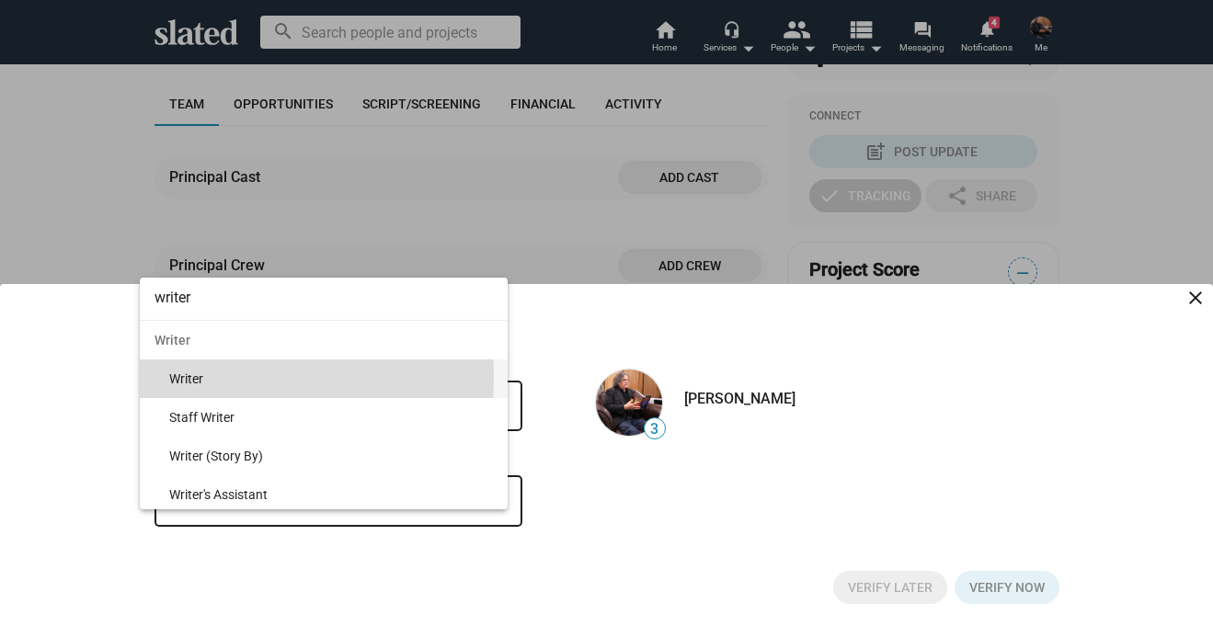
click at [186, 376] on span "Writer" at bounding box center [331, 378] width 324 height 39
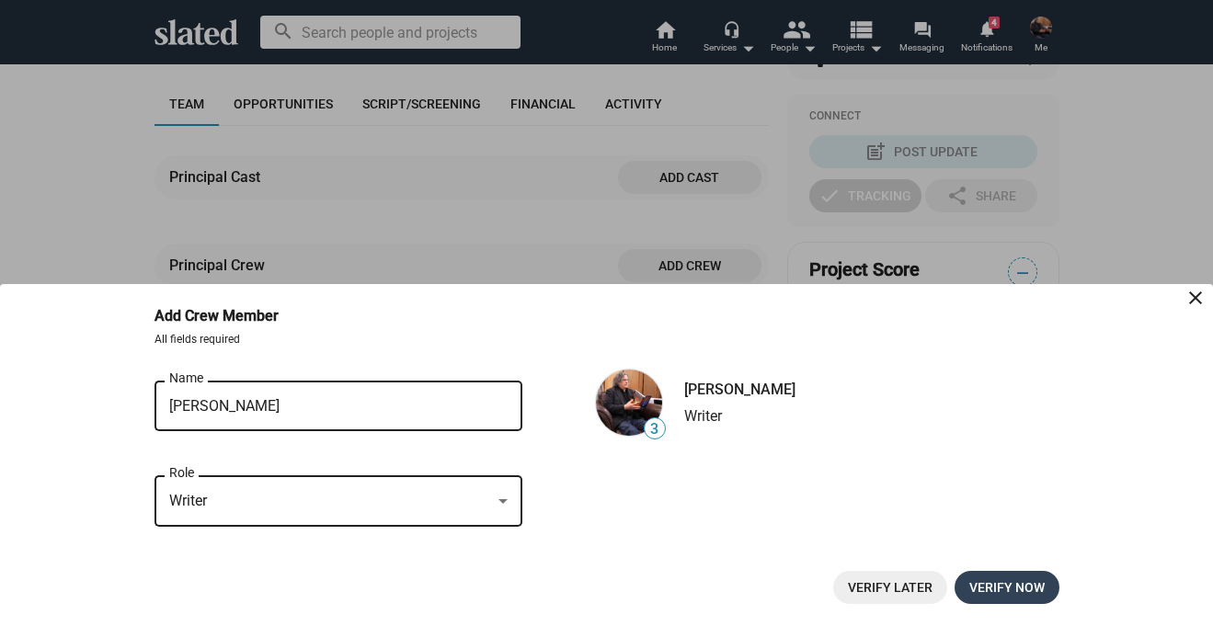
click at [1012, 584] on span "Verify now" at bounding box center [1006, 587] width 75 height 33
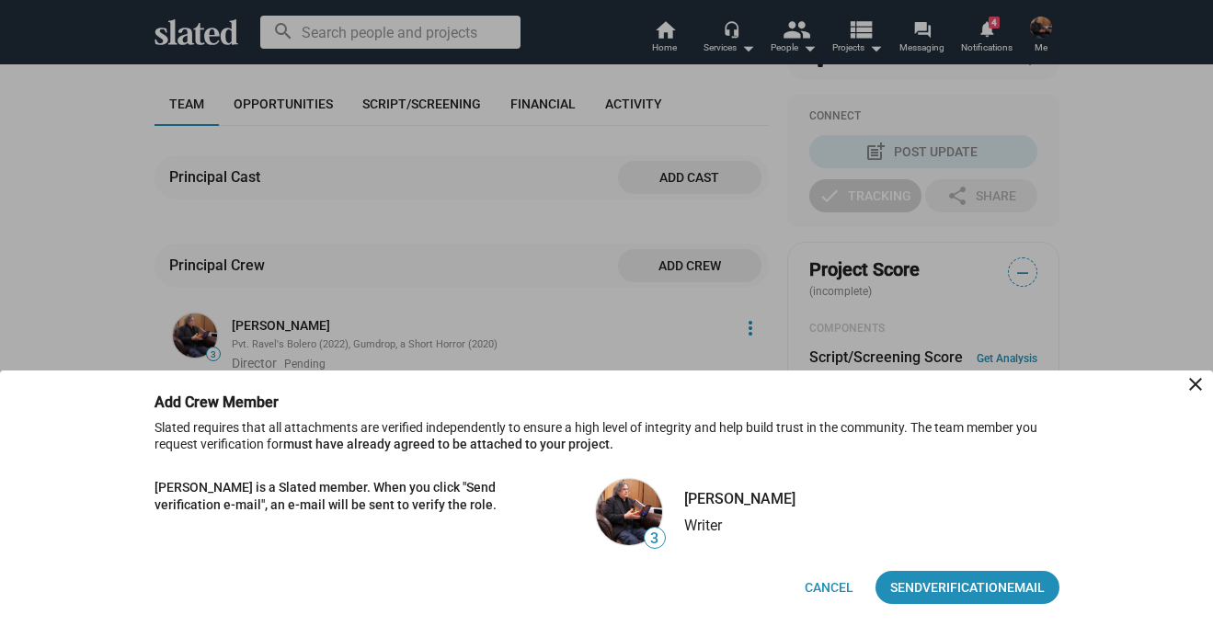
click at [1012, 584] on span "Send Verification Email" at bounding box center [967, 587] width 154 height 33
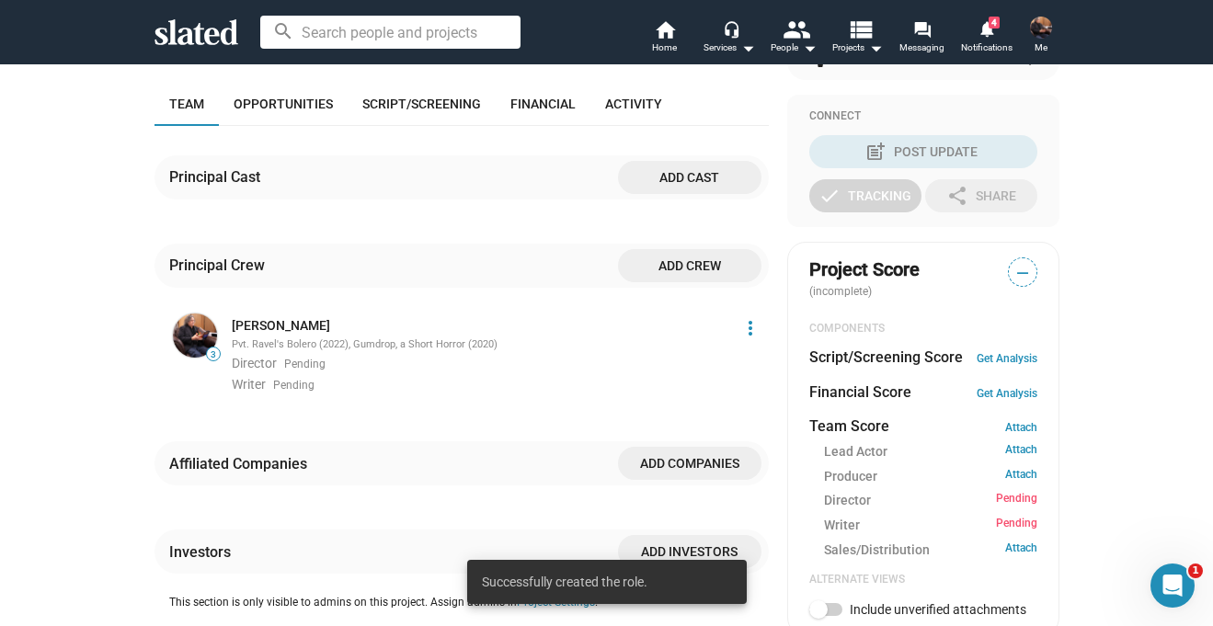
click at [661, 262] on span "Add crew" at bounding box center [690, 265] width 114 height 33
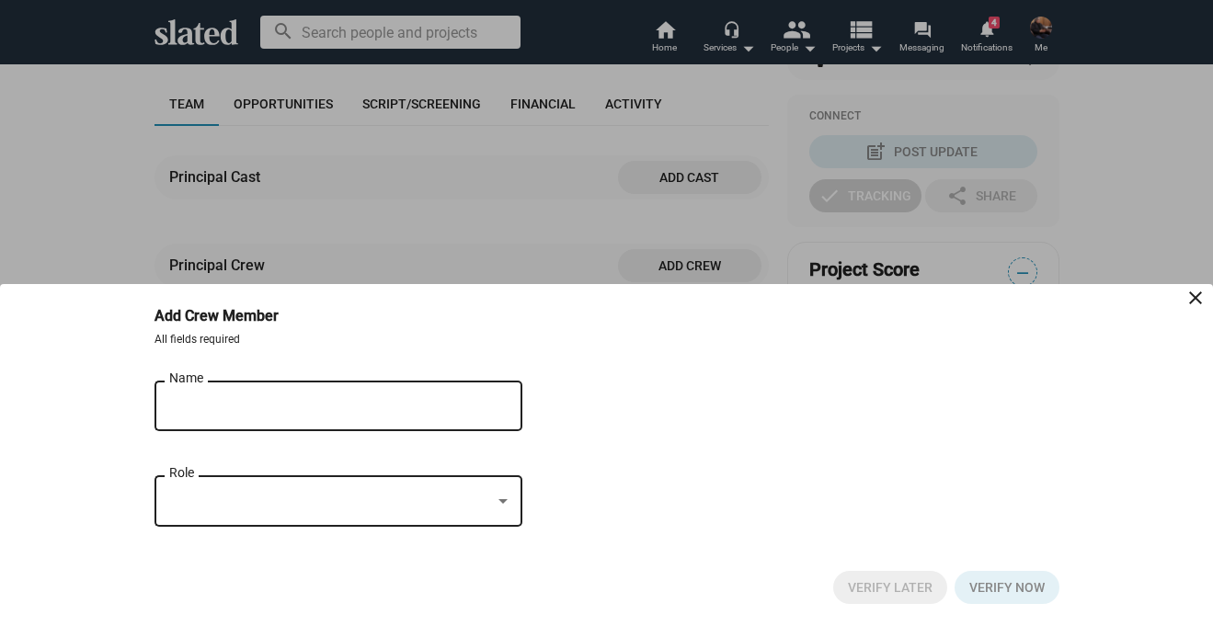
click at [297, 400] on input "Name" at bounding box center [325, 406] width 313 height 17
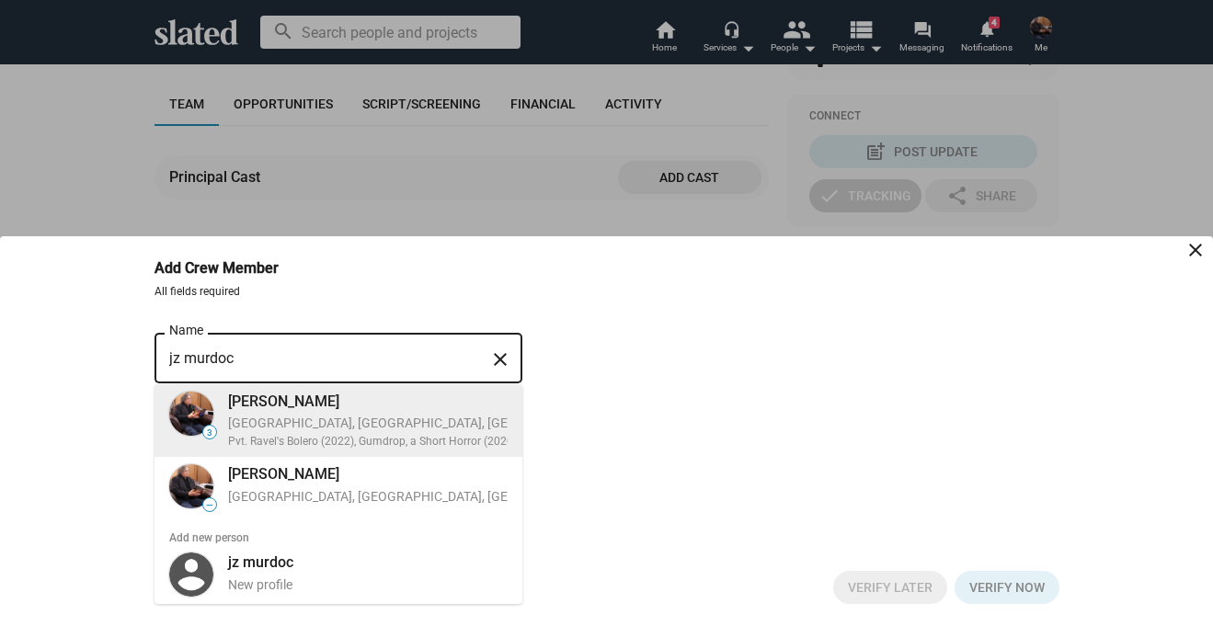
click at [297, 400] on div "[PERSON_NAME]" at bounding box center [464, 401] width 473 height 19
type input "[PERSON_NAME]"
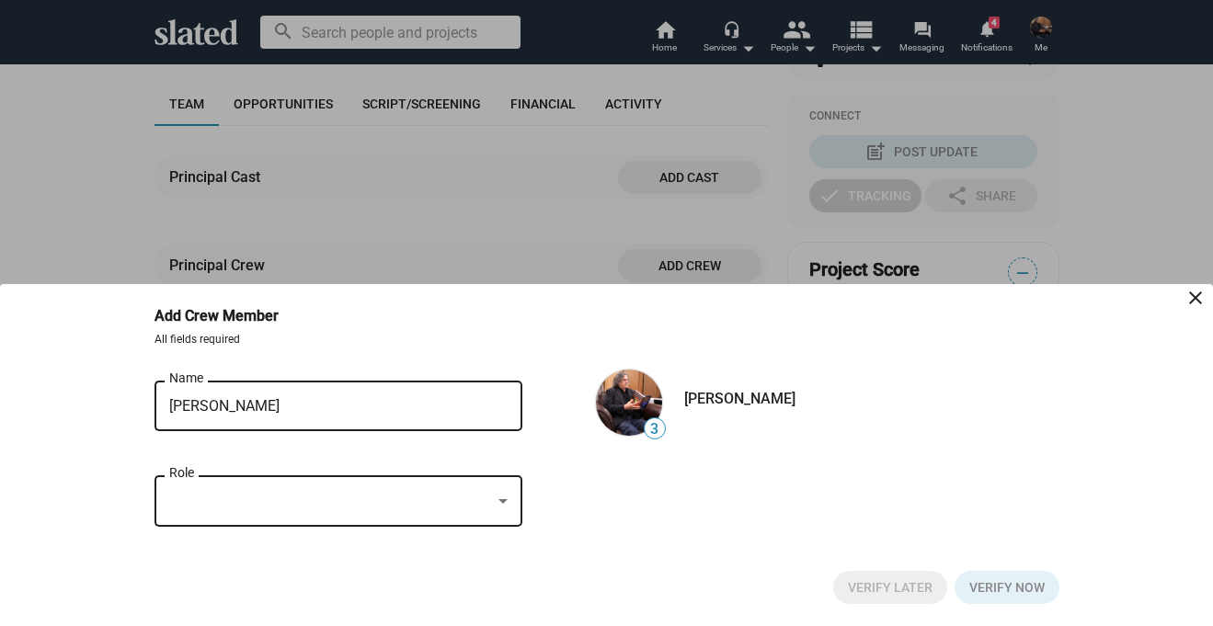
click at [279, 496] on div at bounding box center [330, 501] width 322 height 19
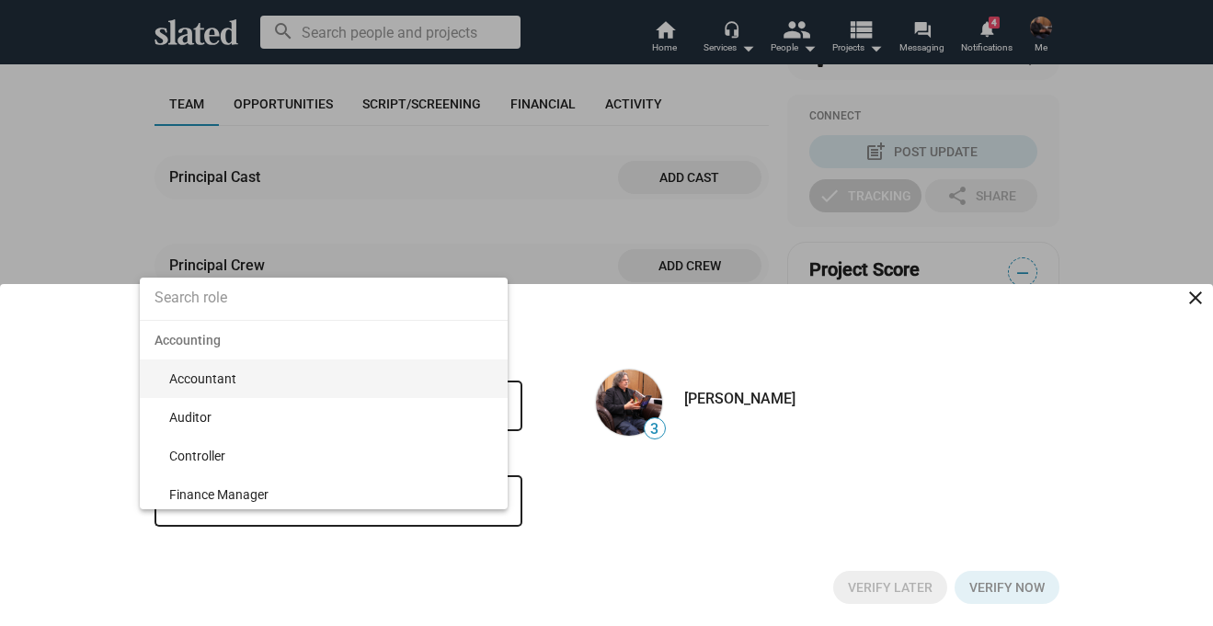
click at [245, 295] on input at bounding box center [324, 298] width 368 height 46
type input "editor"
click at [194, 369] on span "Editor" at bounding box center [331, 378] width 324 height 39
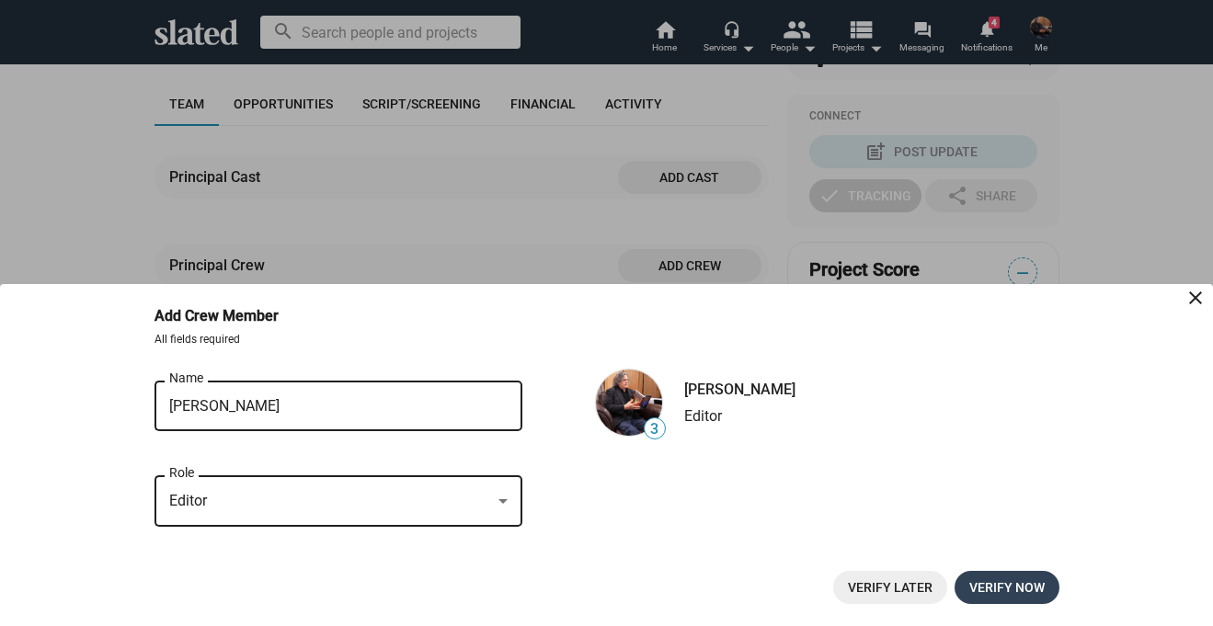
click at [1009, 582] on span "Verify now" at bounding box center [1006, 587] width 75 height 33
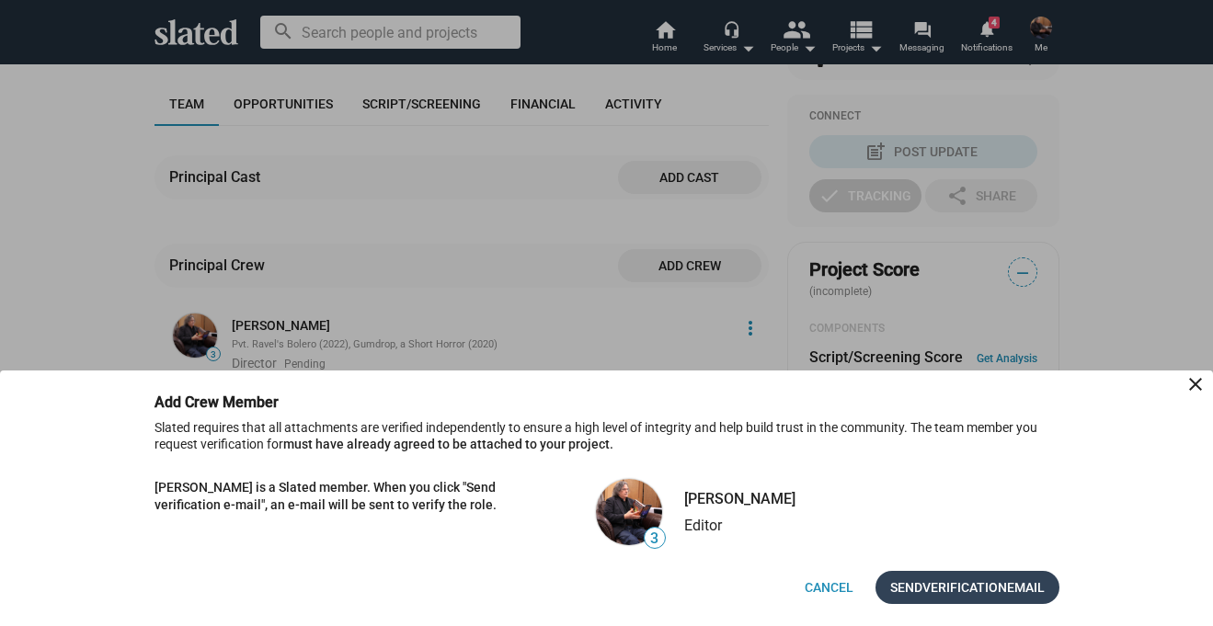
click at [1009, 591] on span "Send Verification Email" at bounding box center [967, 587] width 154 height 33
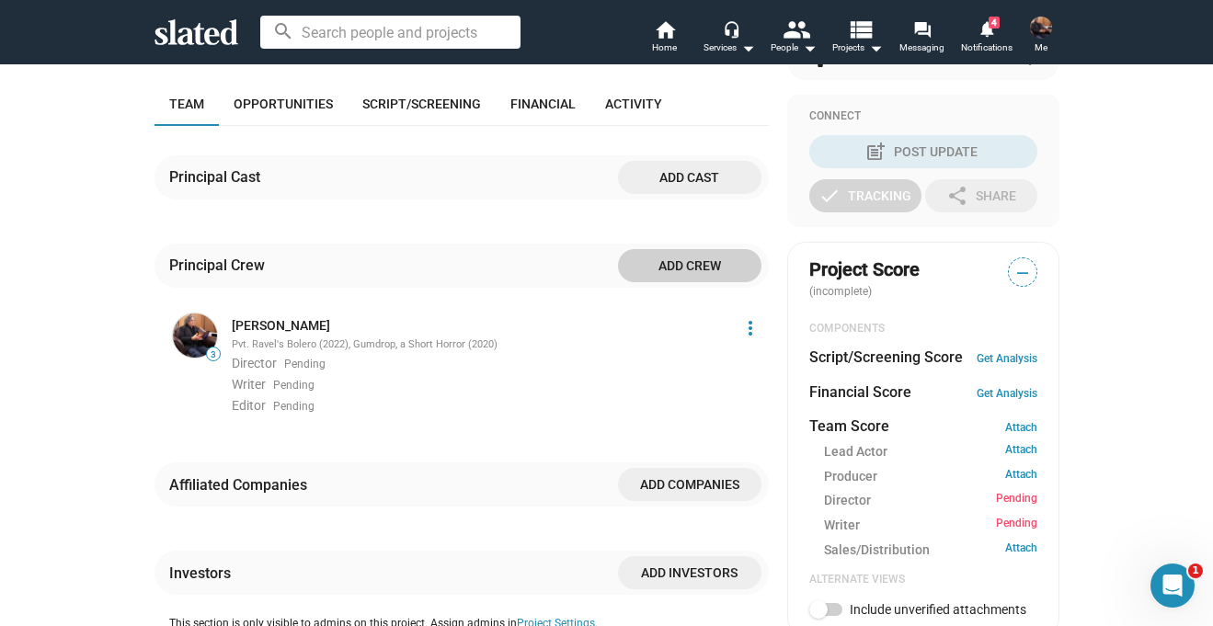
click at [731, 480] on span "Add companies" at bounding box center [690, 484] width 114 height 33
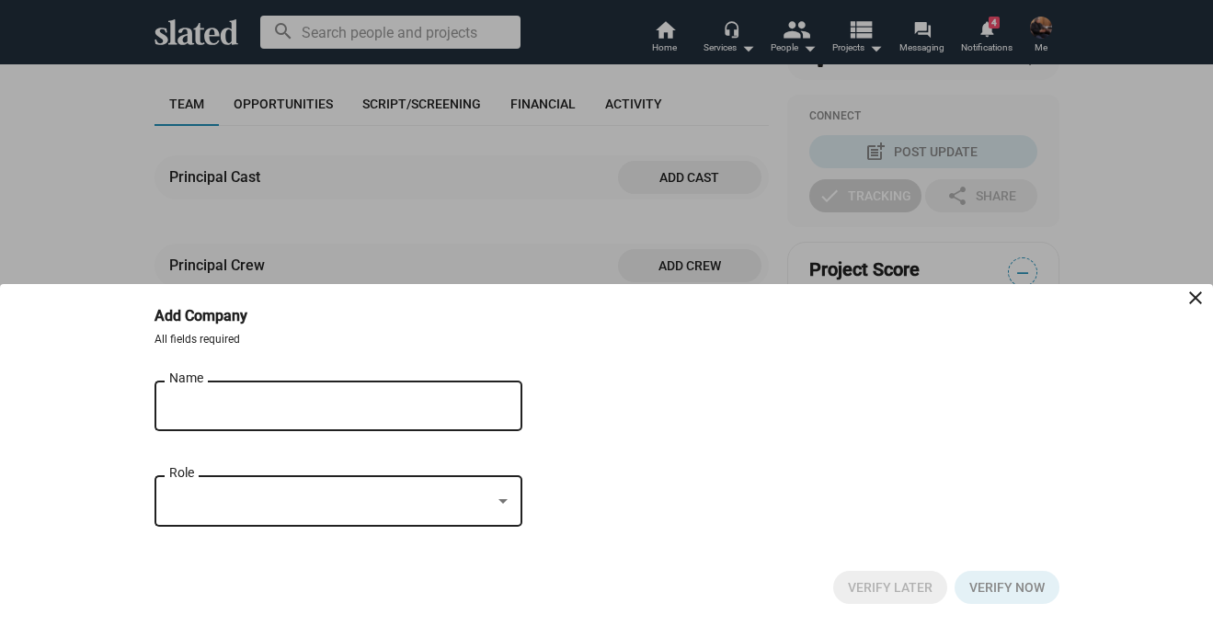
click at [423, 405] on input "Name" at bounding box center [325, 406] width 313 height 17
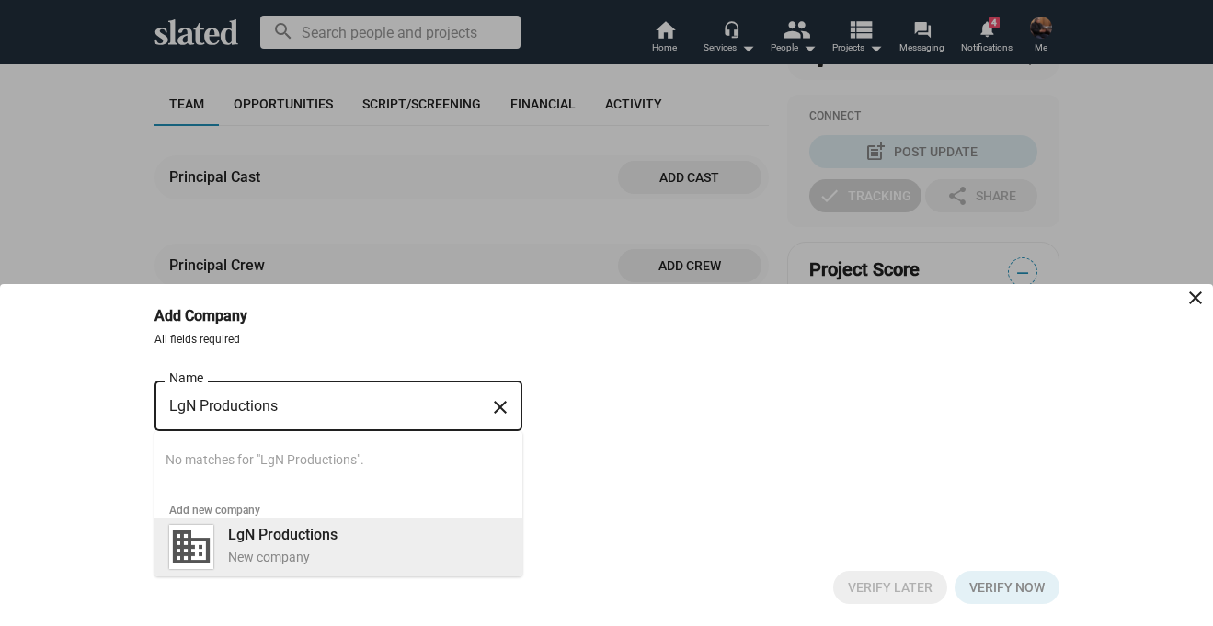
type input "LgN Productions"
click at [255, 532] on b "LgN Productions" at bounding box center [282, 534] width 109 height 17
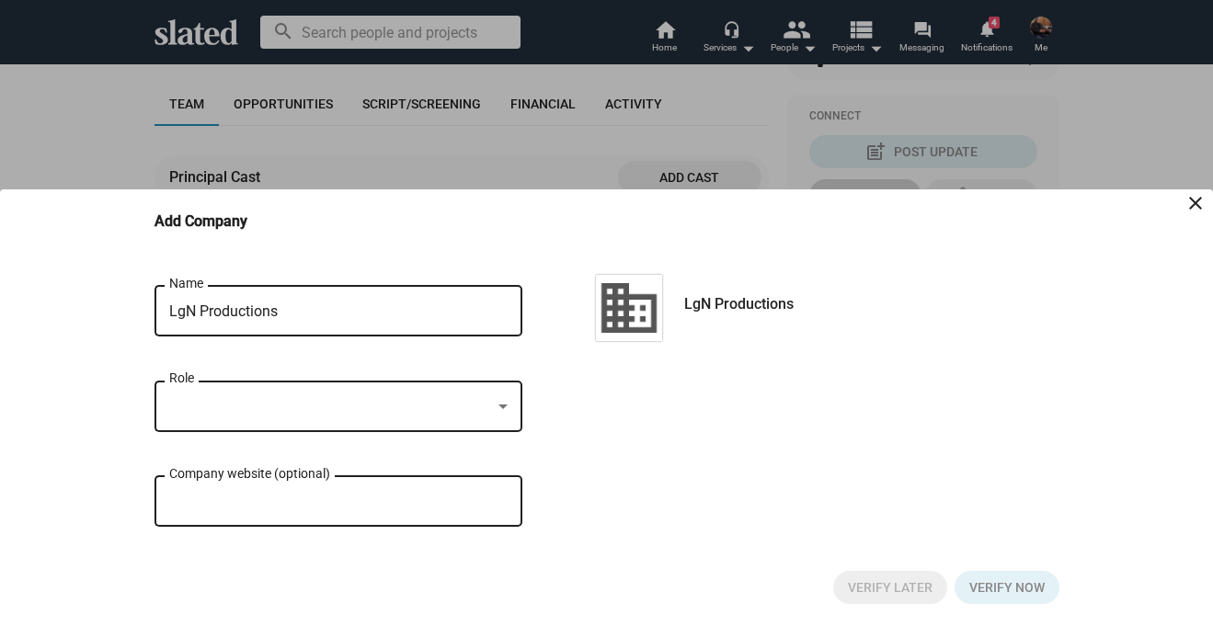
click at [221, 406] on div at bounding box center [330, 406] width 322 height 19
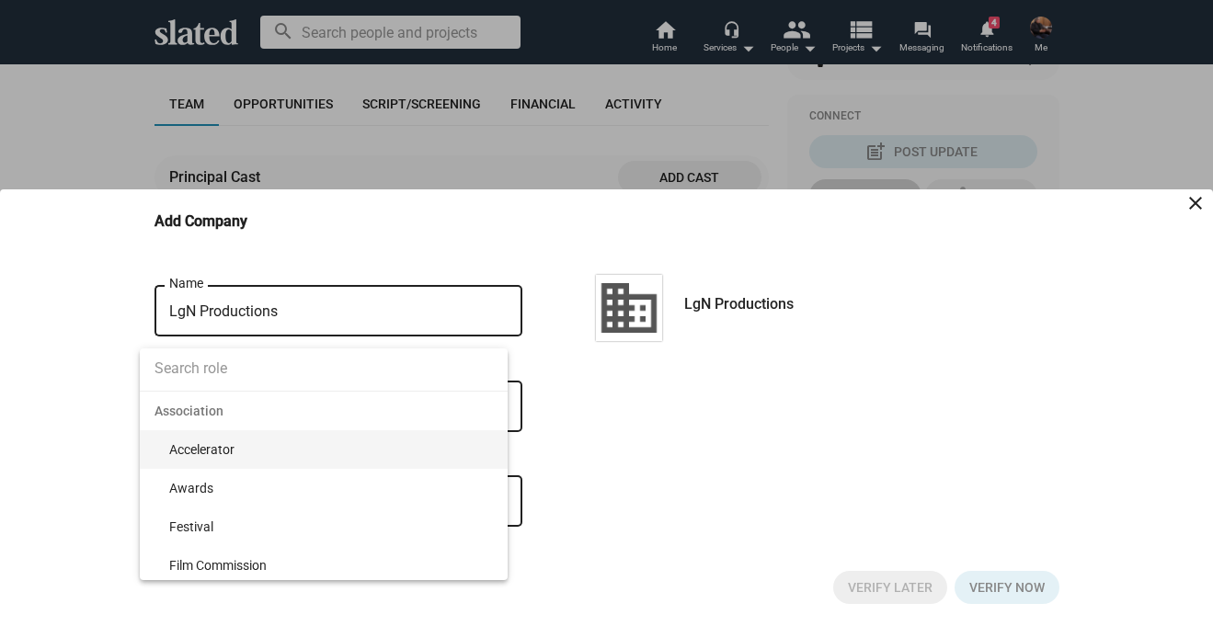
click at [203, 365] on input at bounding box center [324, 369] width 368 height 46
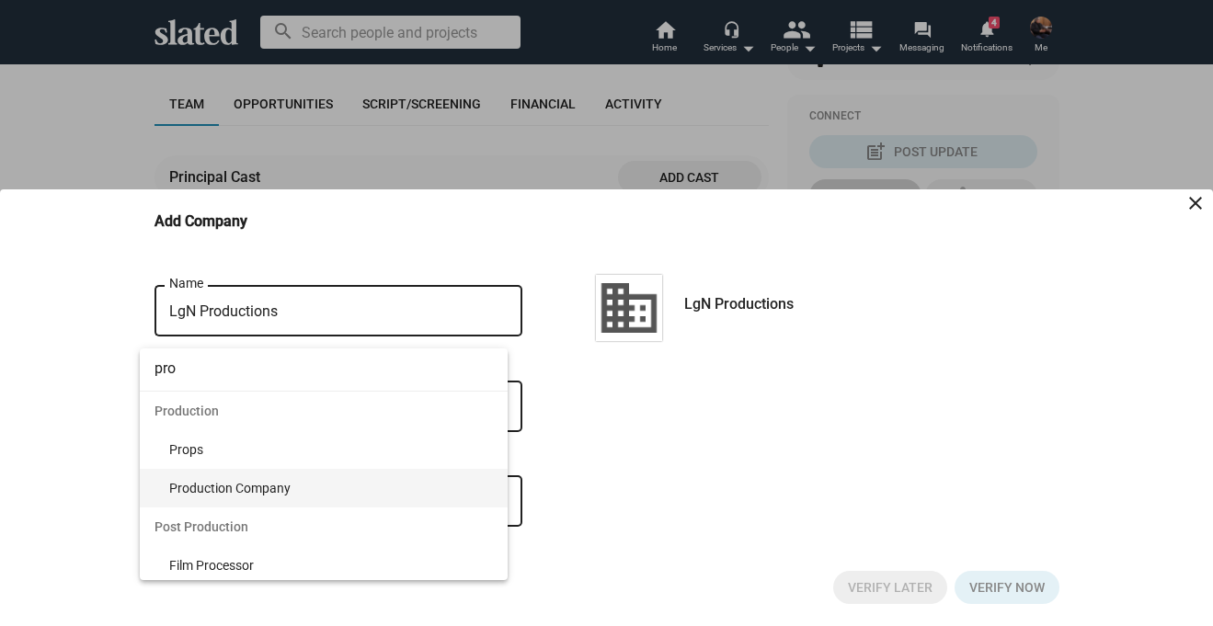
type input "pro"
click at [227, 485] on span "Production Company" at bounding box center [331, 488] width 324 height 39
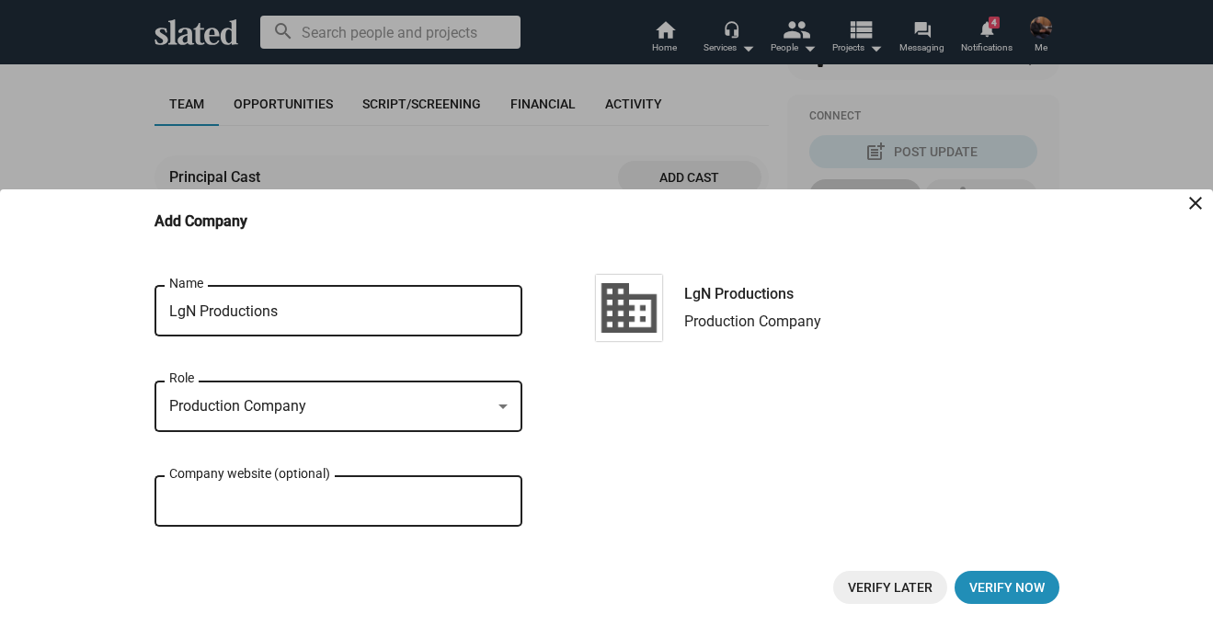
click at [248, 492] on div "Company website (optional)" at bounding box center [338, 500] width 338 height 54
paste input "https://lgnproductions.com/"
type input "https://lgnproductions.com/"
click at [990, 598] on span "Verify now" at bounding box center [1006, 587] width 75 height 33
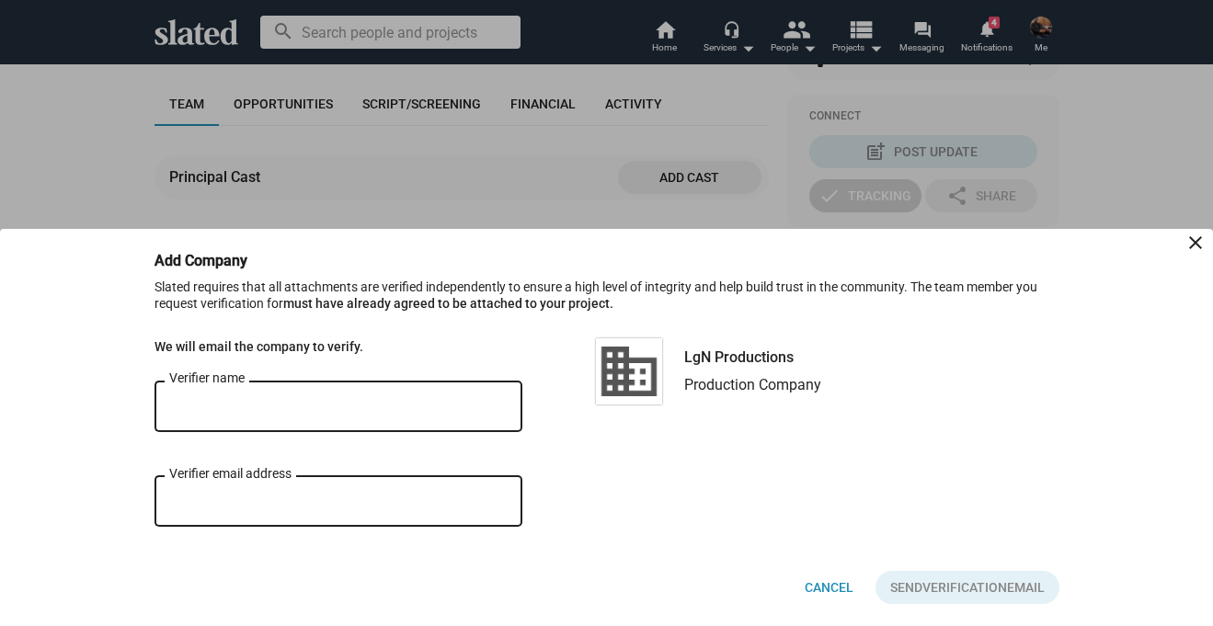
click at [416, 405] on input "Verifier name" at bounding box center [338, 407] width 338 height 17
type input "LgN Productions.com"
click at [336, 506] on input "Verifier email address" at bounding box center [338, 502] width 338 height 17
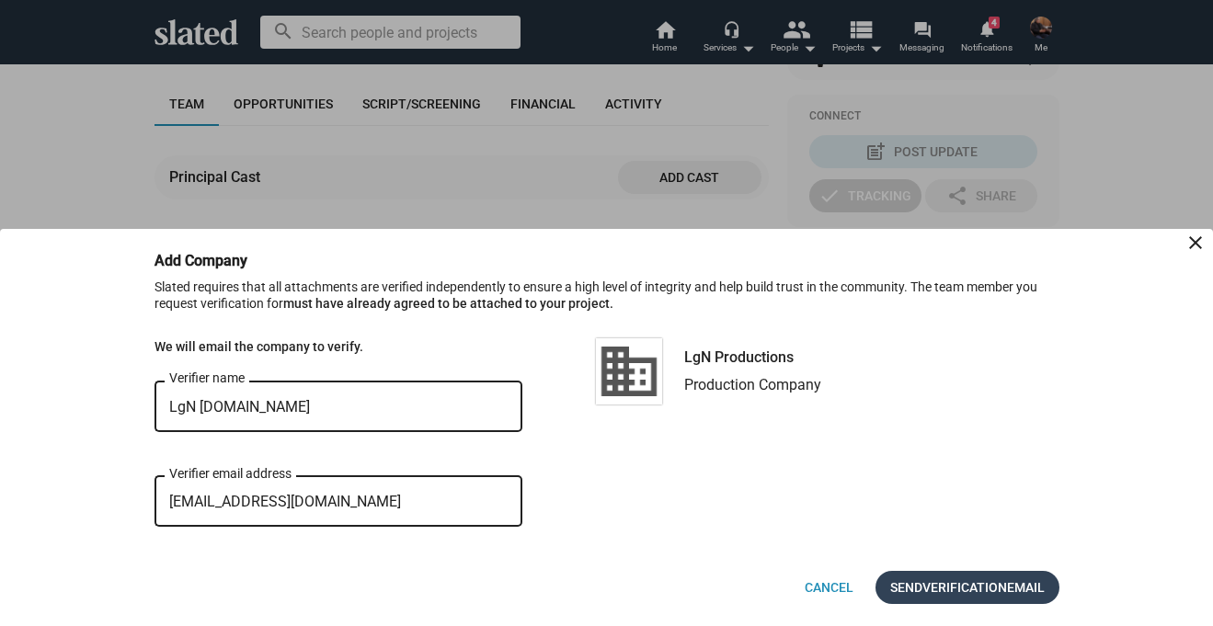
type input "lgn@lgnproductions.com"
click at [922, 576] on span "Verification" at bounding box center [964, 587] width 85 height 33
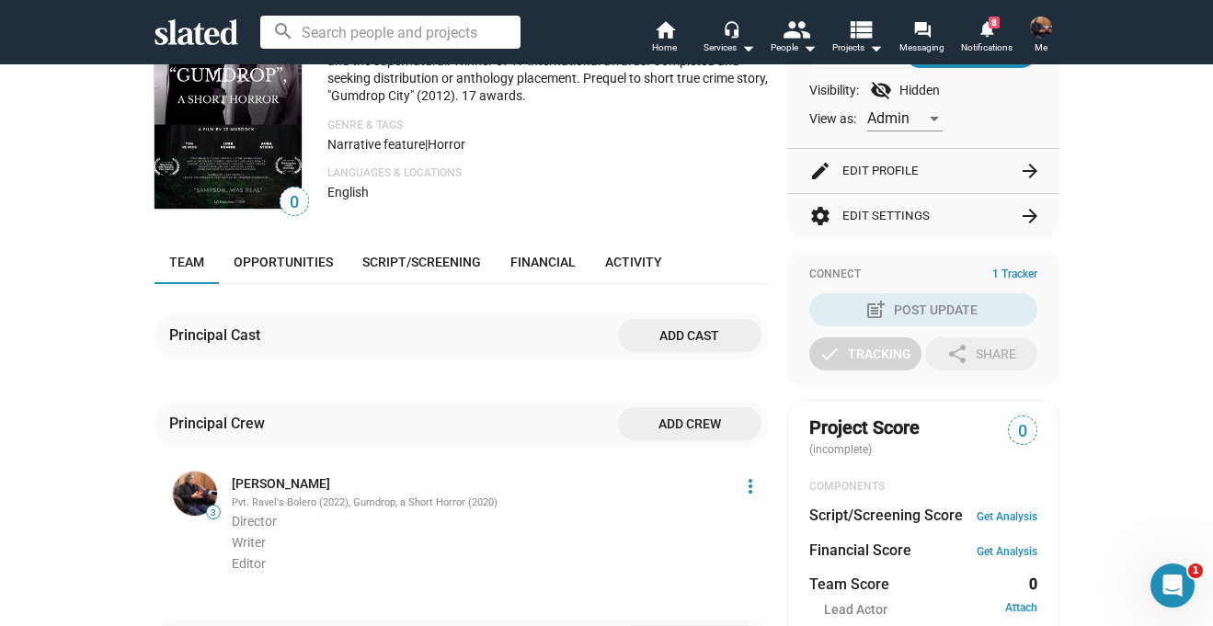
scroll to position [240, 0]
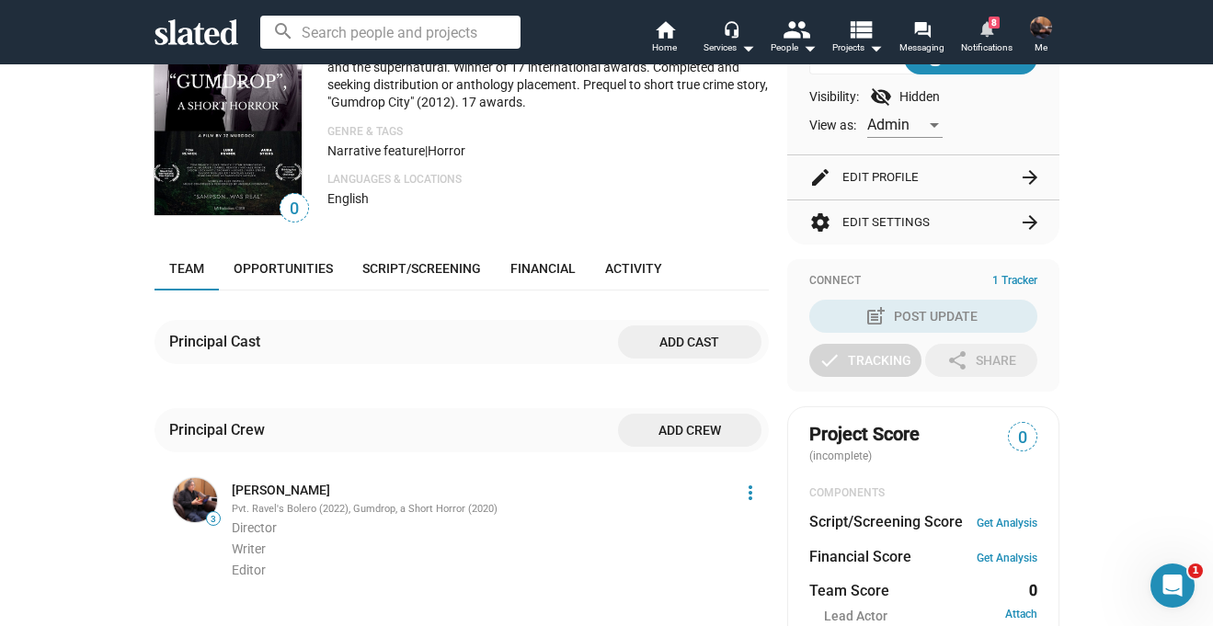
click at [986, 19] on mat-icon "notifications" at bounding box center [985, 27] width 17 height 17
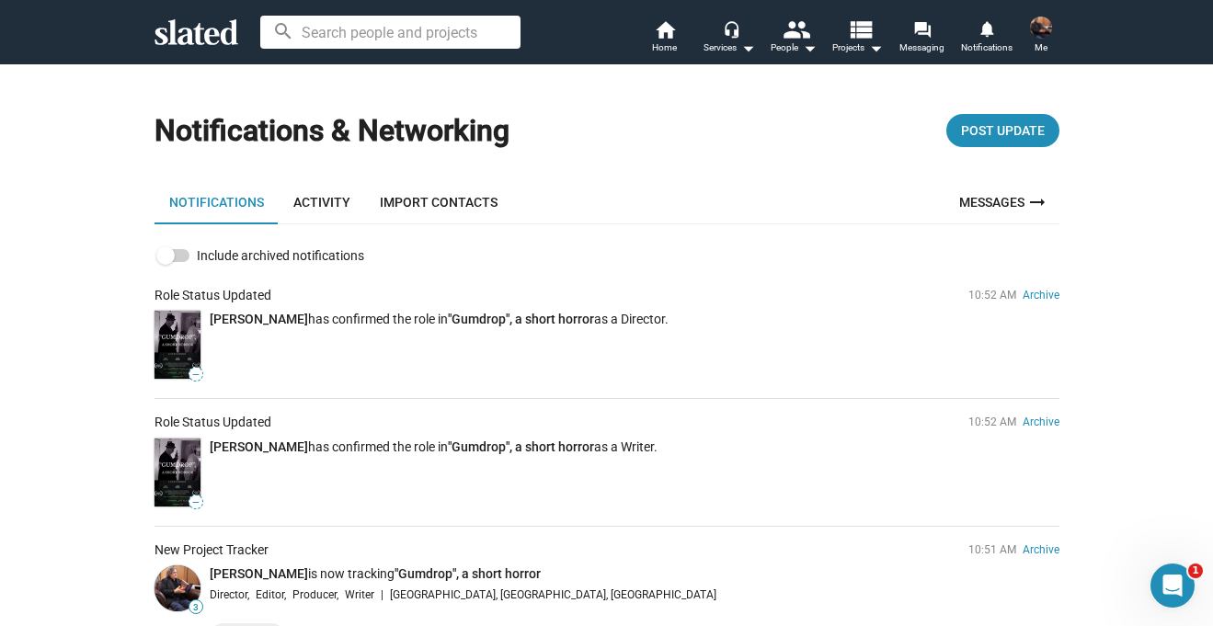
click at [1036, 25] on img at bounding box center [1041, 28] width 22 height 22
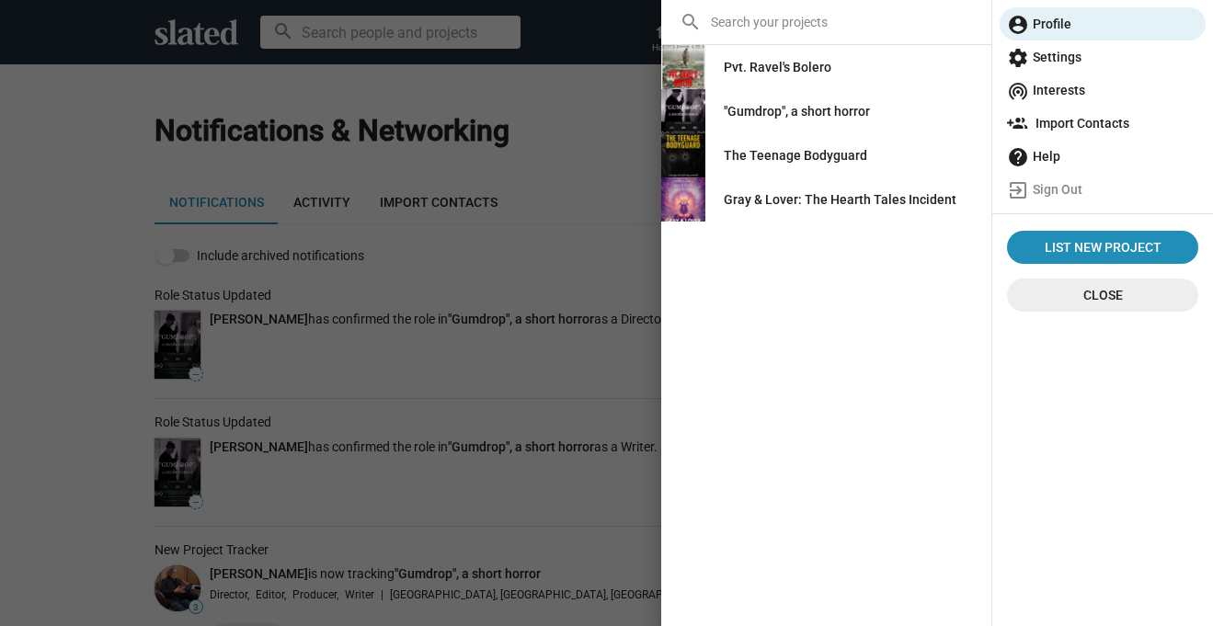
click at [789, 107] on div ""Gumdrop", a short horror" at bounding box center [797, 111] width 146 height 33
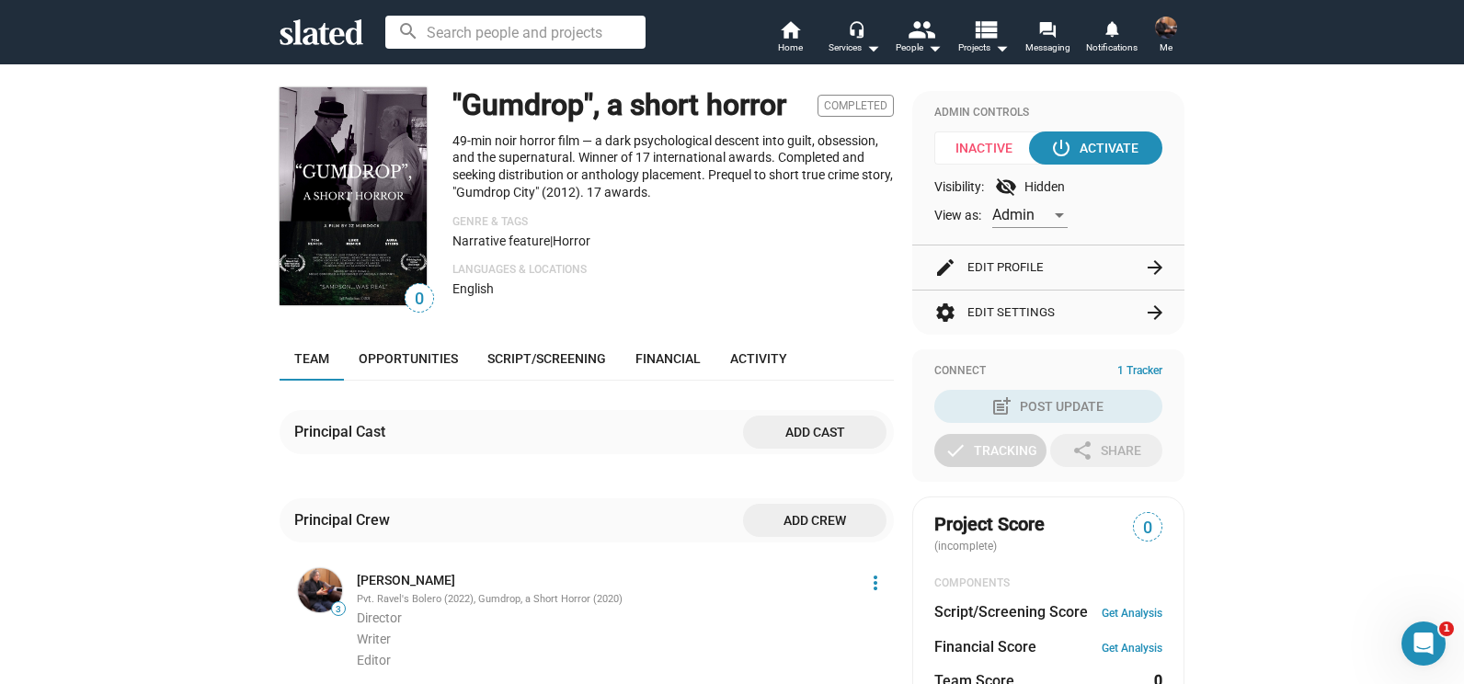
scroll to position [159, 0]
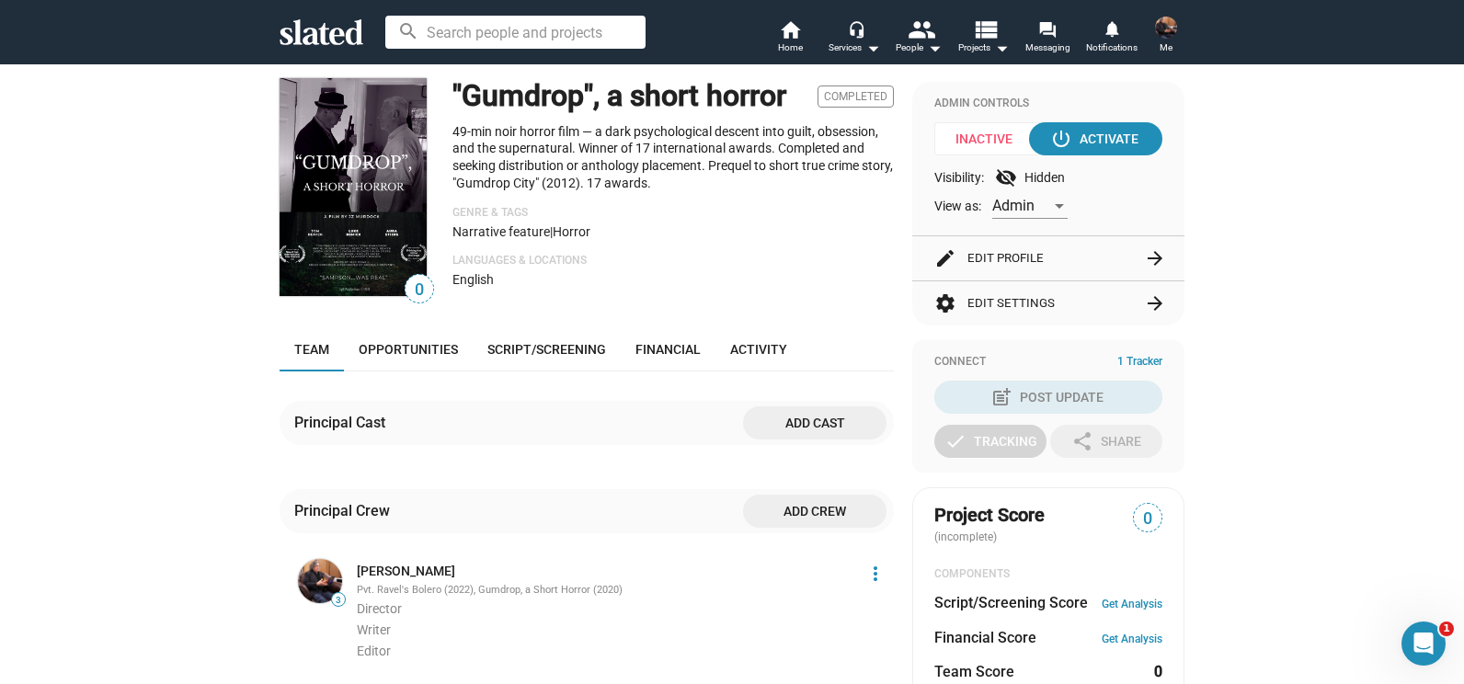
click at [1076, 263] on button "edit Edit Profile arrow_forward" at bounding box center [1048, 258] width 228 height 44
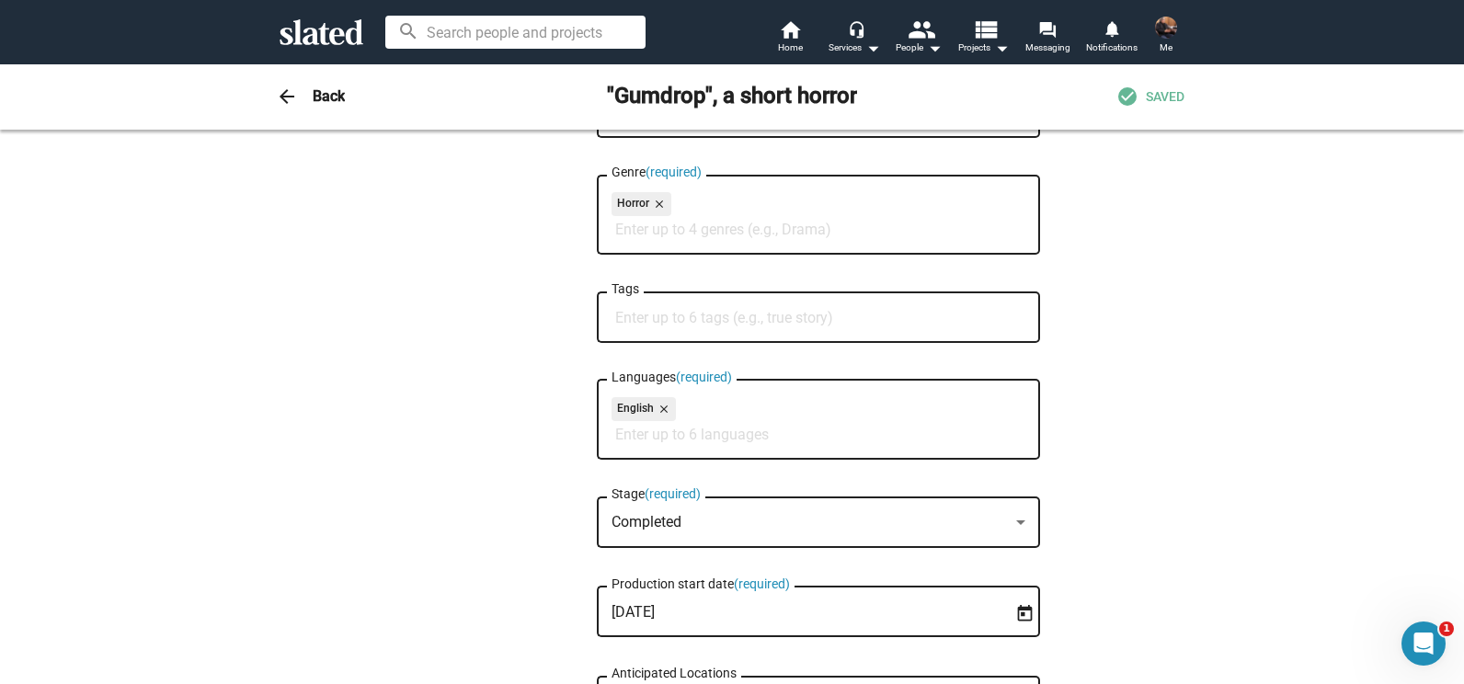
scroll to position [321, 0]
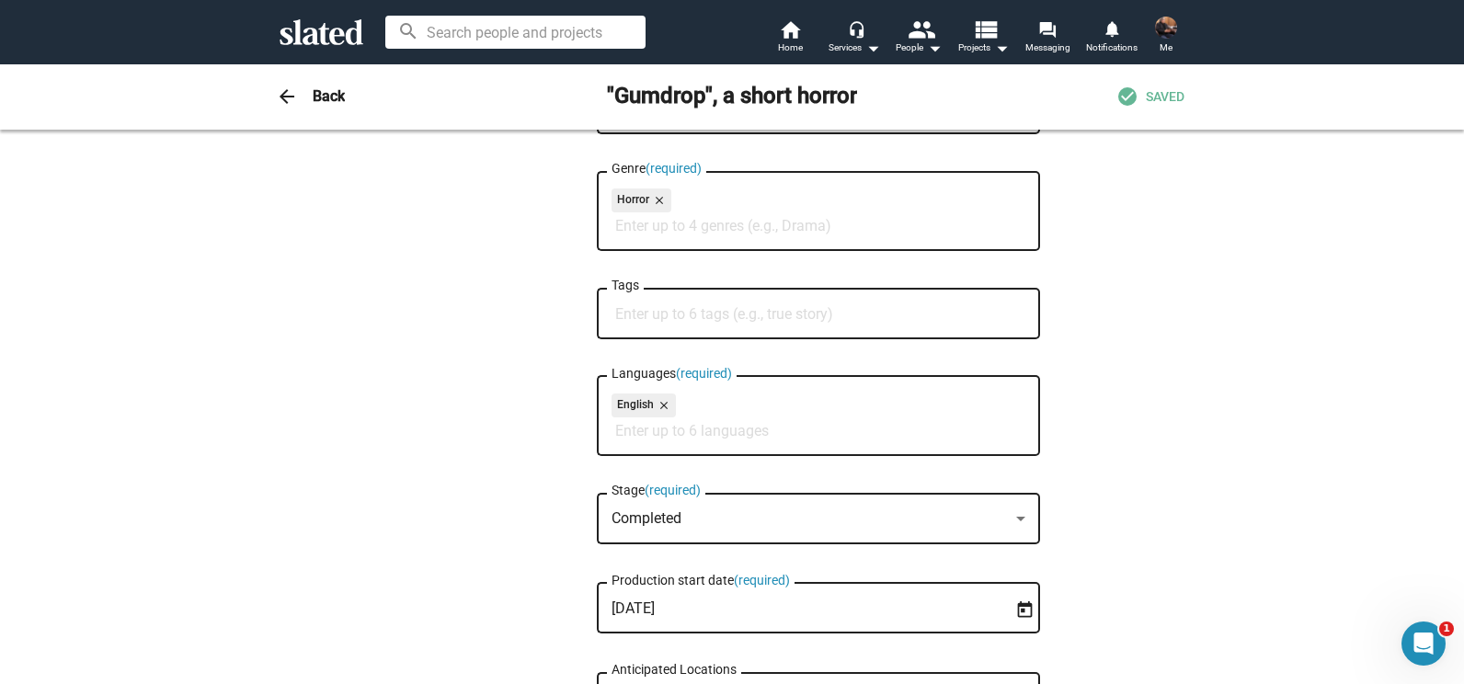
click at [750, 314] on input "Tags" at bounding box center [822, 314] width 414 height 17
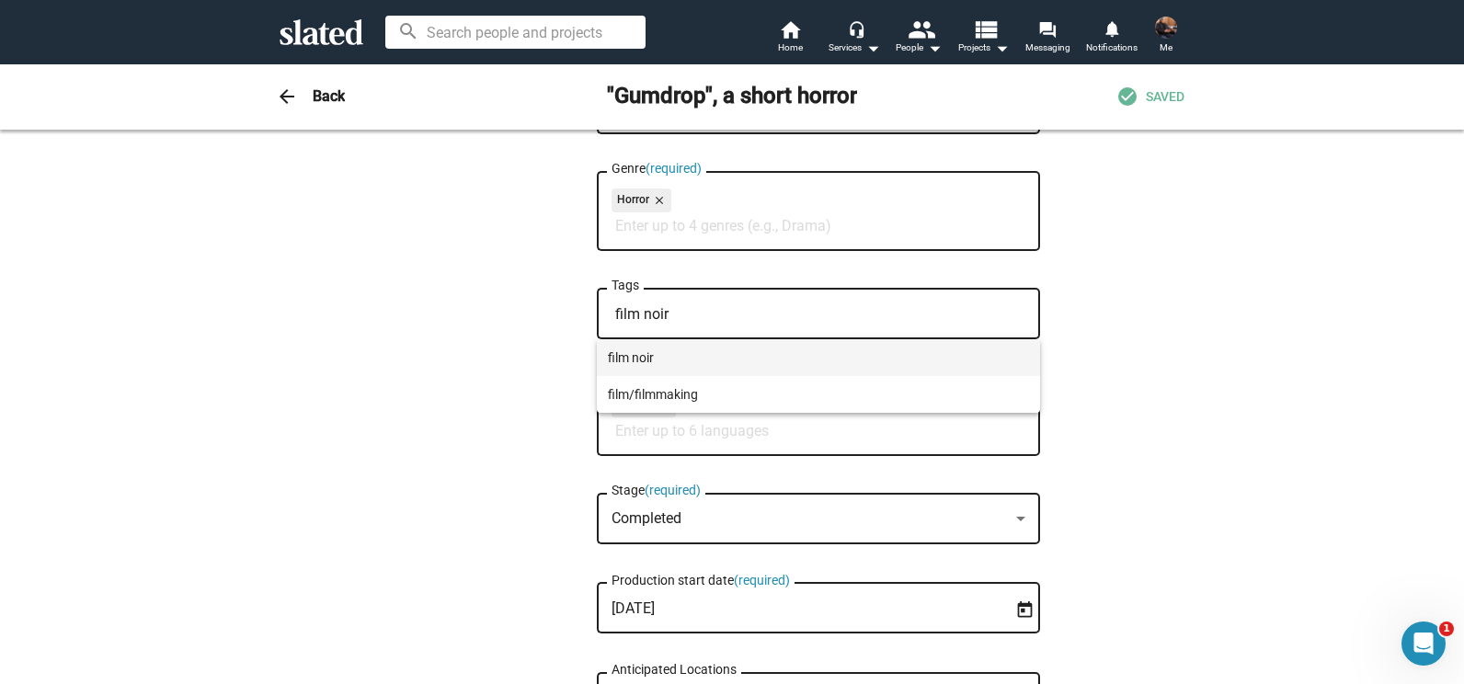
type input "film noir"
click at [654, 359] on span "film noir" at bounding box center [818, 357] width 421 height 37
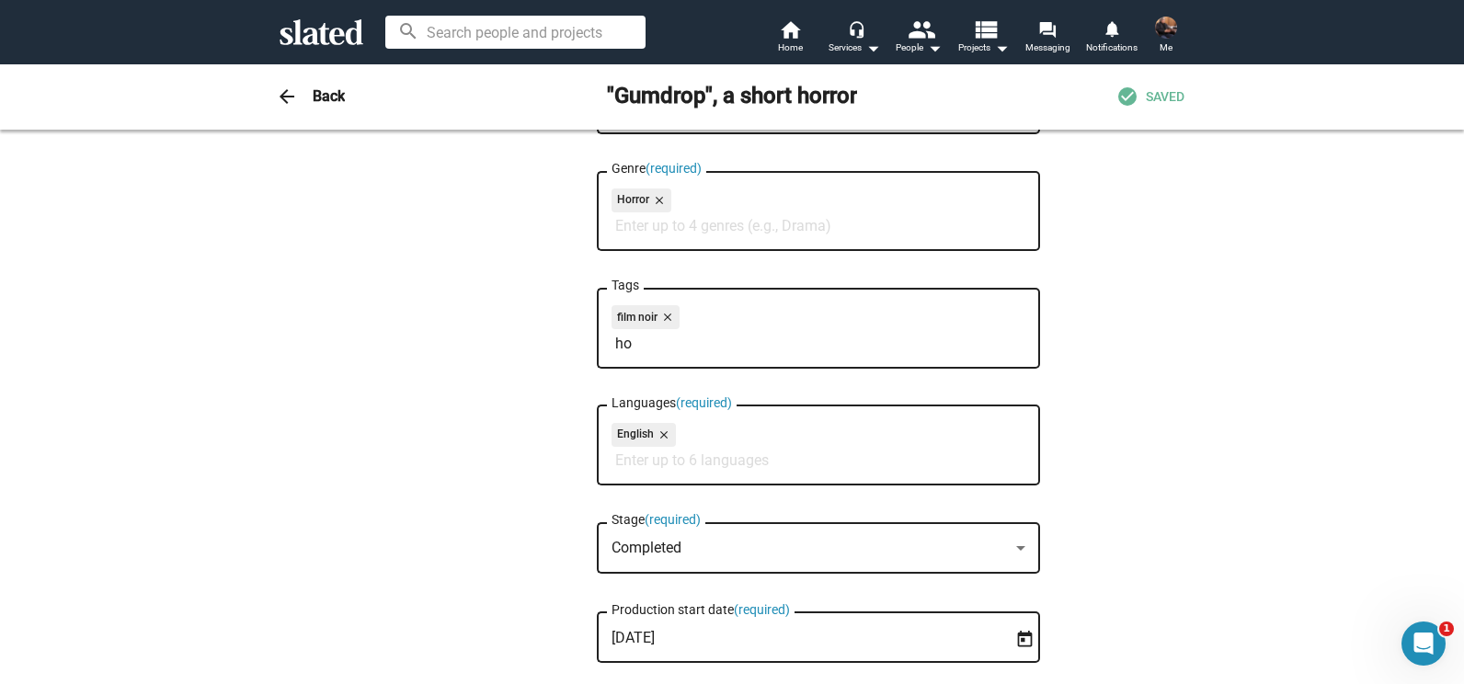
type input "h"
type input "n"
type input "s"
type input "d"
type input "n"
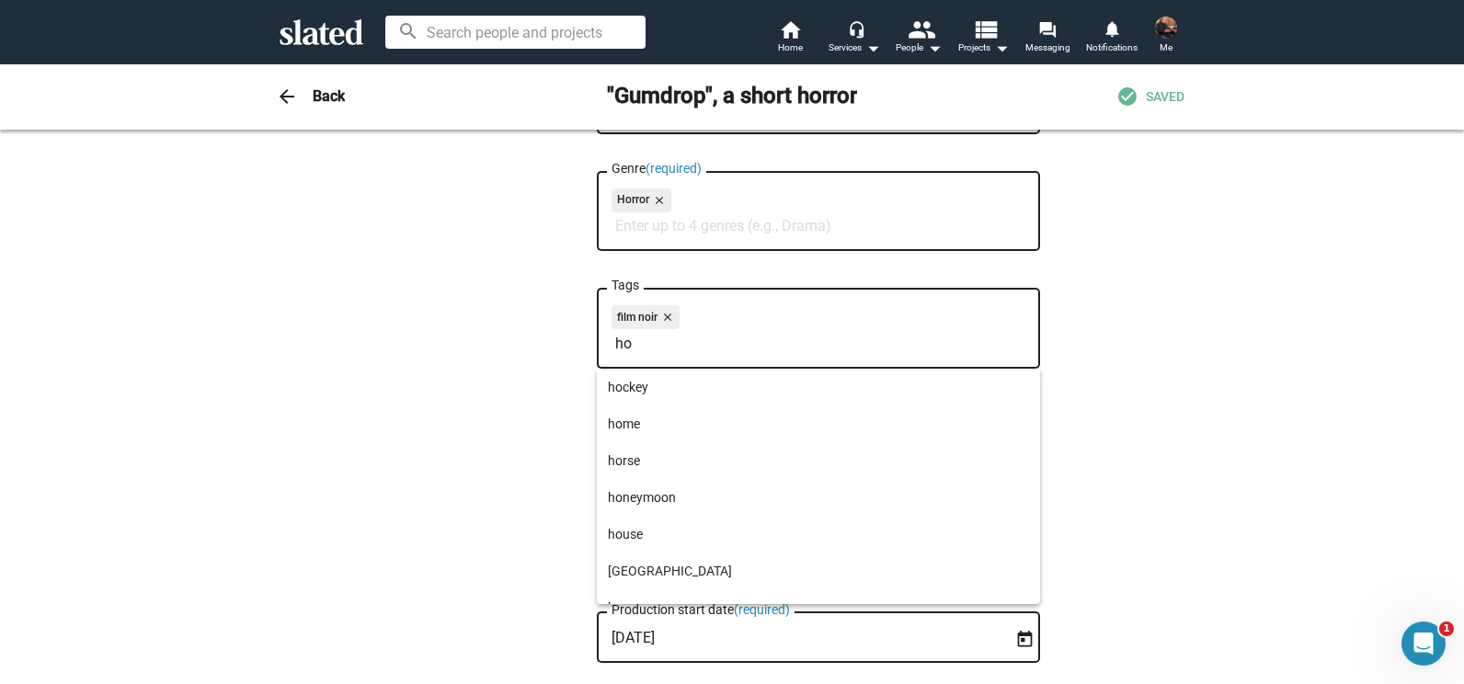
type input "h"
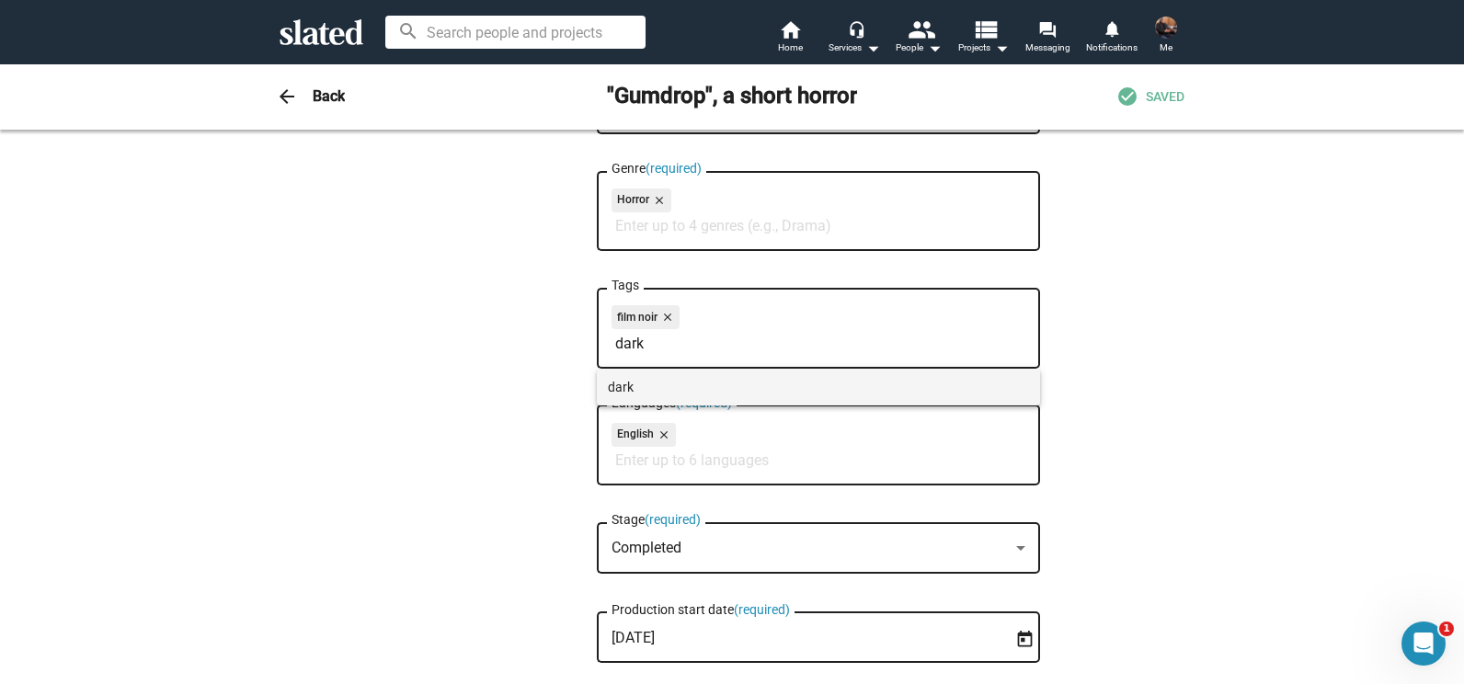
type input "dark"
click at [628, 377] on span "dark" at bounding box center [818, 387] width 421 height 37
type input "crime"
click at [629, 388] on span "crime" at bounding box center [818, 387] width 421 height 37
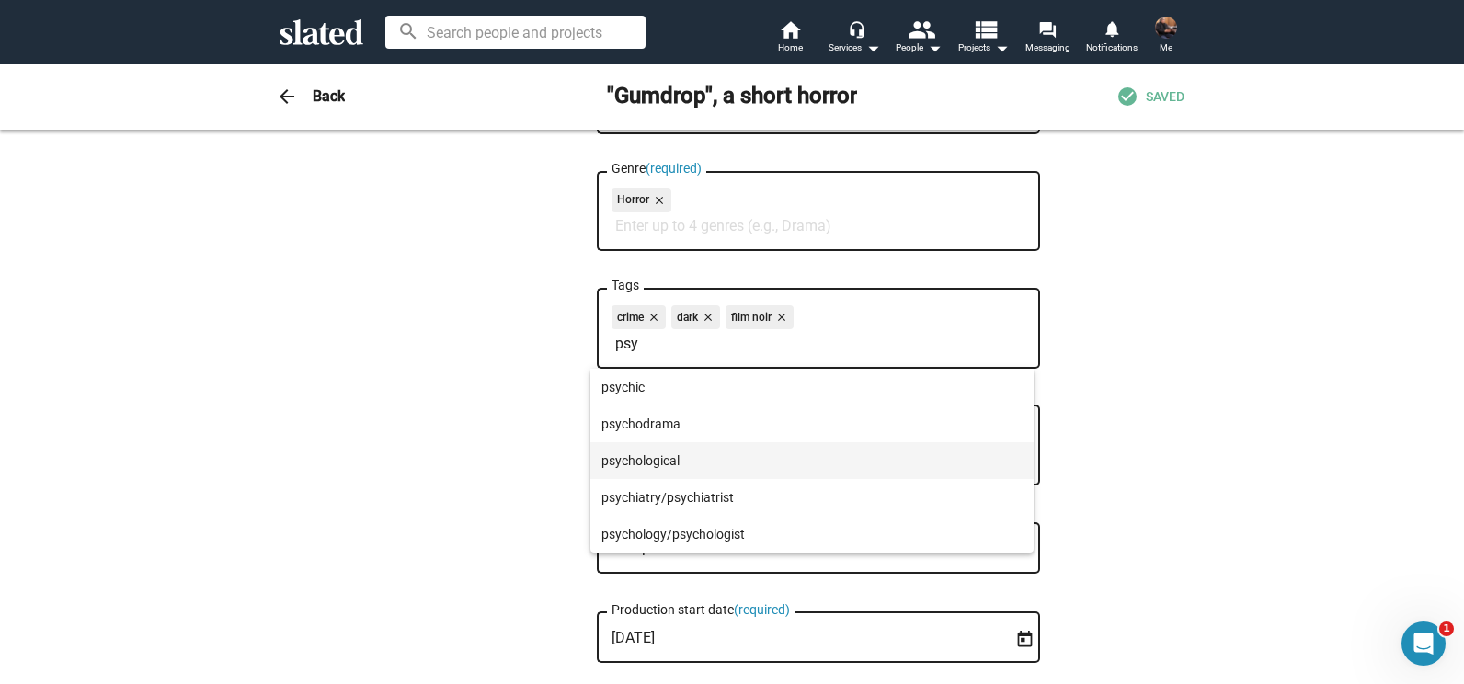
type input "psy"
click at [661, 456] on span "psychological" at bounding box center [811, 460] width 421 height 37
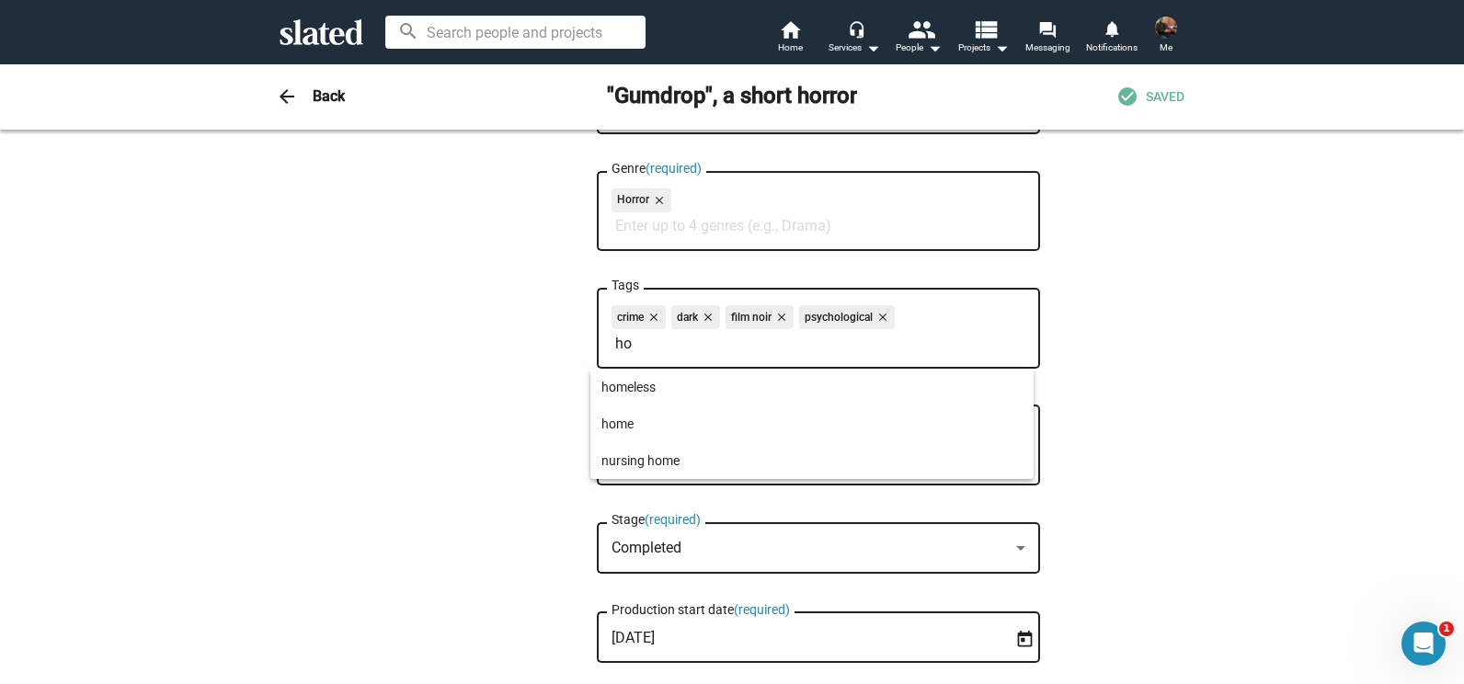
type input "h"
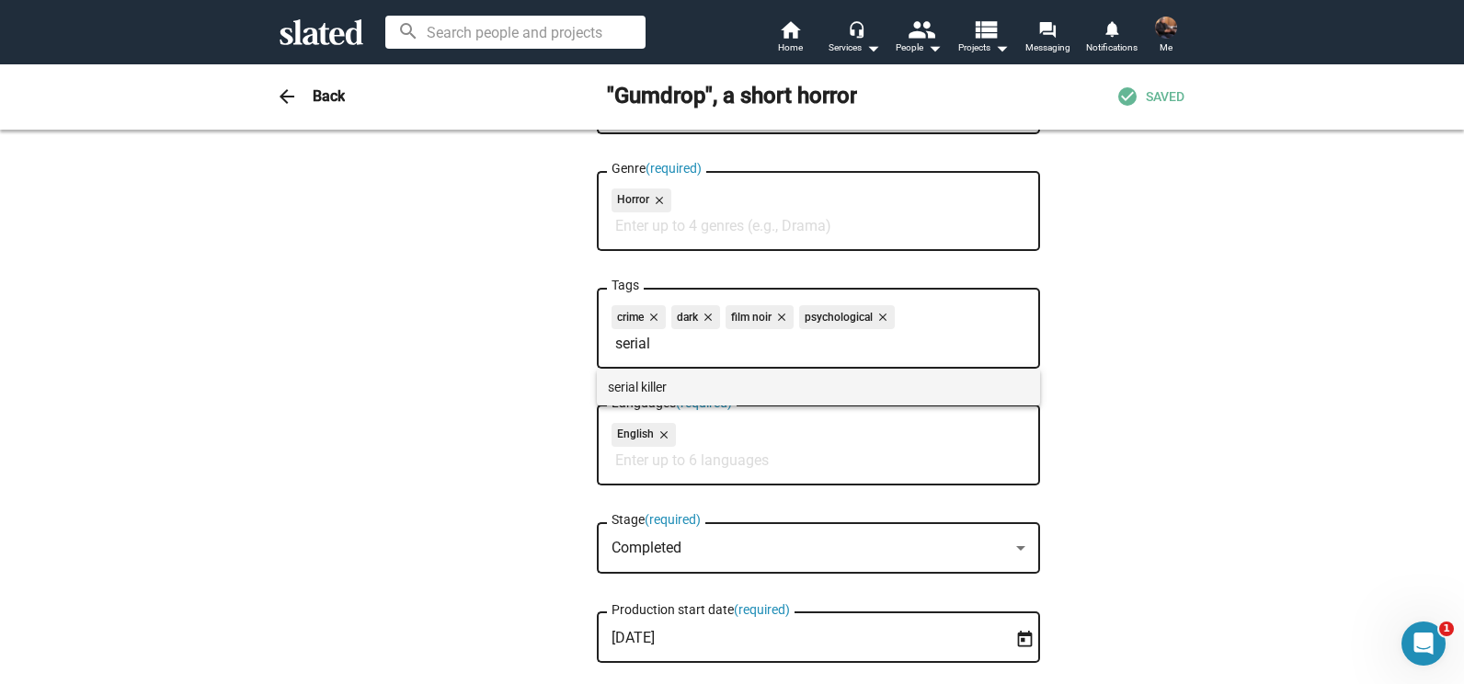
type input "serial"
click at [658, 377] on span "serial killer" at bounding box center [818, 387] width 421 height 37
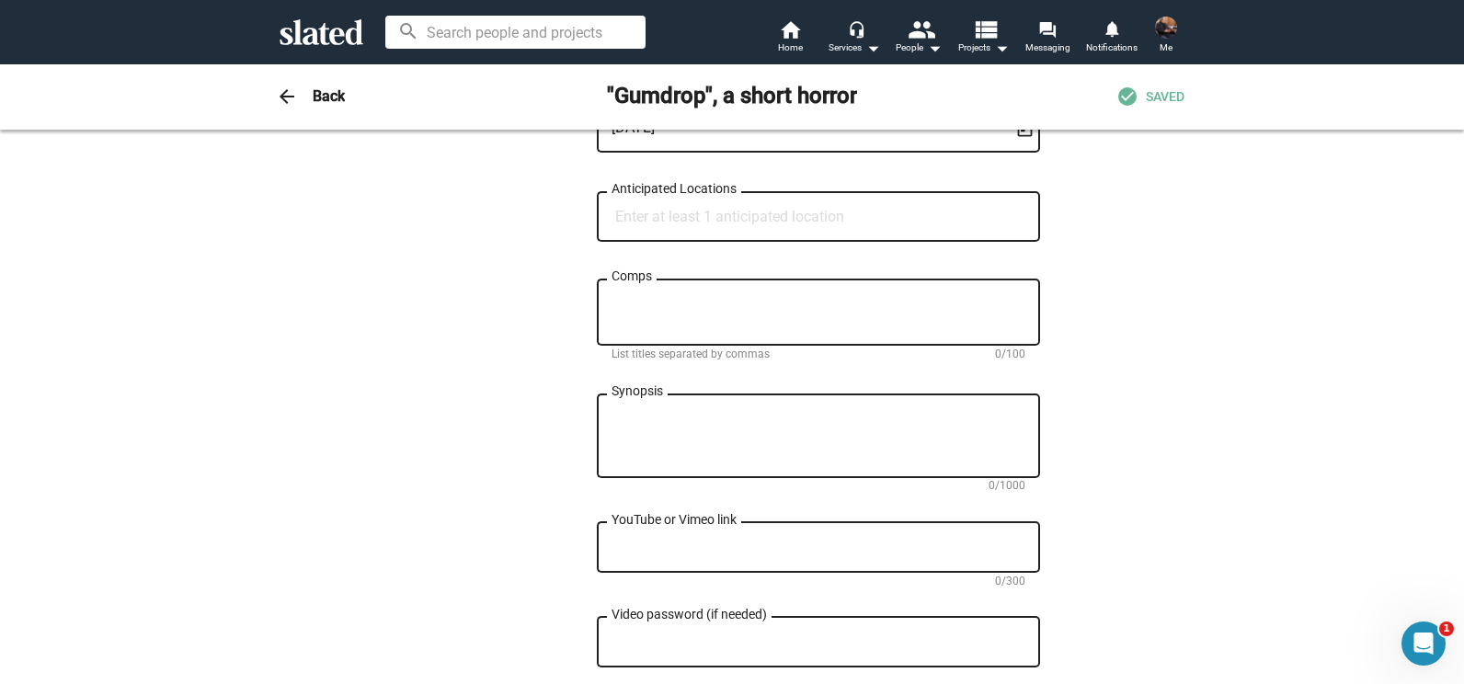
scroll to position [835, 0]
click at [764, 214] on input "Anticipated Locations" at bounding box center [822, 213] width 414 height 17
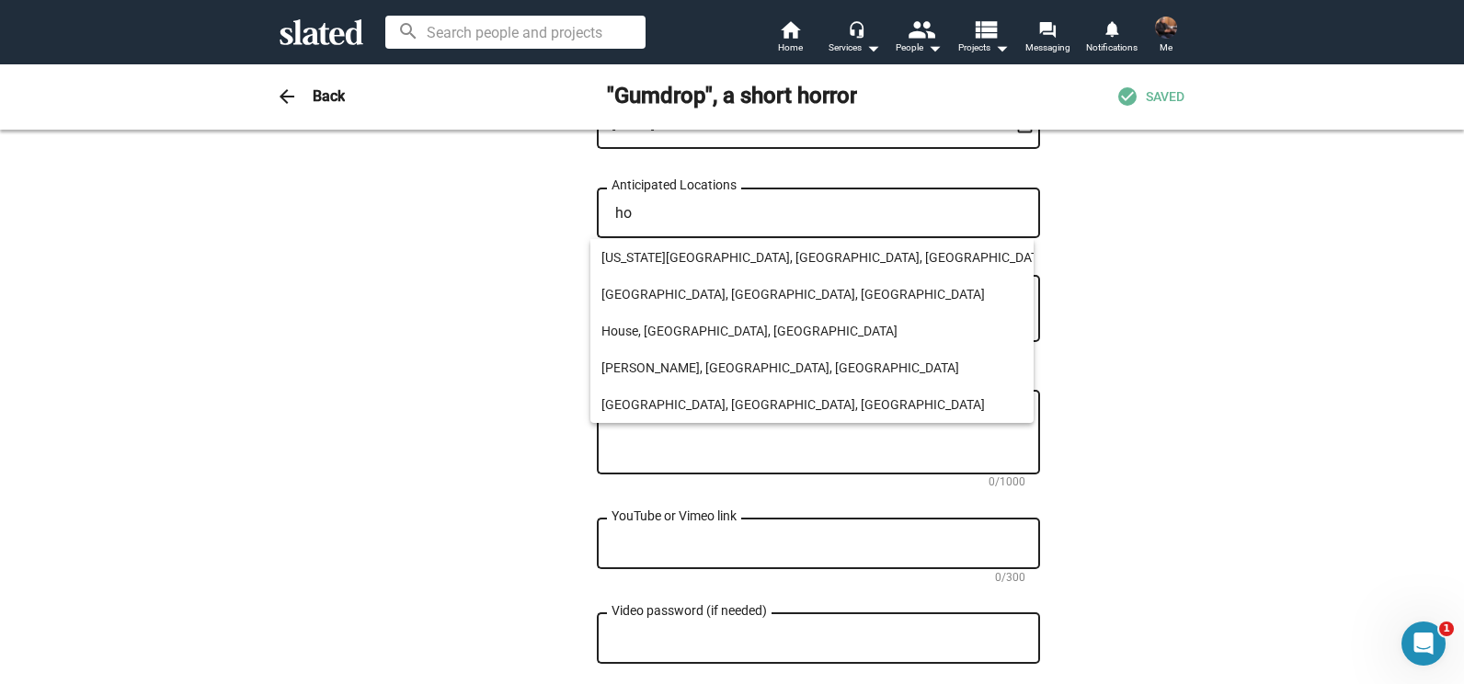
type input "h"
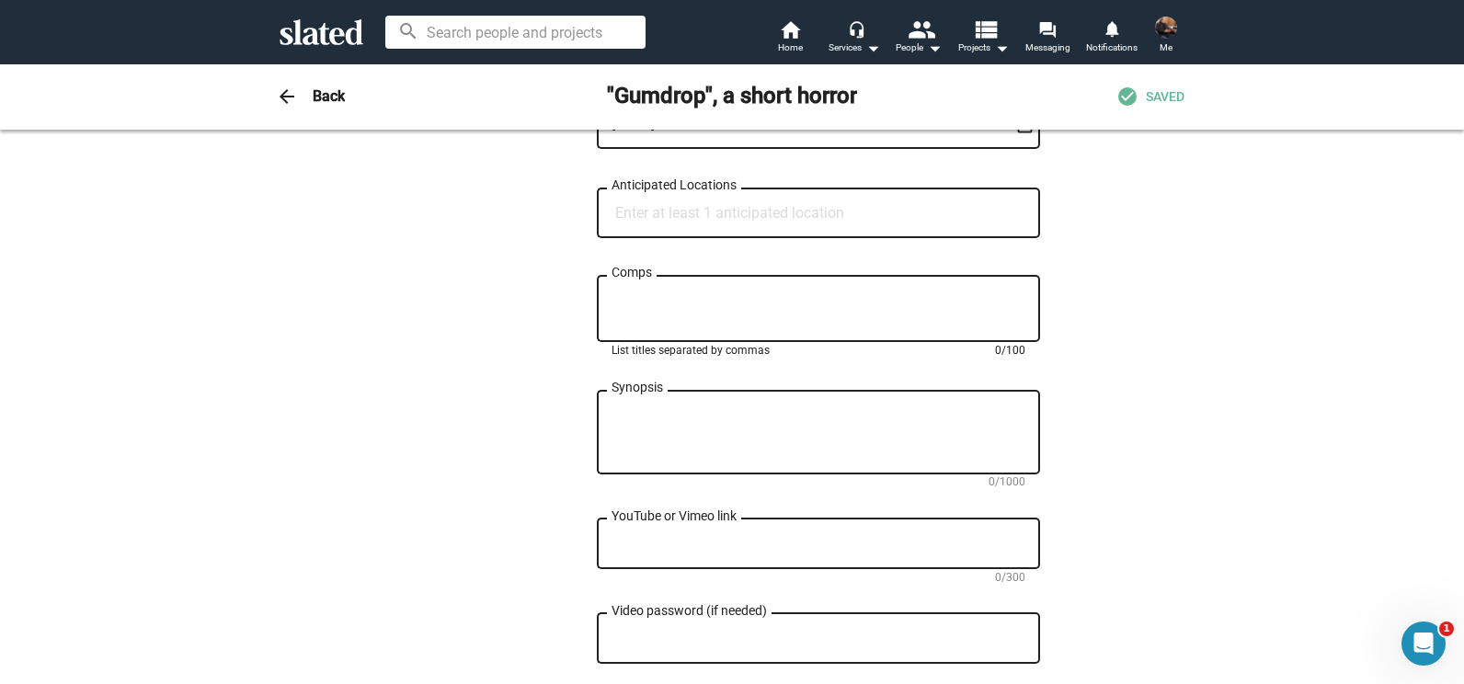
click at [667, 305] on textarea "Comps" at bounding box center [818, 308] width 414 height 33
paste textarea "The Machinist"
click at [895, 299] on textarea "The Machinist, Eraserhead, Maniac, [PERSON_NAME]," at bounding box center [818, 308] width 414 height 33
click at [860, 292] on div "The Machinist, Eraserhead, Maniac, [PERSON_NAME], Comps" at bounding box center [818, 306] width 414 height 71
drag, startPoint x: 860, startPoint y: 292, endPoint x: 931, endPoint y: 293, distance: 71.7
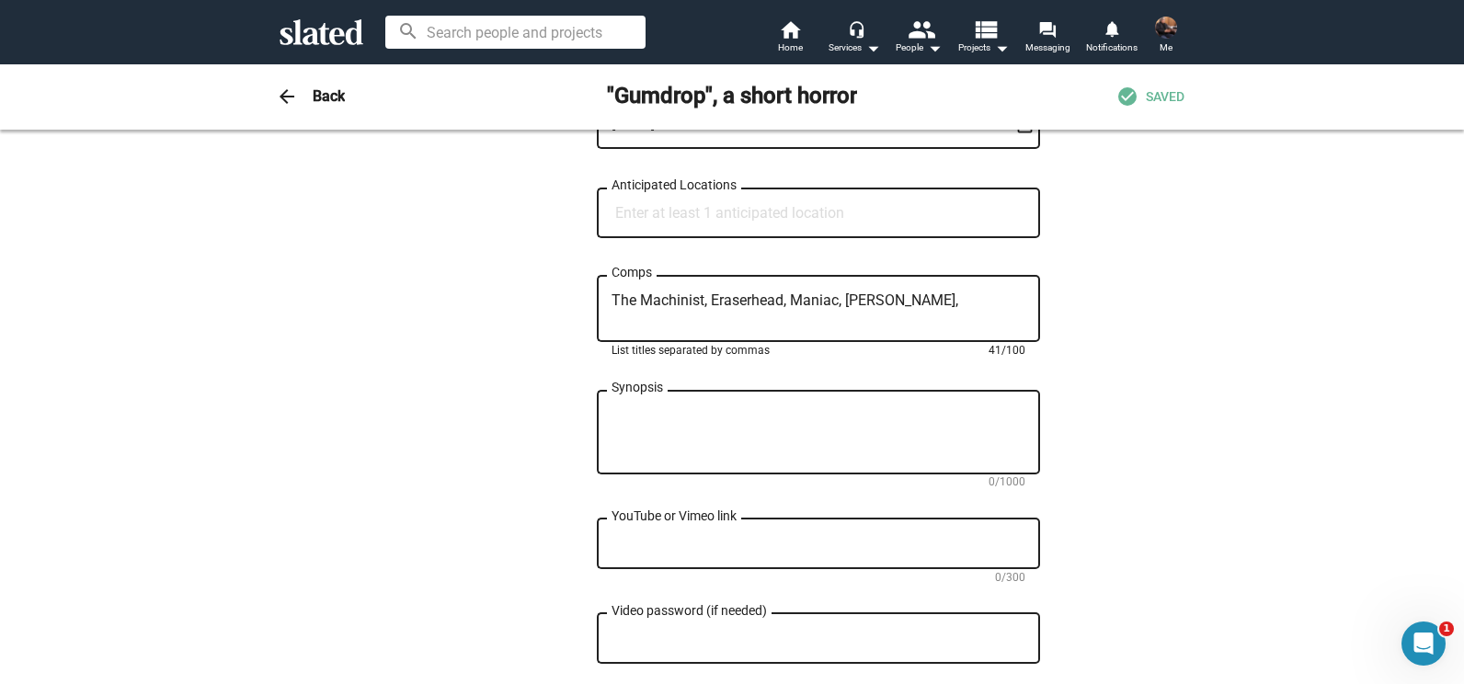
click at [931, 293] on div "The Machinist, Eraserhead, Maniac, [PERSON_NAME], Comps" at bounding box center [818, 306] width 414 height 71
paste textarea "[PERSON_NAME]: Portrait of a Serial Killer"
click at [931, 293] on textarea "The Machinist, [PERSON_NAME], [PERSON_NAME], [PERSON_NAME]: Portrait of a Seria…" at bounding box center [818, 308] width 414 height 33
type textarea "The Machinist, [PERSON_NAME], [PERSON_NAME], [PERSON_NAME]: Portrait of a Seria…"
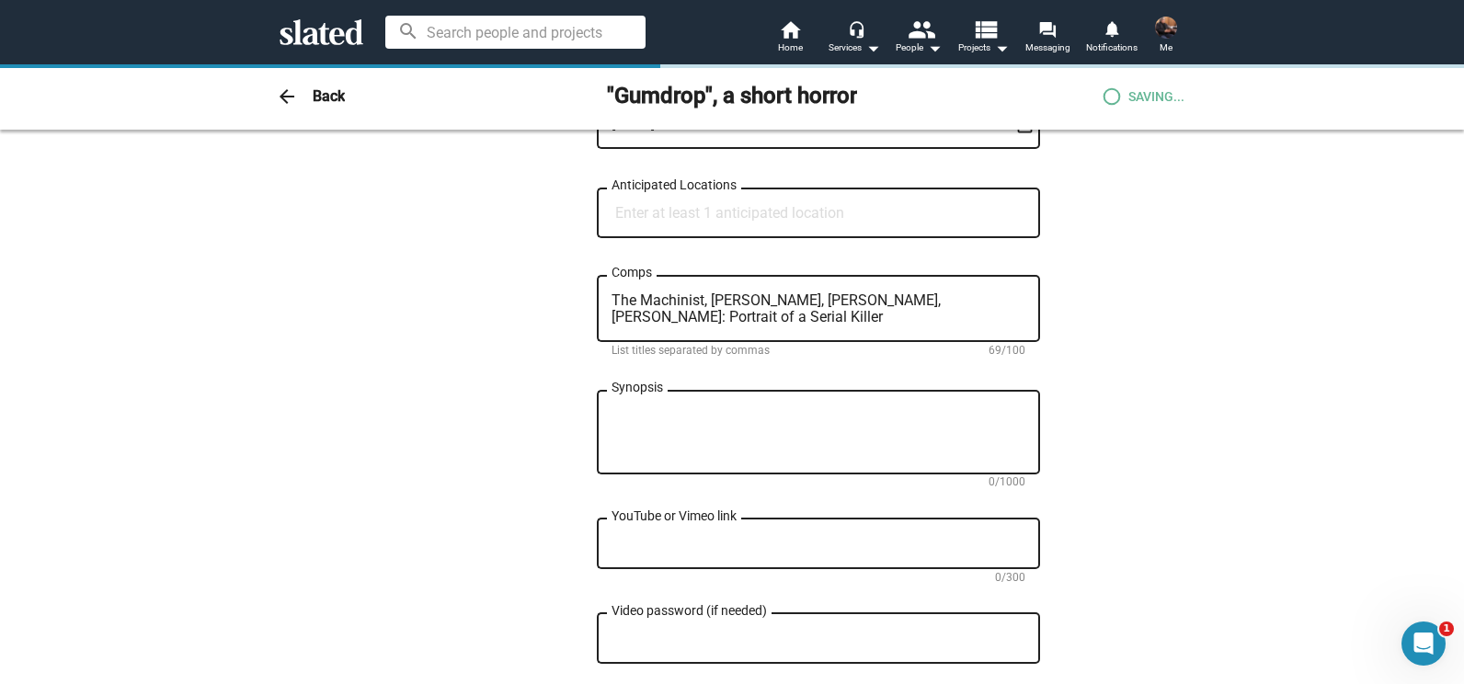
click at [364, 414] on div "0 Change Image 0 Change Image "Gumdrop", a short horror Title (required) 25/200…" at bounding box center [731, 248] width 941 height 1848
click at [652, 435] on textarea "Synopsis" at bounding box center [818, 433] width 414 height 50
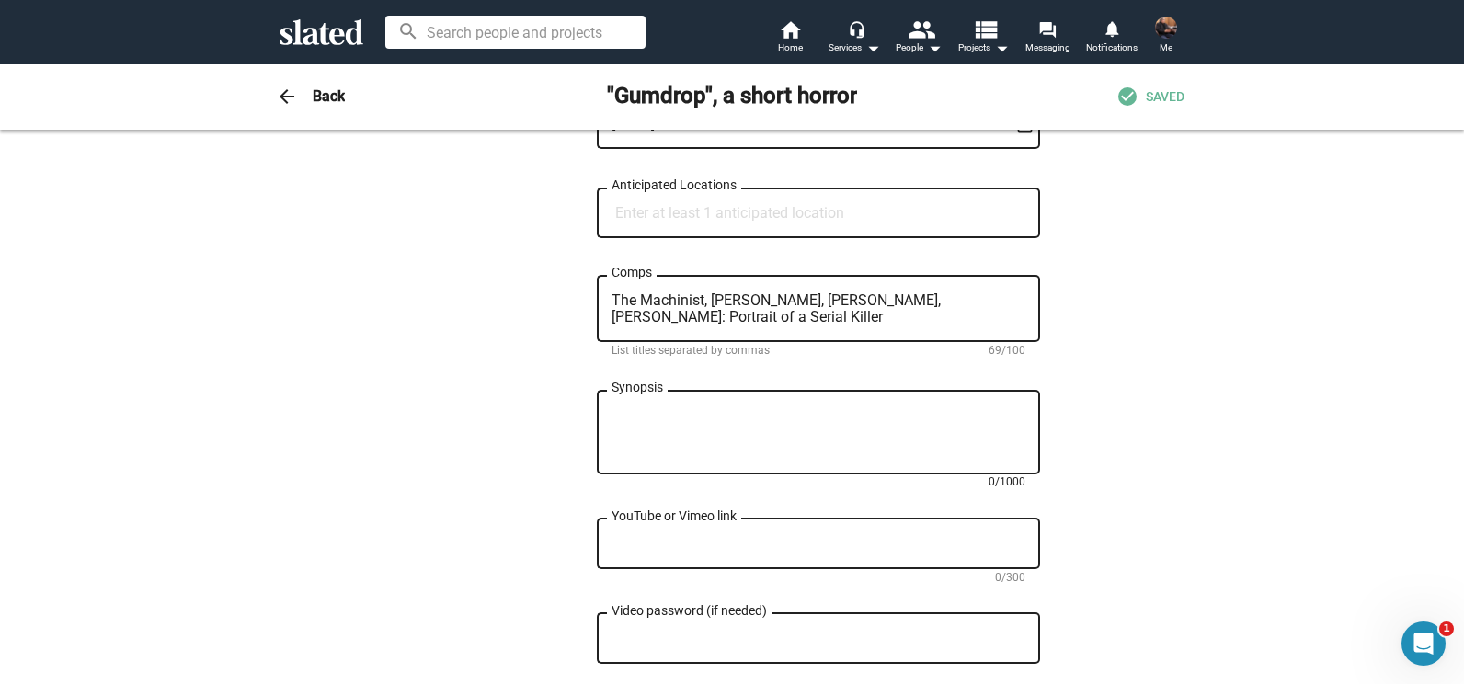
click at [681, 429] on textarea "Synopsis" at bounding box center [818, 433] width 414 height 50
paste textarea "Shot with [PERSON_NAME] minimalism and unnerving precision, Gumdrop unfolds lik…"
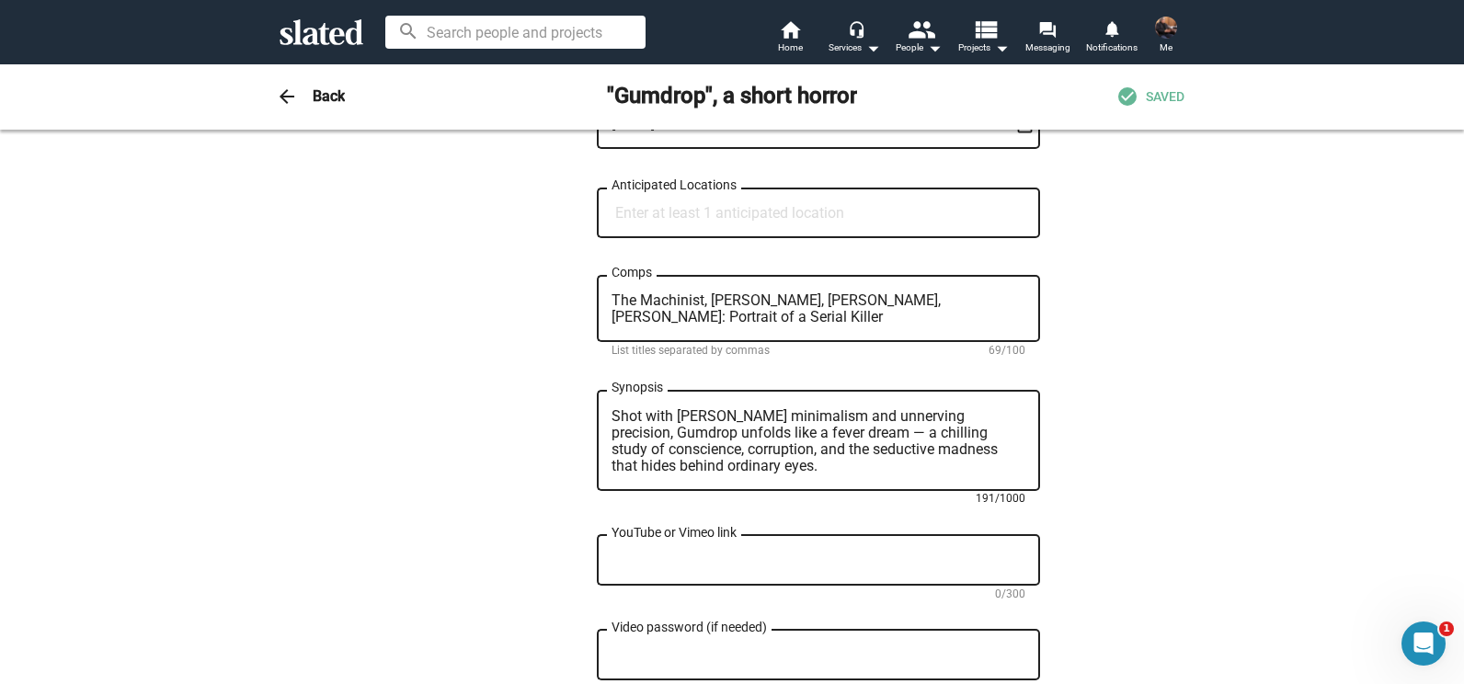
click at [714, 419] on textarea "Shot with [PERSON_NAME] minimalism and unnerving precision, Gumdrop unfolds lik…" at bounding box center [818, 441] width 414 height 66
paste textarea "Winner of 17 international film awards, Gumdrop is a psychological noir-horror …"
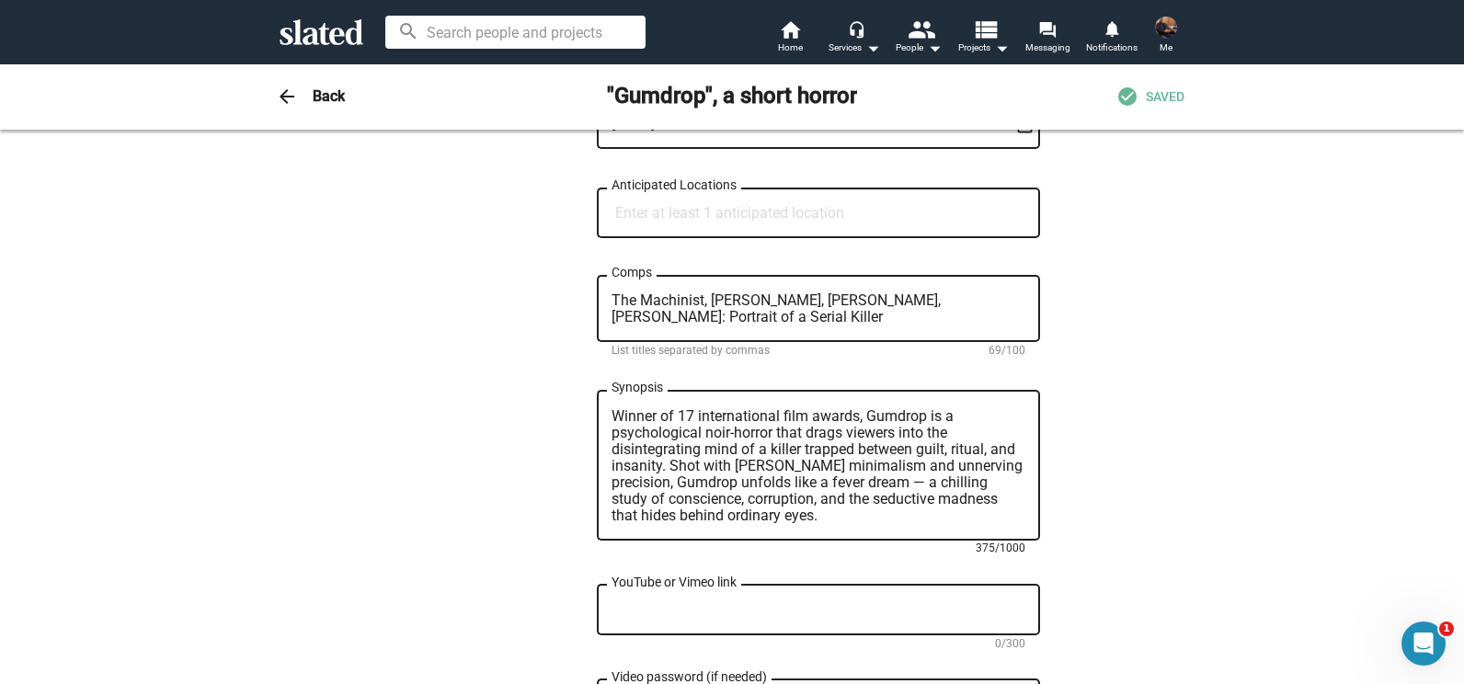
click at [777, 510] on textarea "Winner of 17 international film awards, Gumdrop is a psychological noir-horror …" at bounding box center [818, 466] width 414 height 116
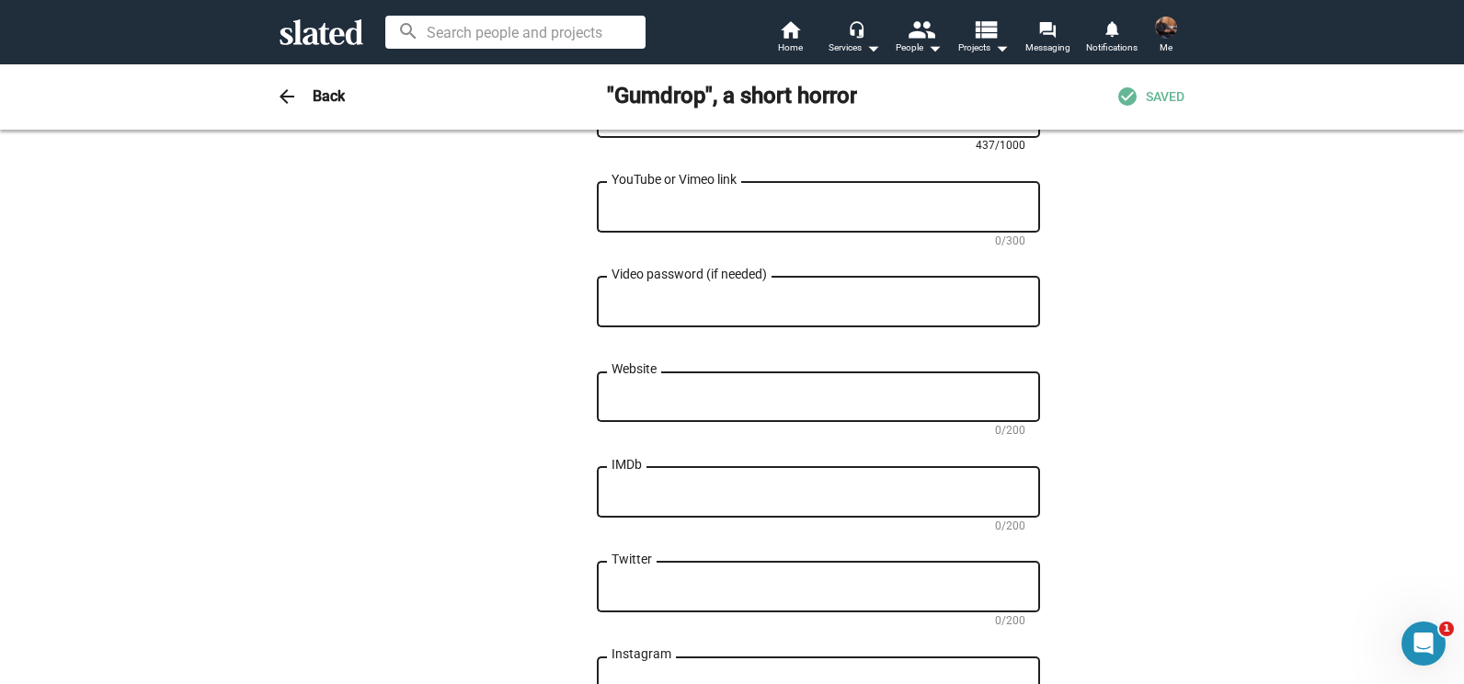
scroll to position [1262, 0]
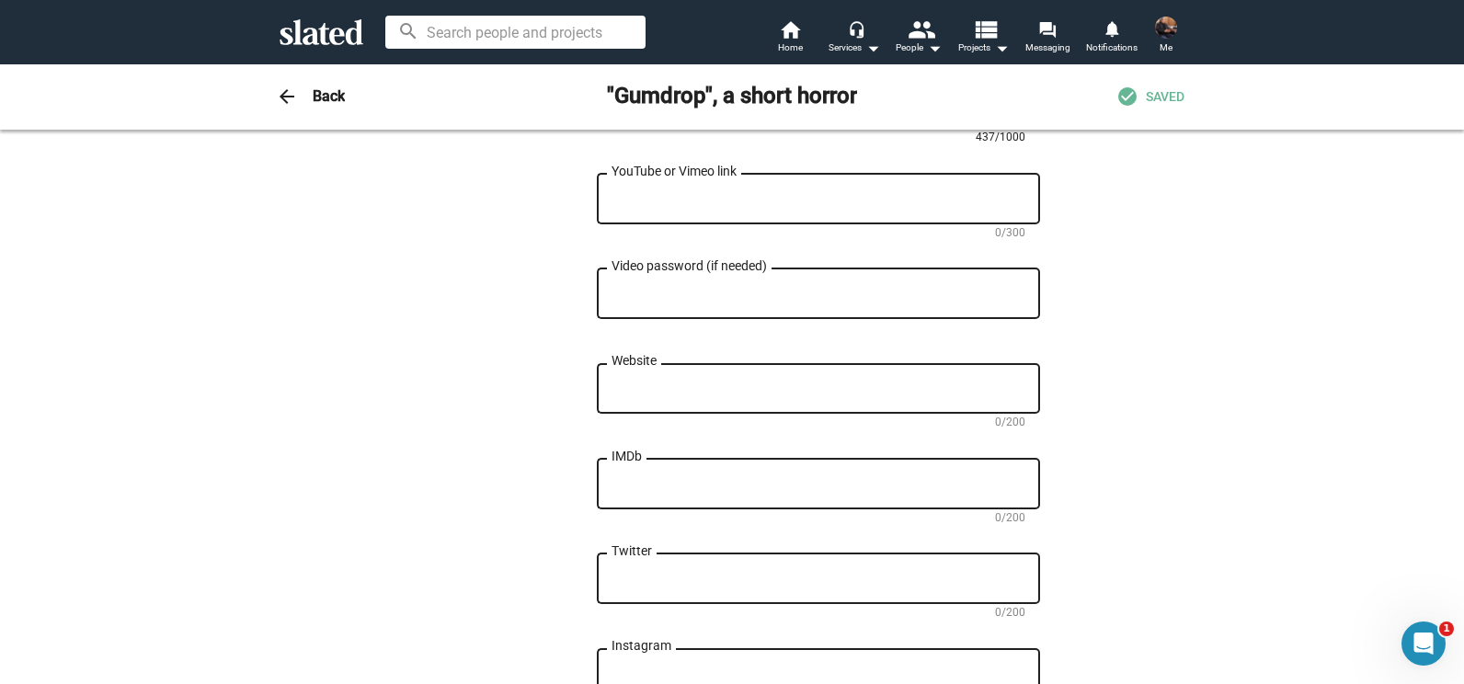
type textarea "Winner of 17 international film awards, Gumdrop is a psychological noir-horror …"
click at [656, 380] on div "Website" at bounding box center [818, 386] width 414 height 54
paste textarea "[URL][DOMAIN_NAME]"
type textarea "[URL][DOMAIN_NAME]"
click at [647, 492] on textarea "IMDb" at bounding box center [818, 484] width 414 height 17
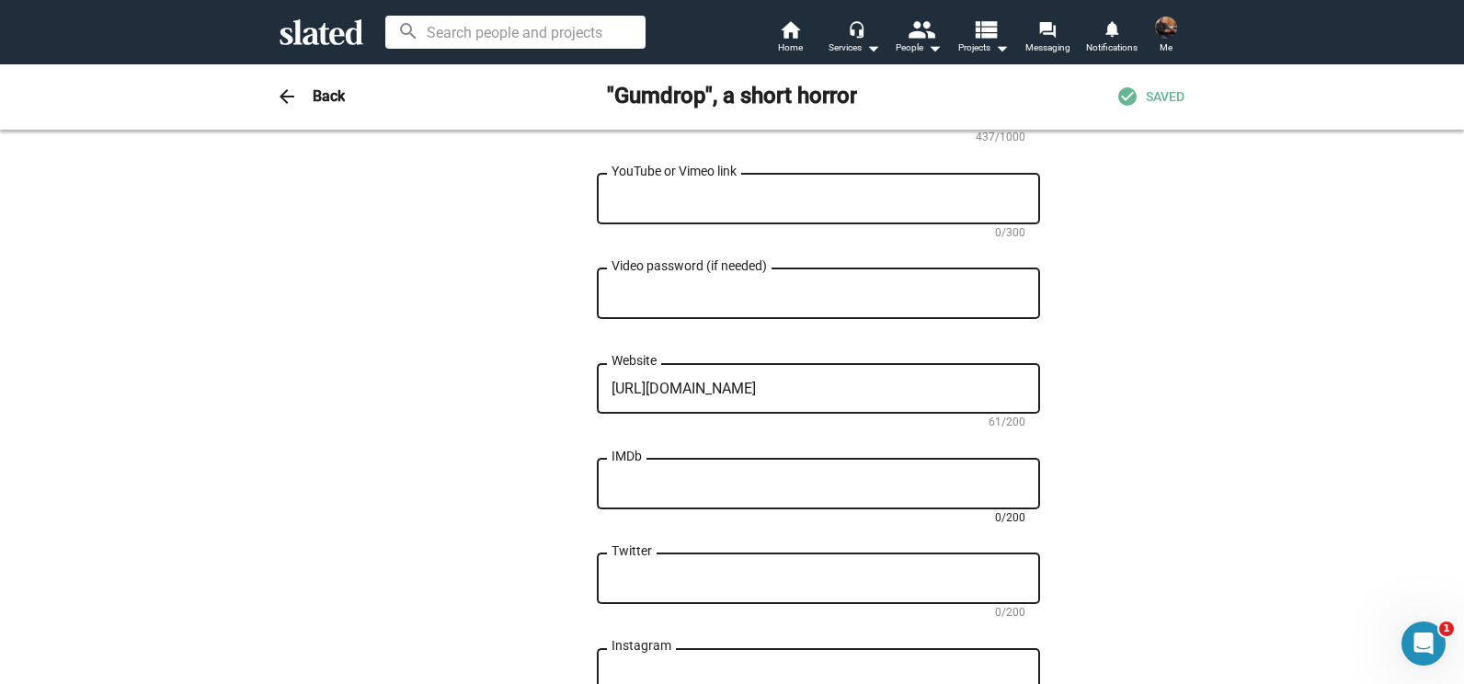
paste textarea "[URL][DOMAIN_NAME]"
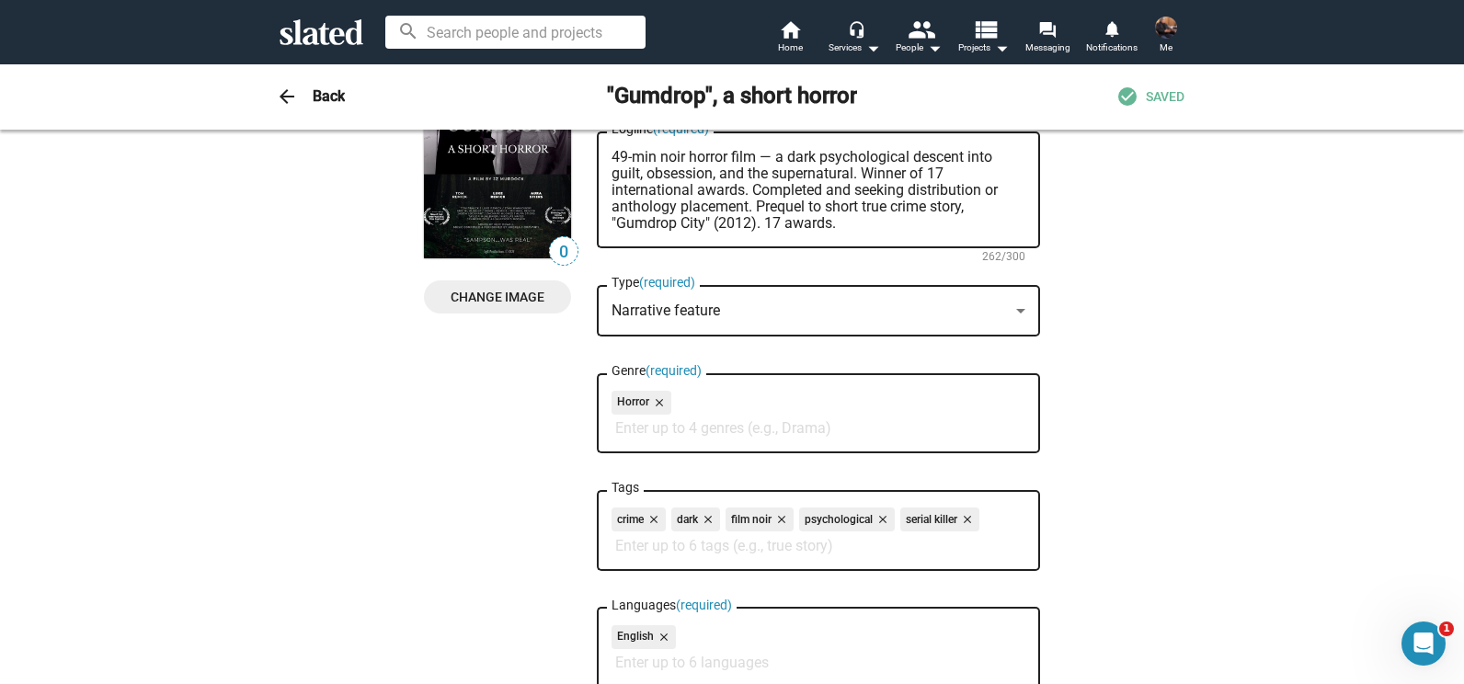
scroll to position [131, 0]
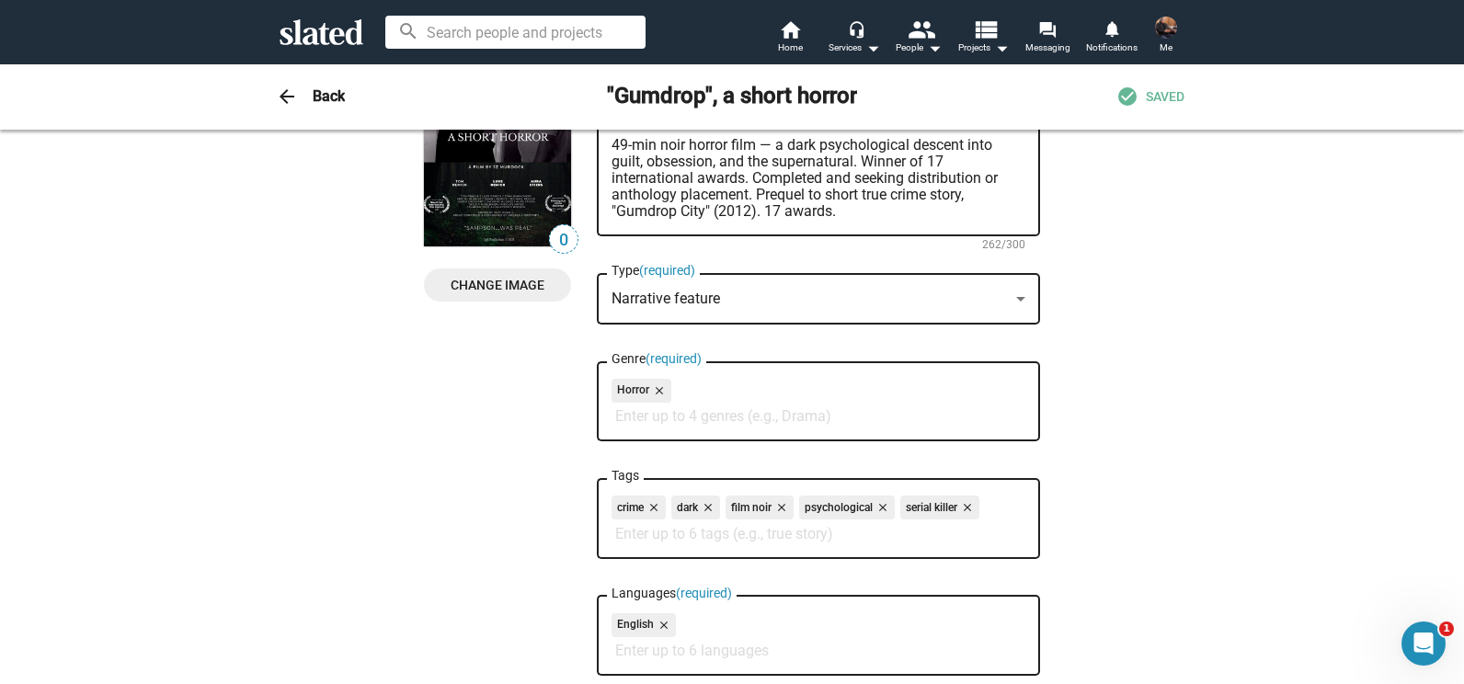
type textarea "[URL][DOMAIN_NAME]"
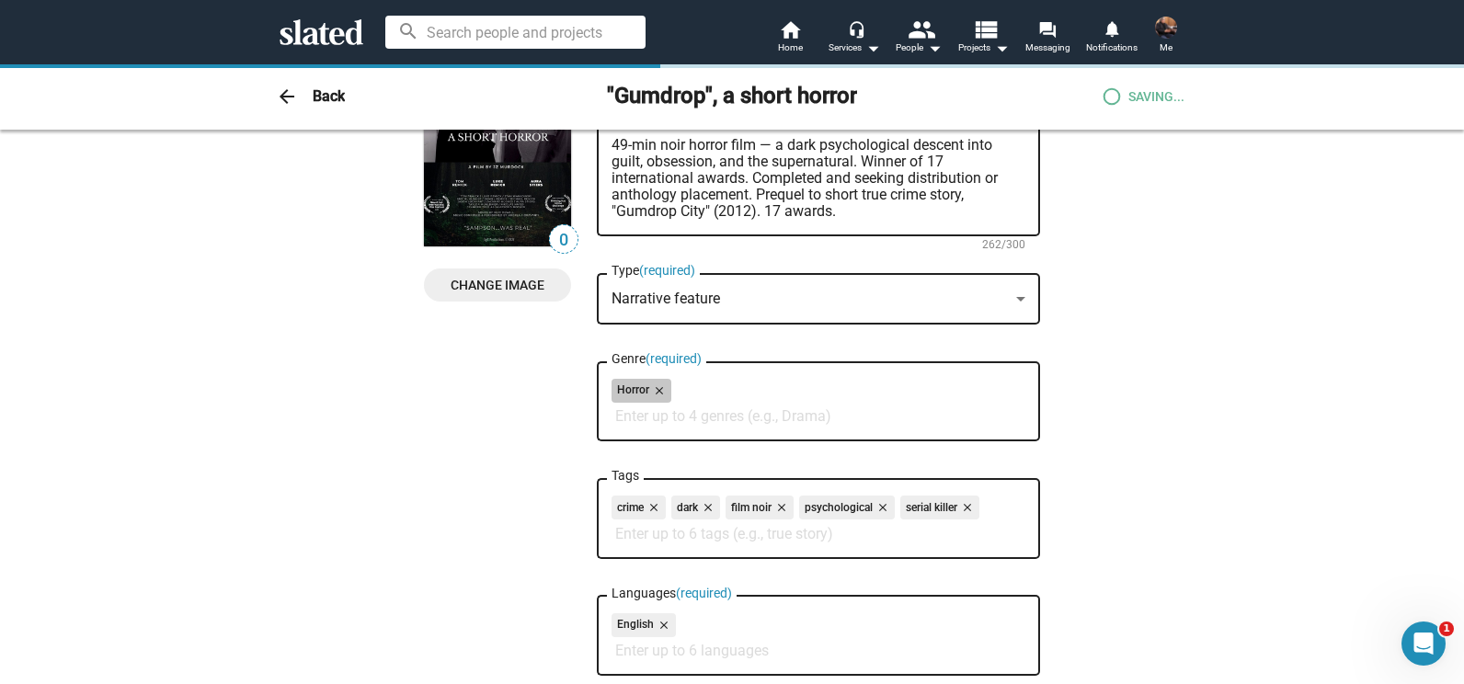
click at [725, 407] on div "Horror close" at bounding box center [818, 393] width 414 height 29
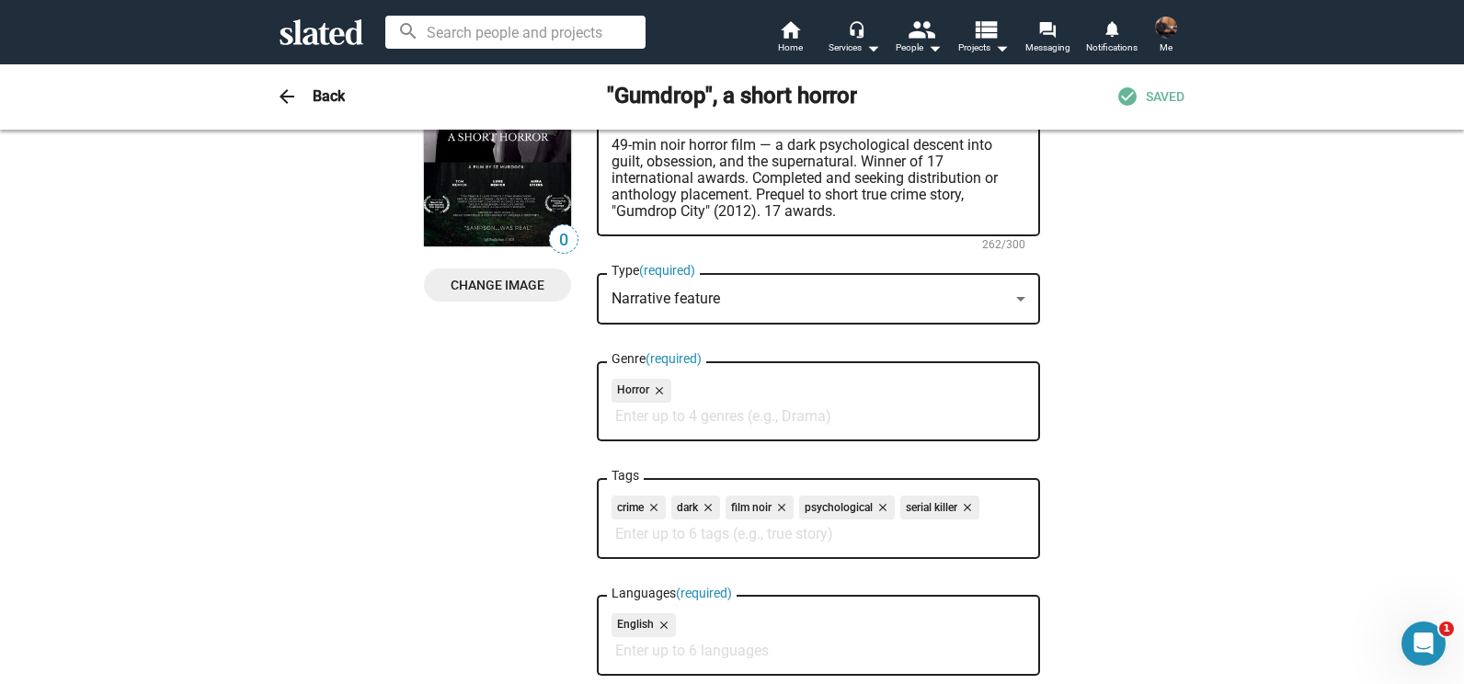
click at [725, 416] on input "Genre (required)" at bounding box center [822, 416] width 414 height 17
type input "p"
type input "s"
type input "m"
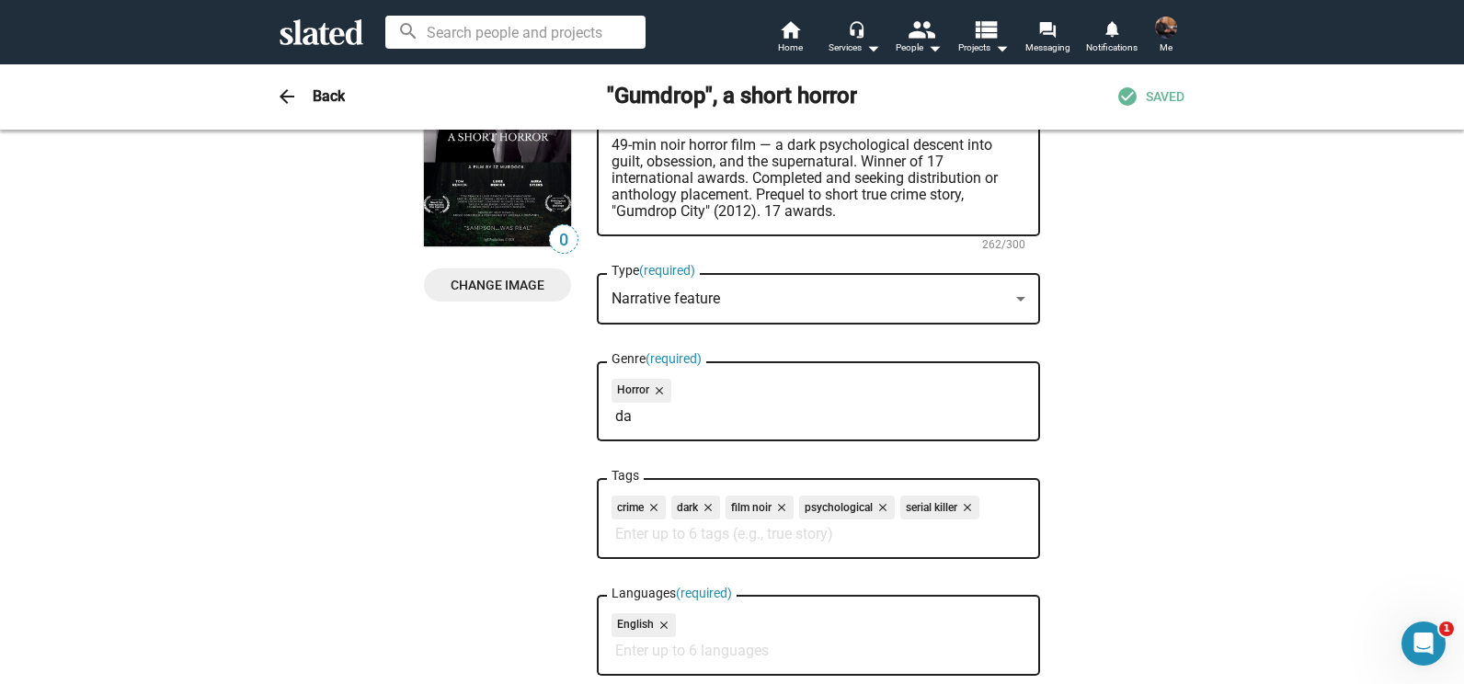
type input "d"
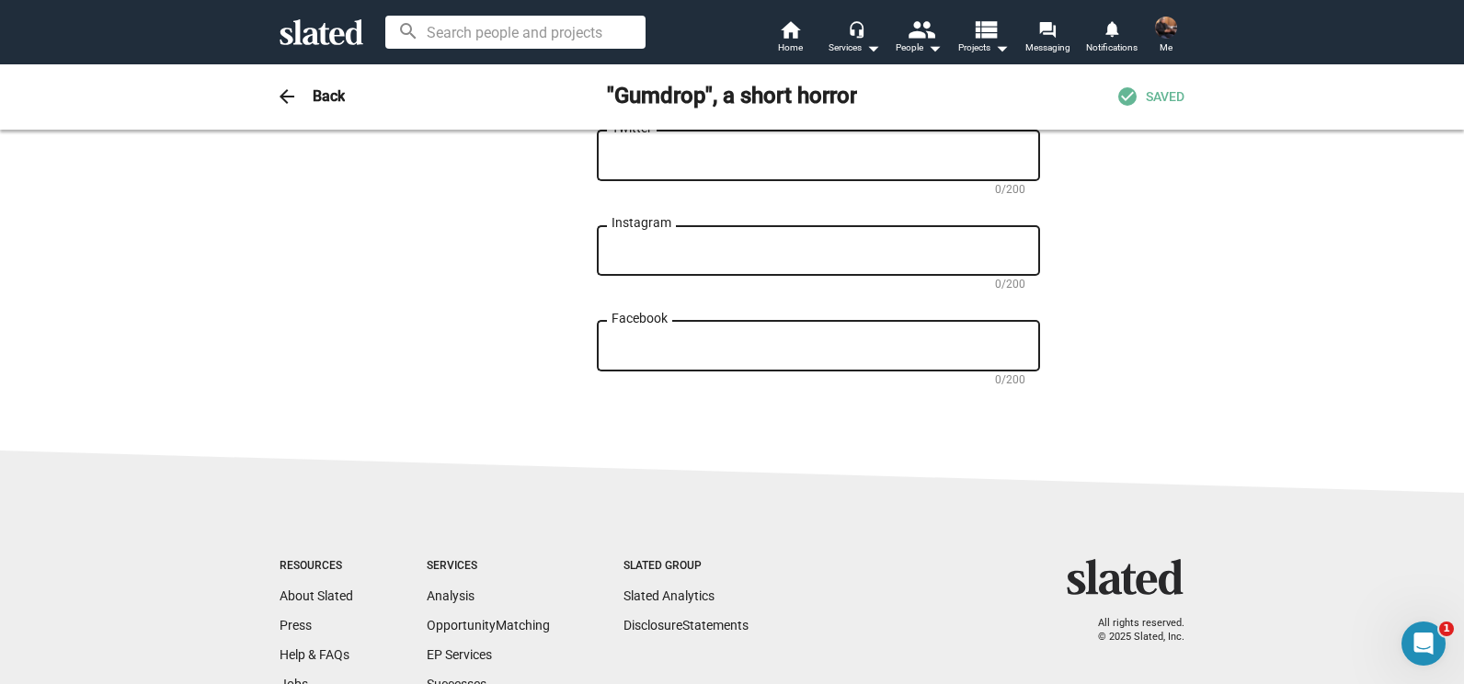
scroll to position [0, 0]
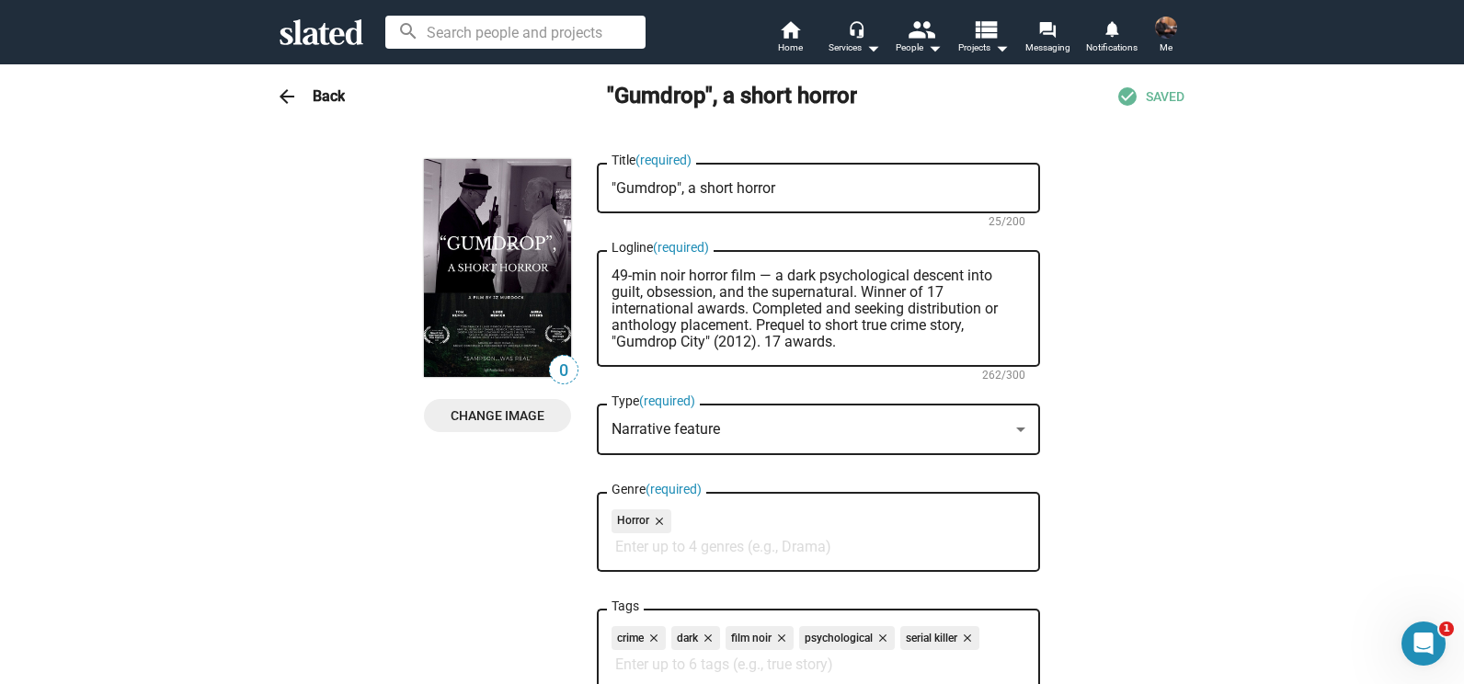
click at [324, 97] on h3 "Back" at bounding box center [329, 95] width 32 height 19
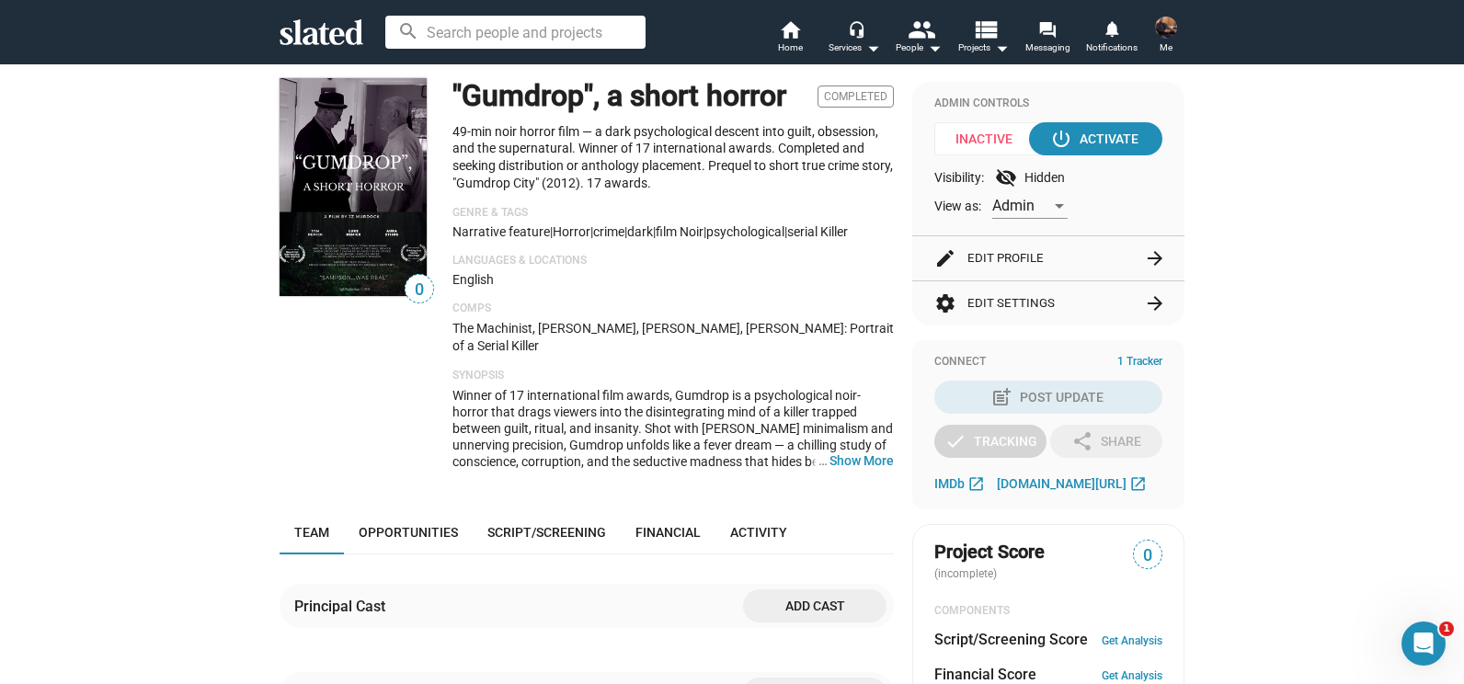
click at [987, 305] on button "settings Edit Settings arrow_forward" at bounding box center [1048, 303] width 228 height 44
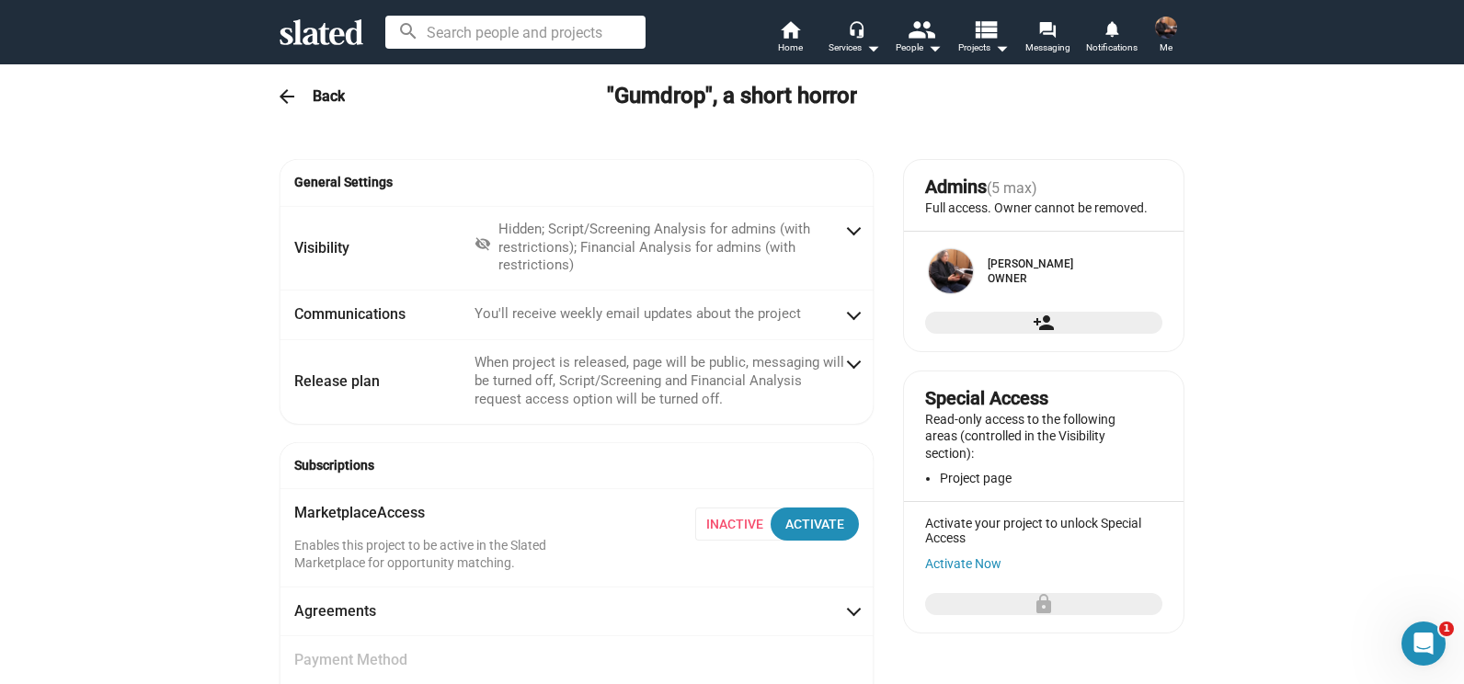
click at [277, 95] on mat-icon "arrow_back" at bounding box center [287, 97] width 22 height 22
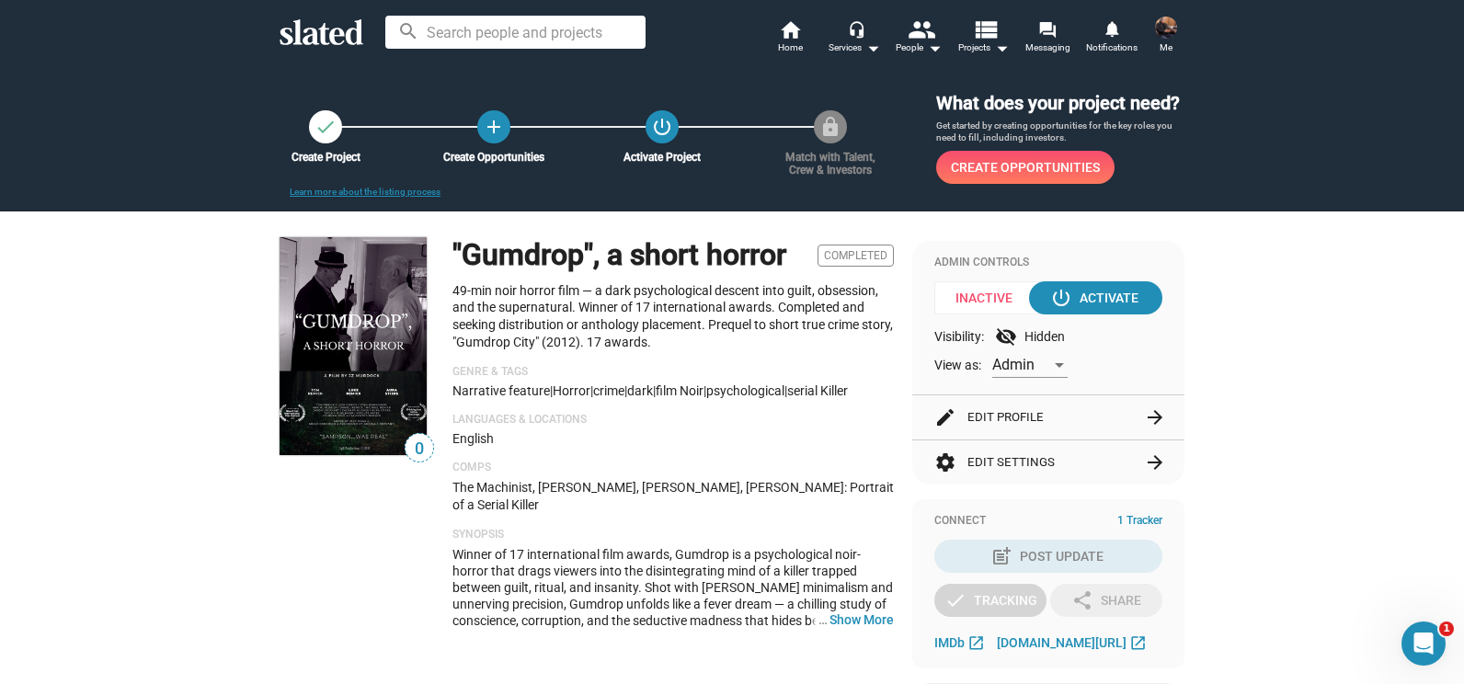
click at [1169, 29] on img at bounding box center [1166, 28] width 22 height 22
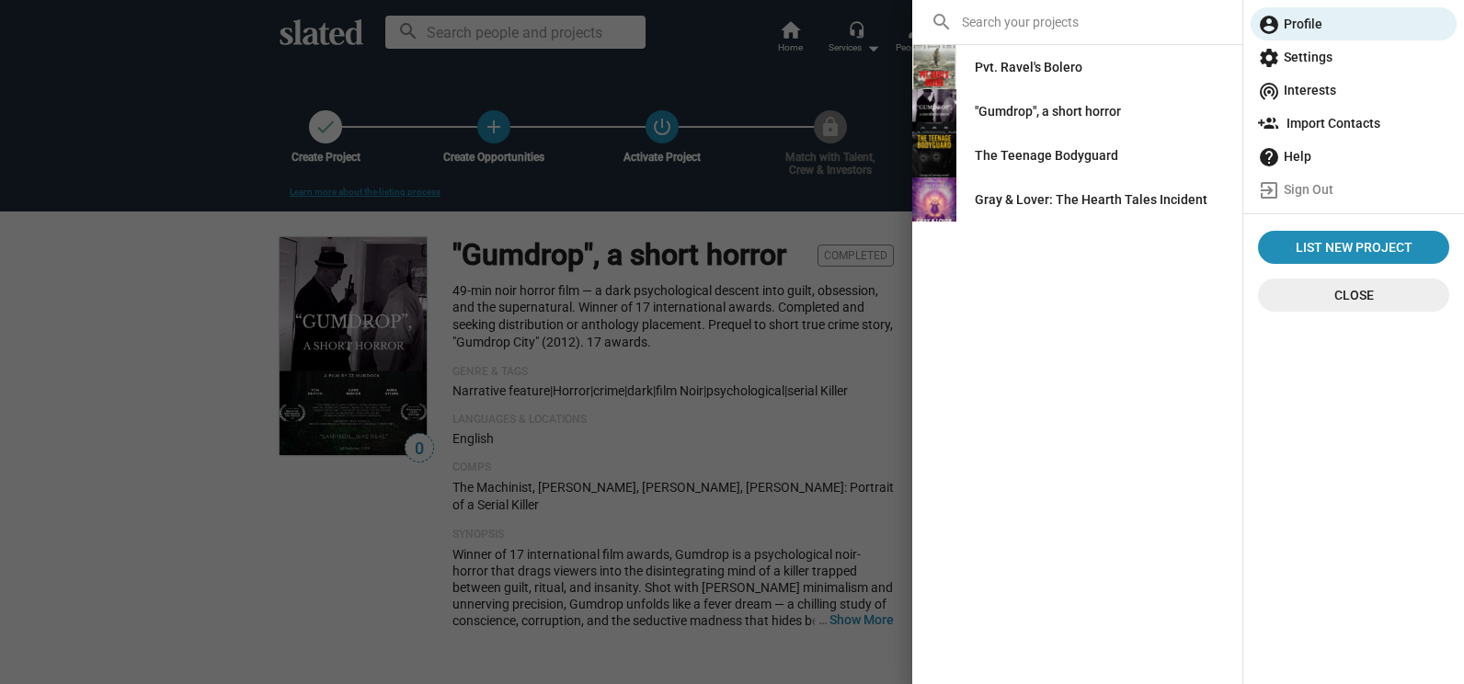
click at [1014, 72] on div "Pvt. Ravel's Bolero" at bounding box center [1029, 67] width 108 height 33
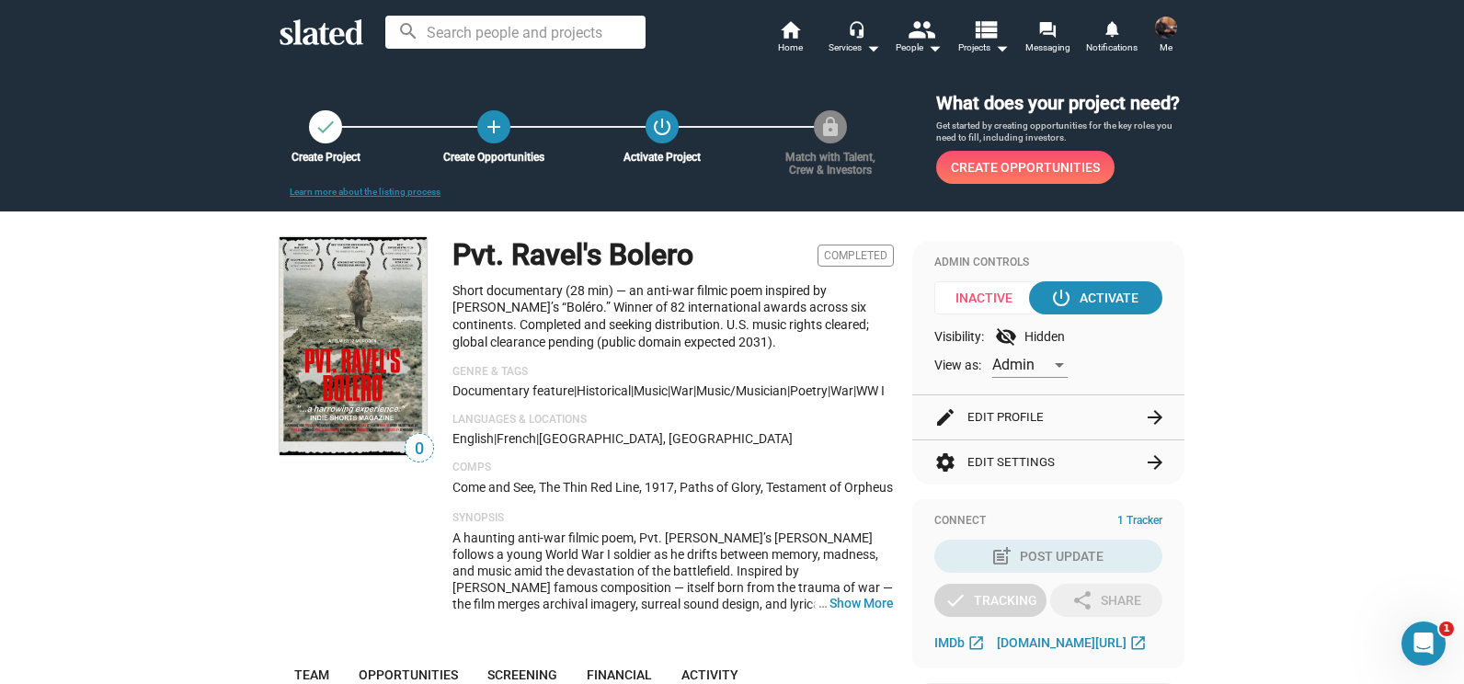
click at [1167, 32] on img at bounding box center [1166, 28] width 22 height 22
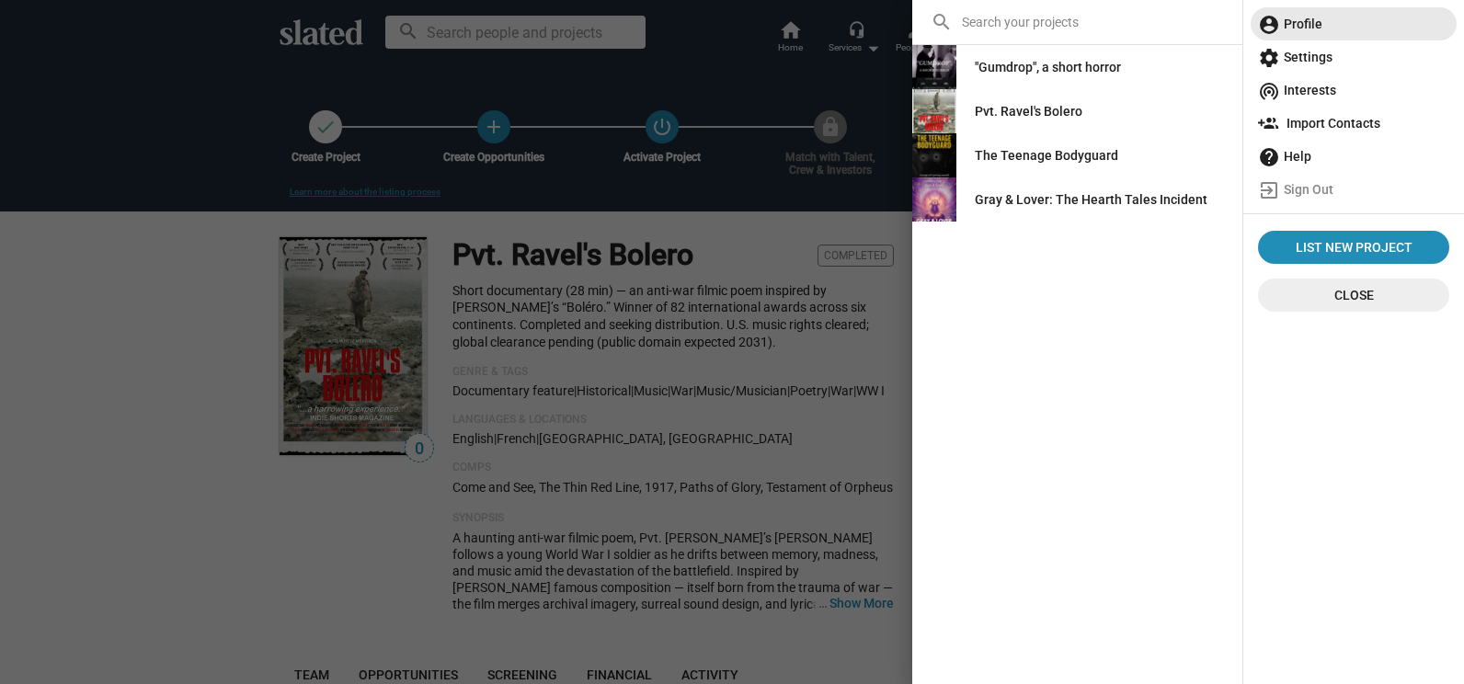
click at [1212, 23] on span "account_circle Profile" at bounding box center [1353, 23] width 191 height 33
